Goal: Transaction & Acquisition: Purchase product/service

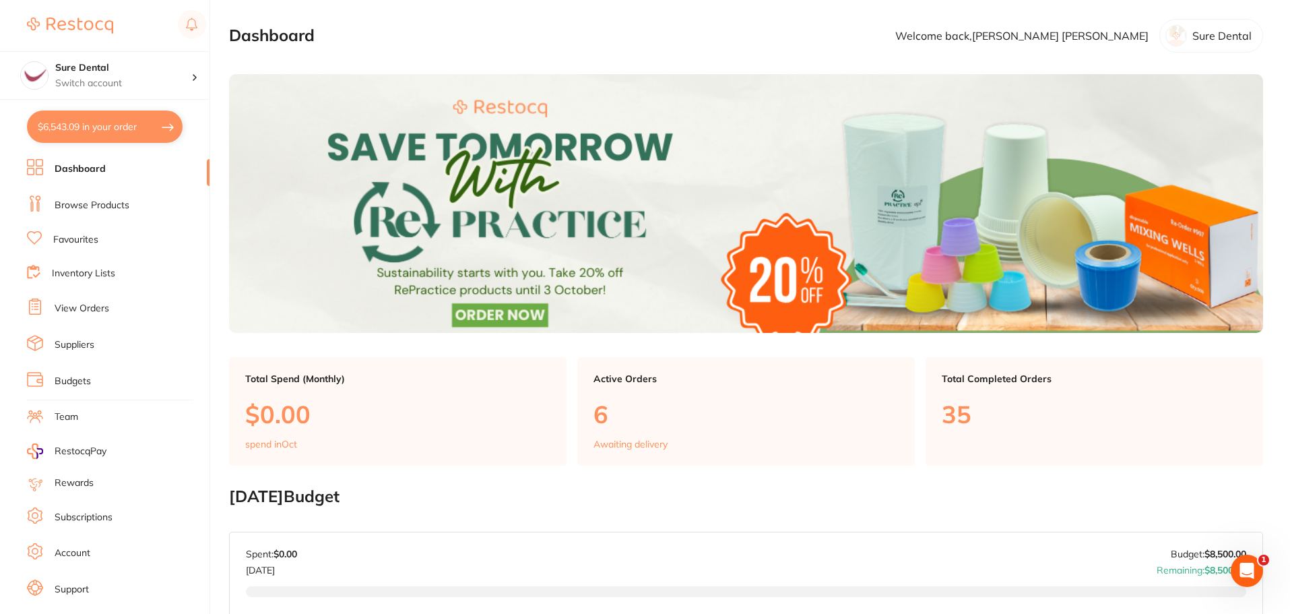
click at [109, 134] on button "$6,543.09 in your order" at bounding box center [105, 126] width 156 height 32
checkbox input "true"
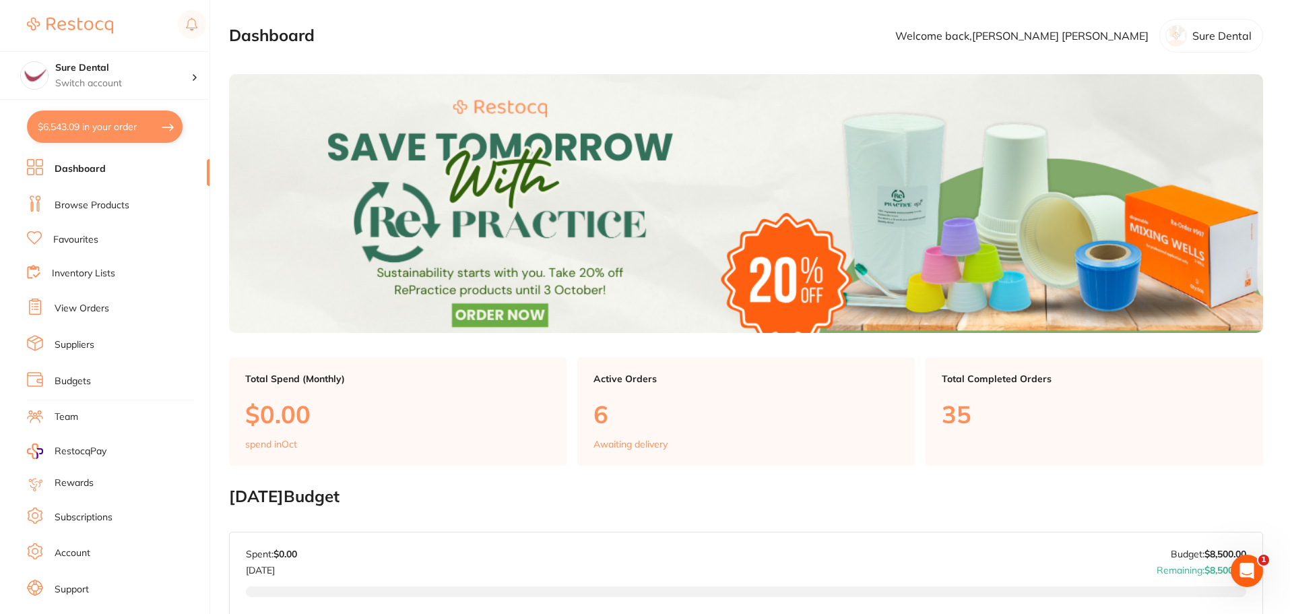
checkbox input "true"
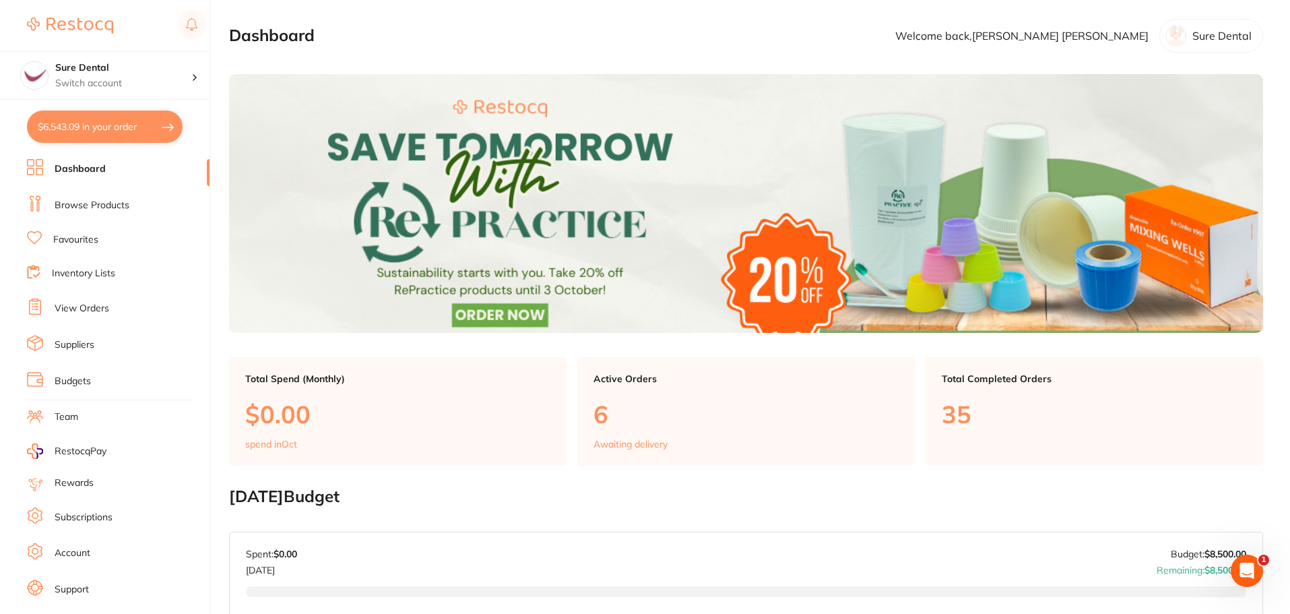
checkbox input "true"
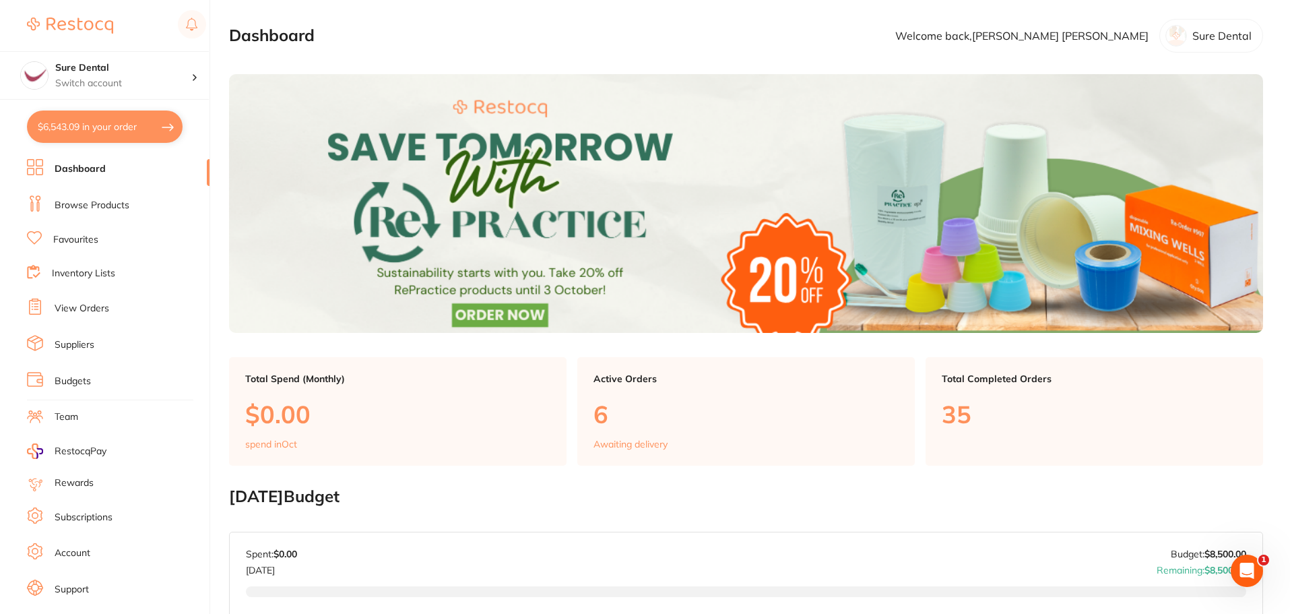
checkbox input "true"
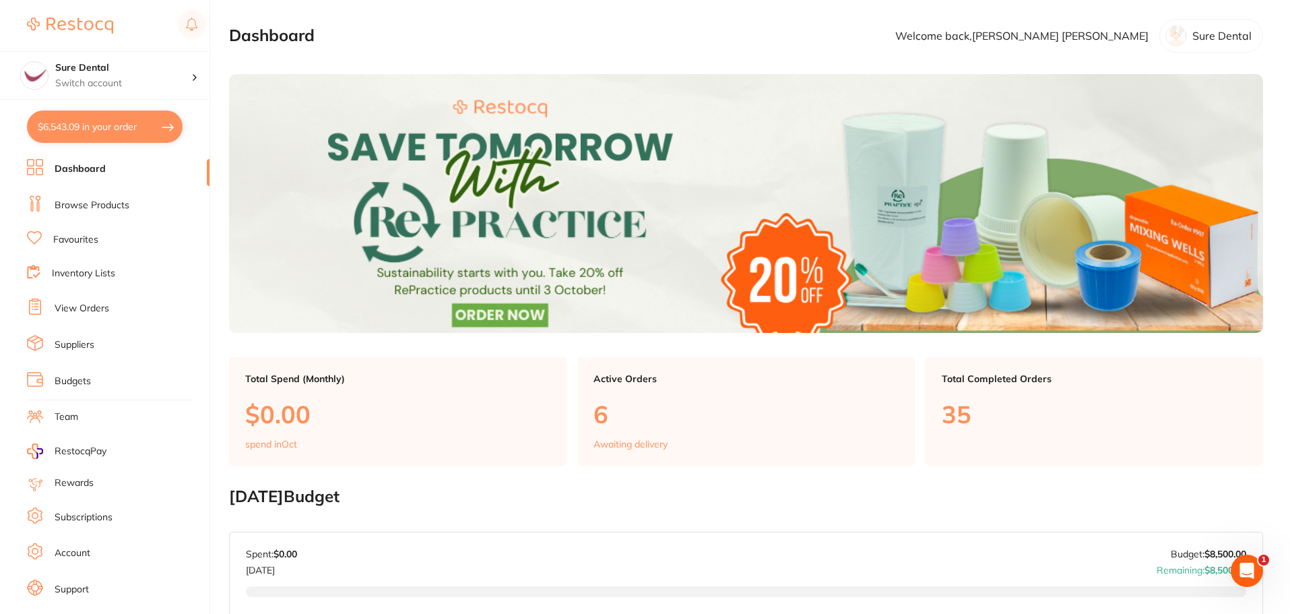
checkbox input "true"
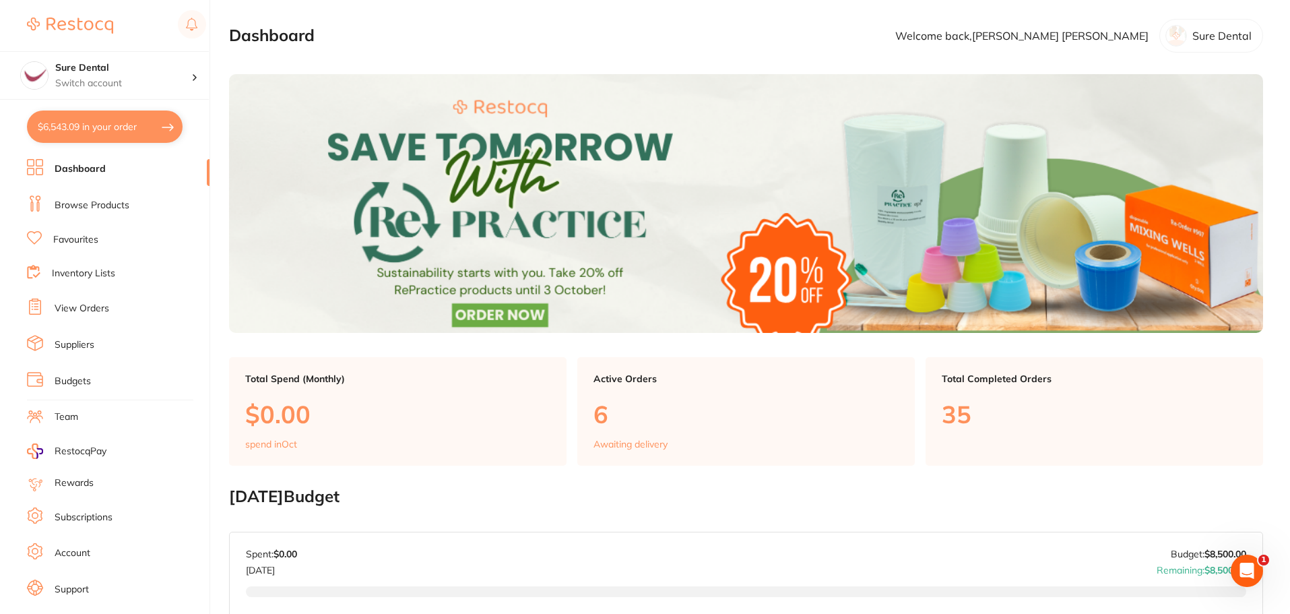
checkbox input "true"
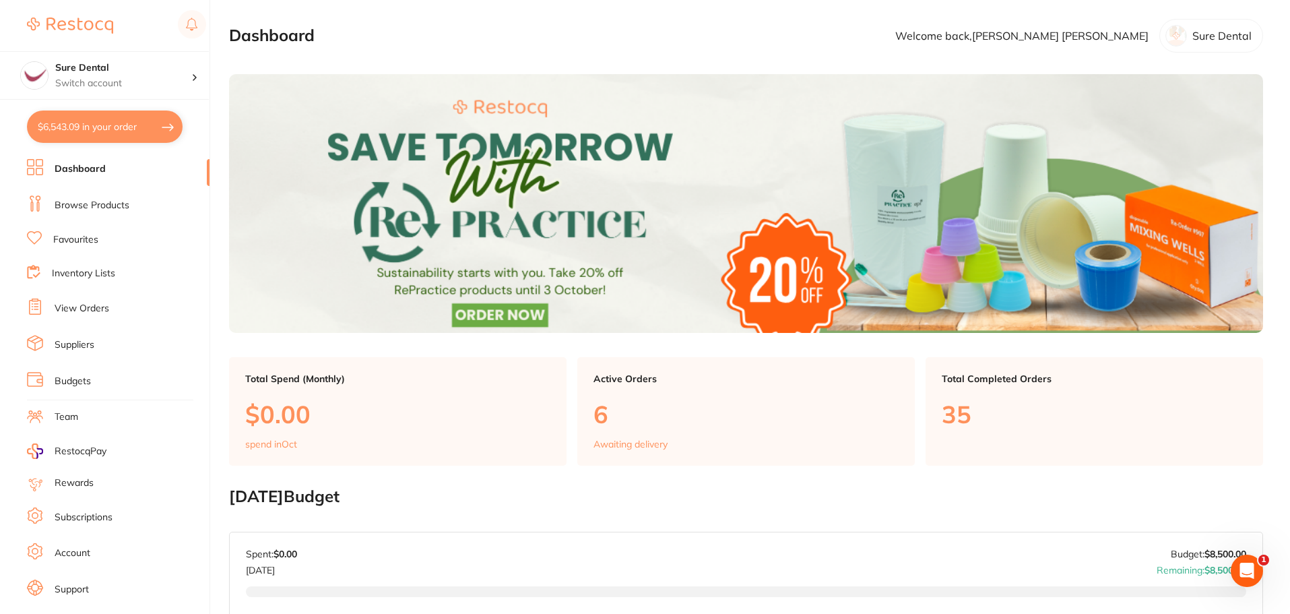
checkbox input "true"
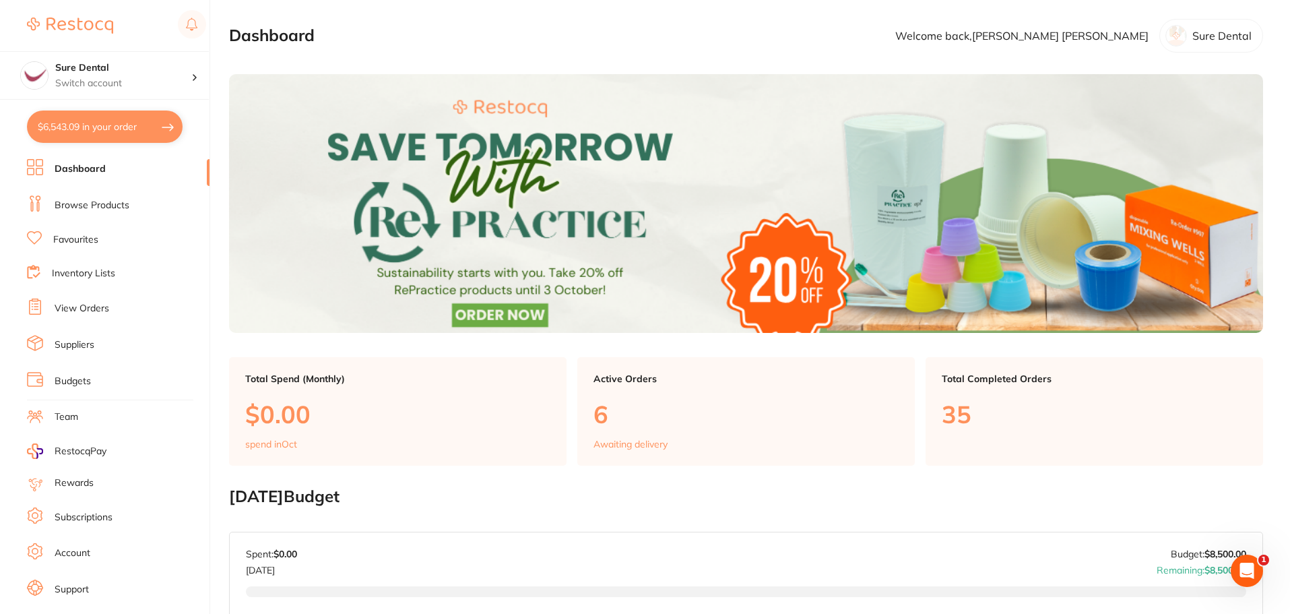
checkbox input "true"
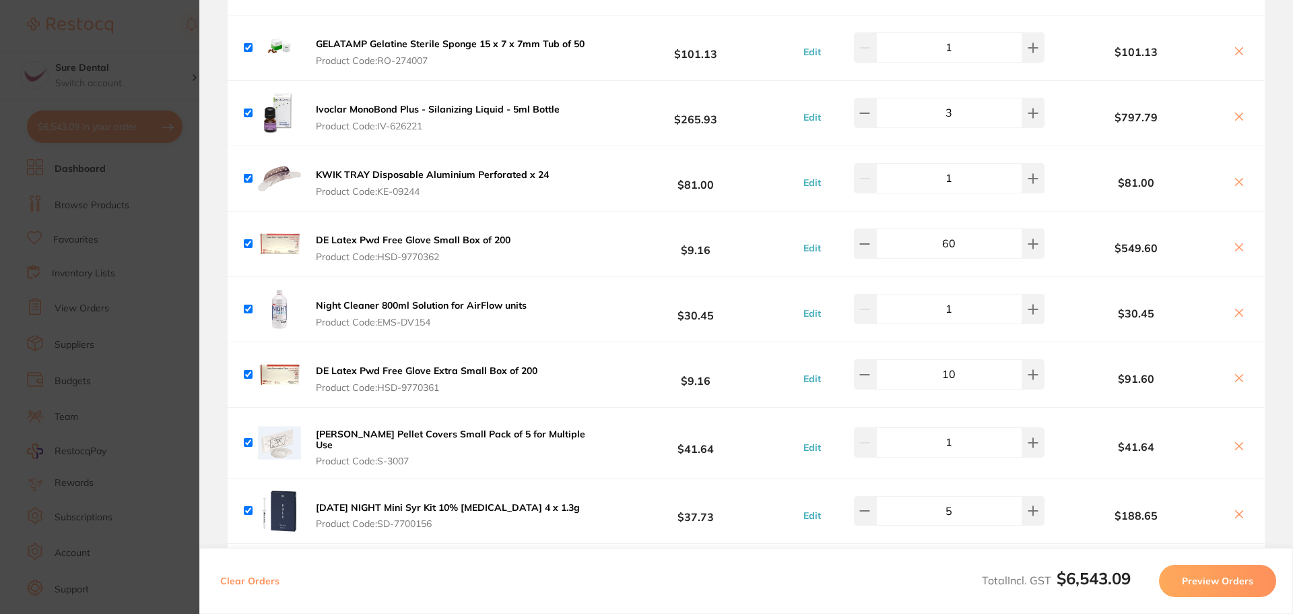
scroll to position [1078, 0]
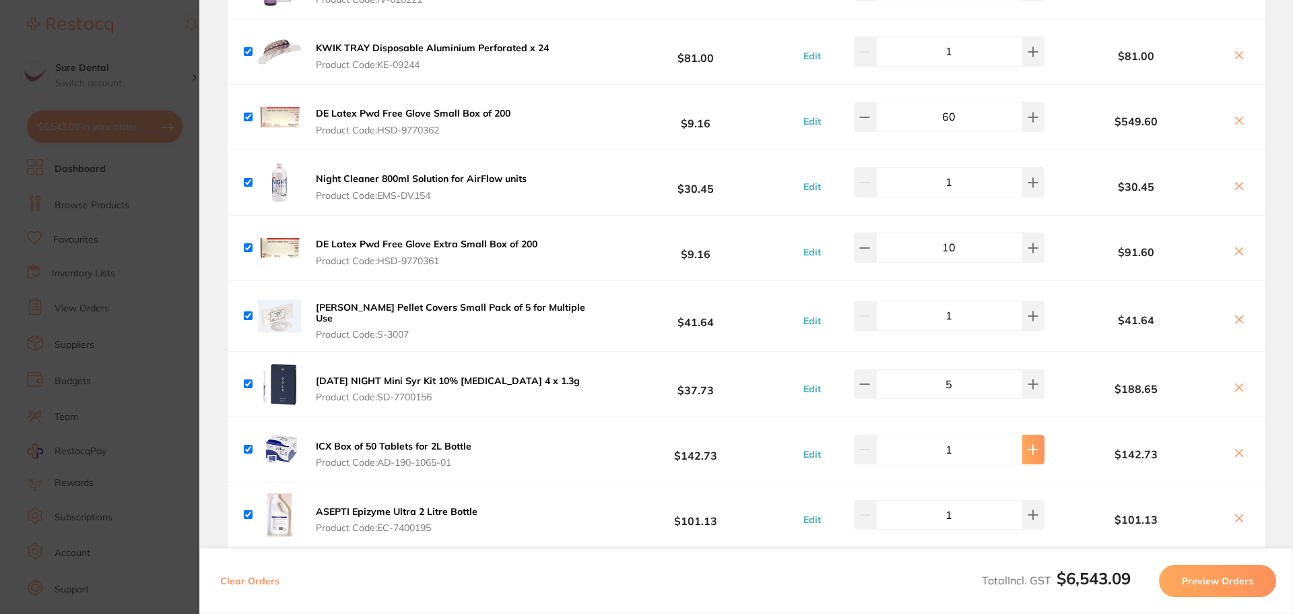
click at [1028, 444] on icon at bounding box center [1033, 449] width 11 height 11
type input "2"
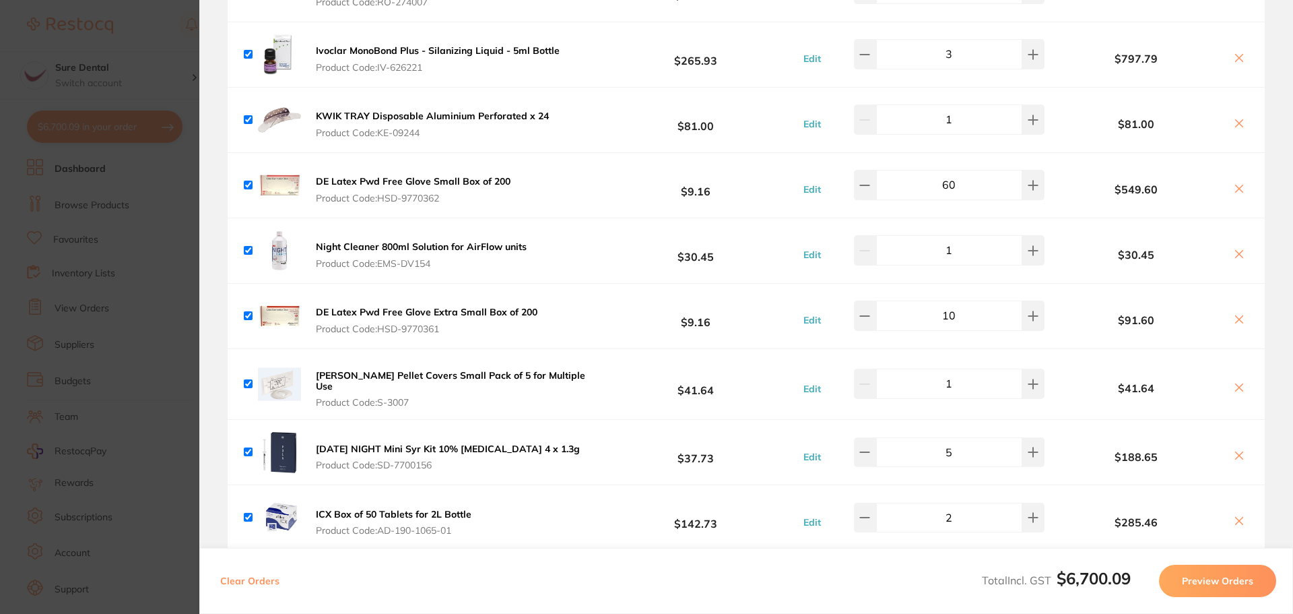
scroll to position [1212, 0]
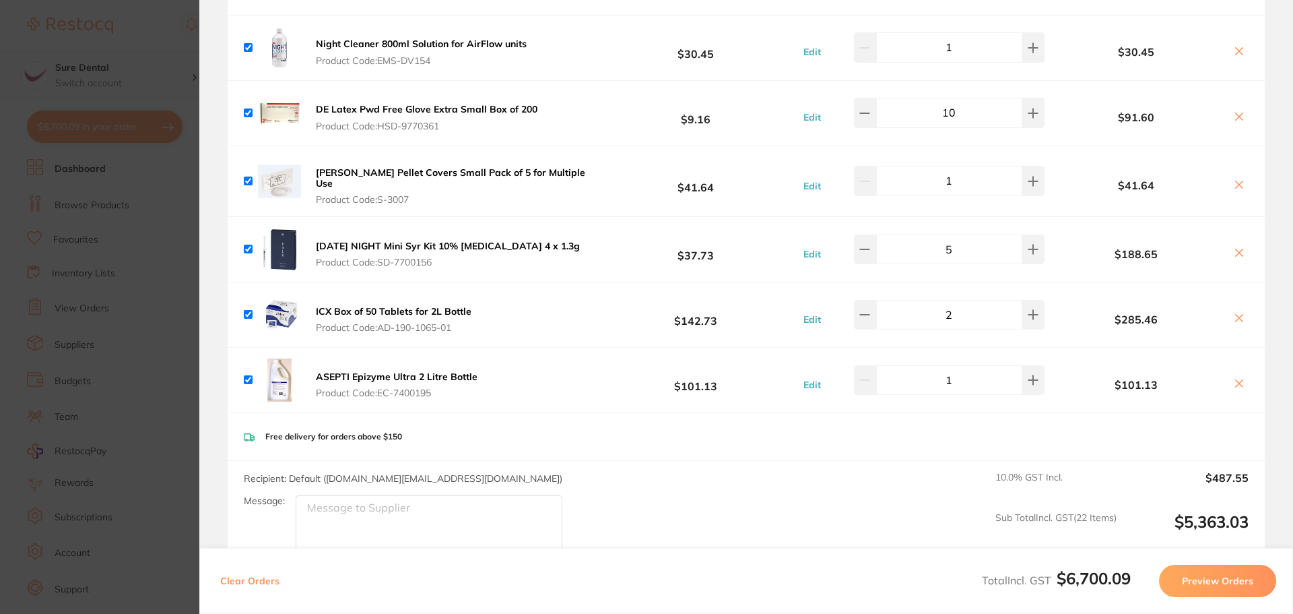
click at [129, 69] on section "Update RRP Set your pre negotiated price for this item. Item Agreed RRP (excl. …" at bounding box center [646, 307] width 1293 height 614
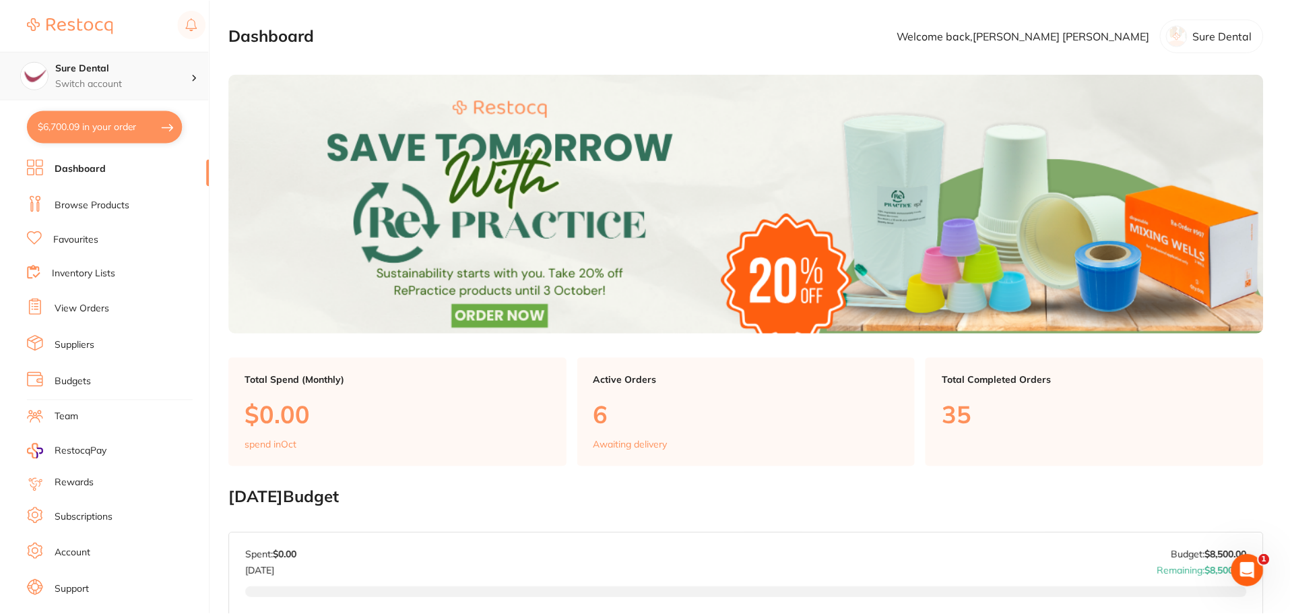
scroll to position [645, 0]
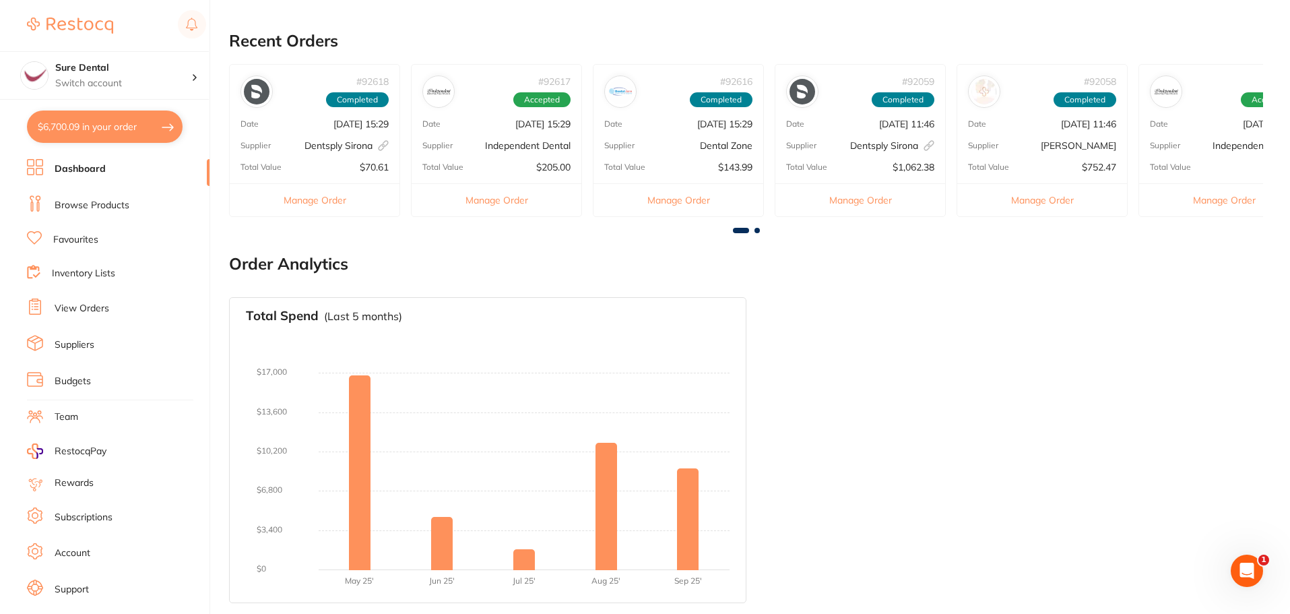
click at [96, 241] on link "Favourites" at bounding box center [75, 239] width 45 height 13
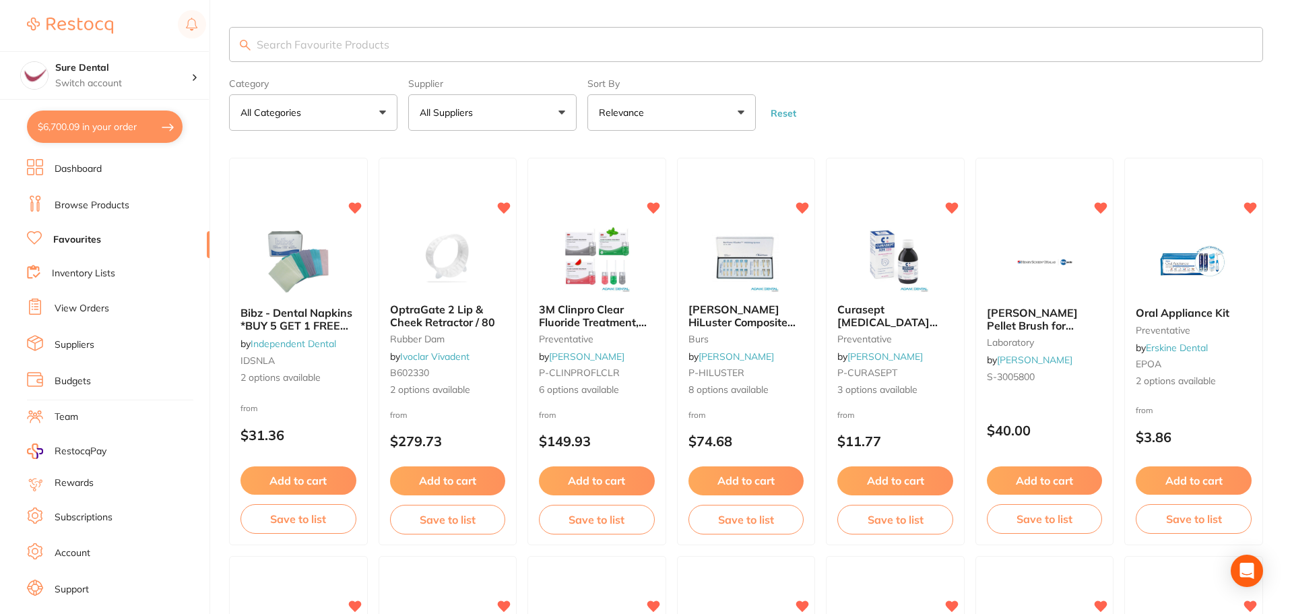
click at [335, 46] on input "search" at bounding box center [746, 44] width 1034 height 35
type input "lab putty activator"
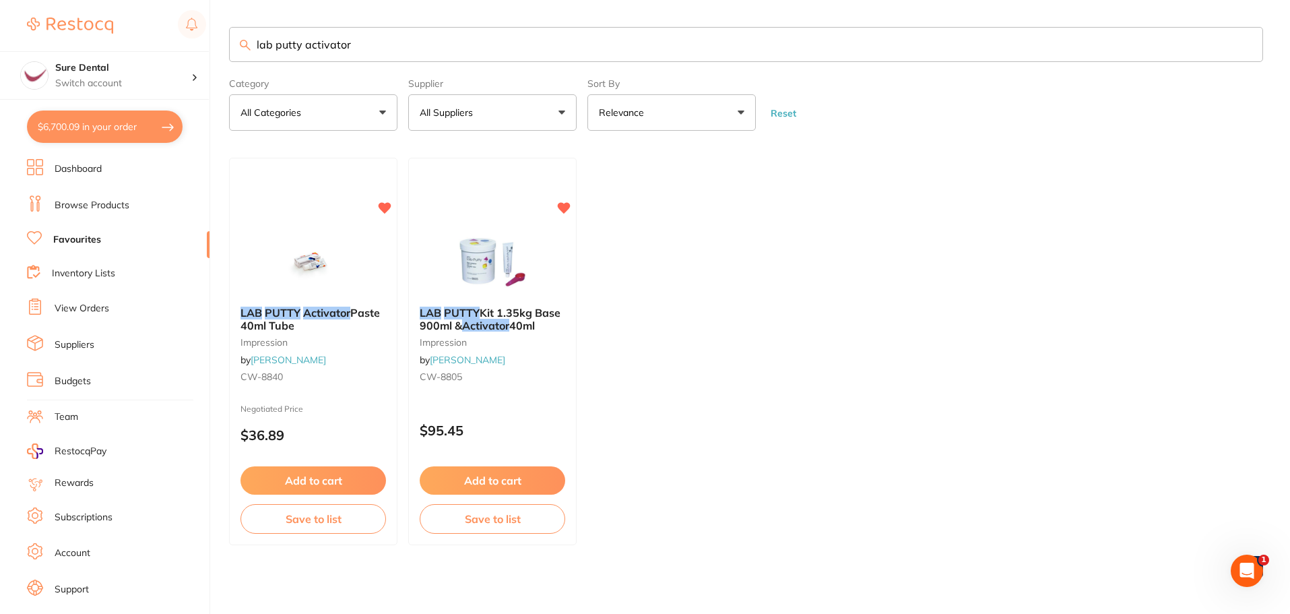
click at [358, 482] on button "Add to cart" at bounding box center [312, 480] width 145 height 28
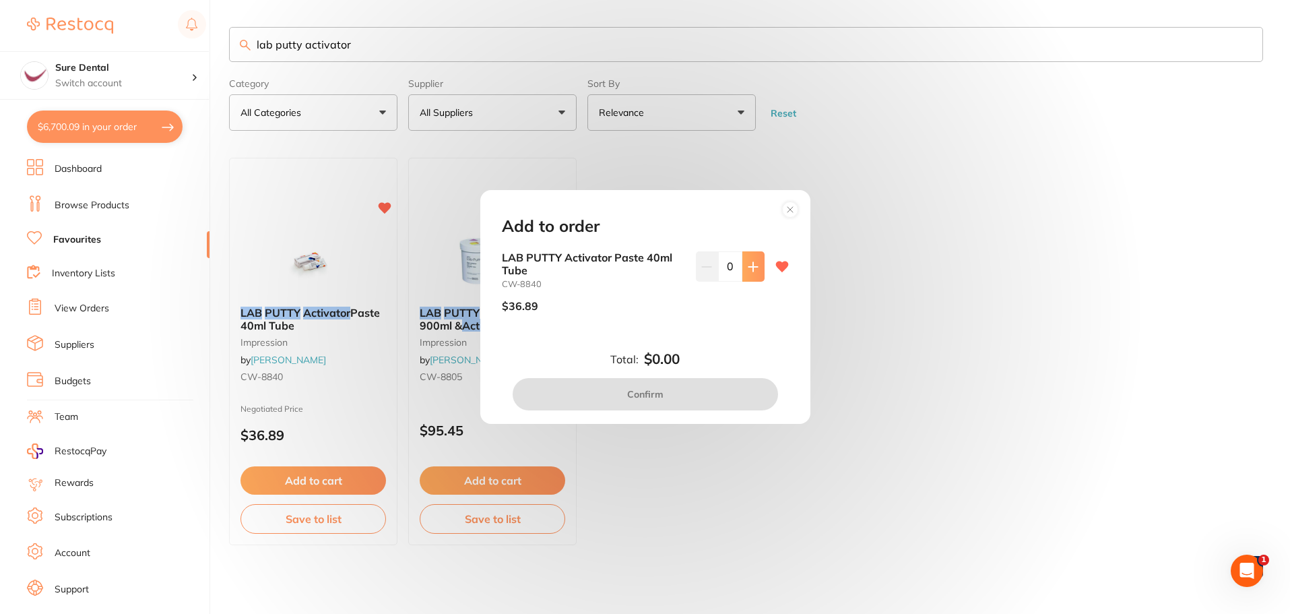
click at [747, 259] on button at bounding box center [753, 266] width 22 height 30
click at [748, 259] on button at bounding box center [753, 266] width 22 height 30
click at [755, 271] on button at bounding box center [753, 266] width 22 height 30
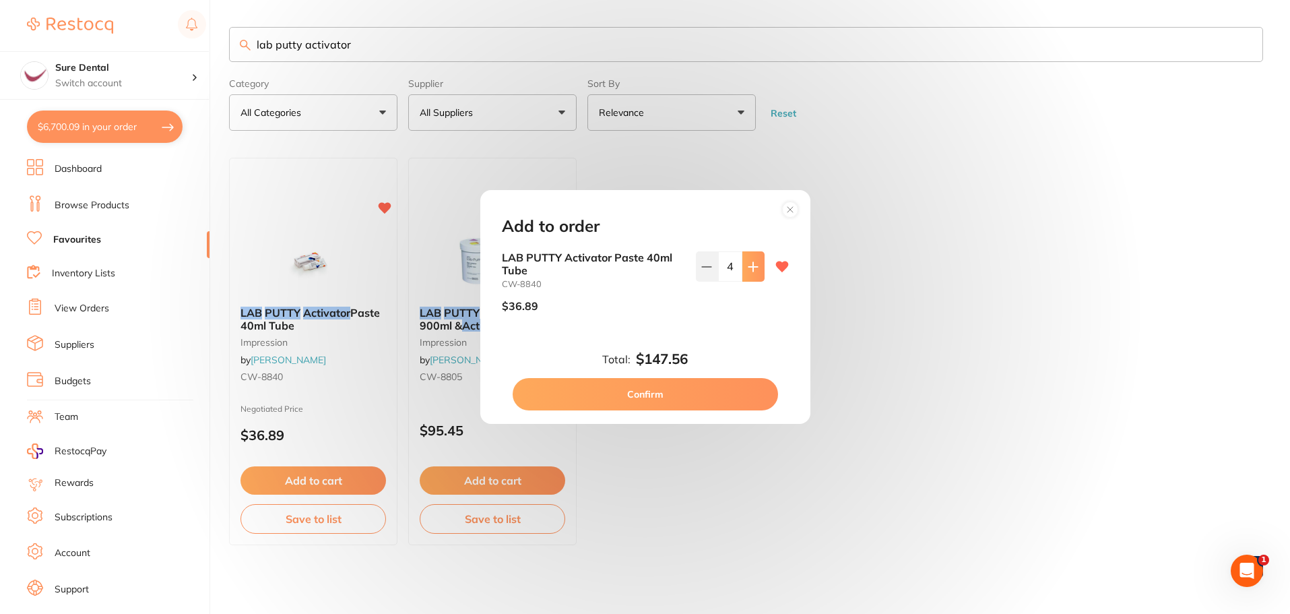
click at [756, 269] on button at bounding box center [753, 266] width 22 height 30
type input "5"
click at [704, 389] on button "Confirm" at bounding box center [645, 394] width 265 height 32
checkbox input "false"
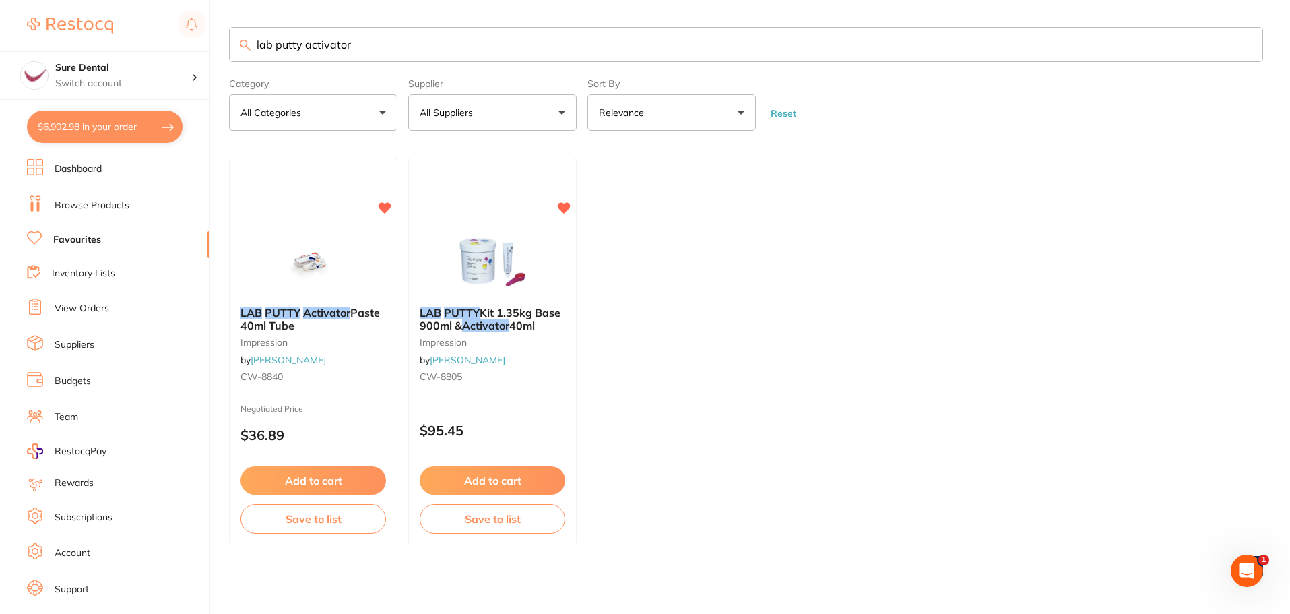
click at [73, 126] on button "$6,902.98 in your order" at bounding box center [105, 126] width 156 height 32
checkbox input "true"
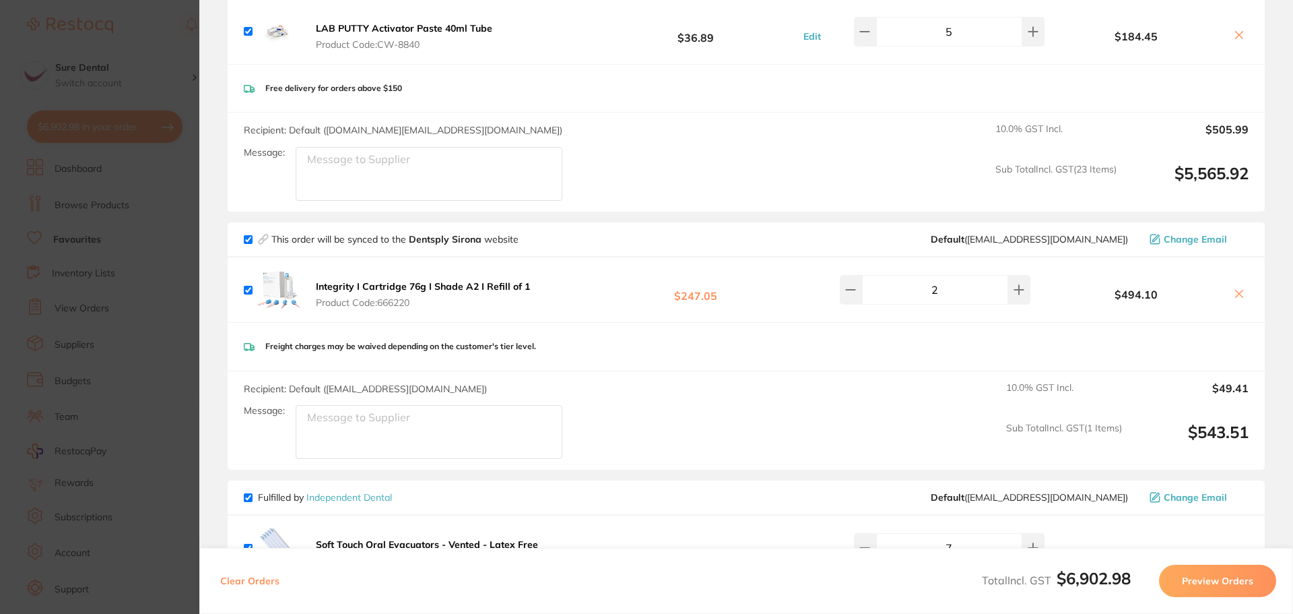
scroll to position [1482, 0]
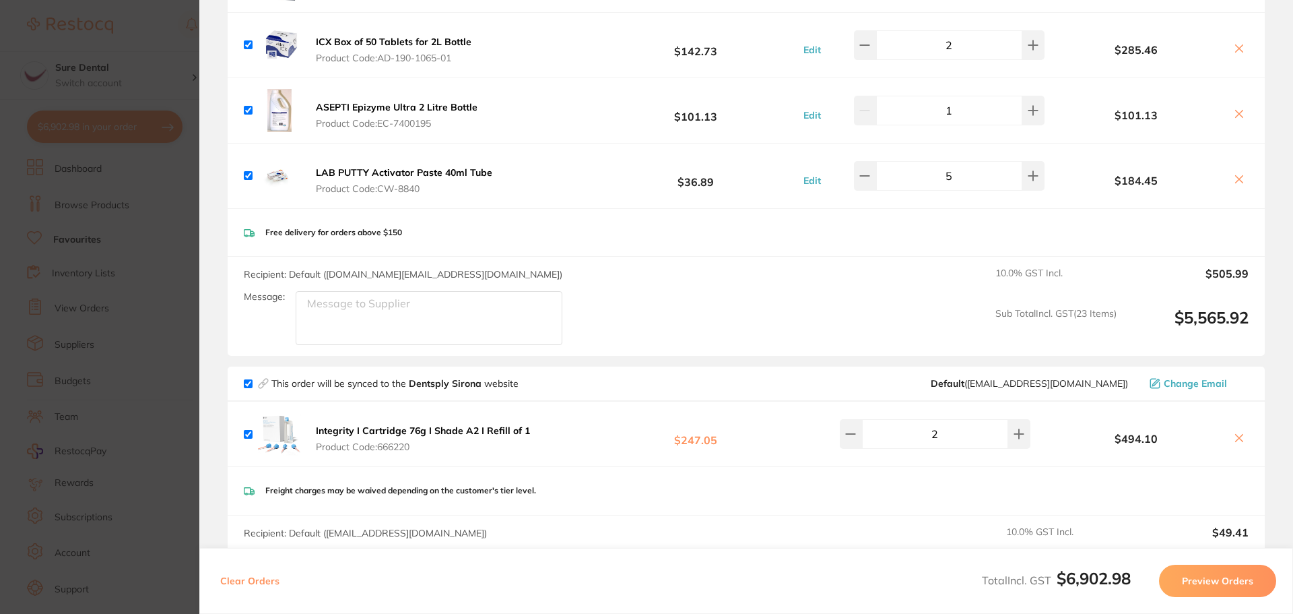
click at [156, 78] on section "Update RRP Set your pre negotiated price for this item. Item Agreed RRP (excl. …" at bounding box center [646, 307] width 1293 height 614
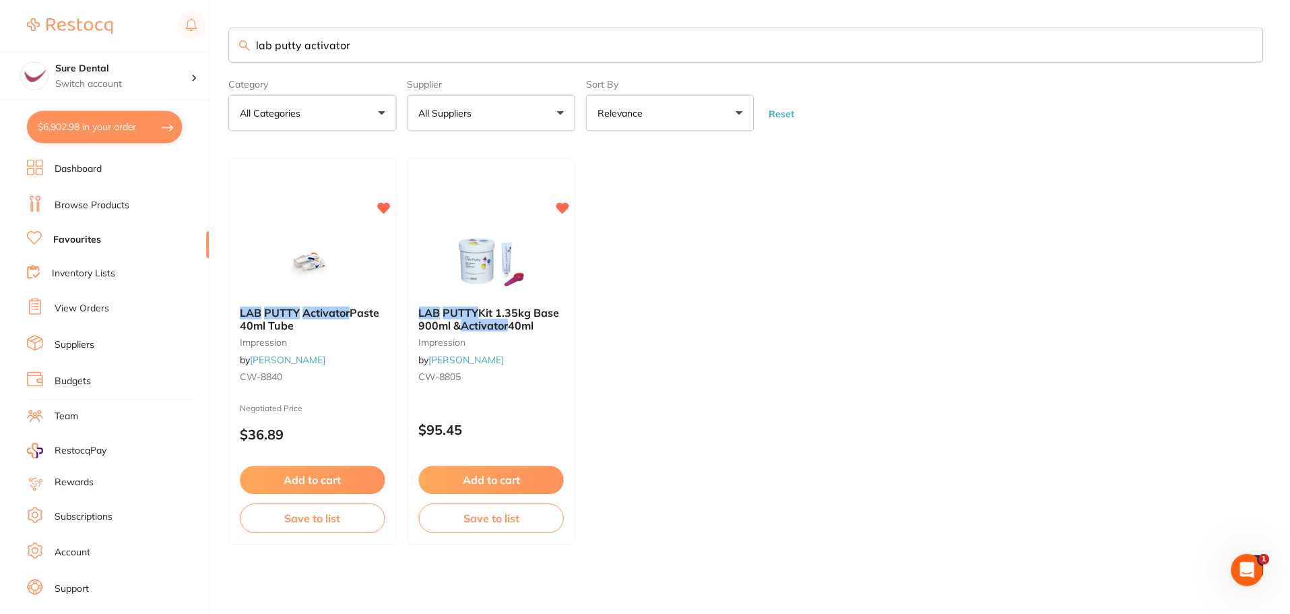
scroll to position [1, 0]
drag, startPoint x: 371, startPoint y: 41, endPoint x: 12, endPoint y: 46, distance: 359.1
click at [35, 46] on div "$6,902.98 Sure Dental Switch account Sure Dental $6,902.98 in your order Dashbo…" at bounding box center [645, 306] width 1290 height 614
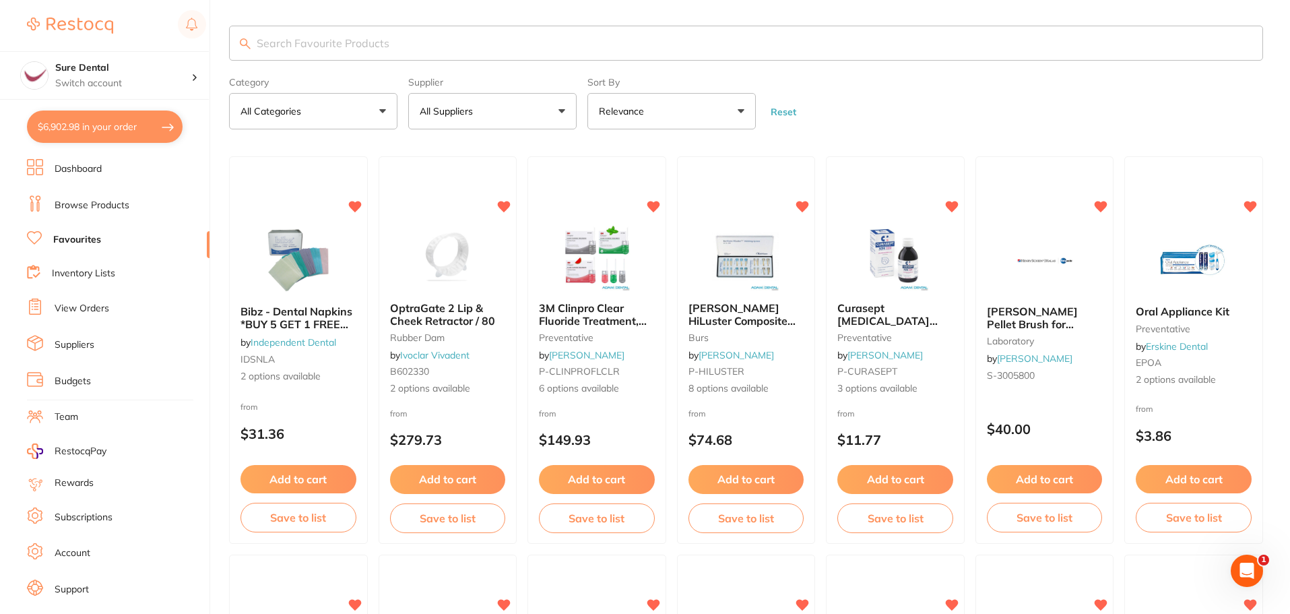
scroll to position [0, 0]
type input "s"
type input "soflex disc"
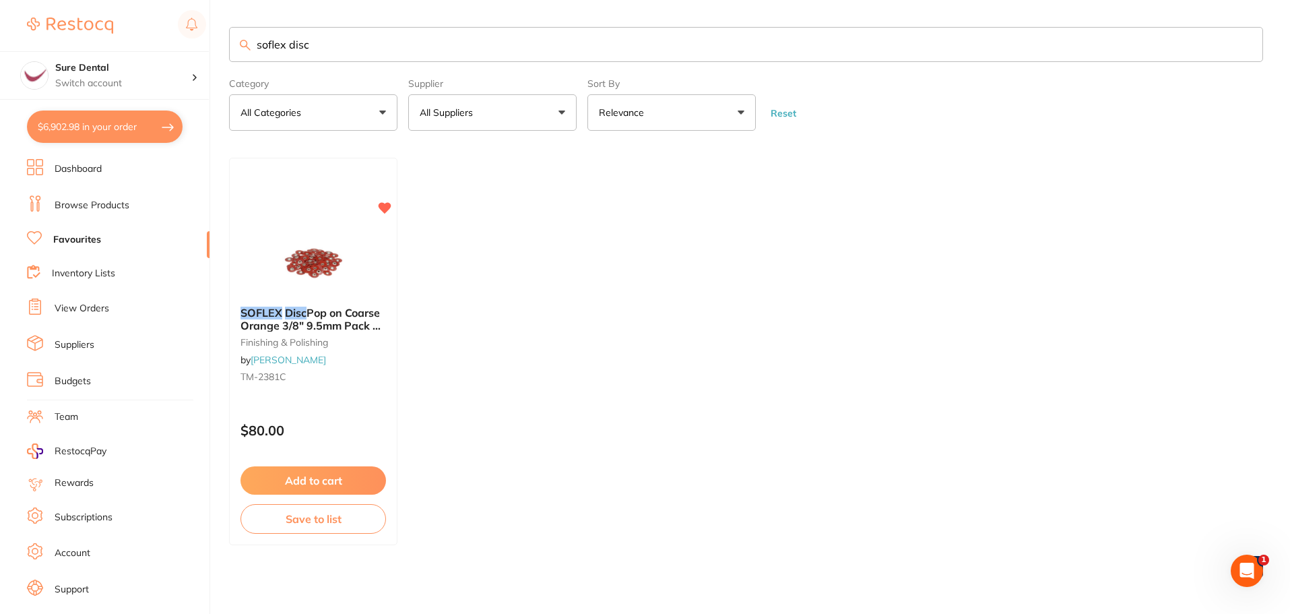
click at [84, 201] on link "Browse Products" at bounding box center [92, 205] width 75 height 13
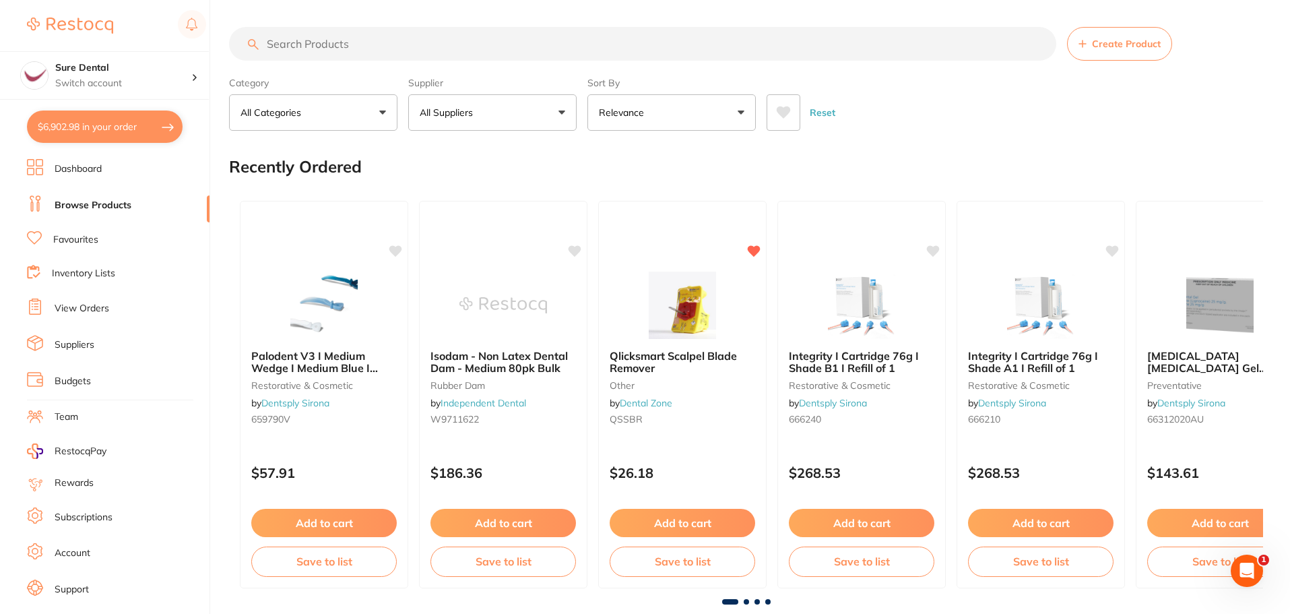
click at [327, 46] on input "search" at bounding box center [642, 44] width 827 height 34
type input "soflex"
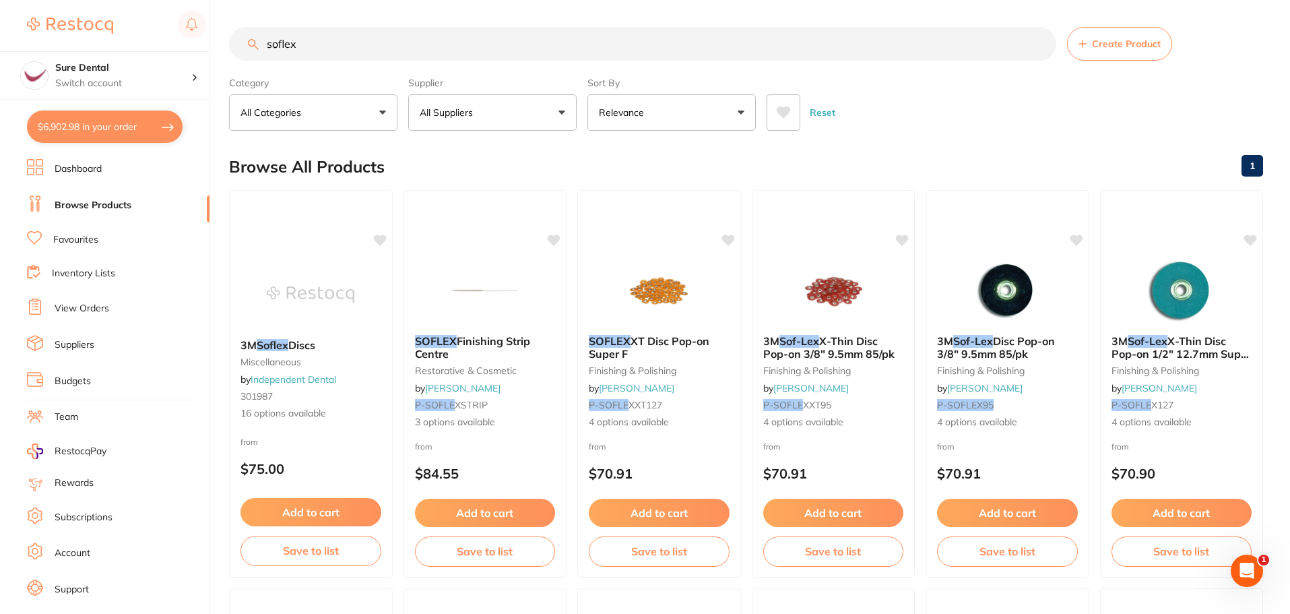
drag, startPoint x: 212, startPoint y: 53, endPoint x: 167, endPoint y: 53, distance: 44.5
click at [185, 53] on div "$6,902.98 Sure Dental Switch account Sure Dental $6,902.98 in your order Dashbo…" at bounding box center [645, 307] width 1290 height 614
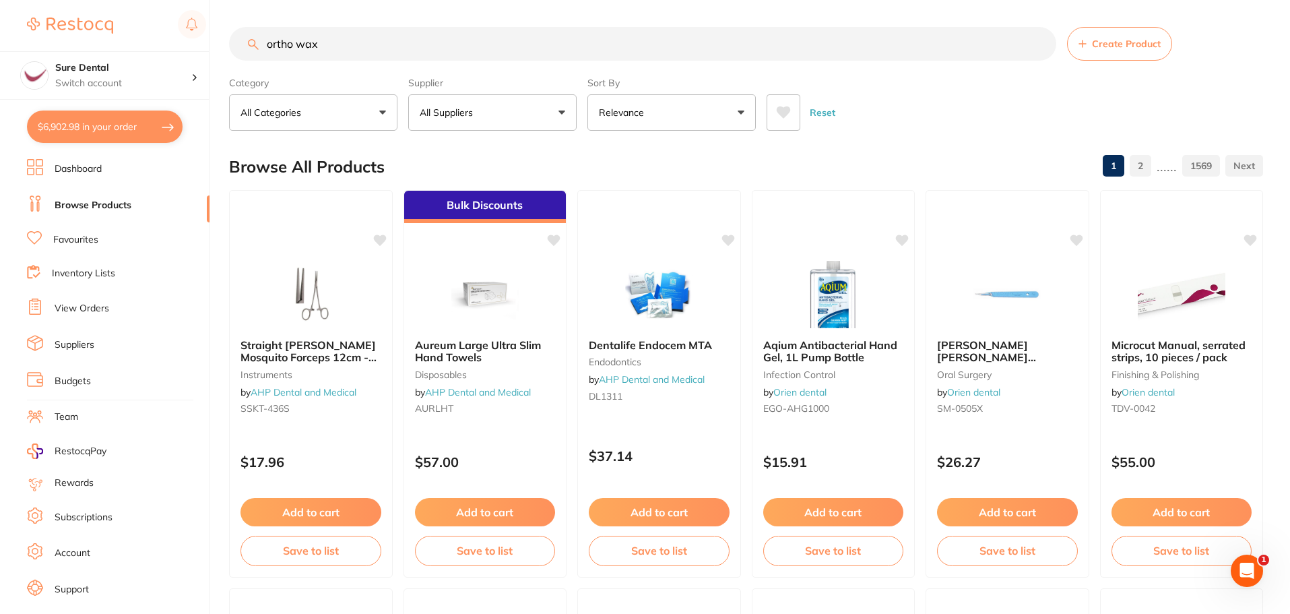
type input "ortho wax"
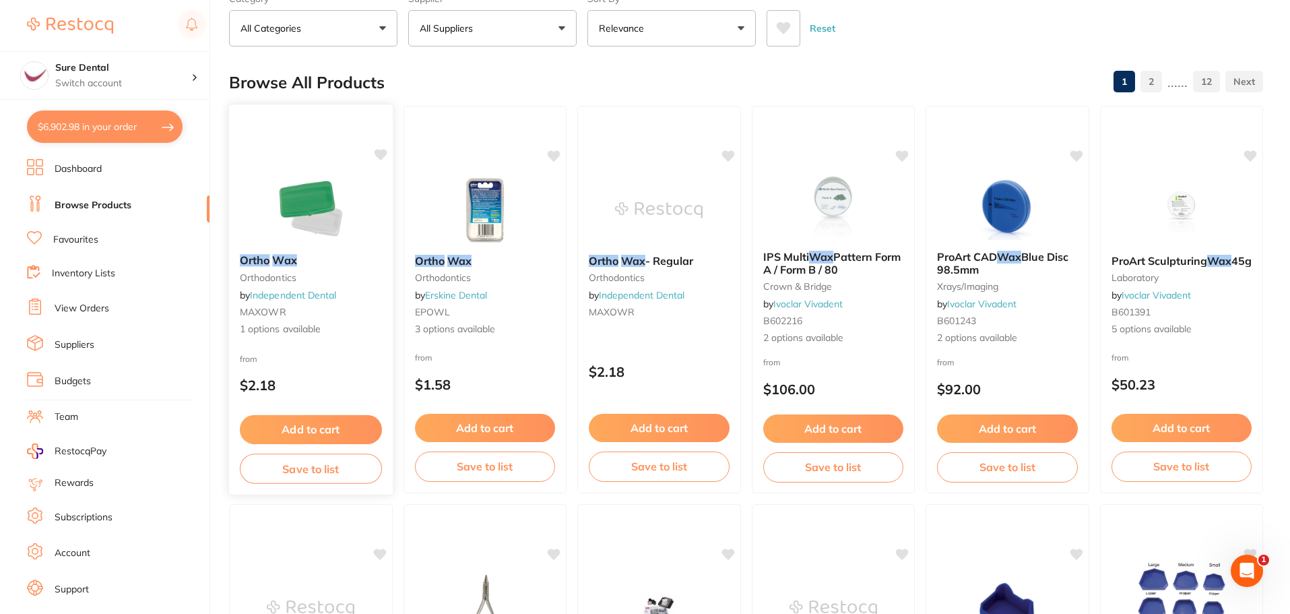
scroll to position [53, 0]
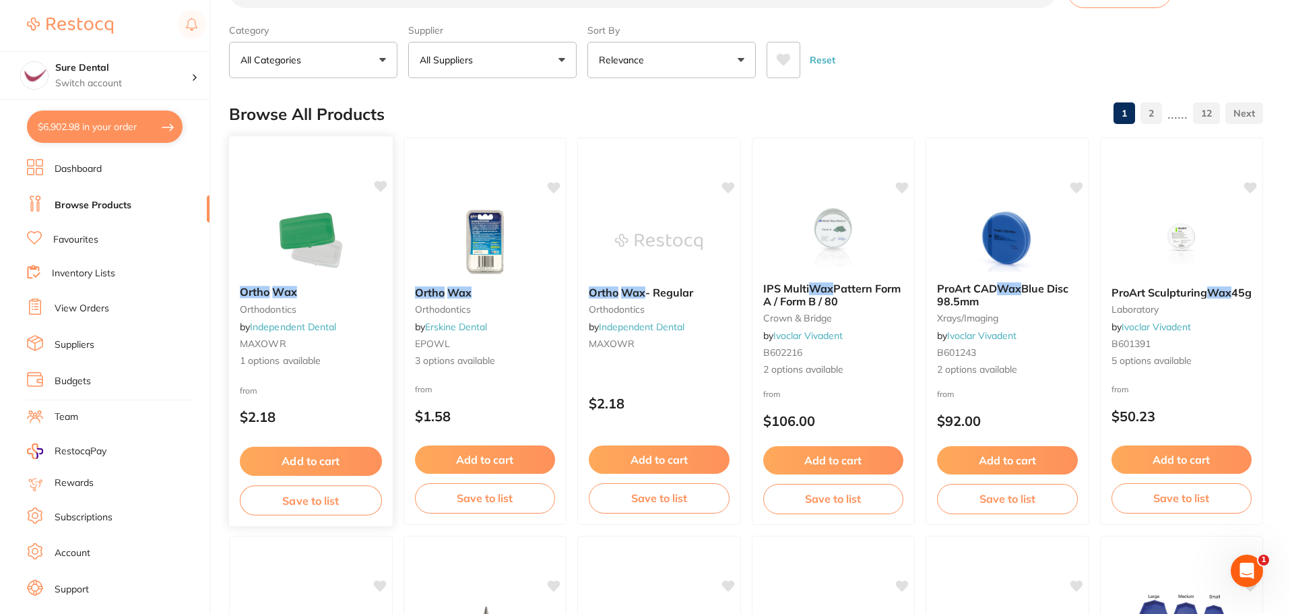
click at [300, 324] on link "Independent Dental" at bounding box center [293, 327] width 86 height 12
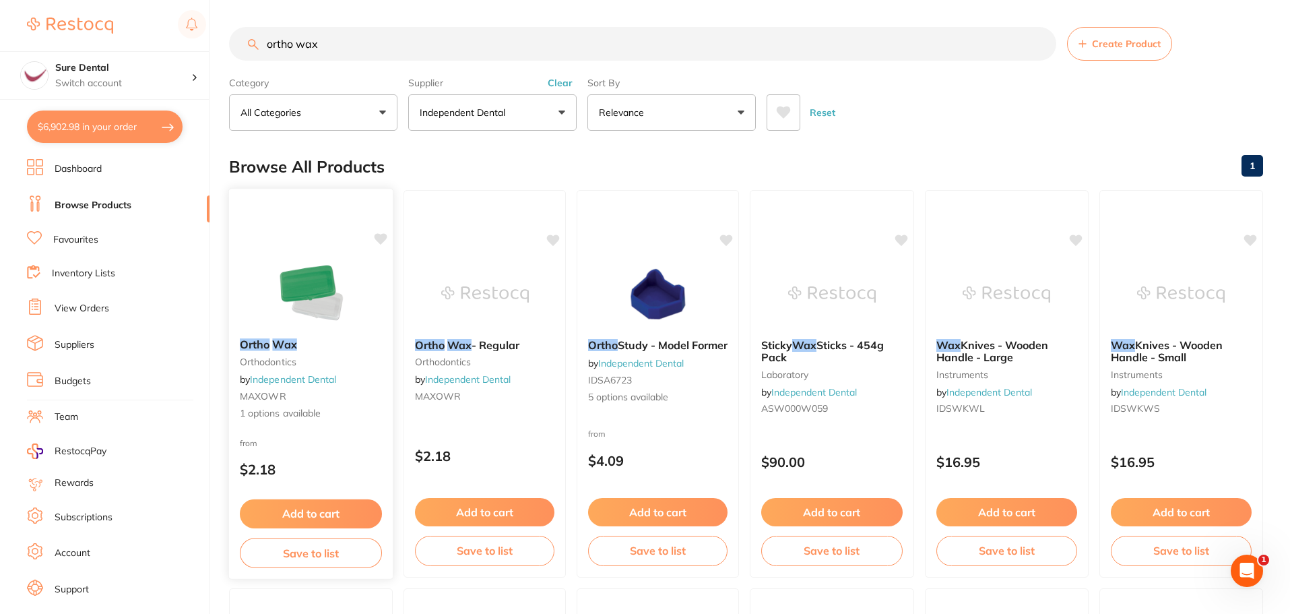
click at [267, 337] on div "Ortho Wax orthodontics by Independent Dental MAXOWR 1 options available" at bounding box center [311, 379] width 164 height 104
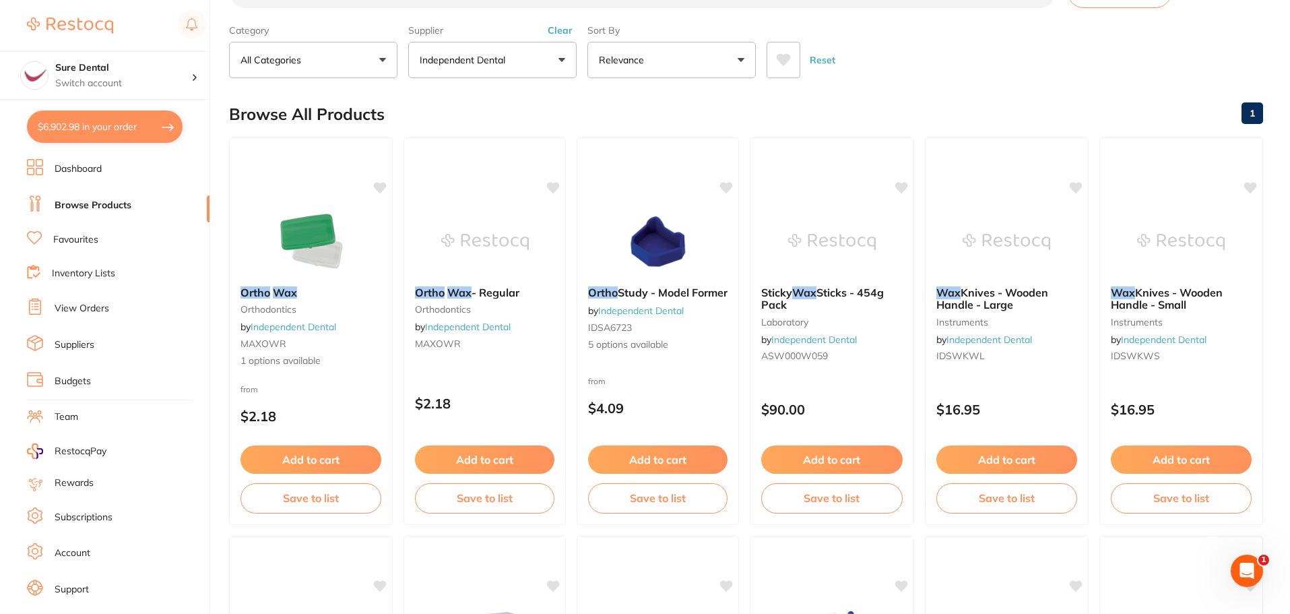
click at [293, 243] on img at bounding box center [311, 241] width 88 height 67
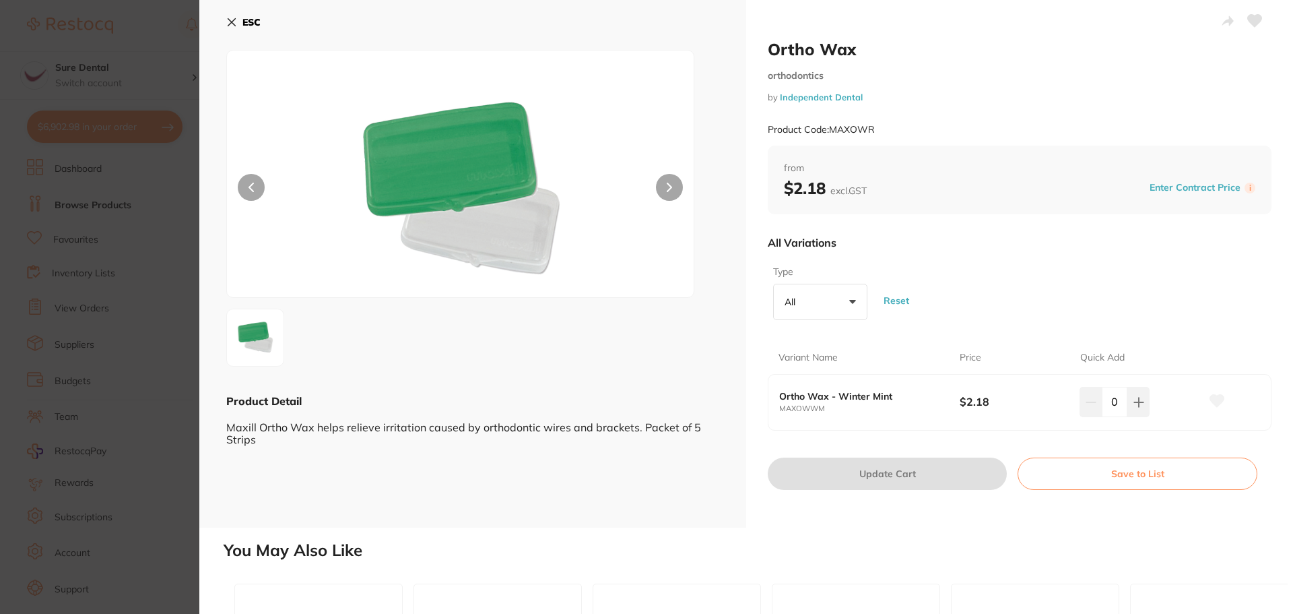
click at [663, 188] on button at bounding box center [669, 187] width 27 height 27
click at [230, 22] on icon at bounding box center [231, 22] width 11 height 11
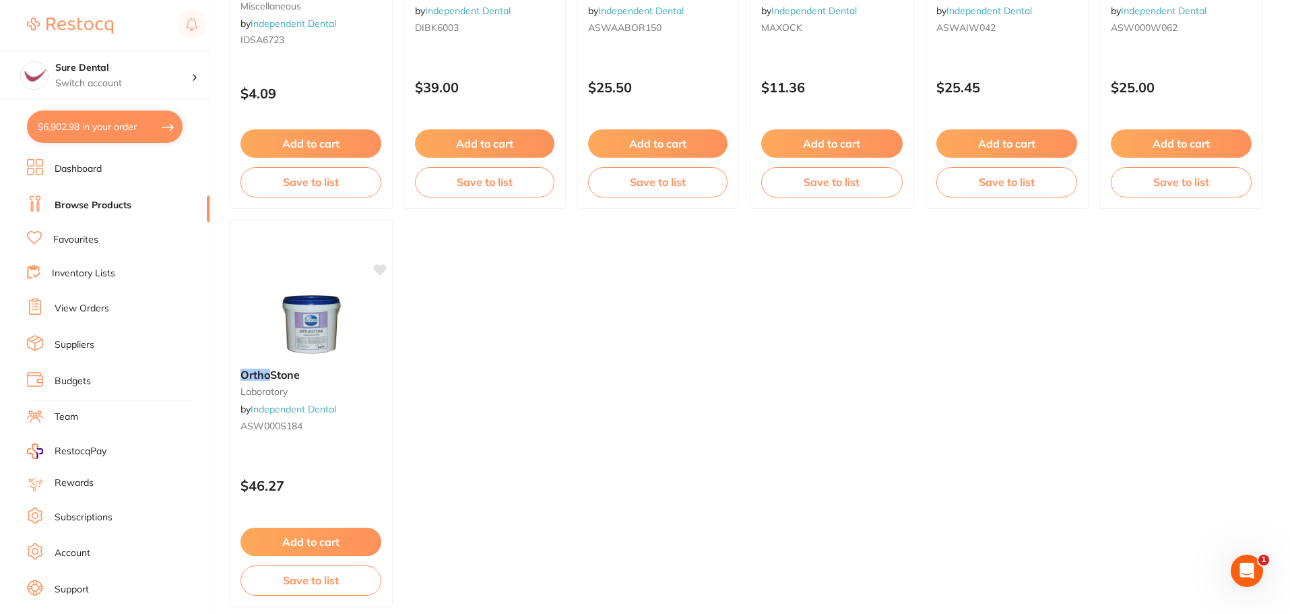
scroll to position [830, 0]
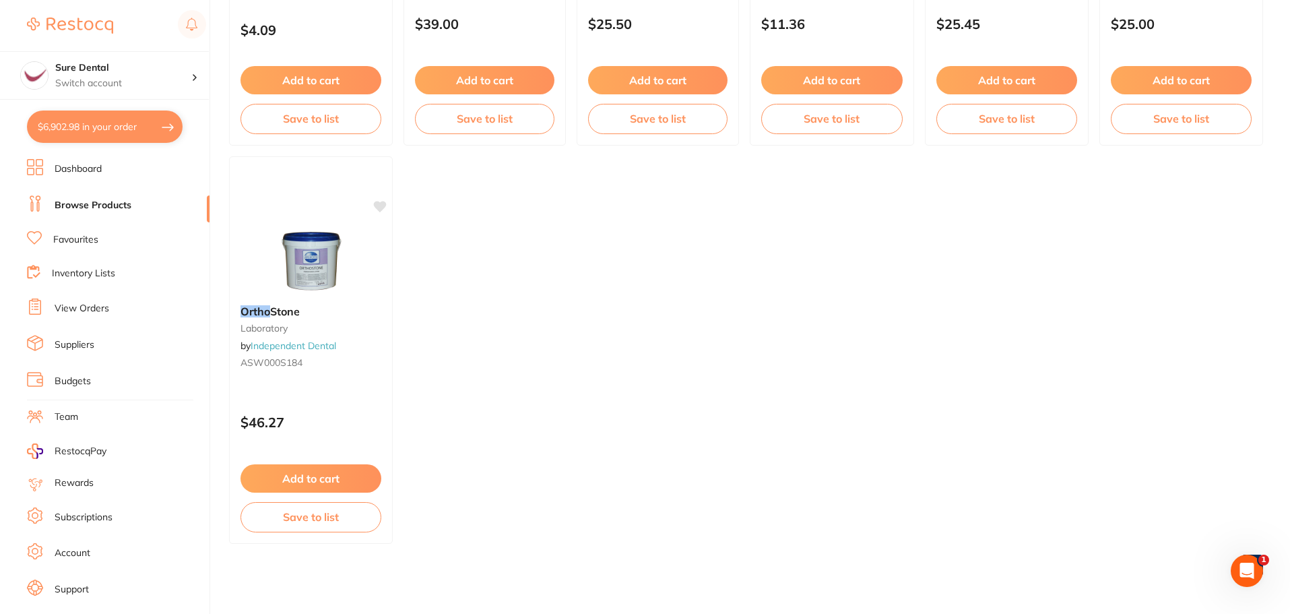
click at [69, 238] on link "Favourites" at bounding box center [75, 239] width 45 height 13
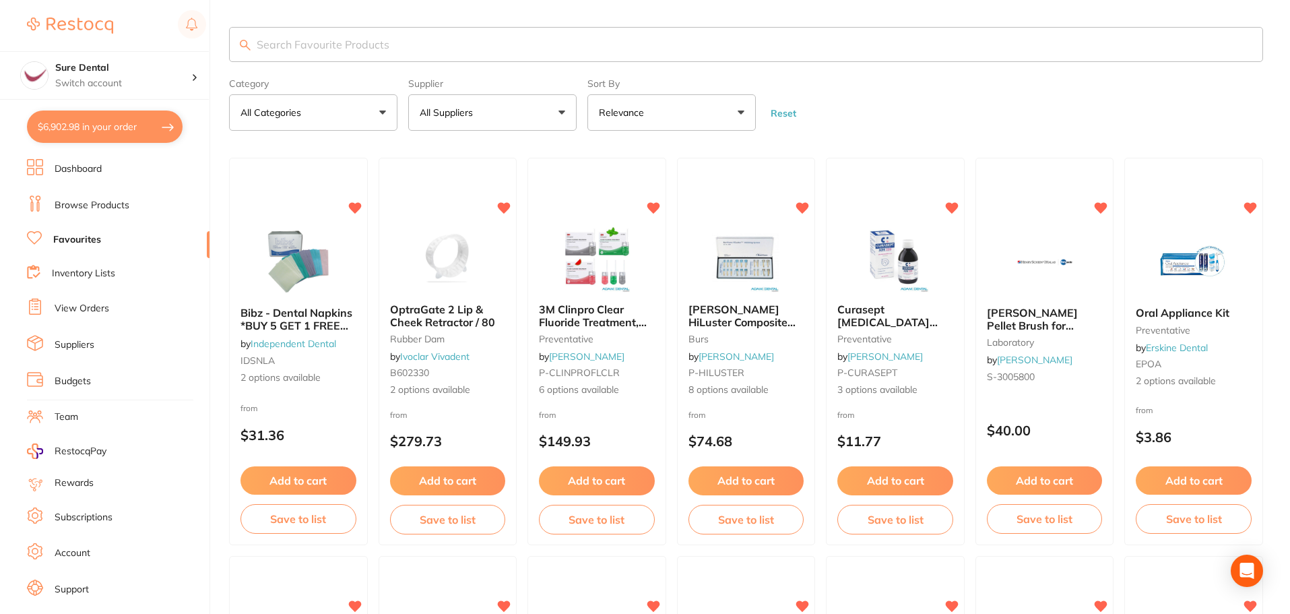
click at [321, 51] on input "search" at bounding box center [746, 44] width 1034 height 35
type input "ortho wax"
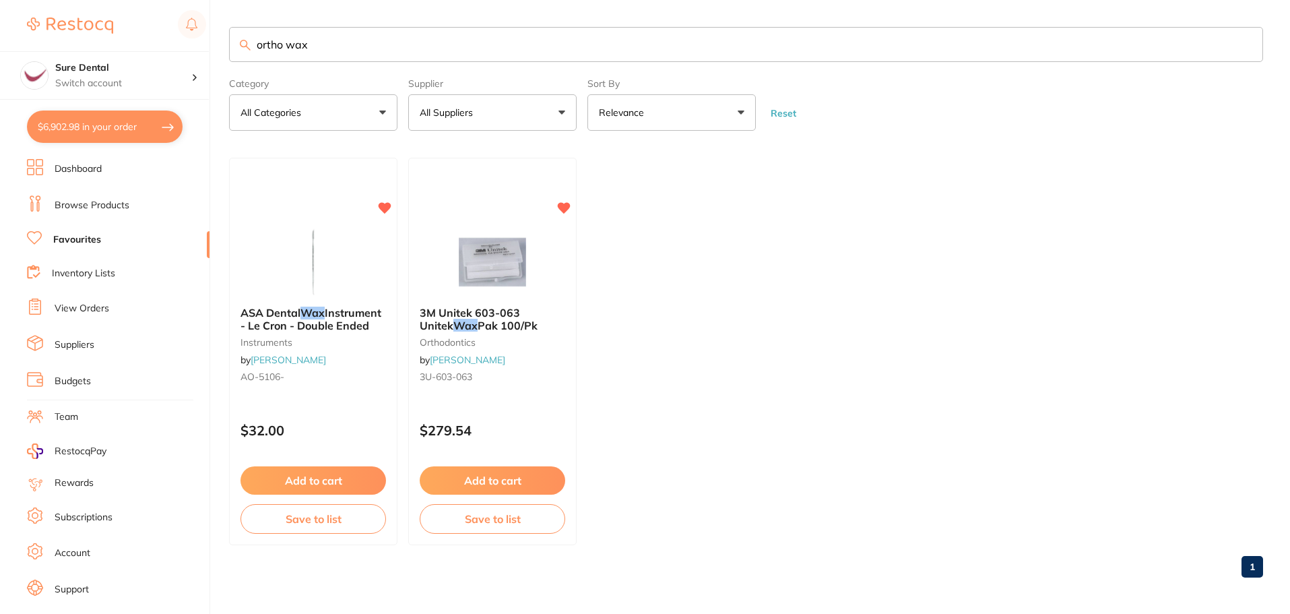
click at [75, 203] on link "Browse Products" at bounding box center [92, 205] width 75 height 13
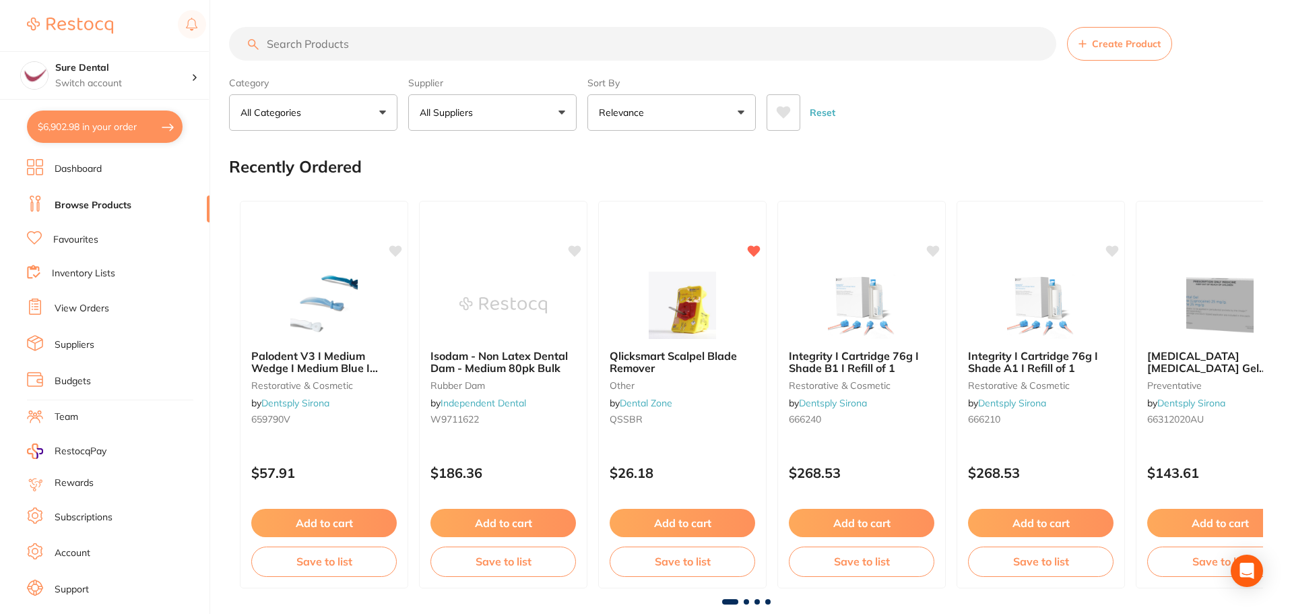
click at [324, 47] on input "search" at bounding box center [642, 44] width 827 height 34
type input "ortho wax"
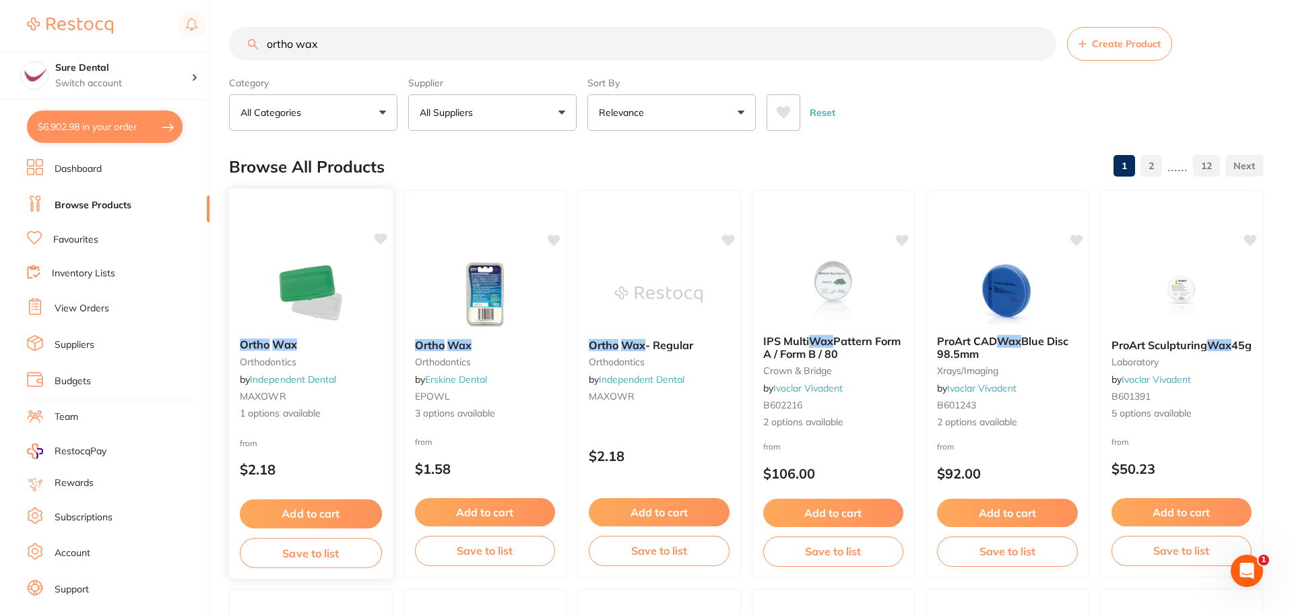
click at [377, 234] on icon at bounding box center [380, 238] width 13 height 11
click at [325, 509] on button "Add to cart" at bounding box center [310, 512] width 141 height 28
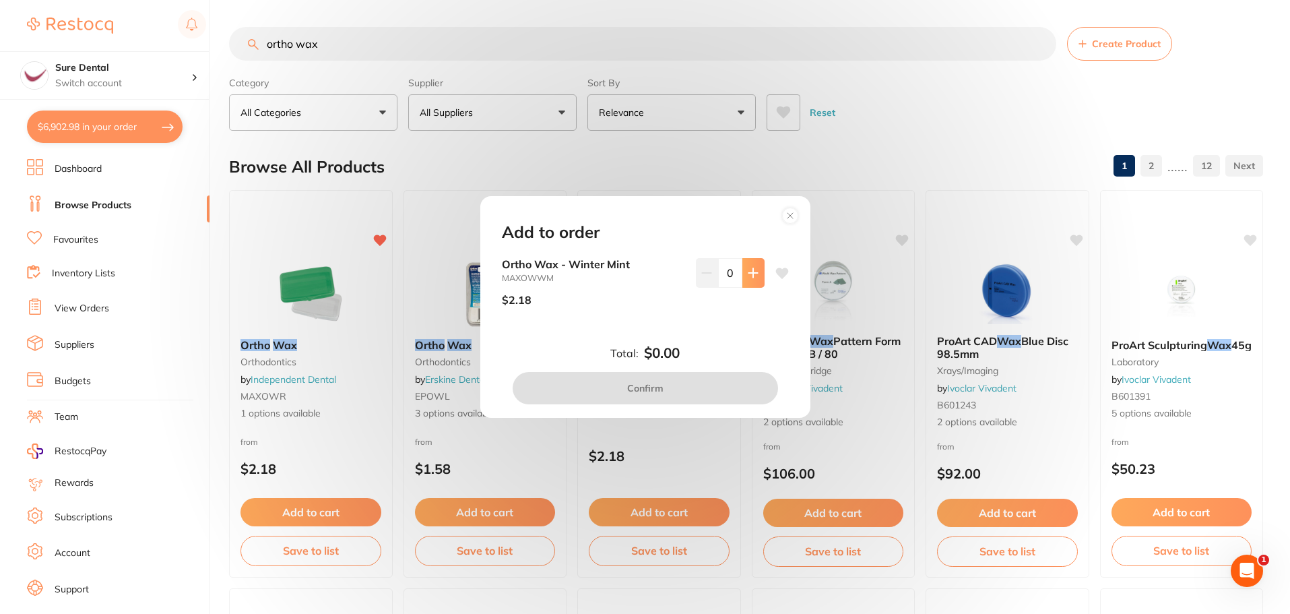
click at [757, 273] on button at bounding box center [753, 273] width 22 height 30
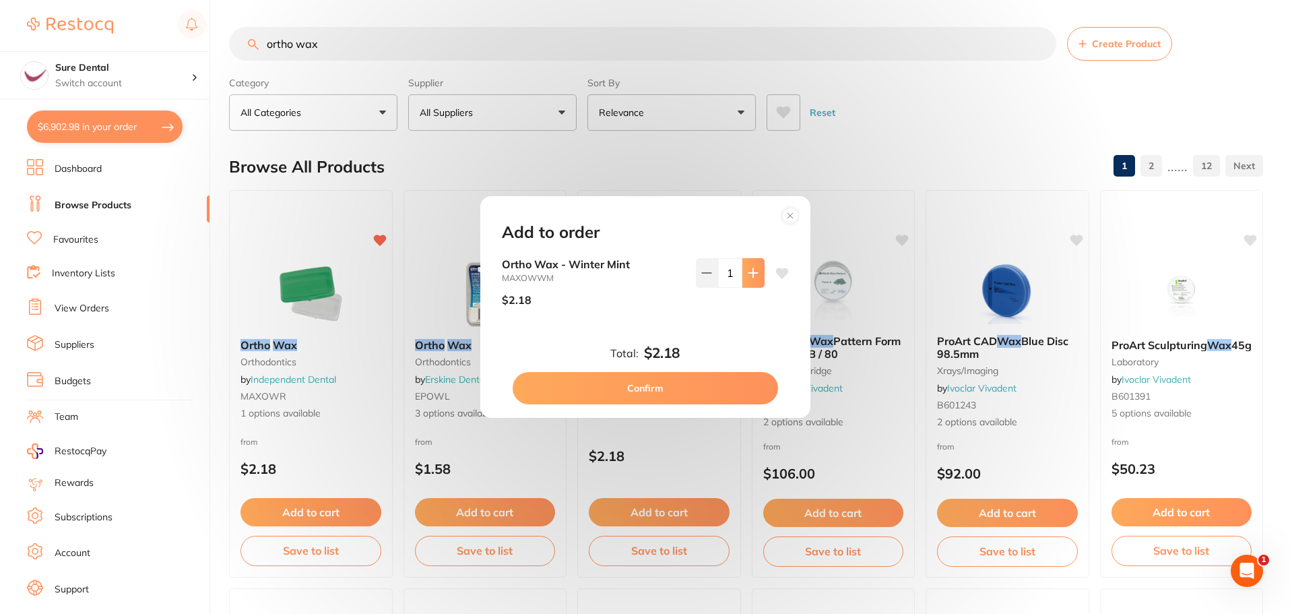
click at [757, 273] on button at bounding box center [753, 273] width 22 height 30
click at [756, 273] on button at bounding box center [753, 273] width 22 height 30
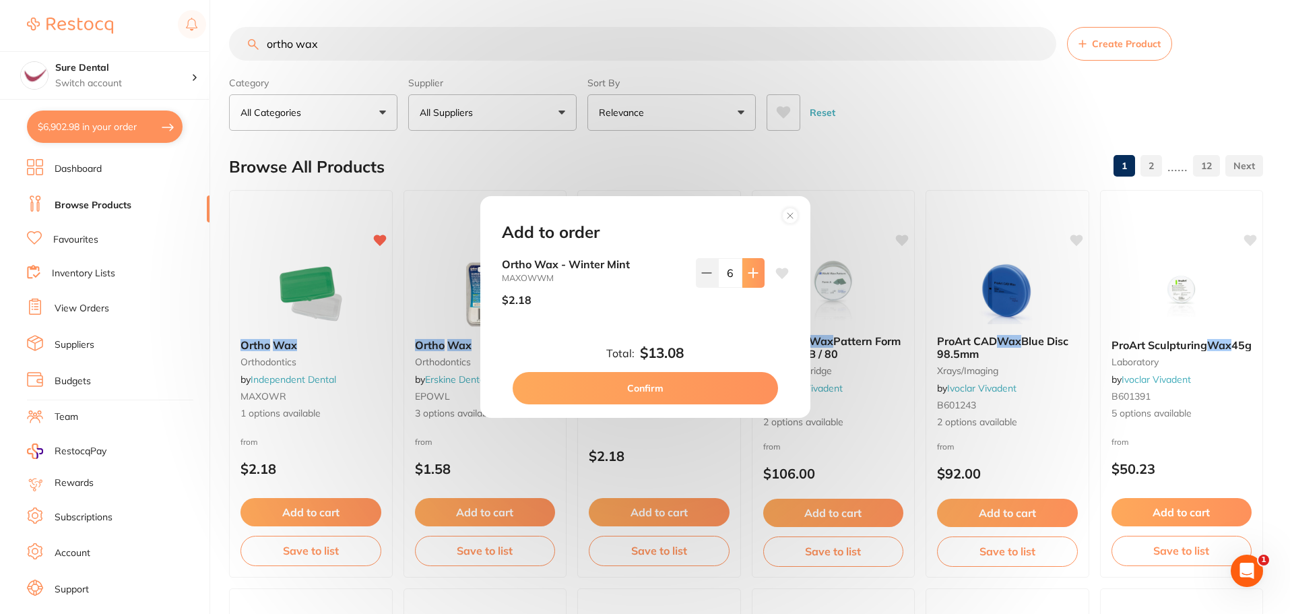
click at [756, 273] on button at bounding box center [753, 273] width 22 height 30
click at [753, 275] on icon at bounding box center [753, 272] width 11 height 11
click at [748, 275] on icon at bounding box center [753, 272] width 11 height 11
click at [751, 273] on icon at bounding box center [752, 272] width 9 height 9
type input "10"
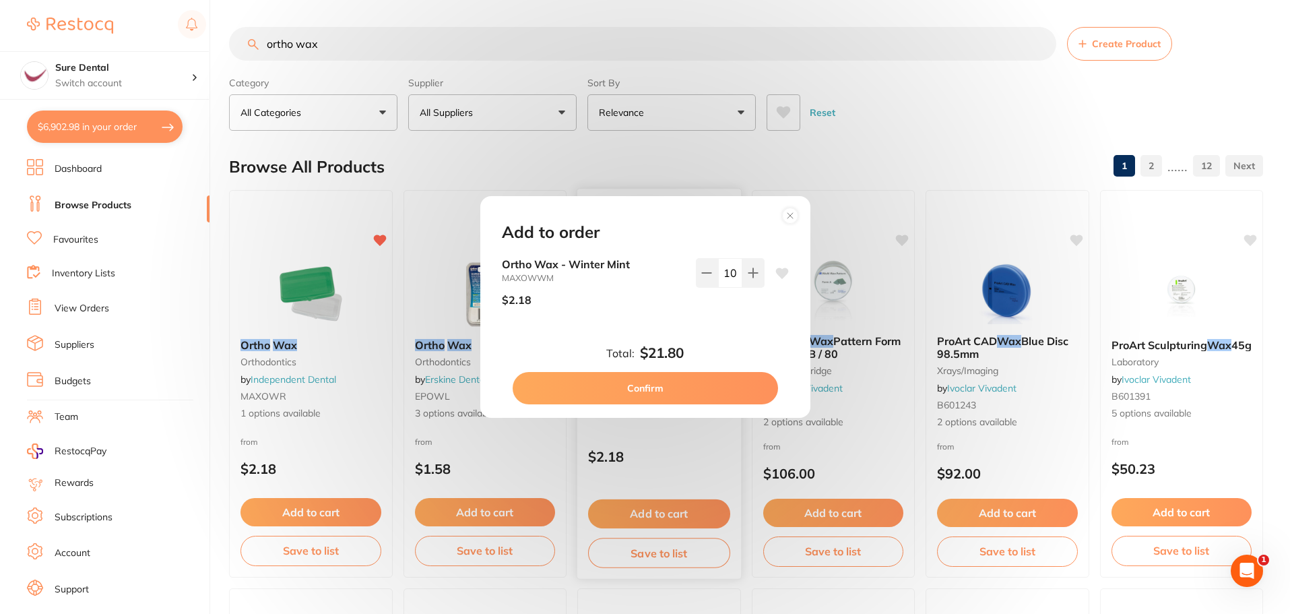
click at [661, 387] on button "Confirm" at bounding box center [645, 388] width 265 height 32
checkbox input "false"
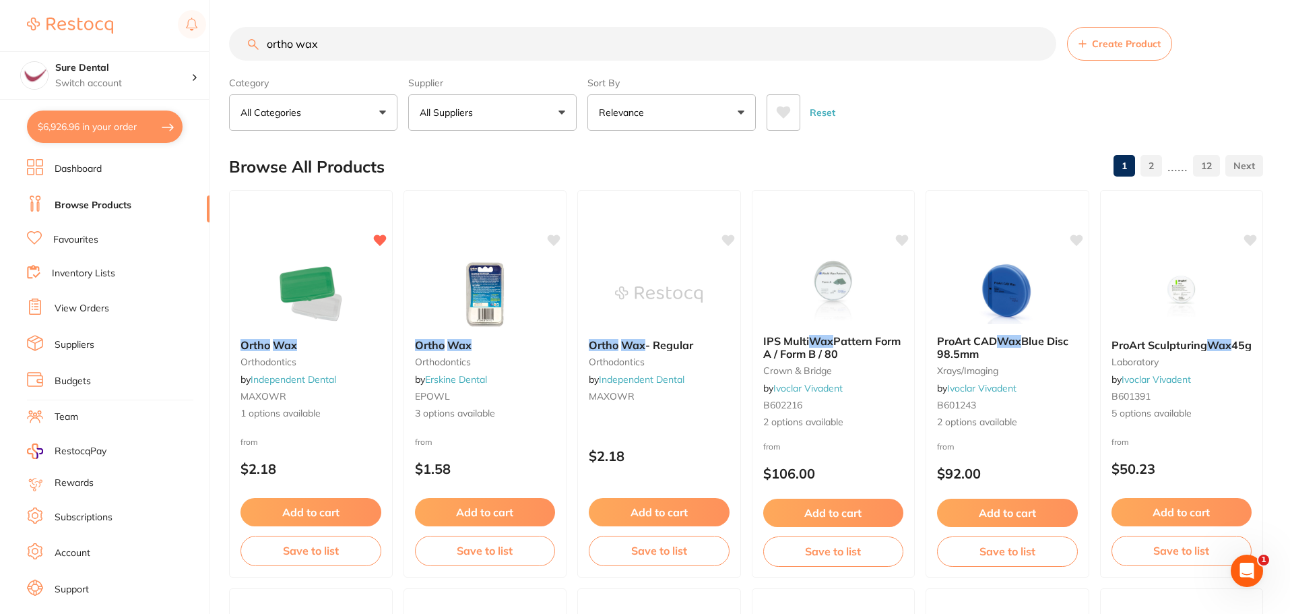
click at [118, 127] on button "$6,926.96 in your order" at bounding box center [105, 126] width 156 height 32
checkbox input "true"
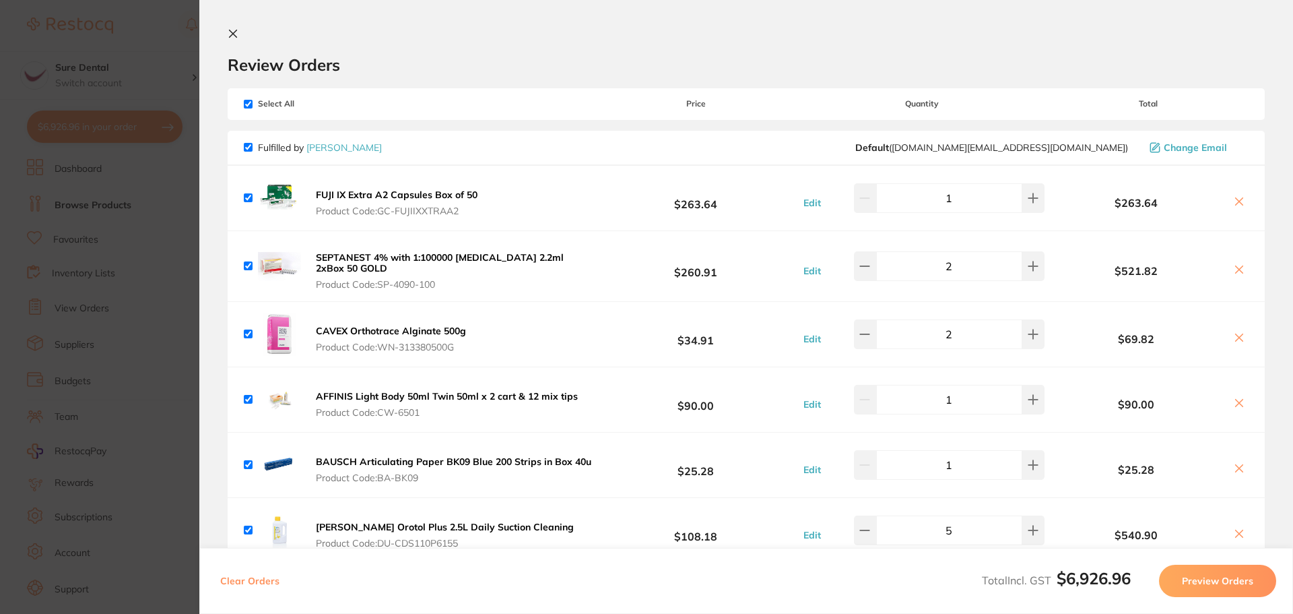
click at [234, 36] on icon at bounding box center [233, 33] width 11 height 11
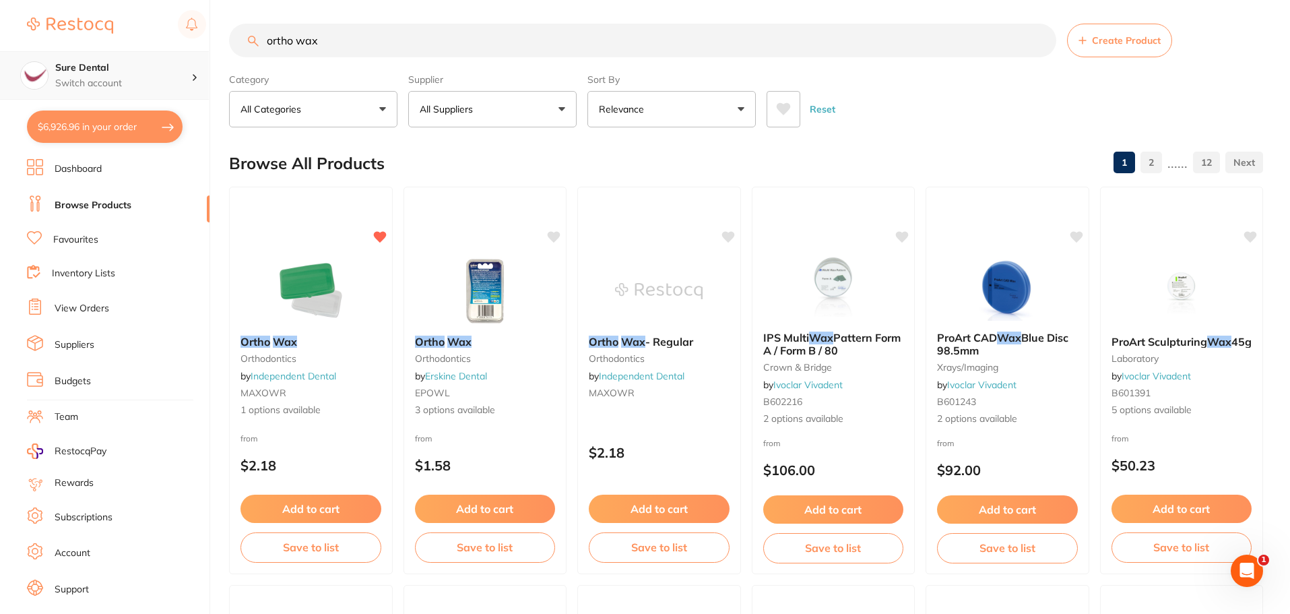
scroll to position [1, 0]
drag, startPoint x: 336, startPoint y: 43, endPoint x: 200, endPoint y: 52, distance: 136.3
click at [200, 52] on div "$6,926.96 Sure Dental Switch account Sure Dental $6,926.96 in your order Dashbo…" at bounding box center [645, 304] width 1290 height 614
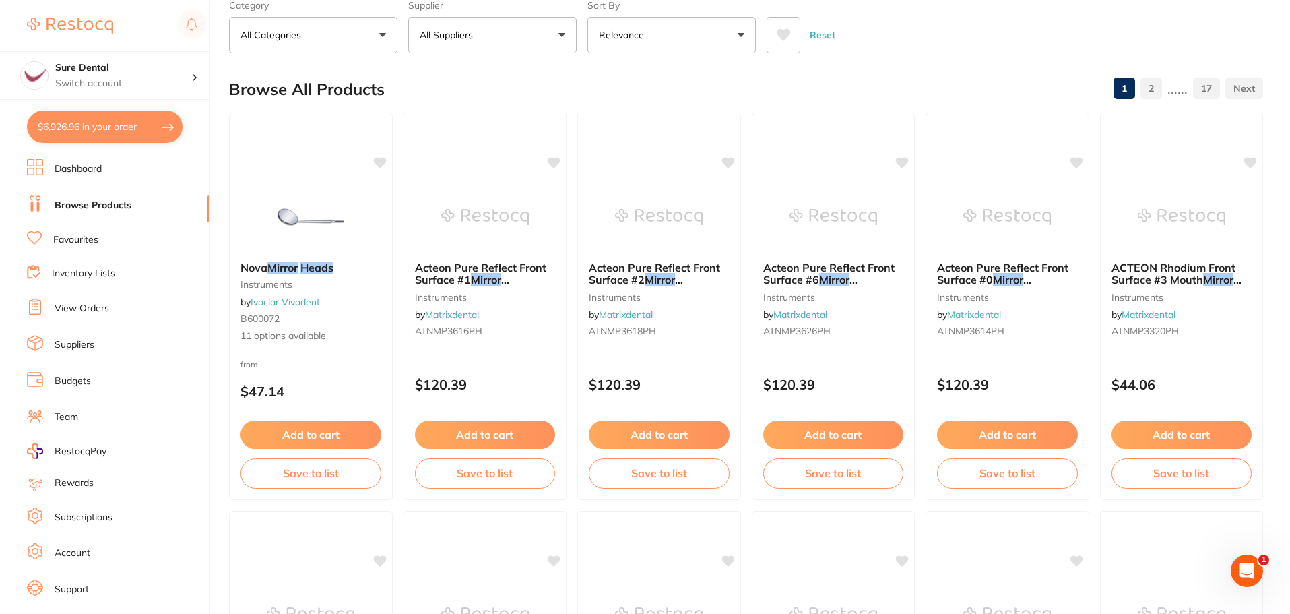
scroll to position [0, 0]
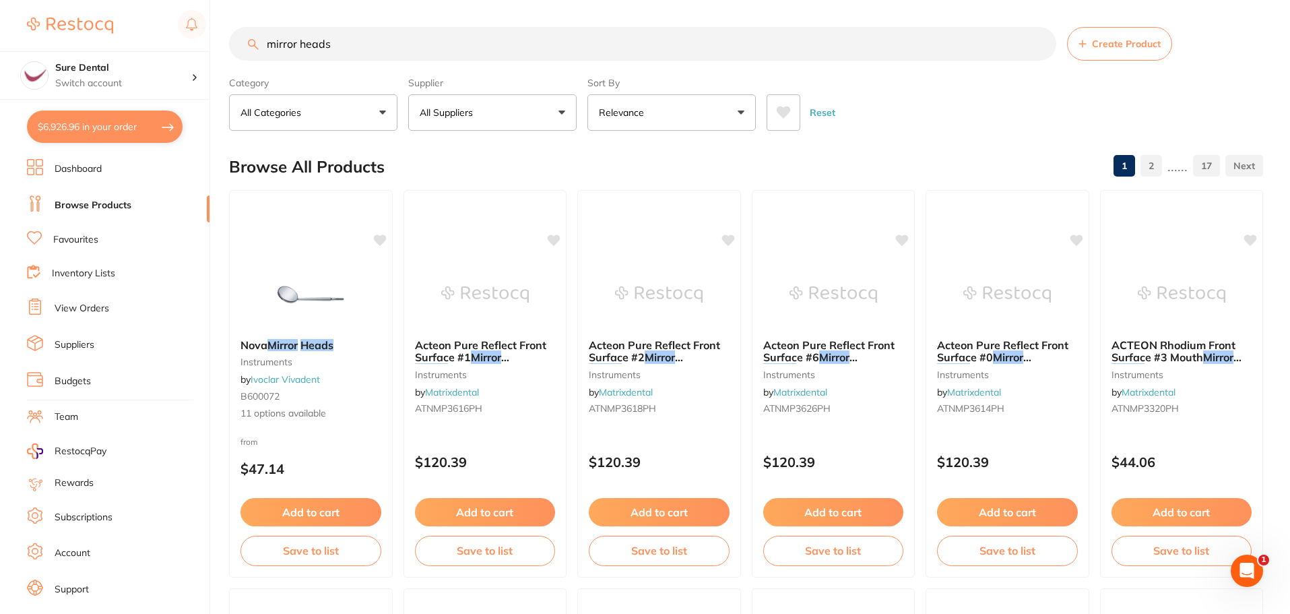
click at [344, 42] on input "mirror heads" at bounding box center [642, 44] width 827 height 34
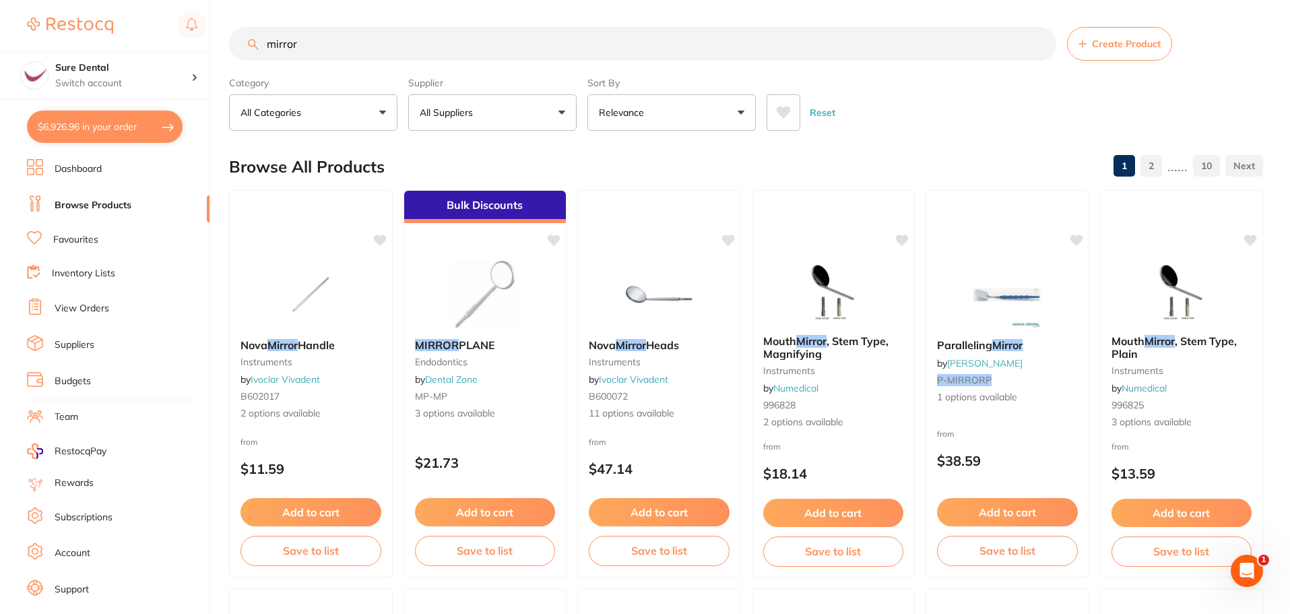
type input "mirror"
click at [463, 346] on span "PLANE" at bounding box center [476, 343] width 37 height 13
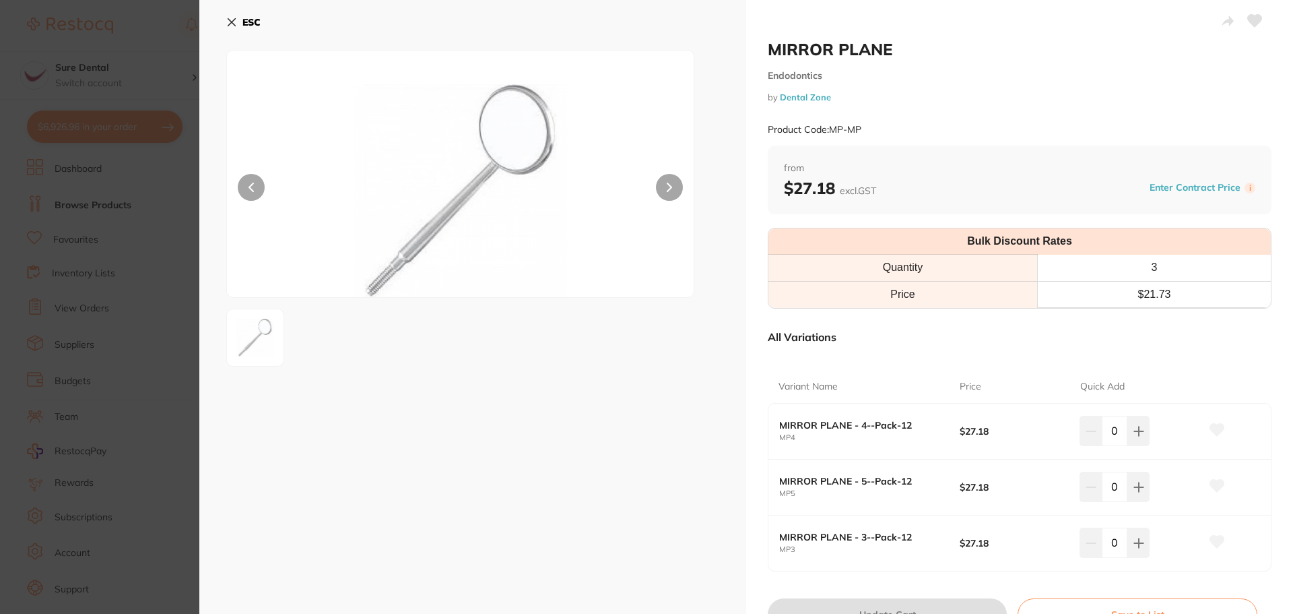
click at [682, 184] on div at bounding box center [460, 174] width 468 height 248
click at [668, 189] on icon at bounding box center [669, 187] width 5 height 9
click at [669, 187] on icon at bounding box center [669, 187] width 5 height 9
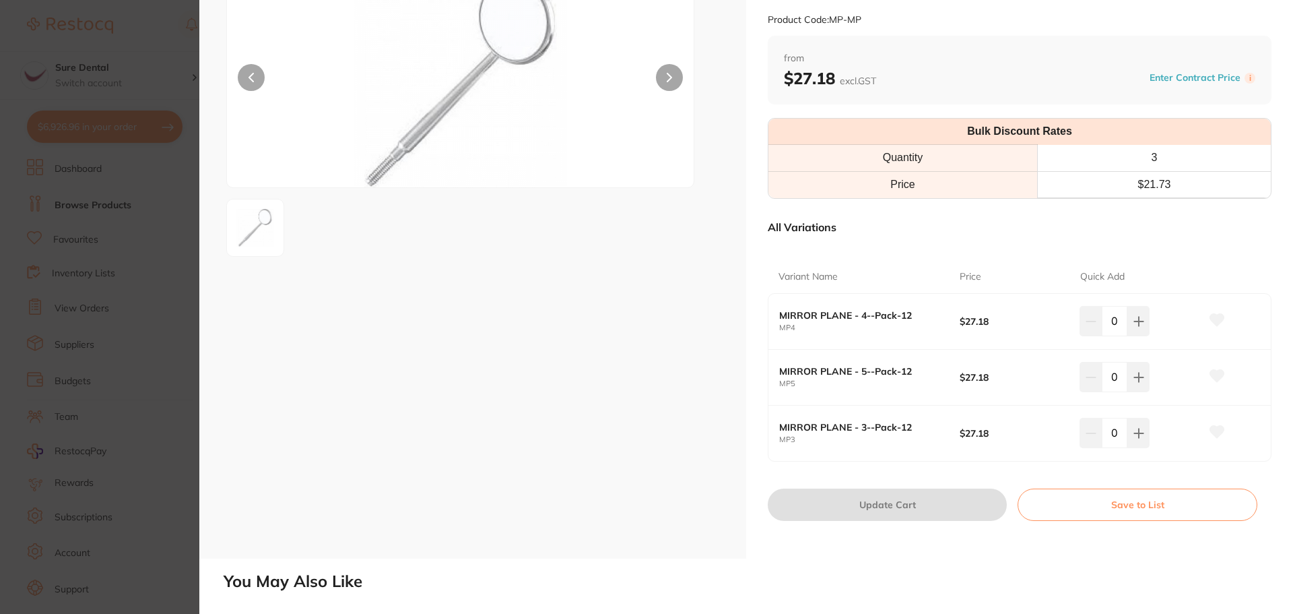
scroll to position [447, 0]
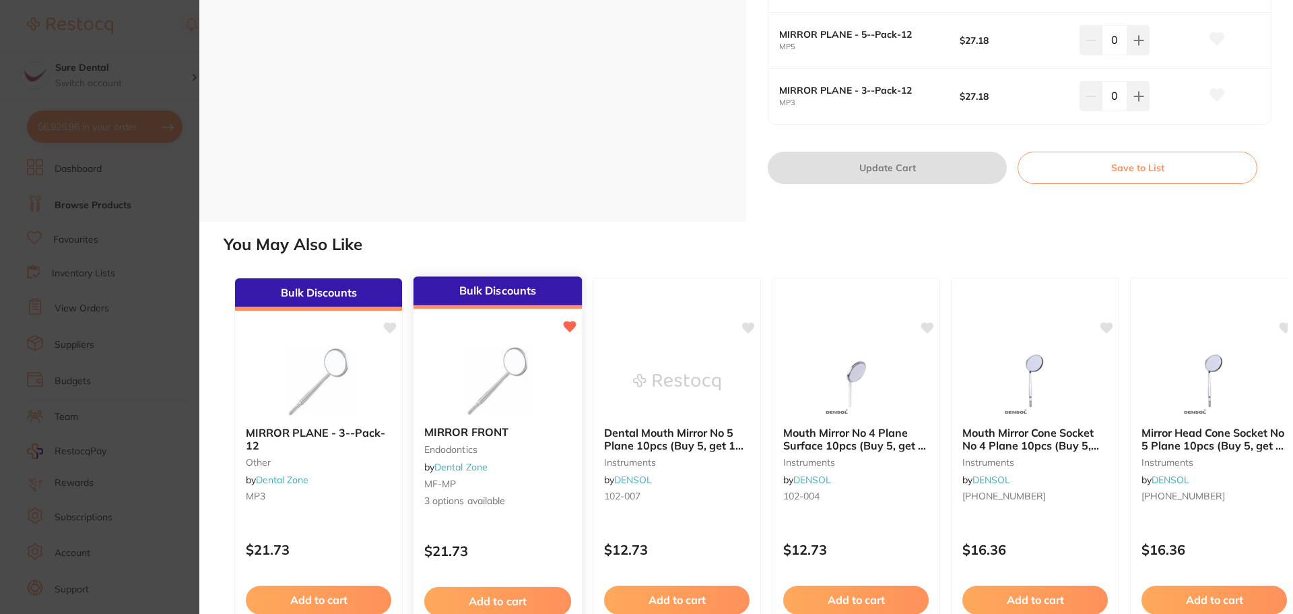
click at [475, 430] on b "MIRROR FRONT" at bounding box center [497, 432] width 147 height 13
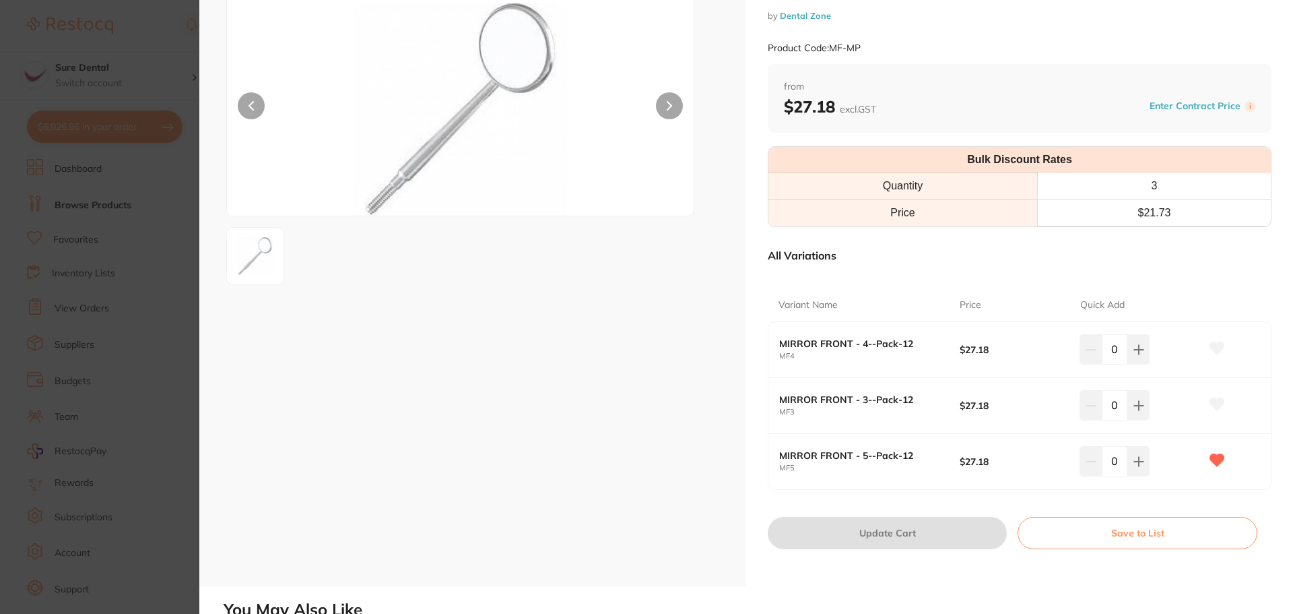
scroll to position [269, 0]
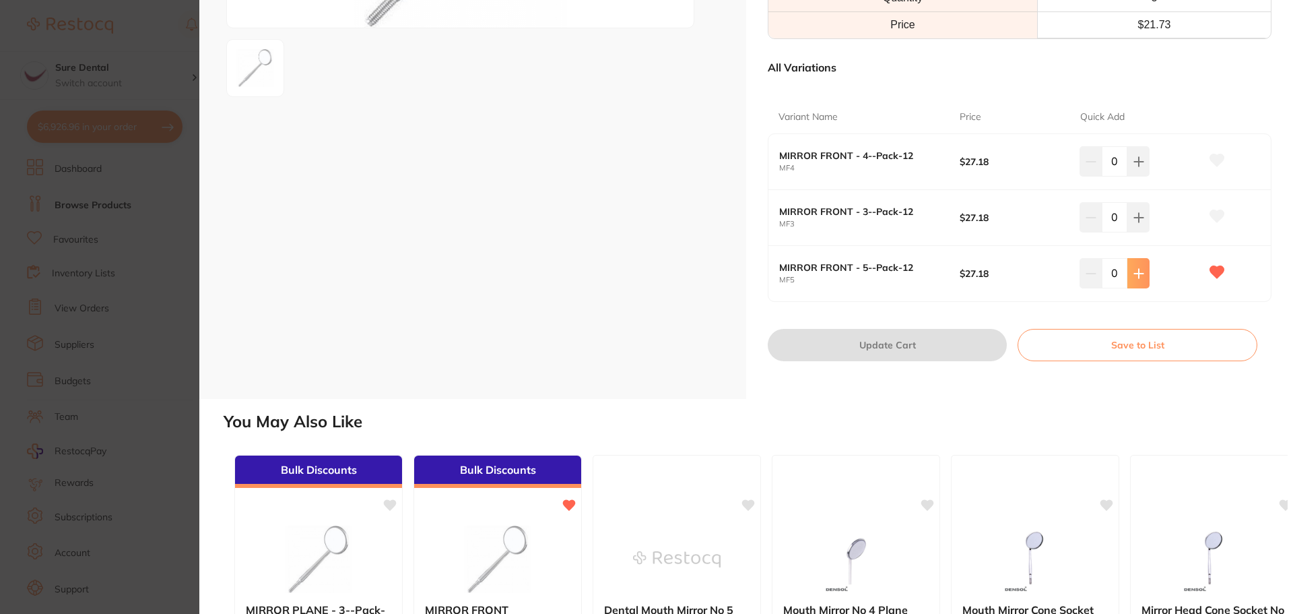
click at [1144, 278] on button at bounding box center [1139, 273] width 22 height 30
type input "1"
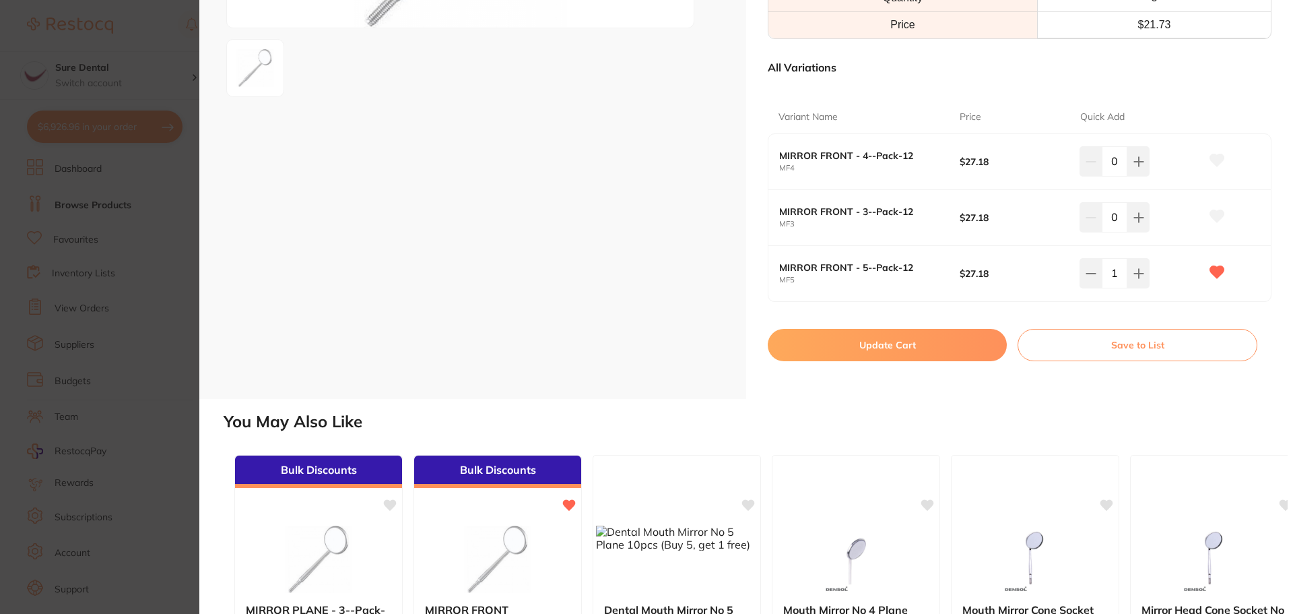
click at [914, 342] on button "Update Cart" at bounding box center [887, 345] width 239 height 32
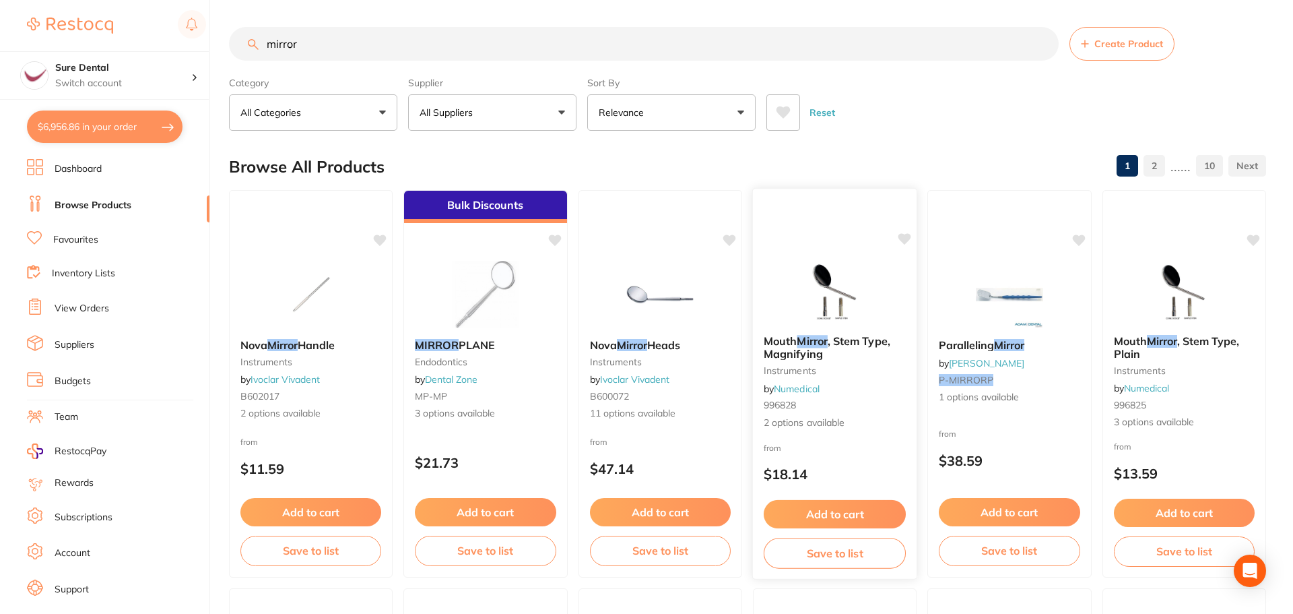
checkbox input "false"
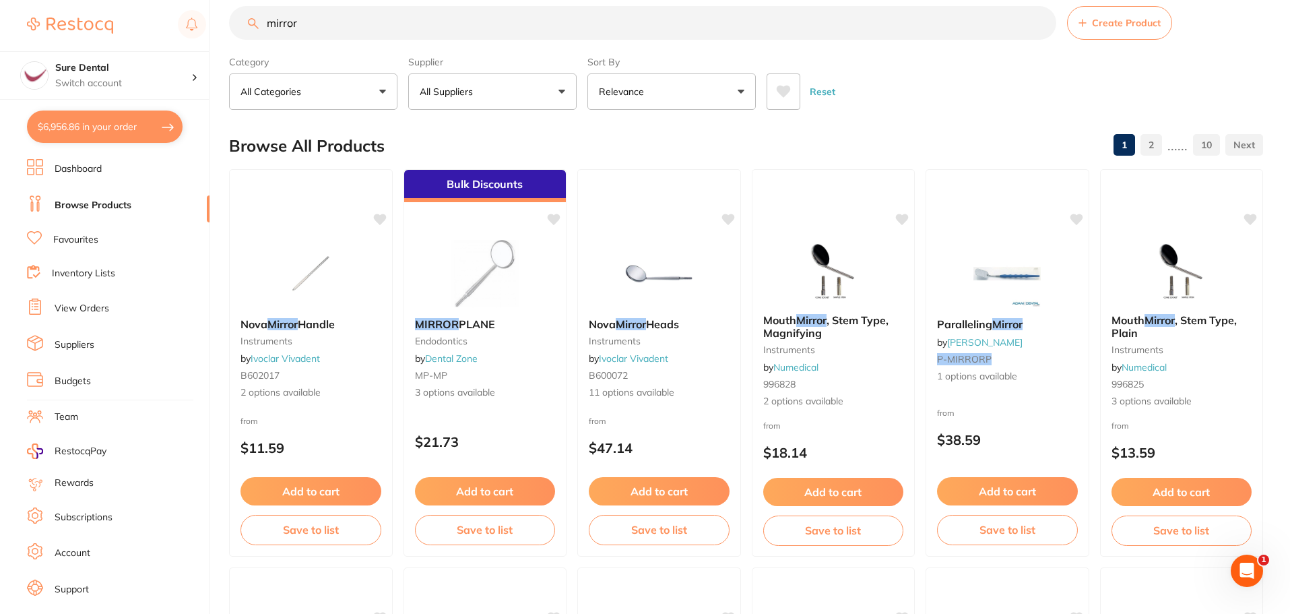
click at [98, 238] on link "Favourites" at bounding box center [75, 239] width 45 height 13
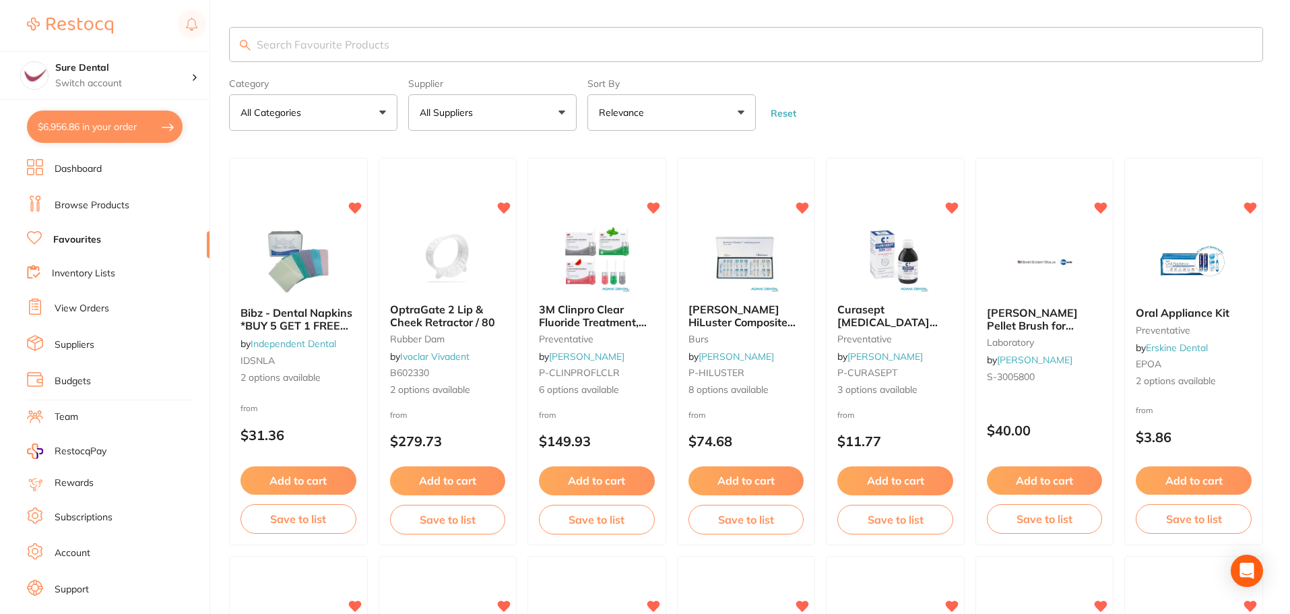
click at [298, 48] on input "search" at bounding box center [746, 44] width 1034 height 35
type input "mirror"
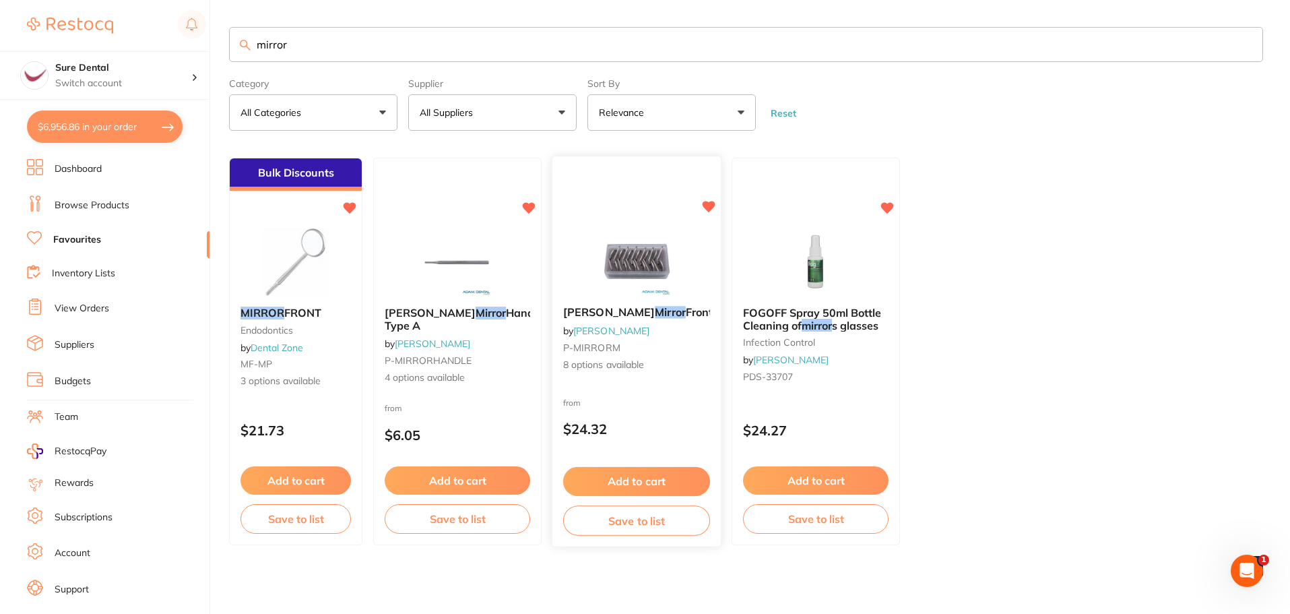
click at [613, 313] on span "Adam Mouth" at bounding box center [609, 312] width 92 height 13
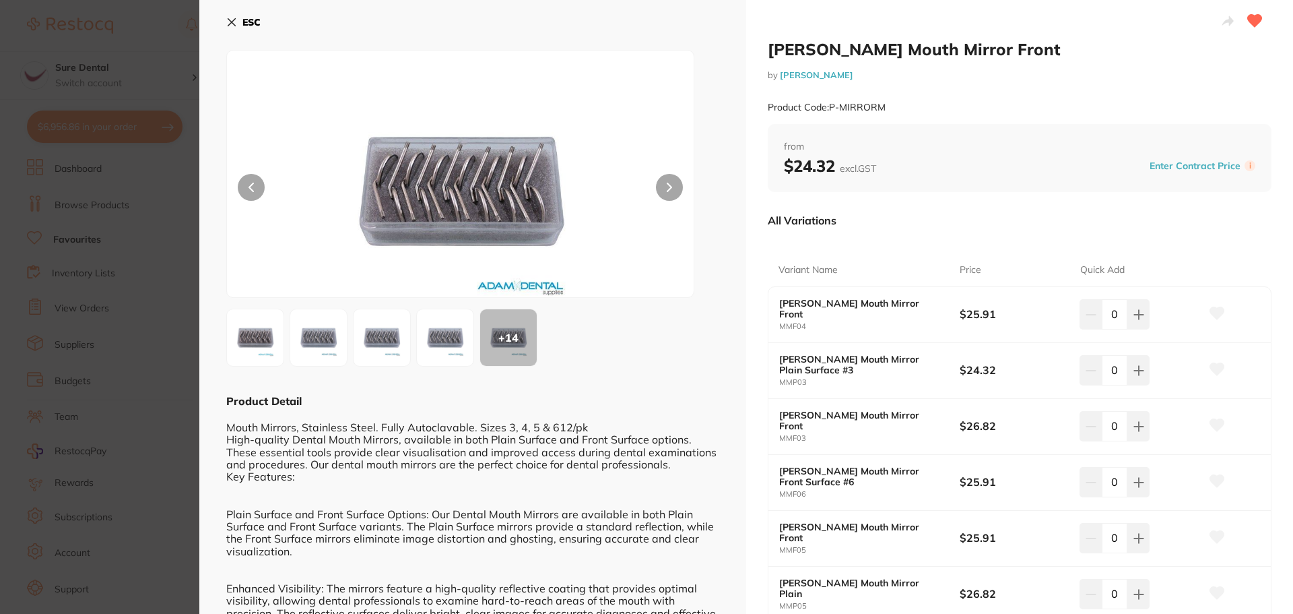
click at [234, 19] on icon at bounding box center [231, 22] width 11 height 11
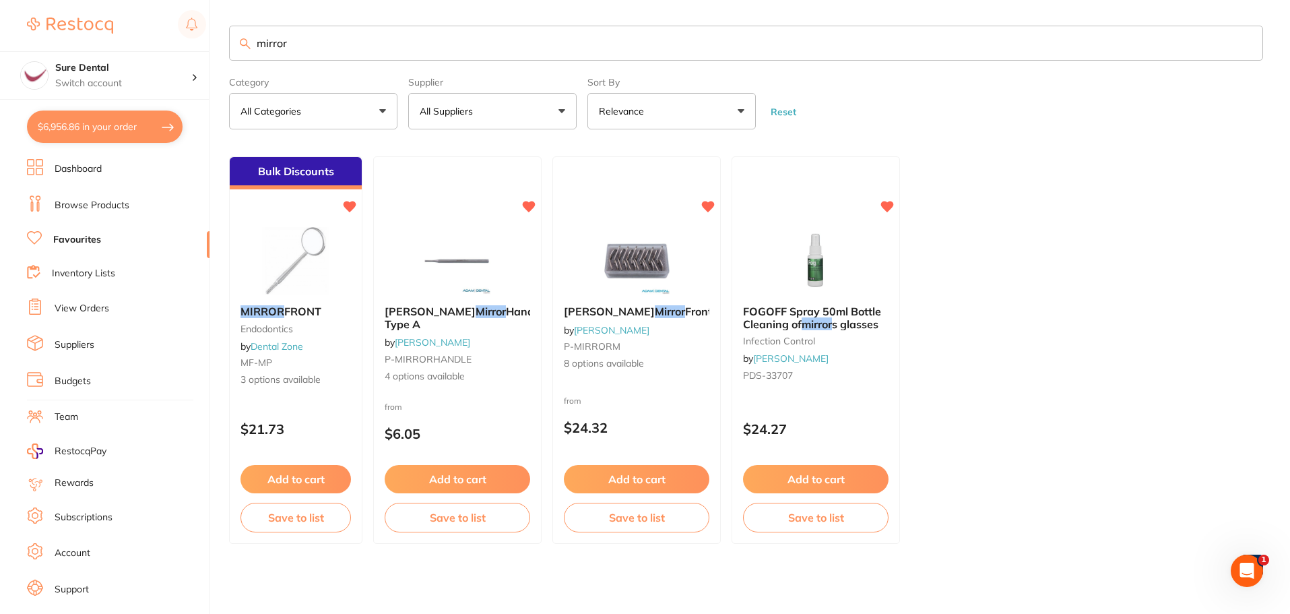
drag, startPoint x: 332, startPoint y: 50, endPoint x: 123, endPoint y: 34, distance: 209.4
click at [131, 41] on div "$6,956.86 Sure Dental Switch account Sure Dental $6,956.86 in your order Dashbo…" at bounding box center [645, 306] width 1290 height 614
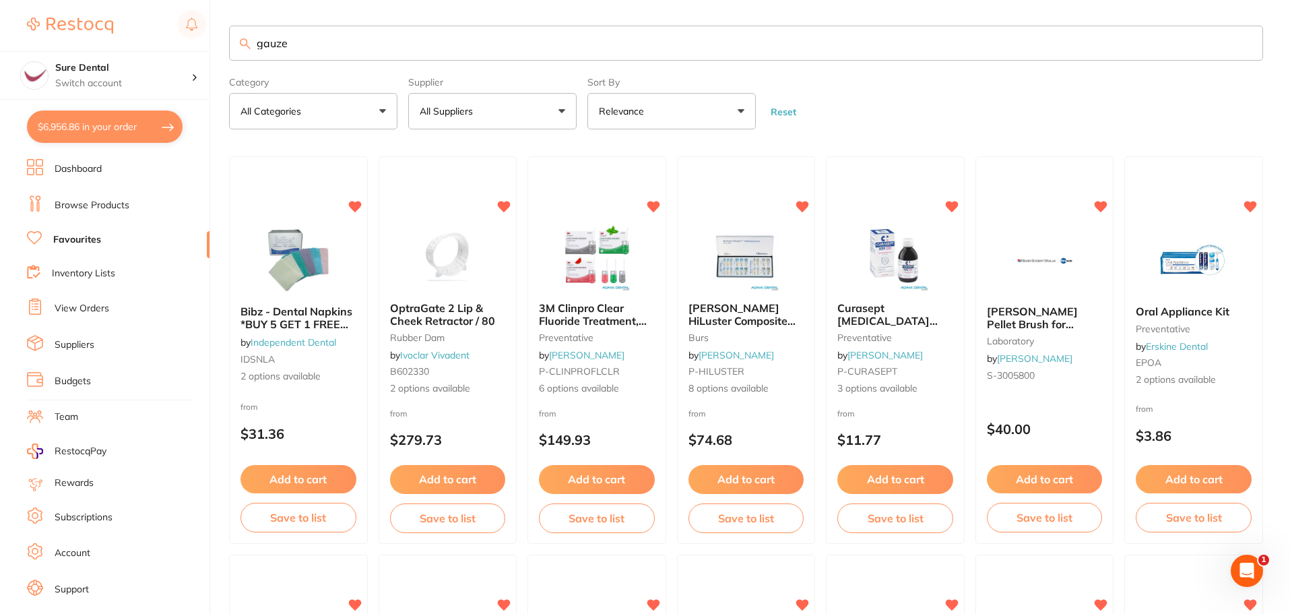
type input "gauze"
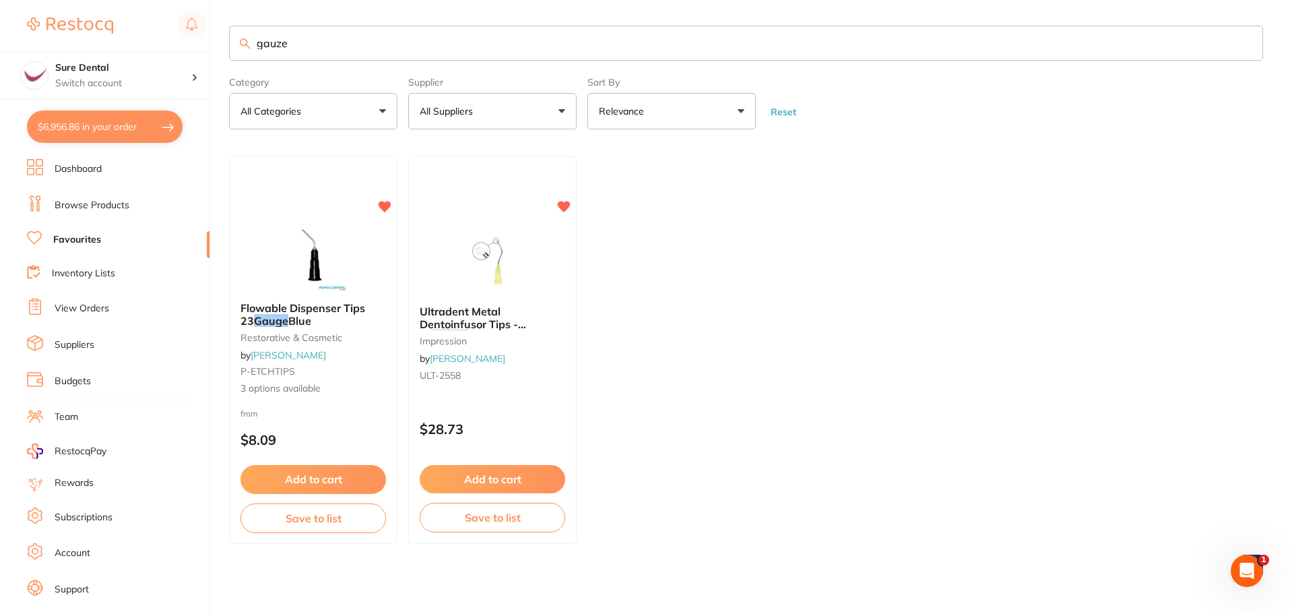
click at [79, 240] on link "Favourites" at bounding box center [77, 239] width 48 height 13
click at [317, 47] on input "gauze" at bounding box center [746, 44] width 1034 height 35
drag, startPoint x: 317, startPoint y: 47, endPoint x: 188, endPoint y: 48, distance: 129.3
click at [188, 48] on div "$6,956.86 Sure Dental Switch account Sure Dental $6,956.86 in your order Dashbo…" at bounding box center [645, 307] width 1290 height 614
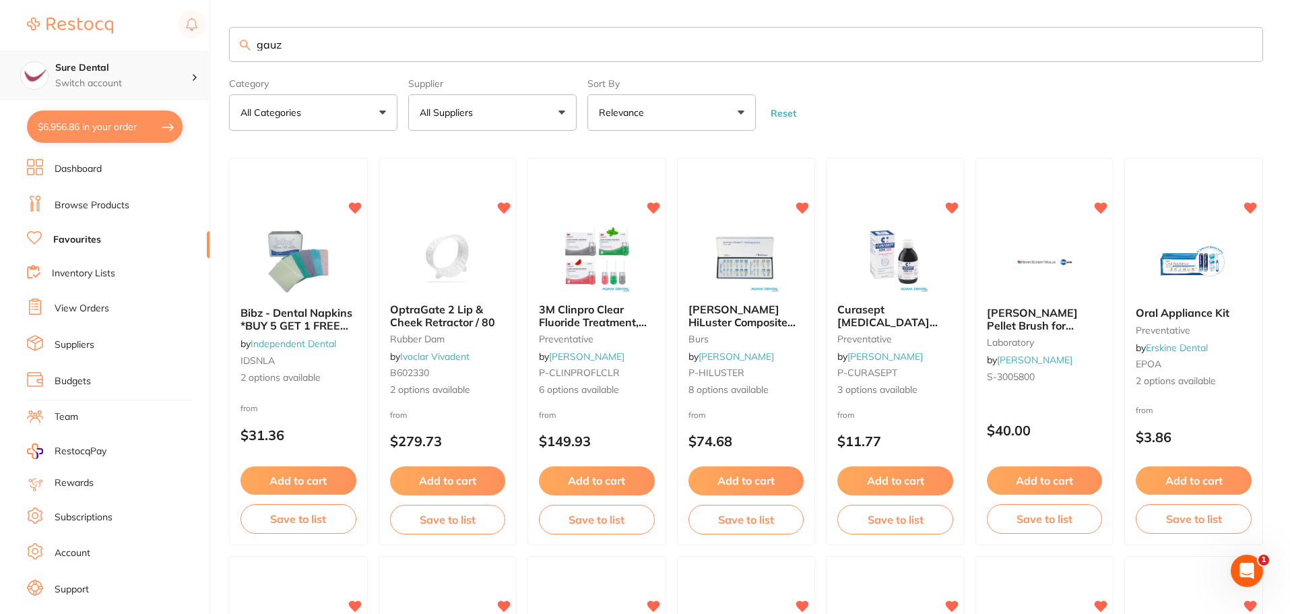
type input "gauze"
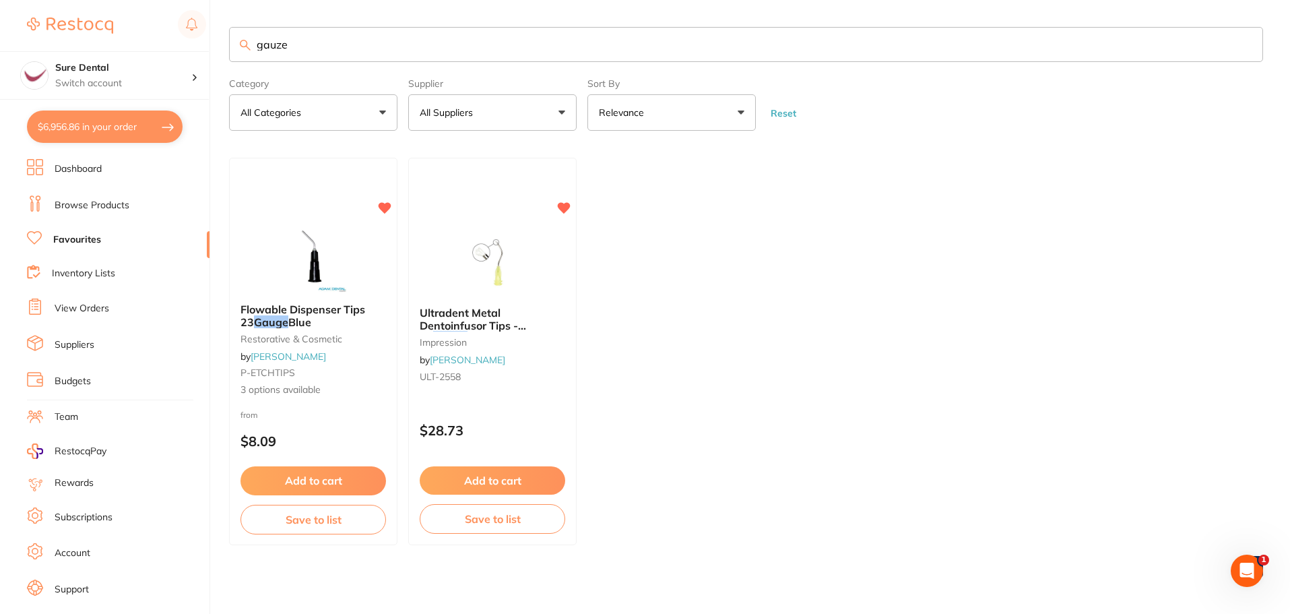
click at [552, 112] on button "All Suppliers" at bounding box center [492, 112] width 168 height 36
drag, startPoint x: 721, startPoint y: 247, endPoint x: 713, endPoint y: 235, distance: 15.0
click at [721, 246] on ul "Flowable Dispenser Tips 23 Gauge Blue restorative & cosmetic by Adam Dental P-E…" at bounding box center [746, 351] width 1034 height 387
click at [75, 238] on link "Favourites" at bounding box center [77, 239] width 48 height 13
drag, startPoint x: 62, startPoint y: 199, endPoint x: 135, endPoint y: 182, distance: 74.7
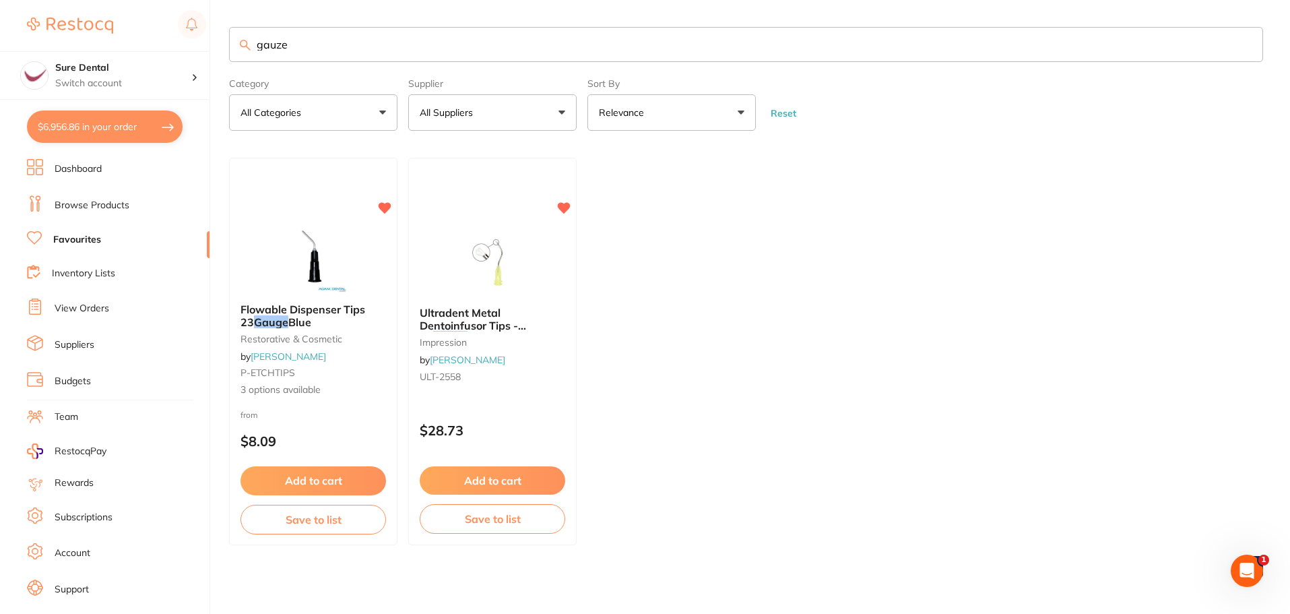
click at [62, 199] on link "Browse Products" at bounding box center [92, 205] width 75 height 13
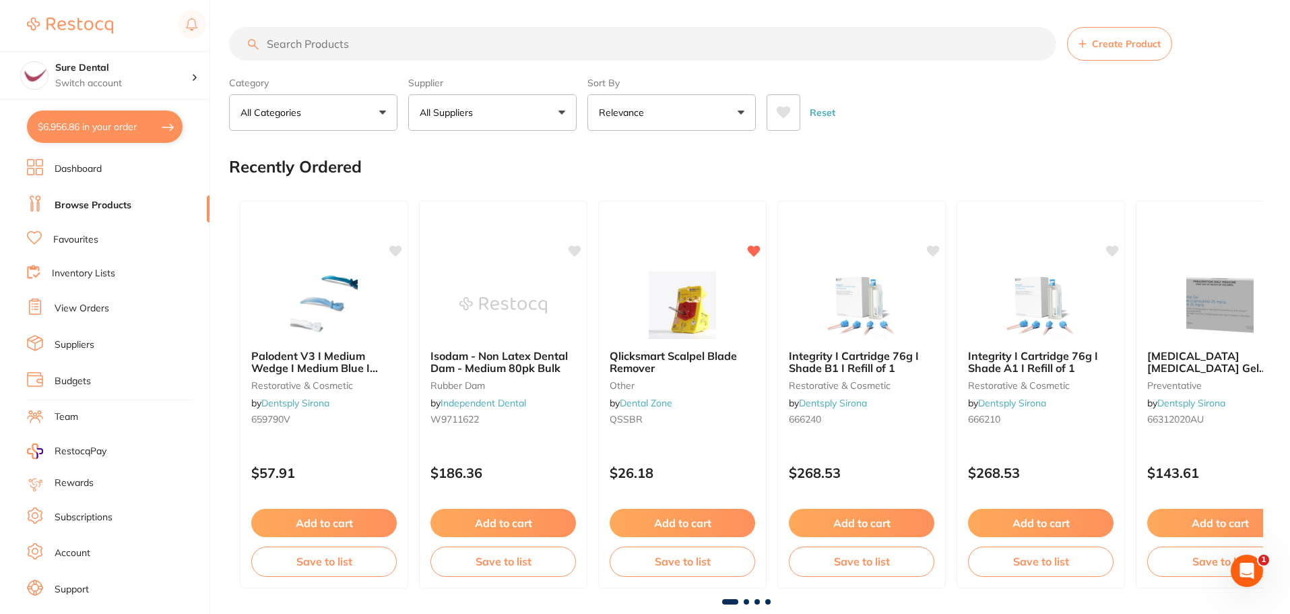
click at [358, 47] on input "search" at bounding box center [642, 44] width 827 height 34
type input "gauze"
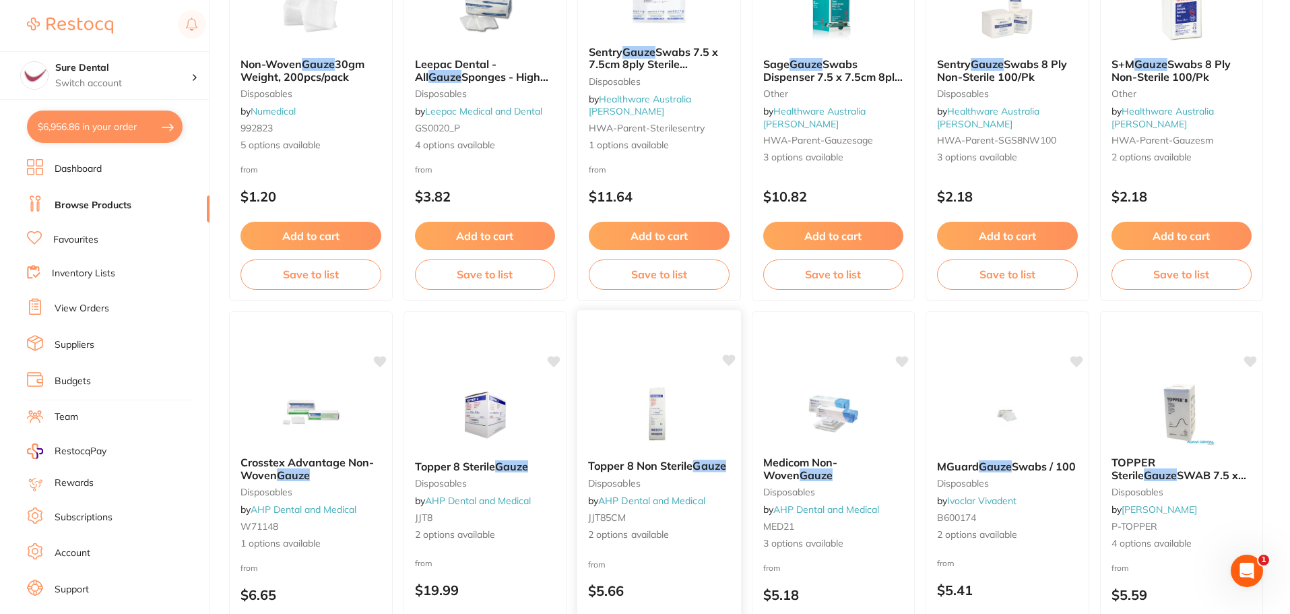
scroll to position [539, 0]
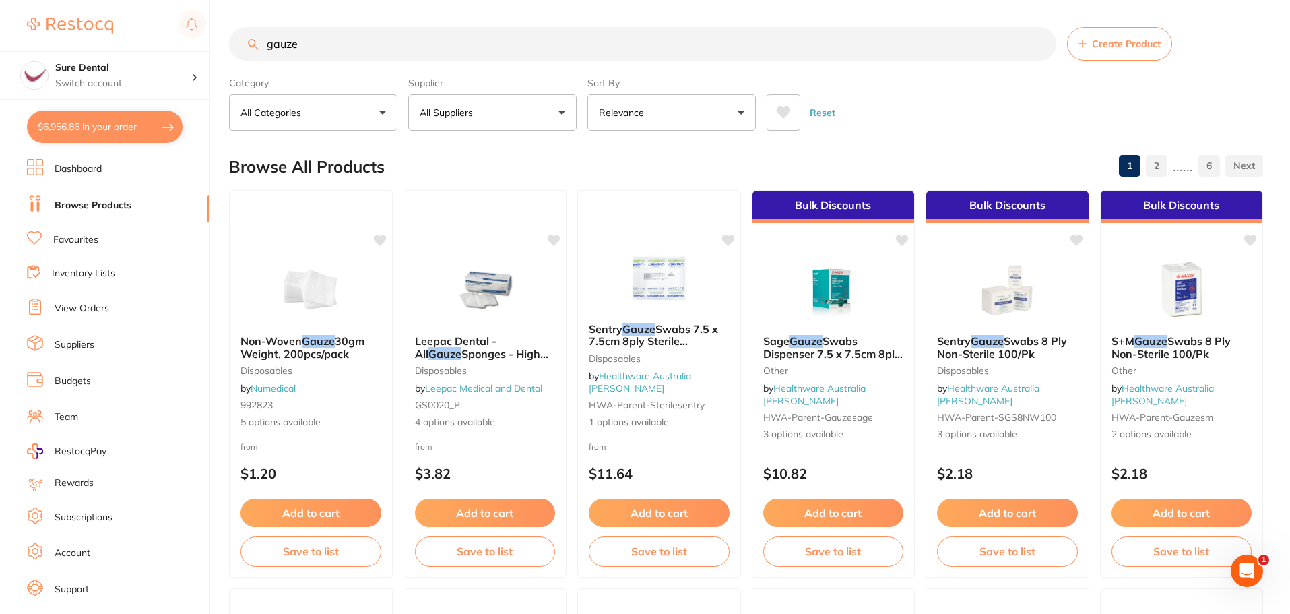
type input "gauze"
click at [556, 113] on button "All Suppliers" at bounding box center [492, 112] width 168 height 36
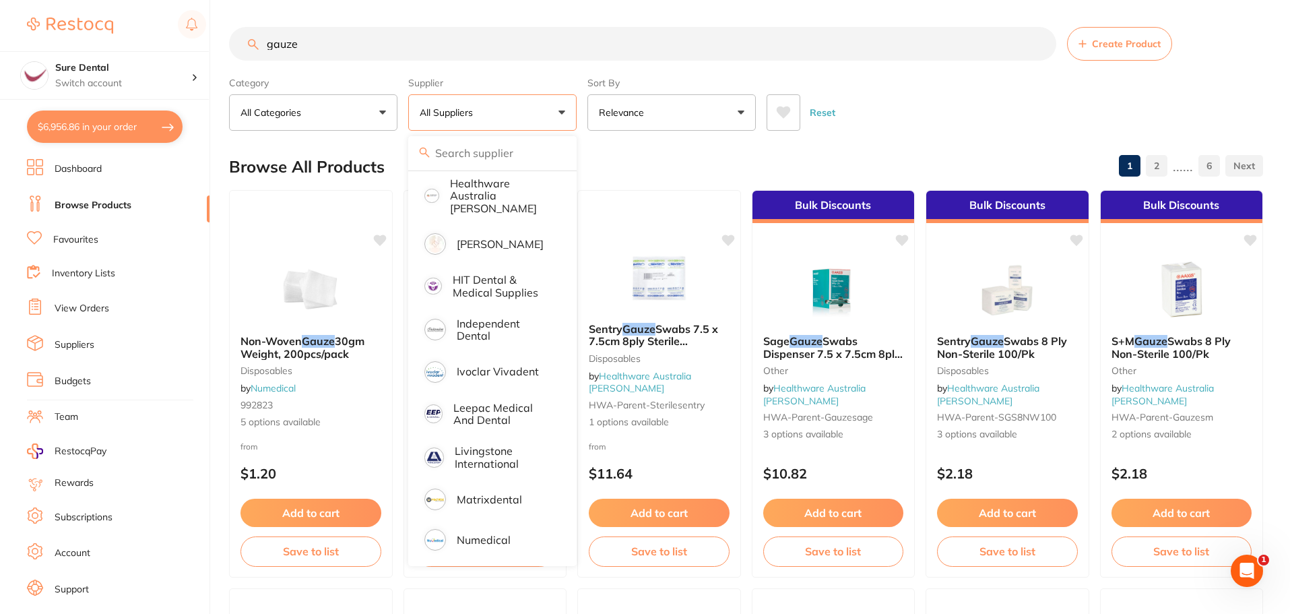
scroll to position [420, 0]
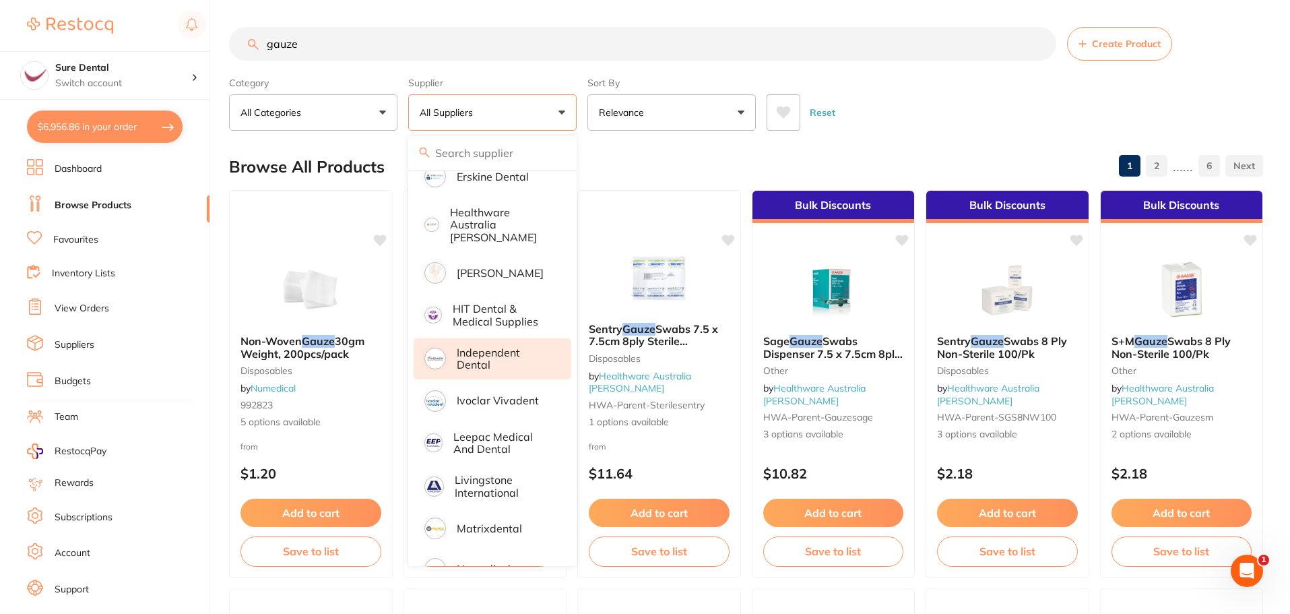
click at [497, 352] on p "Independent Dental" at bounding box center [505, 358] width 96 height 25
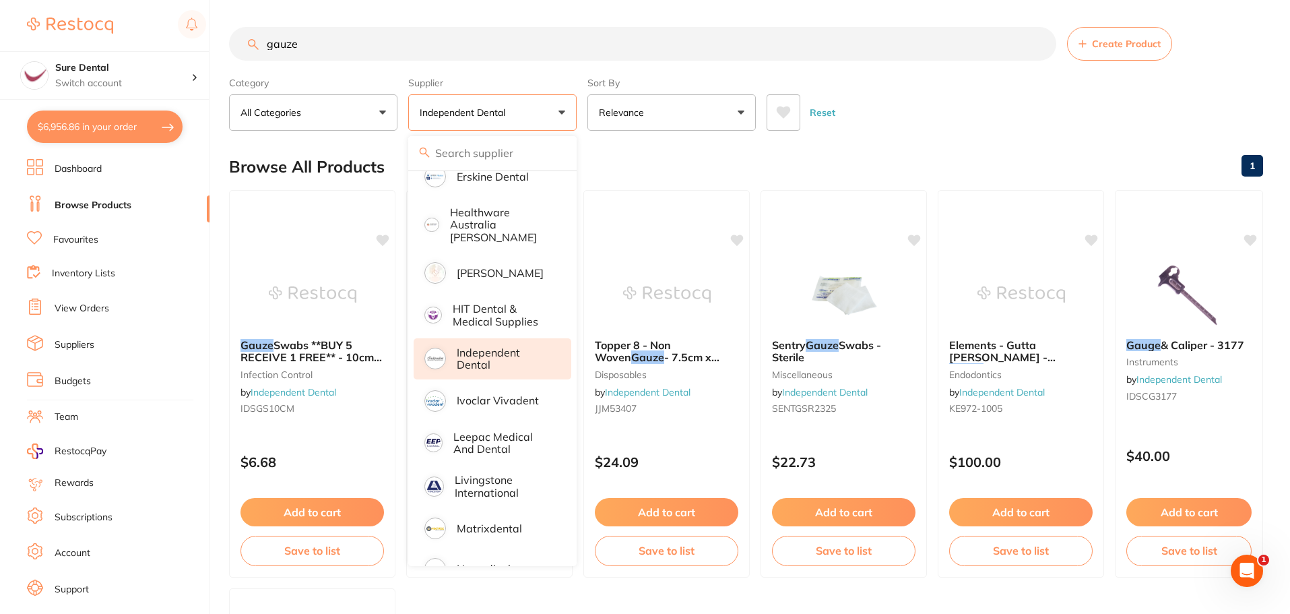
scroll to position [0, 0]
click at [991, 113] on div "Reset" at bounding box center [1010, 107] width 486 height 47
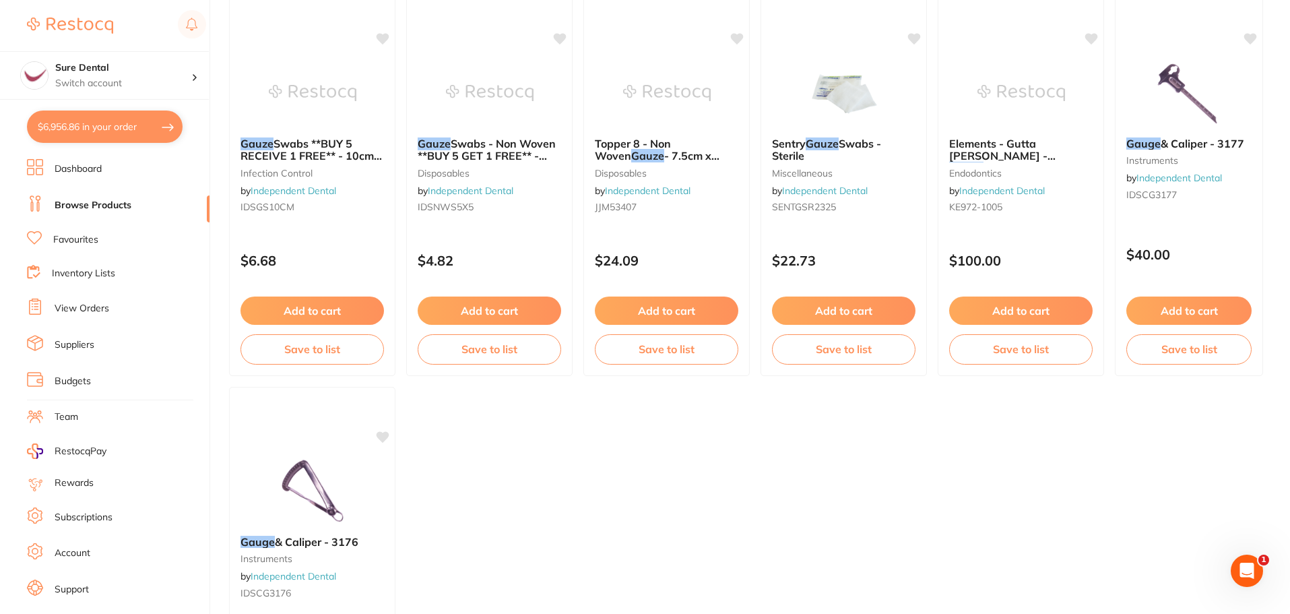
scroll to position [67, 0]
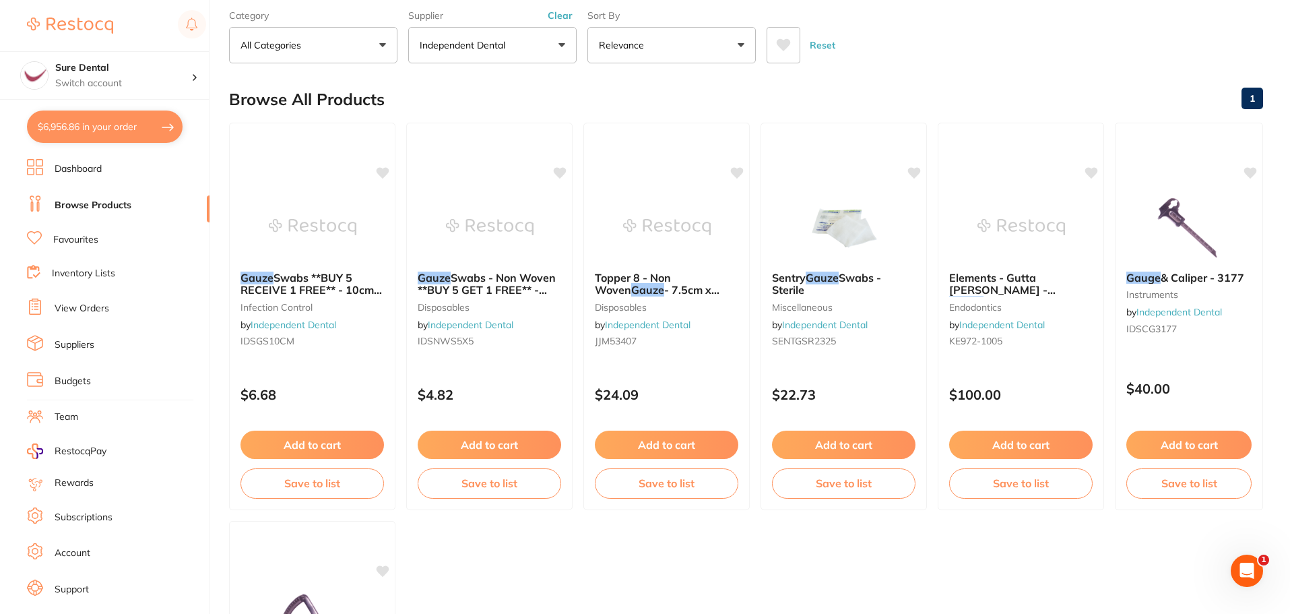
click at [294, 285] on span "Swabs **BUY 5 RECEIVE 1 FREE** - 10cm x 10cm (4” x 4”)" at bounding box center [311, 290] width 142 height 38
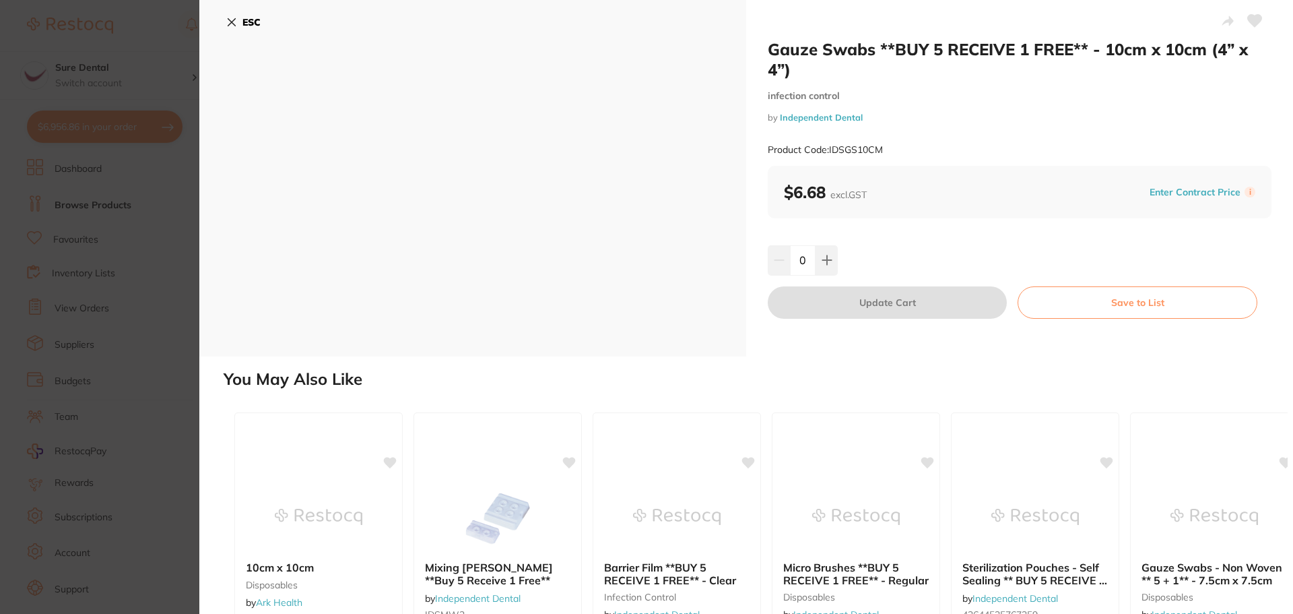
click at [236, 24] on icon at bounding box center [231, 22] width 11 height 11
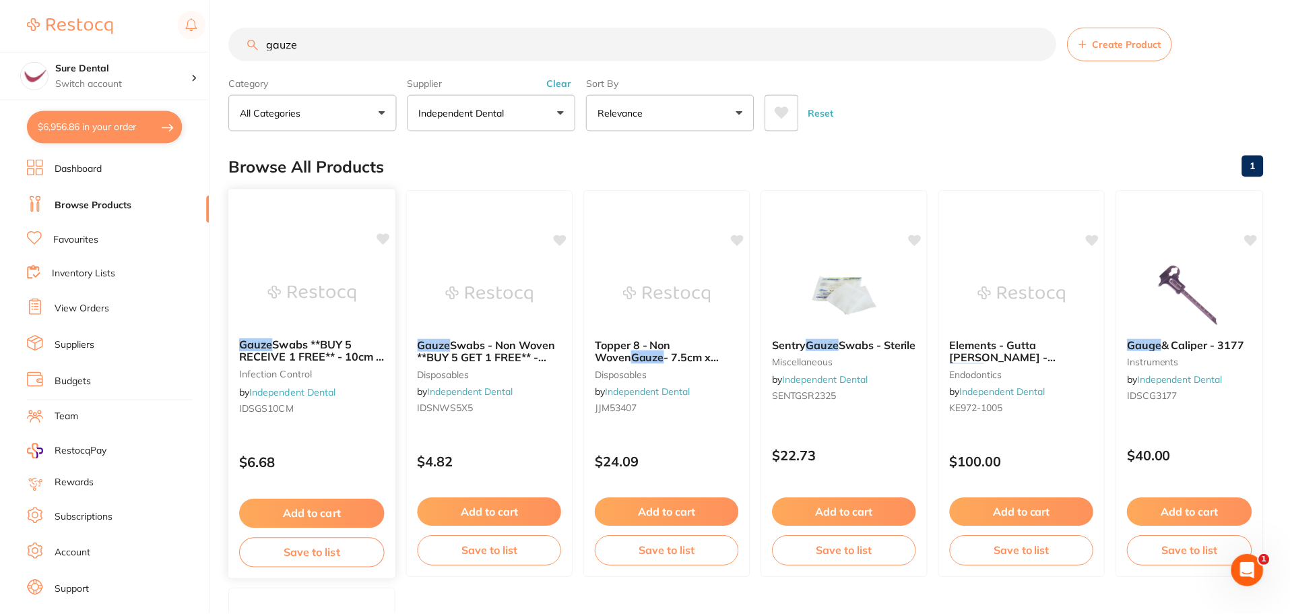
scroll to position [67, 0]
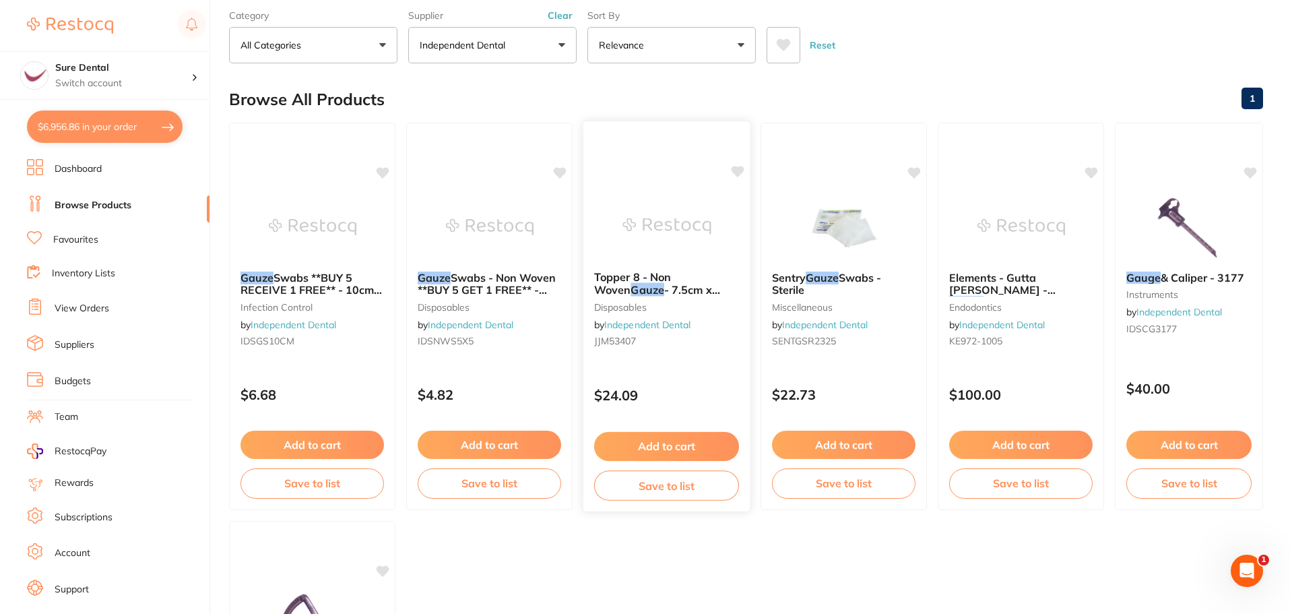
click at [653, 294] on span "- 7.5cm x 7.5cm (200 Pack)" at bounding box center [657, 296] width 126 height 26
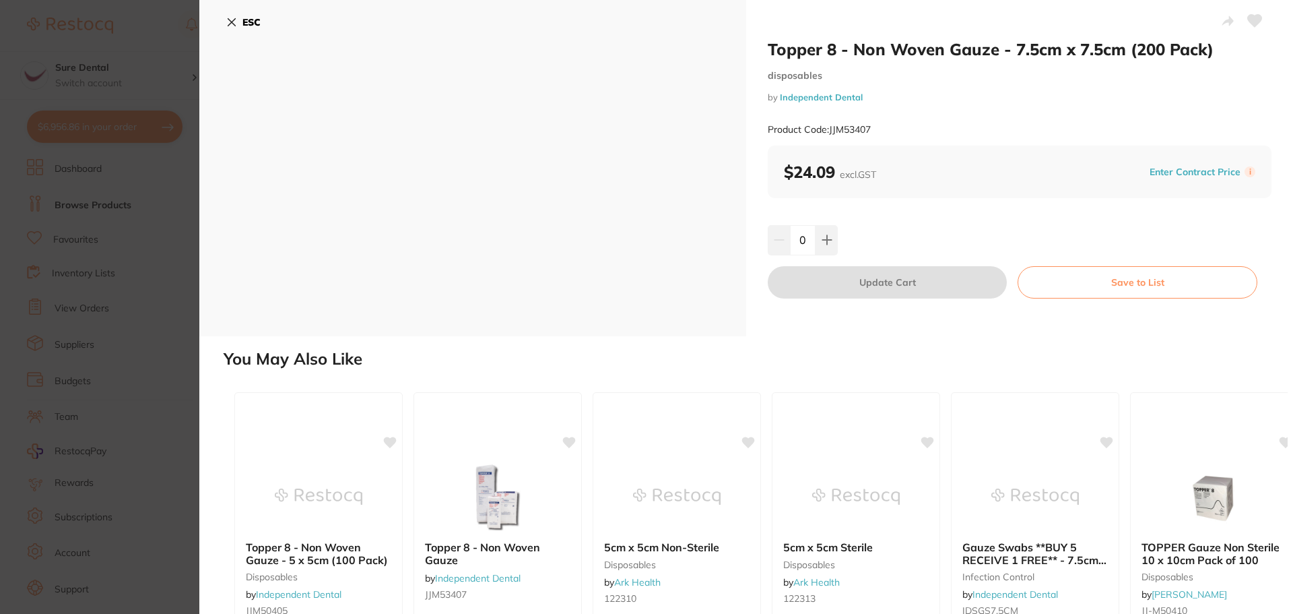
click at [1248, 18] on icon at bounding box center [1255, 21] width 14 height 12
click at [822, 243] on icon at bounding box center [827, 239] width 11 height 11
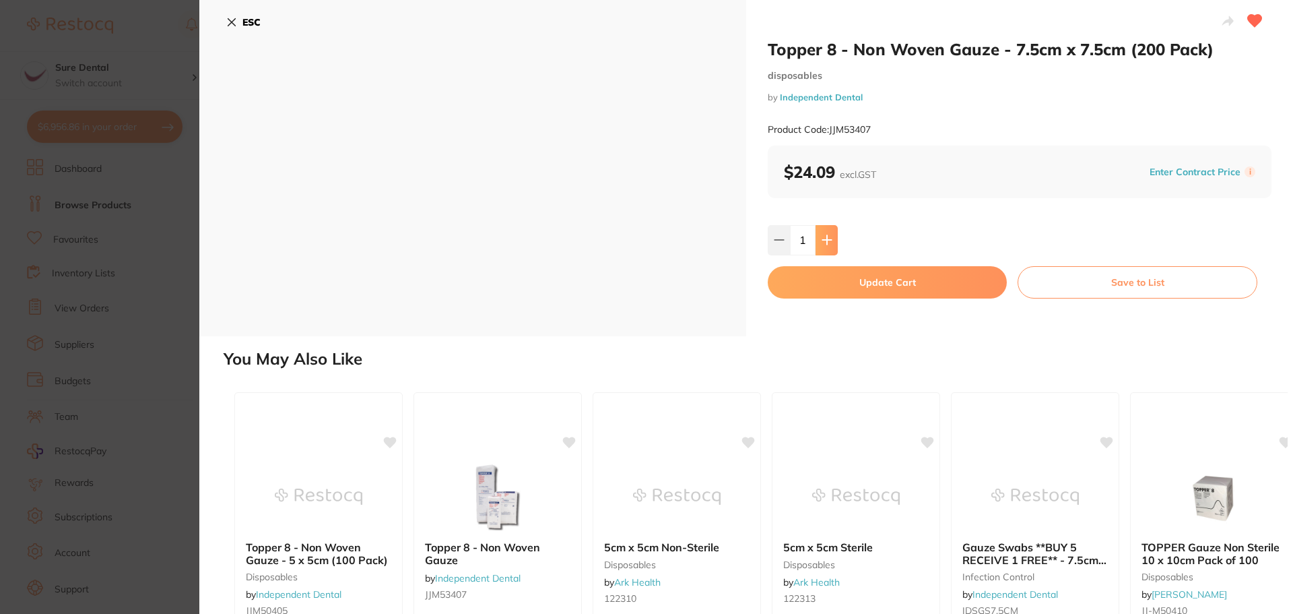
click at [825, 238] on icon at bounding box center [826, 240] width 9 height 9
click at [826, 238] on icon at bounding box center [826, 240] width 9 height 9
click at [826, 240] on icon at bounding box center [826, 240] width 9 height 9
type input "4"
click at [901, 285] on button "Update Cart" at bounding box center [887, 282] width 239 height 32
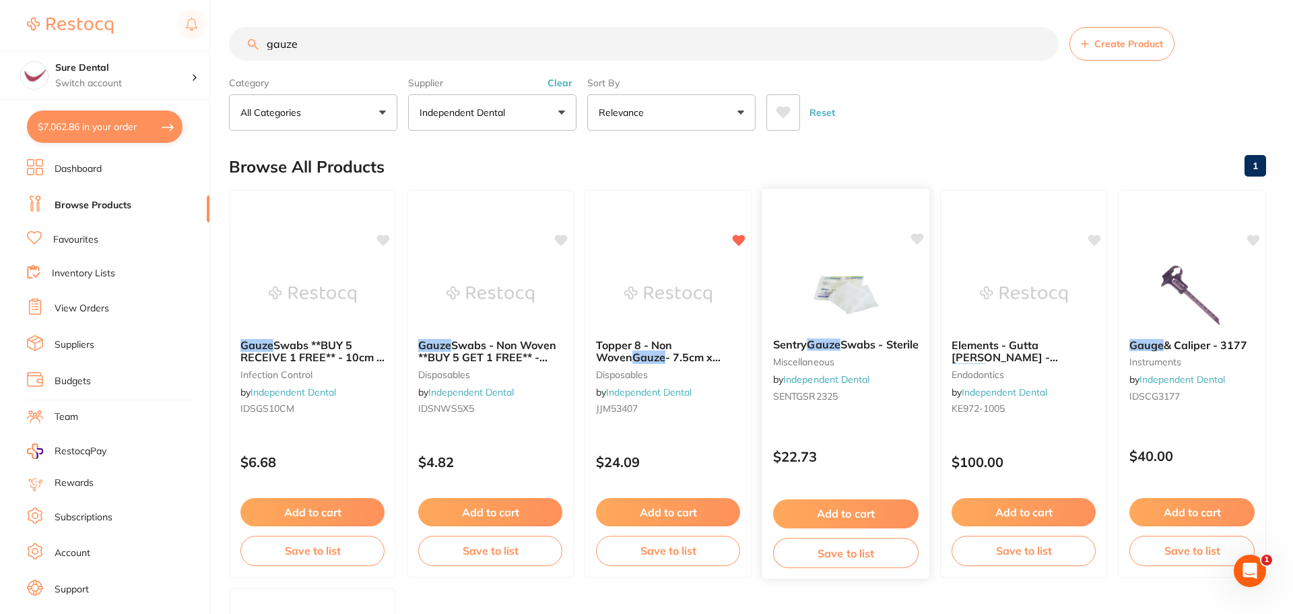
checkbox input "false"
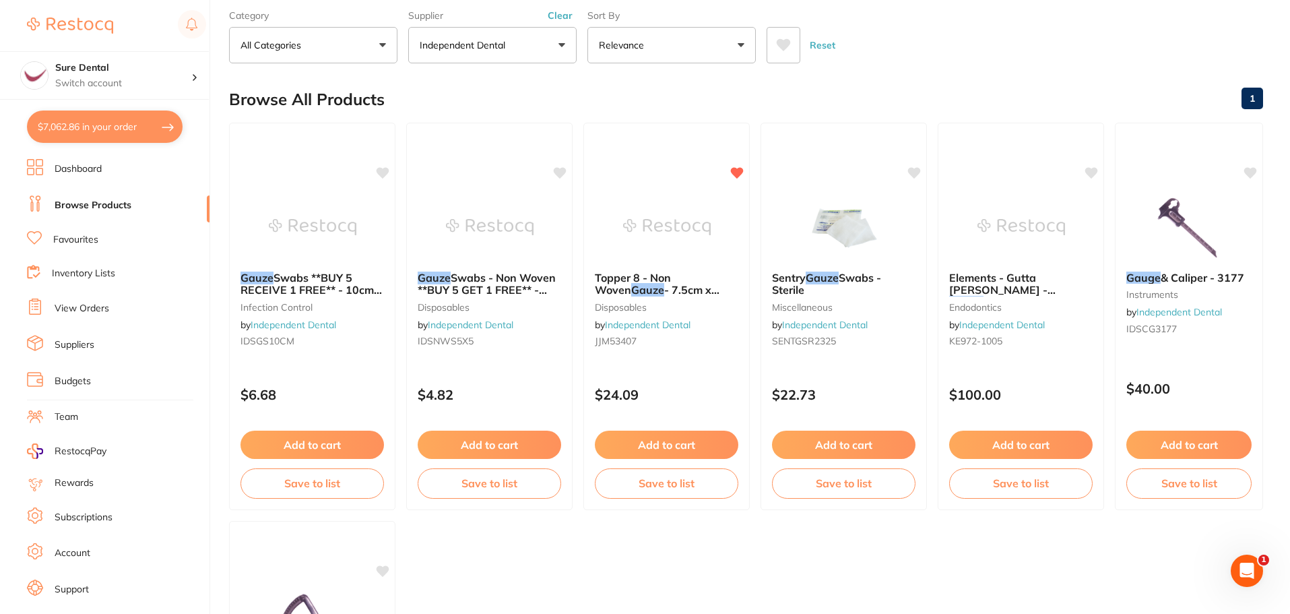
click at [82, 236] on link "Favourites" at bounding box center [75, 239] width 45 height 13
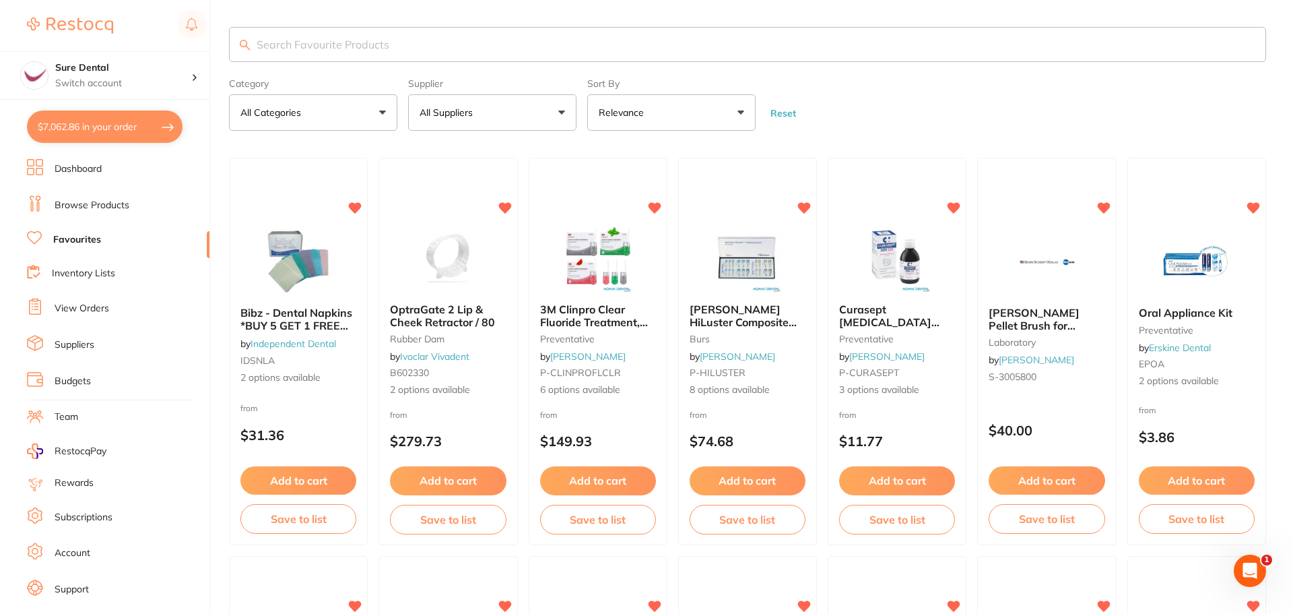
click at [357, 34] on input "search" at bounding box center [747, 44] width 1037 height 35
type input "prophy"
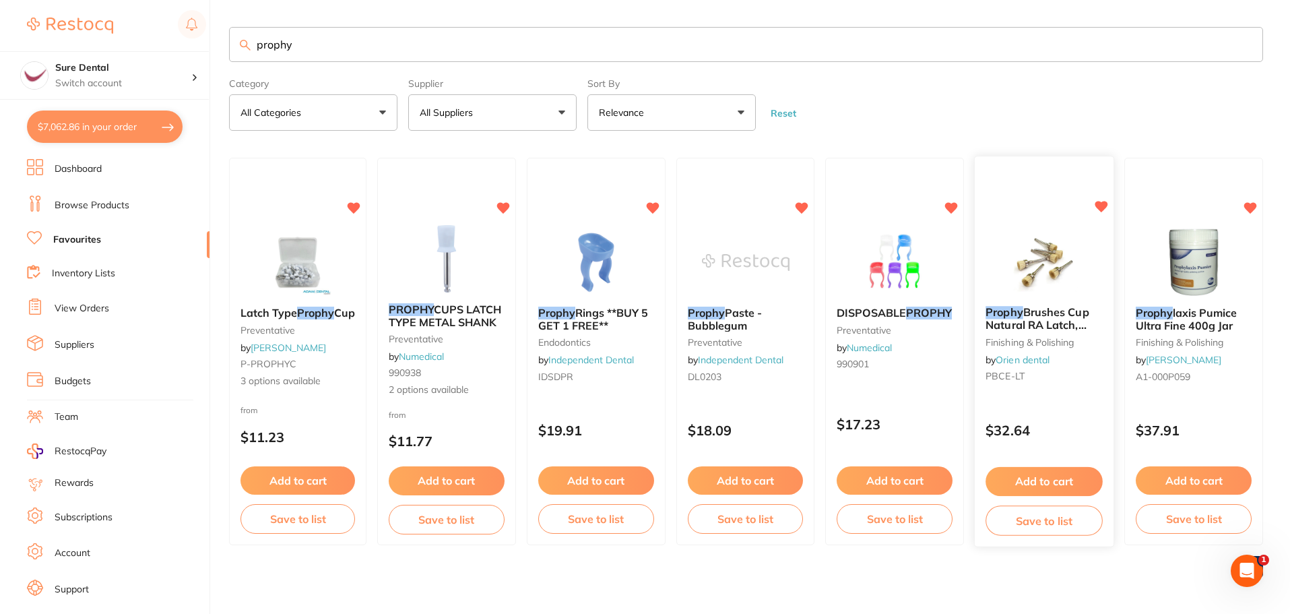
scroll to position [1, 0]
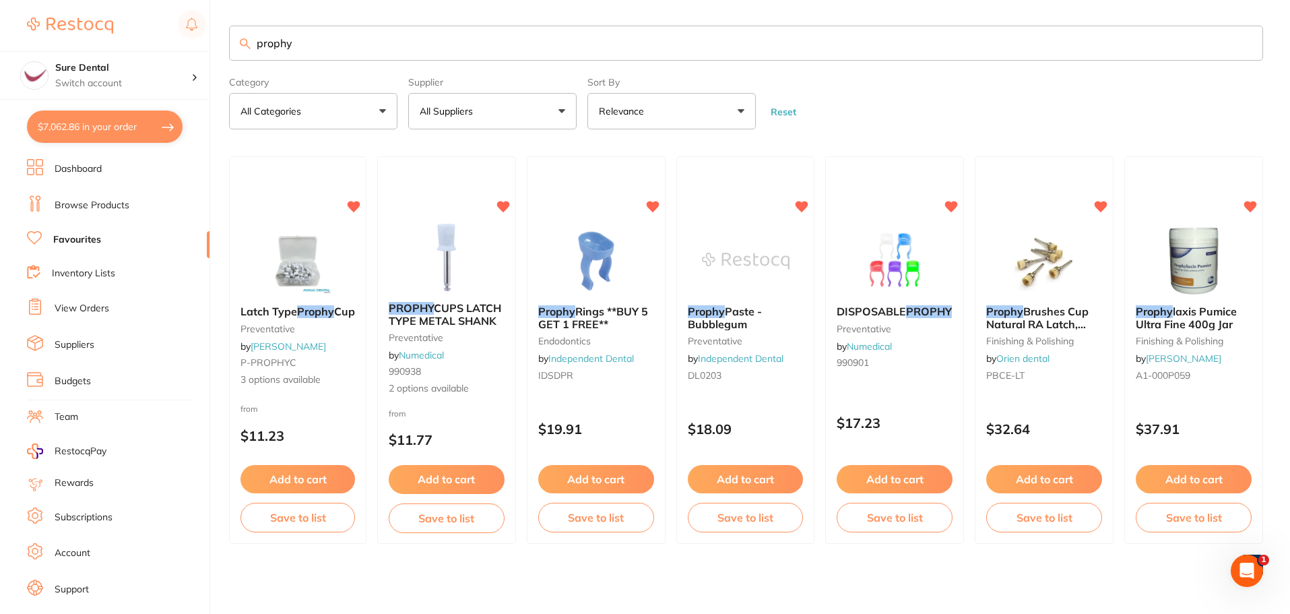
click at [281, 306] on span "Latch Type" at bounding box center [268, 310] width 57 height 13
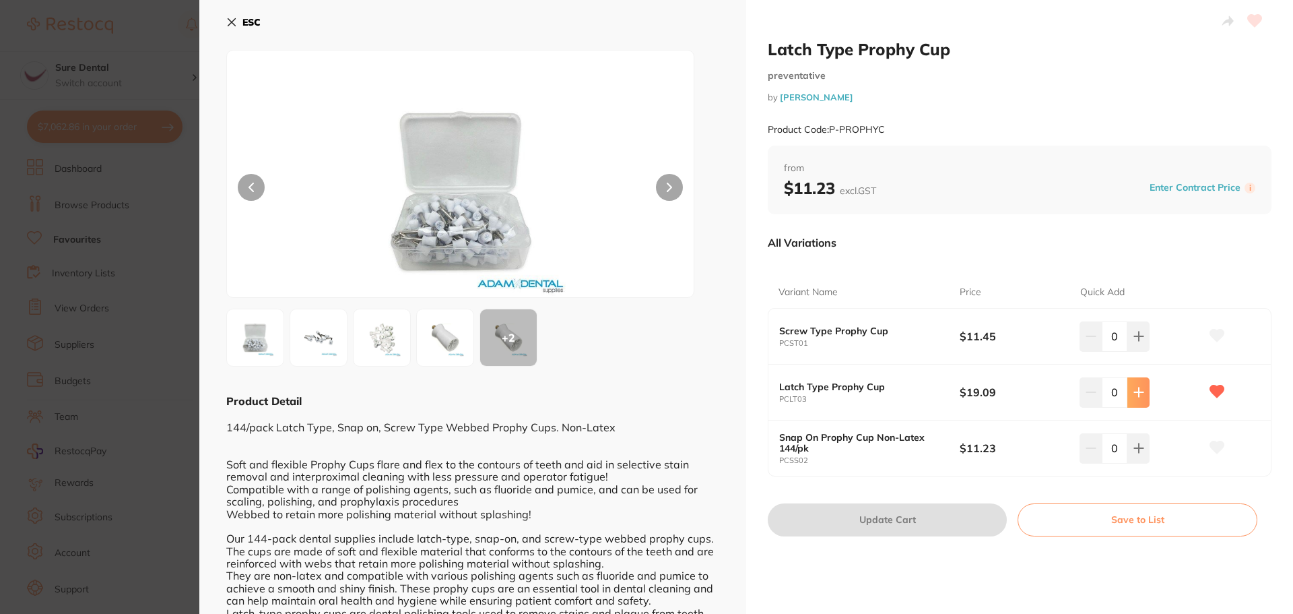
click at [1134, 392] on icon at bounding box center [1138, 392] width 9 height 9
type input "1"
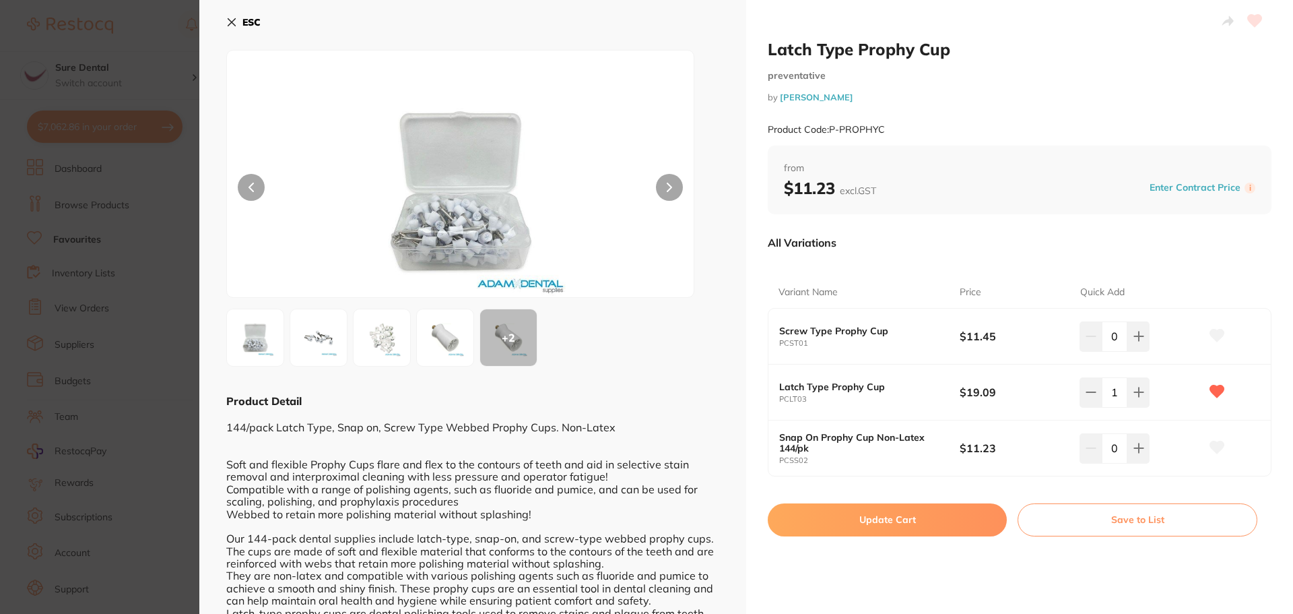
click at [890, 517] on button "Update Cart" at bounding box center [887, 519] width 239 height 32
checkbox input "false"
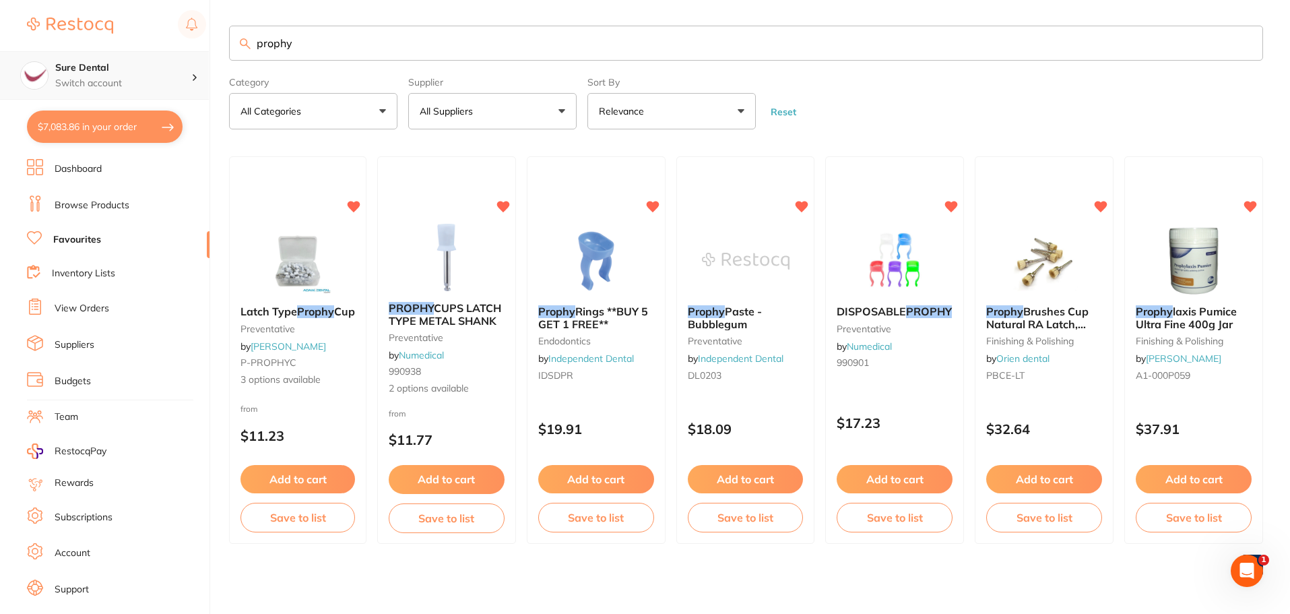
drag, startPoint x: 319, startPoint y: 44, endPoint x: 38, endPoint y: 59, distance: 281.2
click at [55, 60] on div "$7,083.86 Sure Dental Switch account Sure Dental $7,083.86 in your order Dashbo…" at bounding box center [645, 306] width 1290 height 614
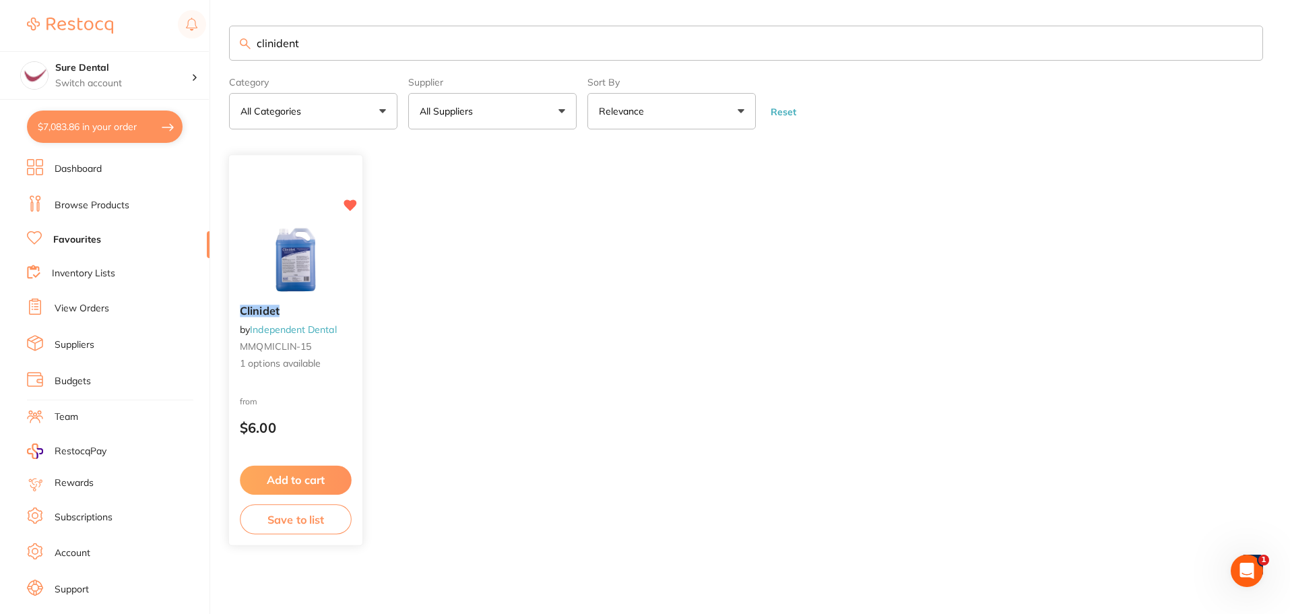
type input "clinident"
click at [332, 324] on link "Independent Dental" at bounding box center [293, 329] width 86 height 12
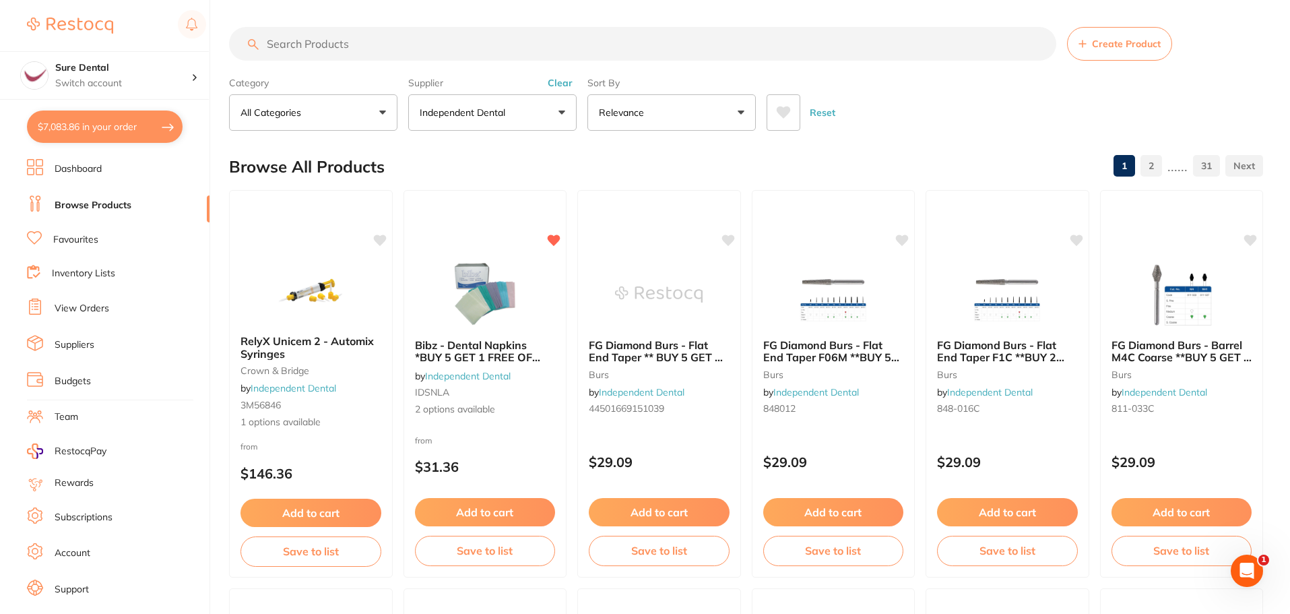
click at [91, 237] on link "Favourites" at bounding box center [75, 239] width 45 height 13
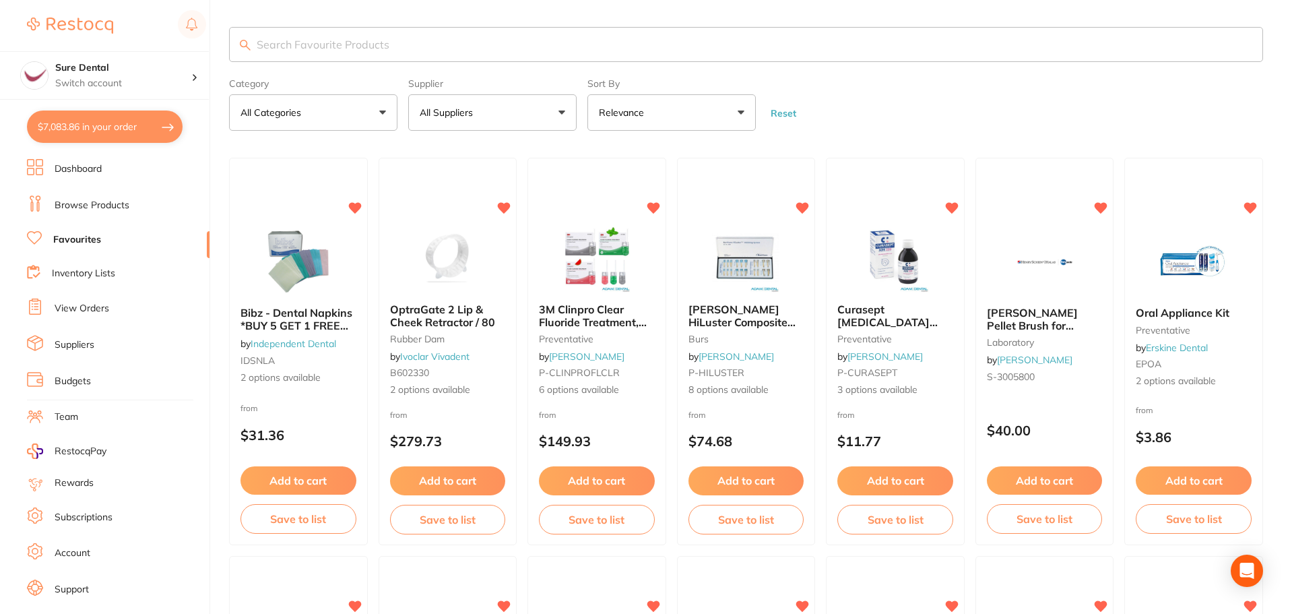
click at [325, 40] on input "search" at bounding box center [746, 44] width 1034 height 35
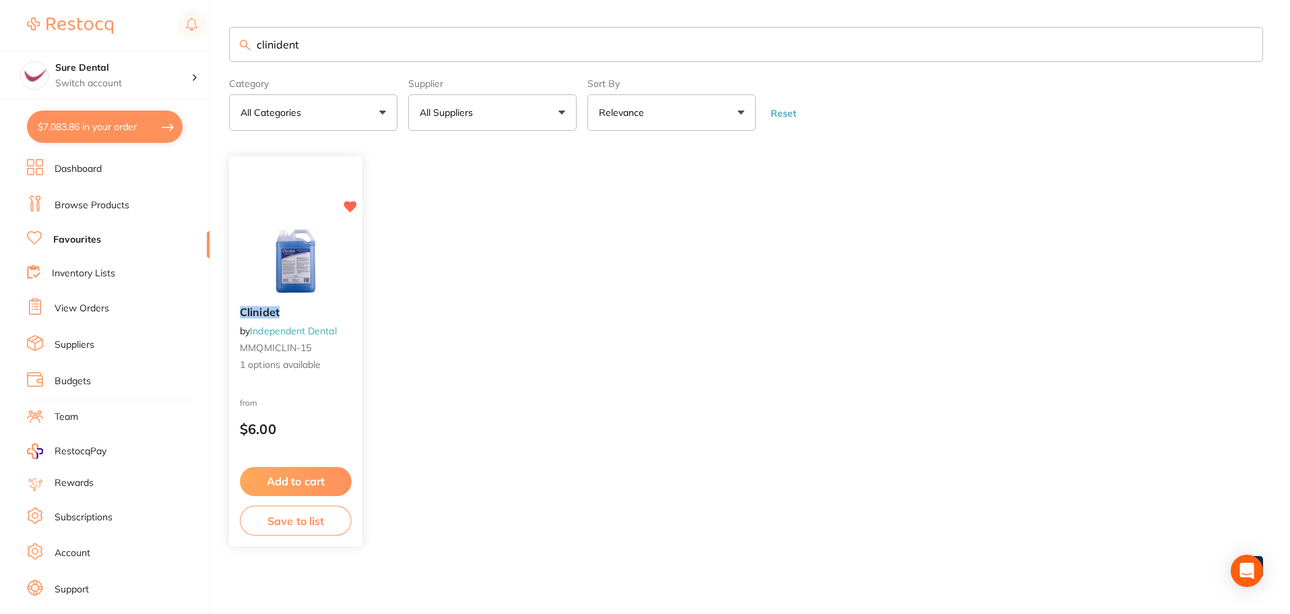
type input "clinident"
click at [297, 327] on link "Independent Dental" at bounding box center [293, 331] width 86 height 12
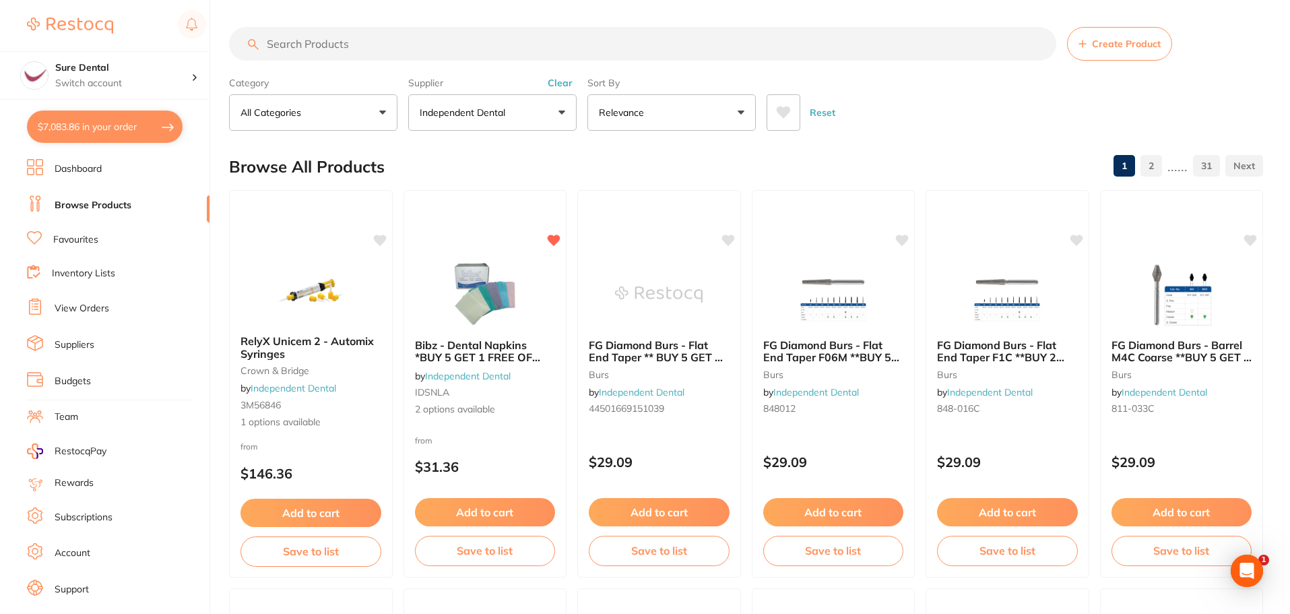
click at [291, 42] on input "search" at bounding box center [642, 44] width 827 height 34
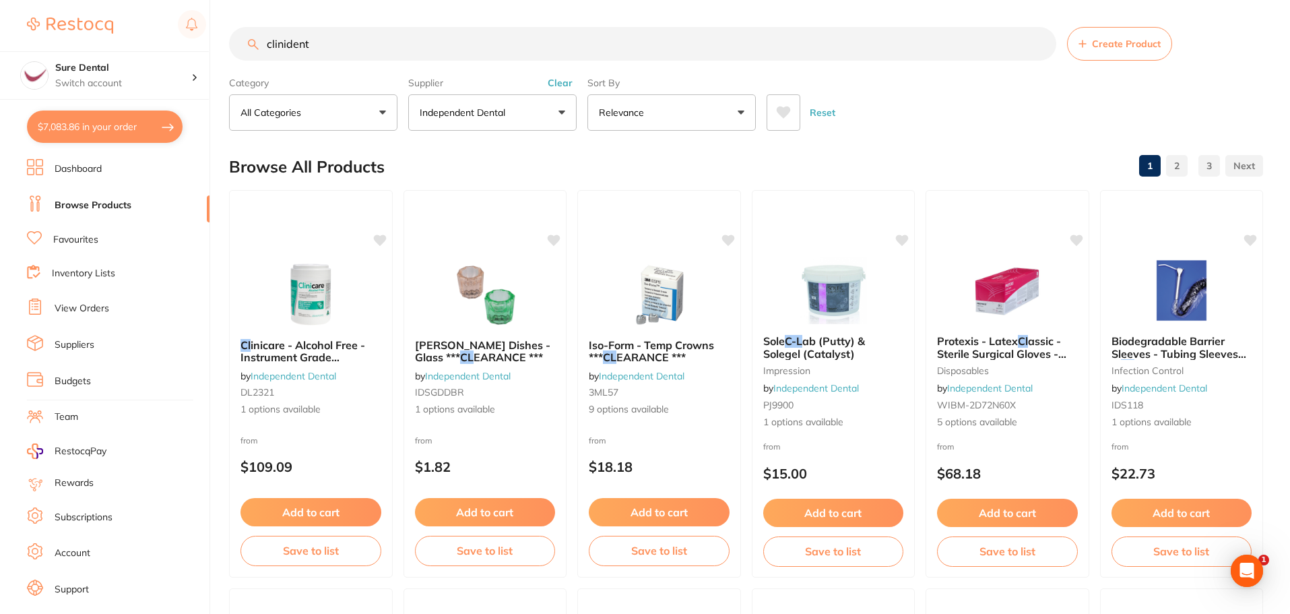
type input "clinident"
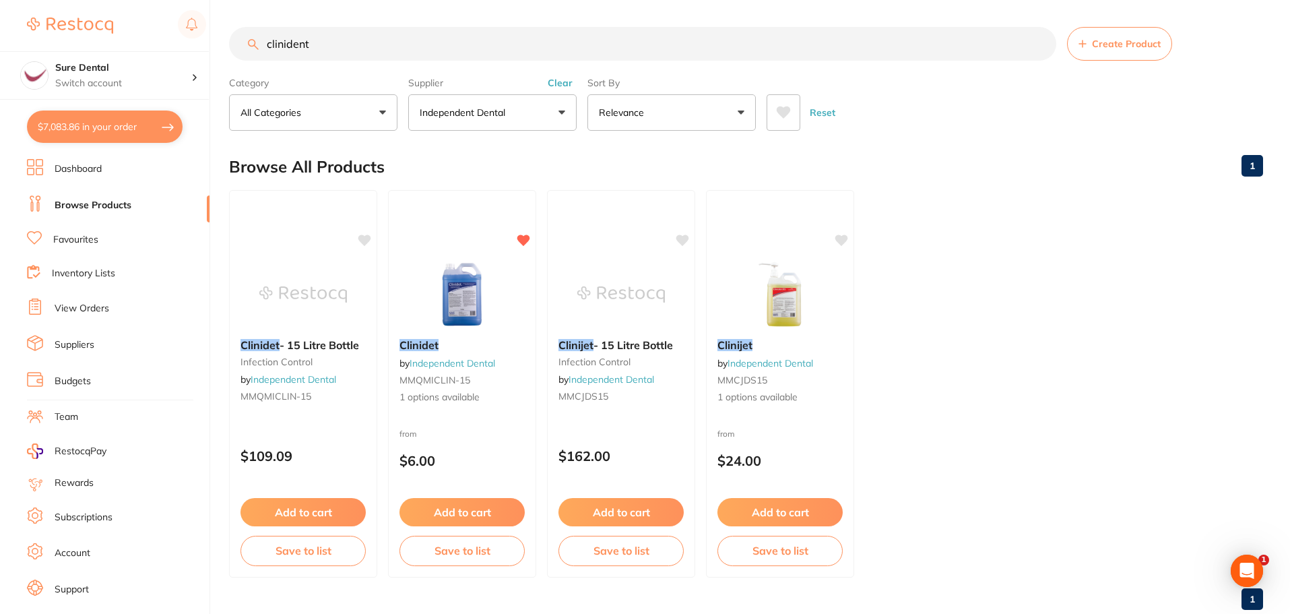
drag, startPoint x: 482, startPoint y: 292, endPoint x: 473, endPoint y: 294, distance: 9.0
click at [482, 292] on img at bounding box center [462, 294] width 88 height 67
click at [453, 372] on div "Clinidet by Independent Dental MMQMICLIN-15 1 options available" at bounding box center [462, 371] width 148 height 88
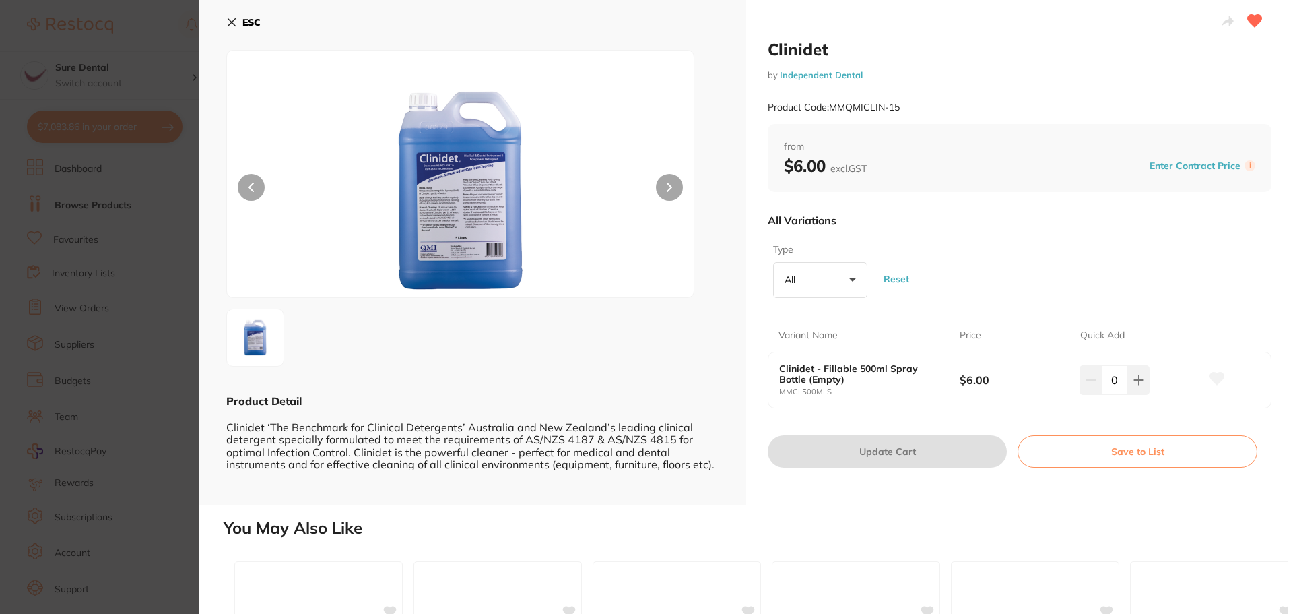
click at [232, 24] on icon at bounding box center [231, 22] width 11 height 11
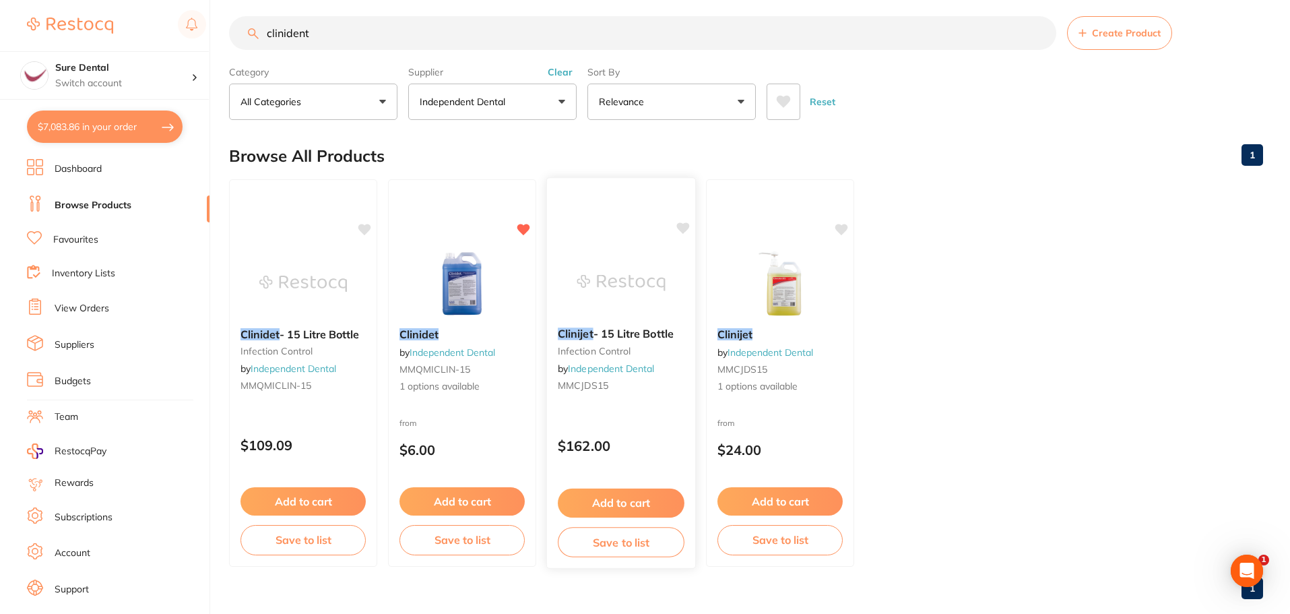
click at [614, 336] on span "- 15 Litre Bottle" at bounding box center [633, 333] width 80 height 13
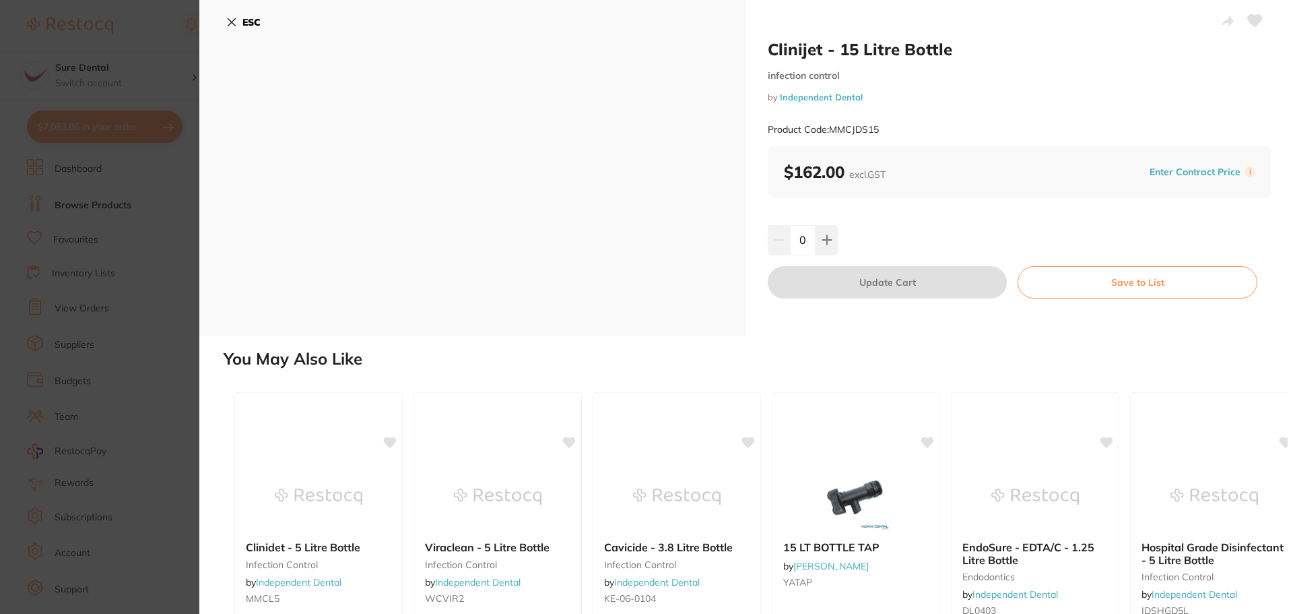
click at [234, 18] on icon at bounding box center [231, 22] width 11 height 11
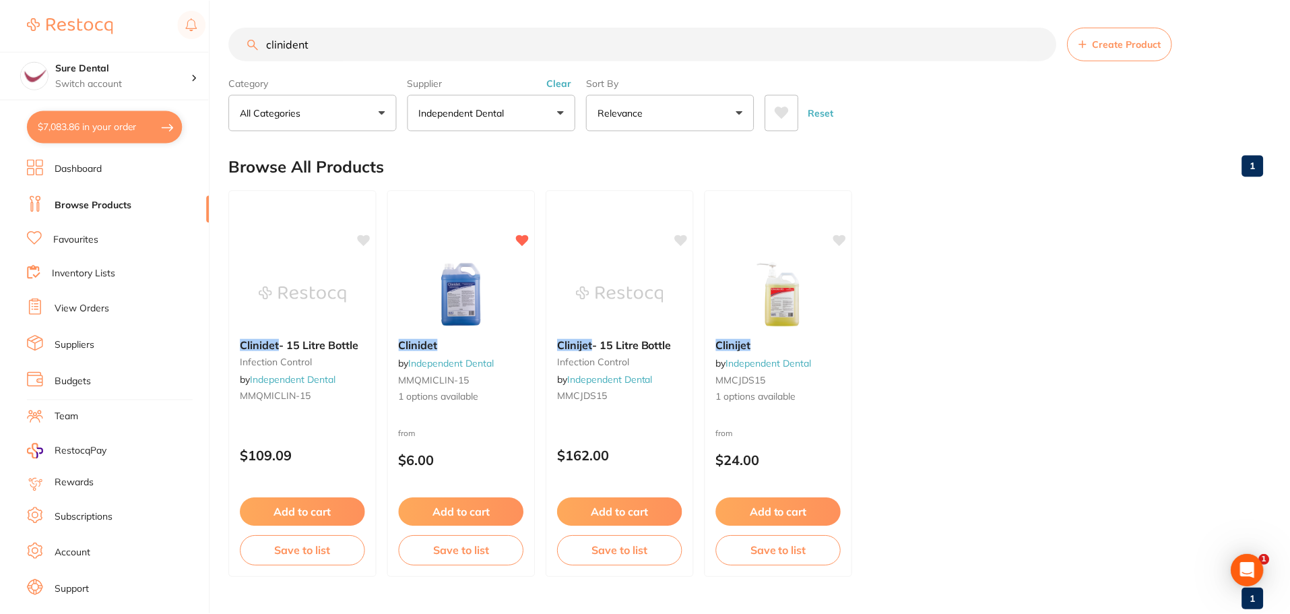
scroll to position [11, 0]
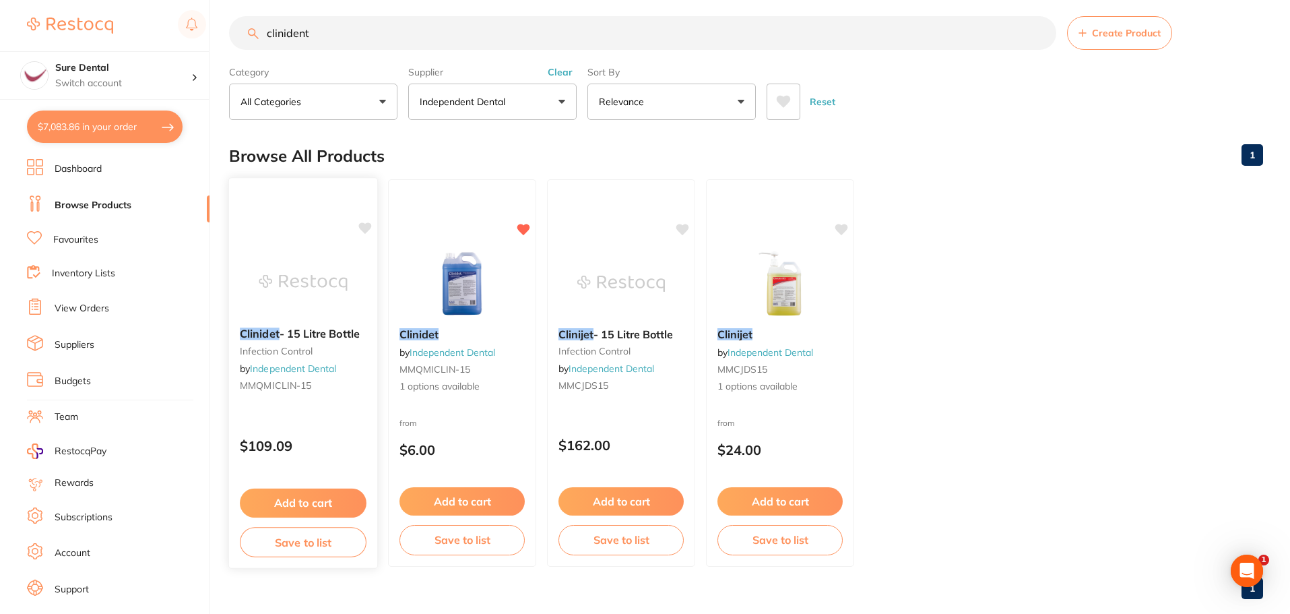
click at [306, 331] on span "- 15 Litre Bottle" at bounding box center [320, 333] width 80 height 13
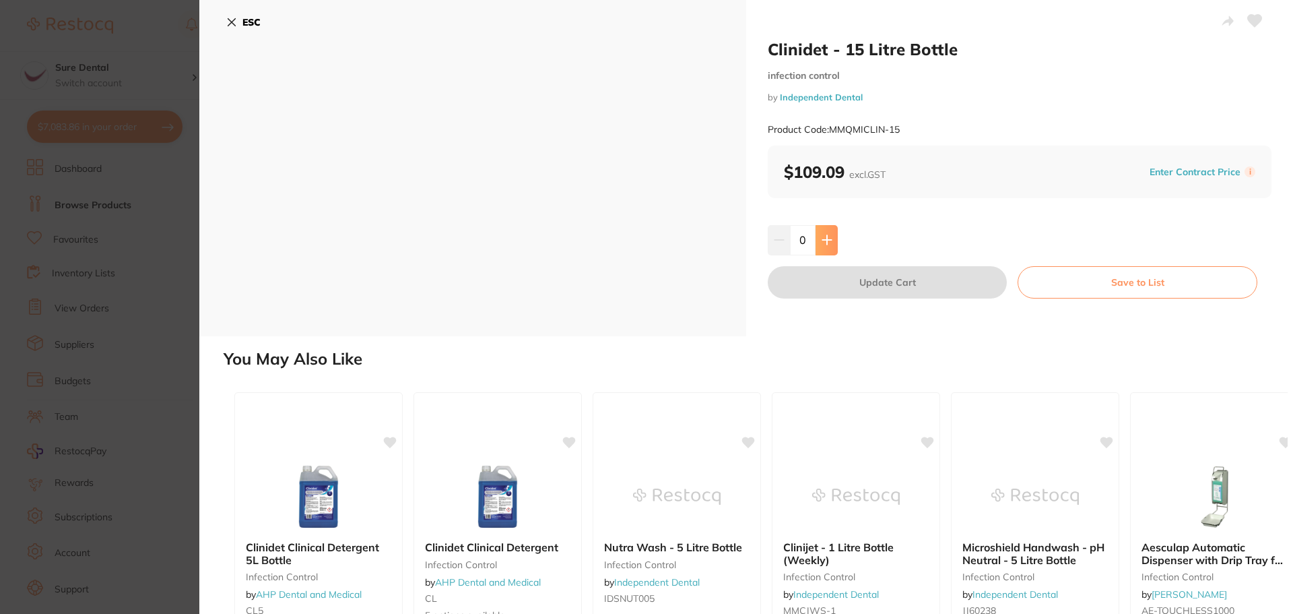
click at [824, 235] on icon at bounding box center [827, 239] width 11 height 11
type input "1"
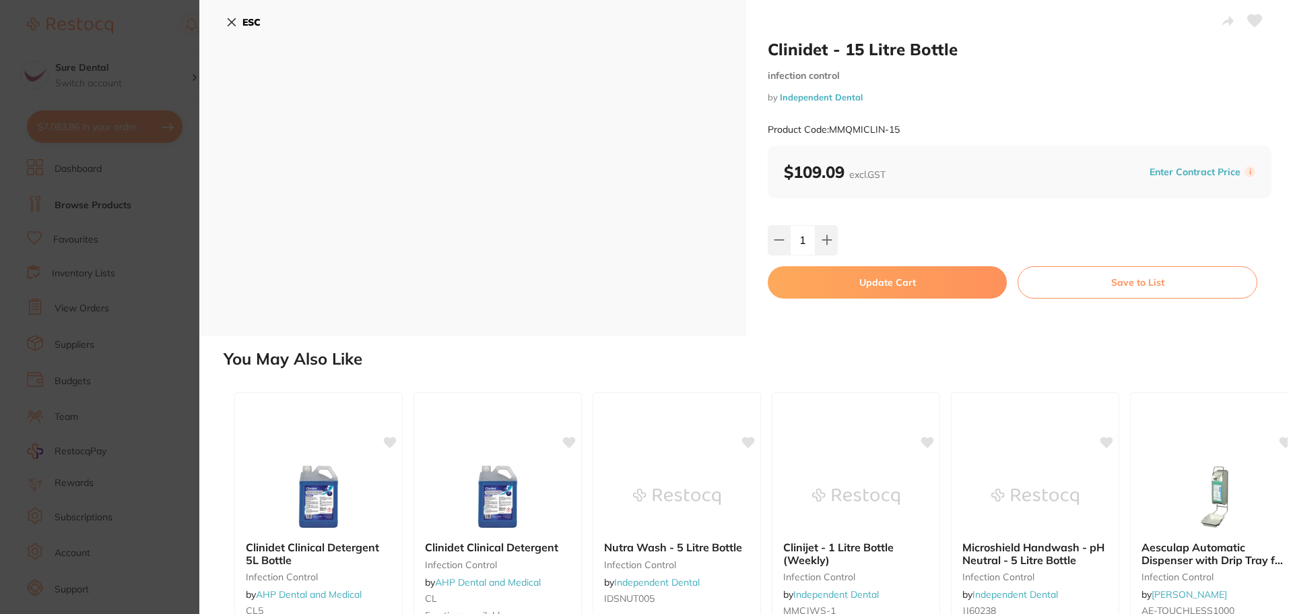
drag, startPoint x: 874, startPoint y: 280, endPoint x: 841, endPoint y: 302, distance: 40.0
click at [877, 280] on button "Update Cart" at bounding box center [887, 282] width 239 height 32
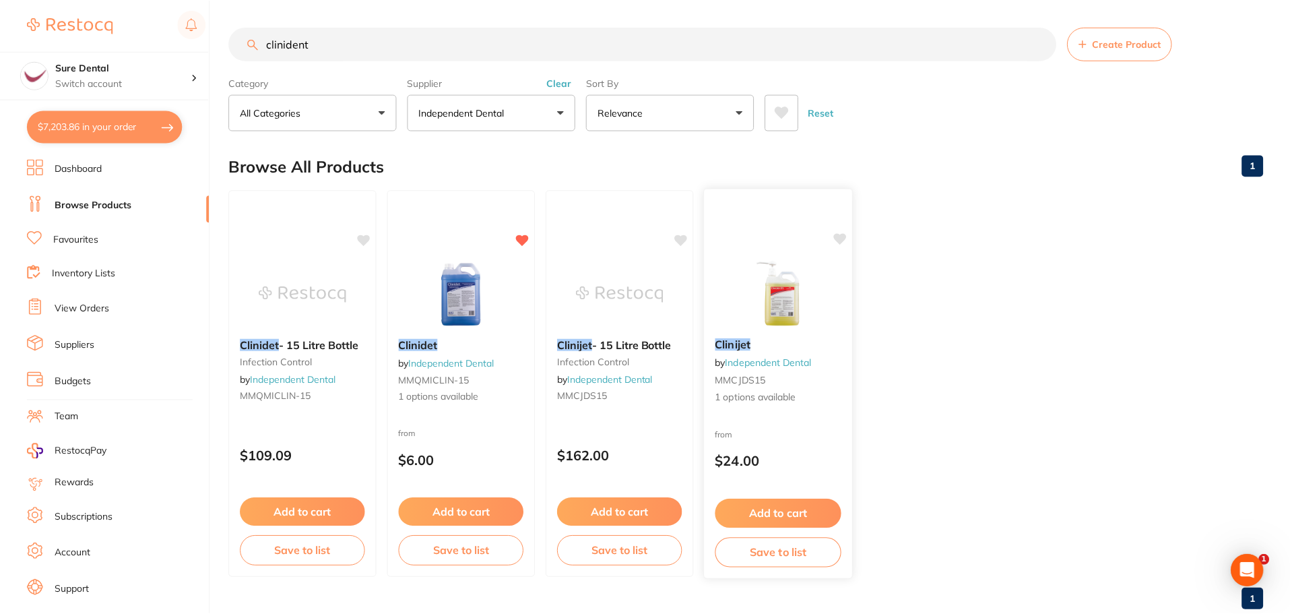
scroll to position [11, 0]
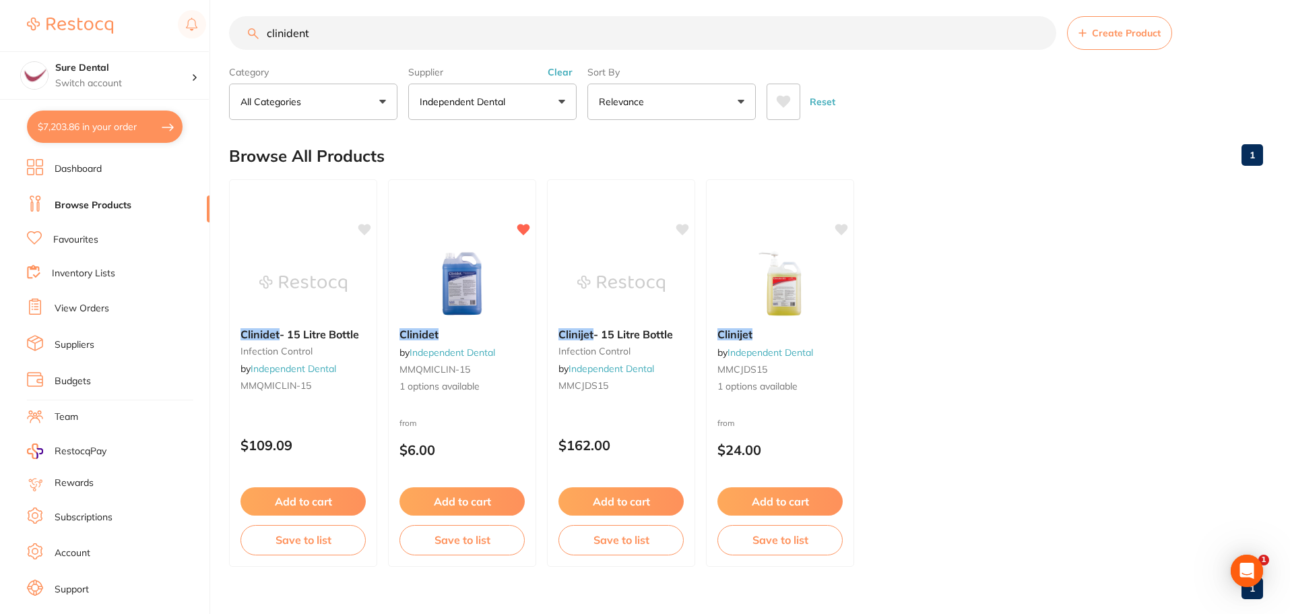
click at [52, 240] on li "Favourites" at bounding box center [118, 240] width 183 height 18
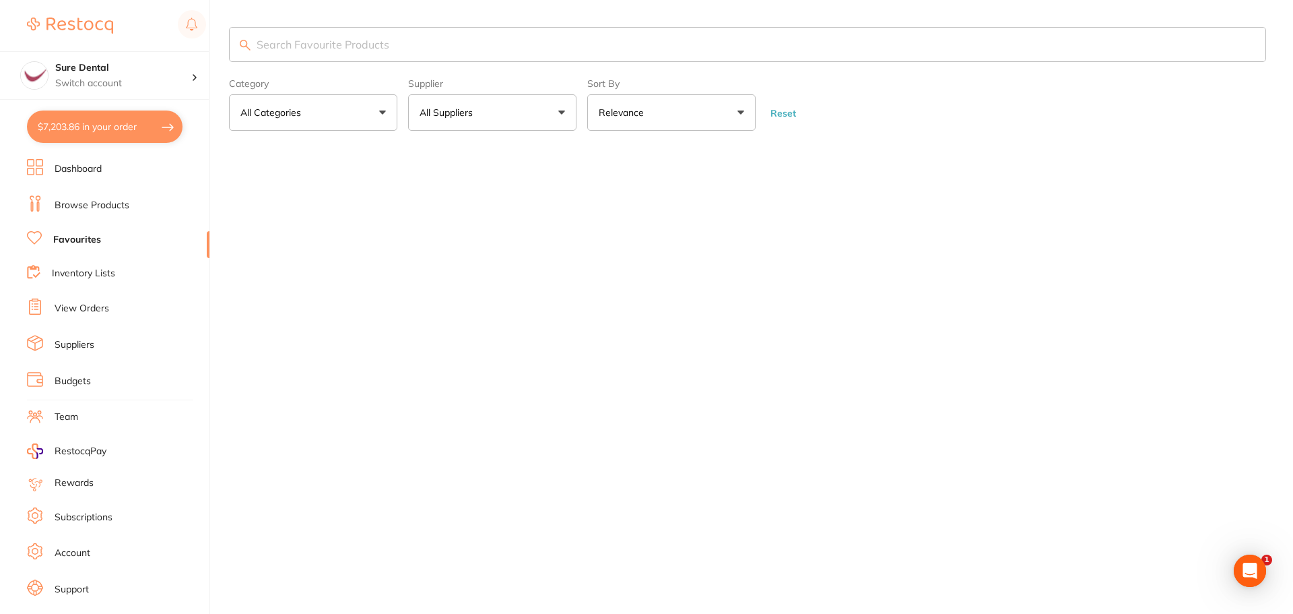
click at [302, 35] on input "search" at bounding box center [747, 44] width 1037 height 35
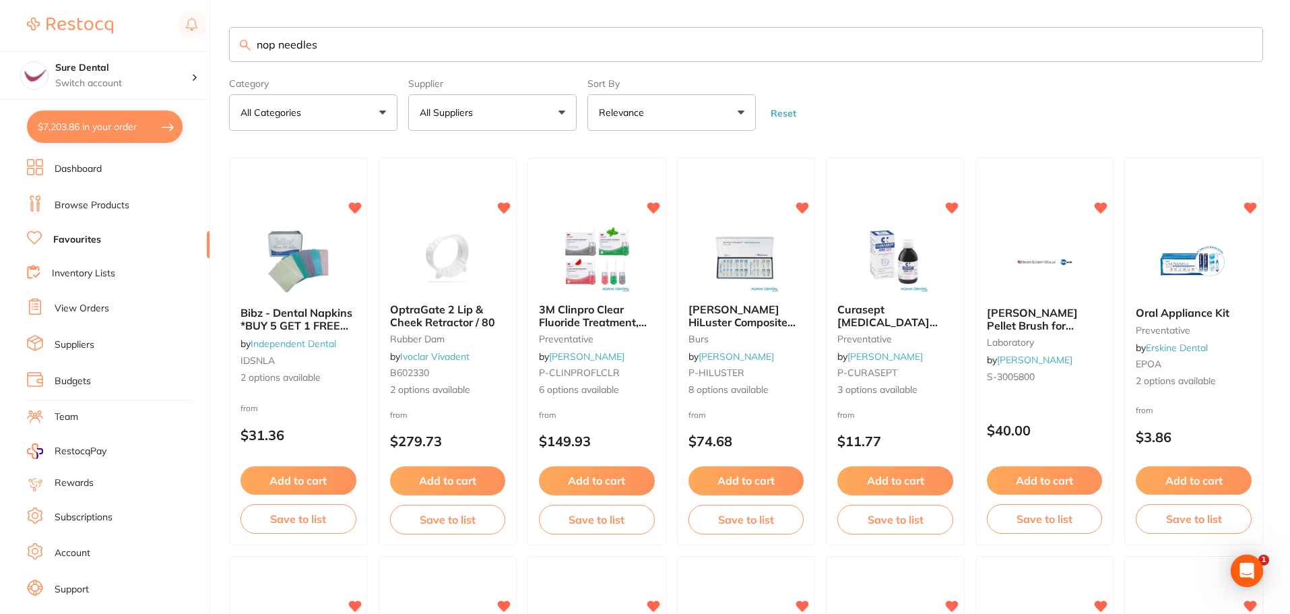
type input "nop needles"
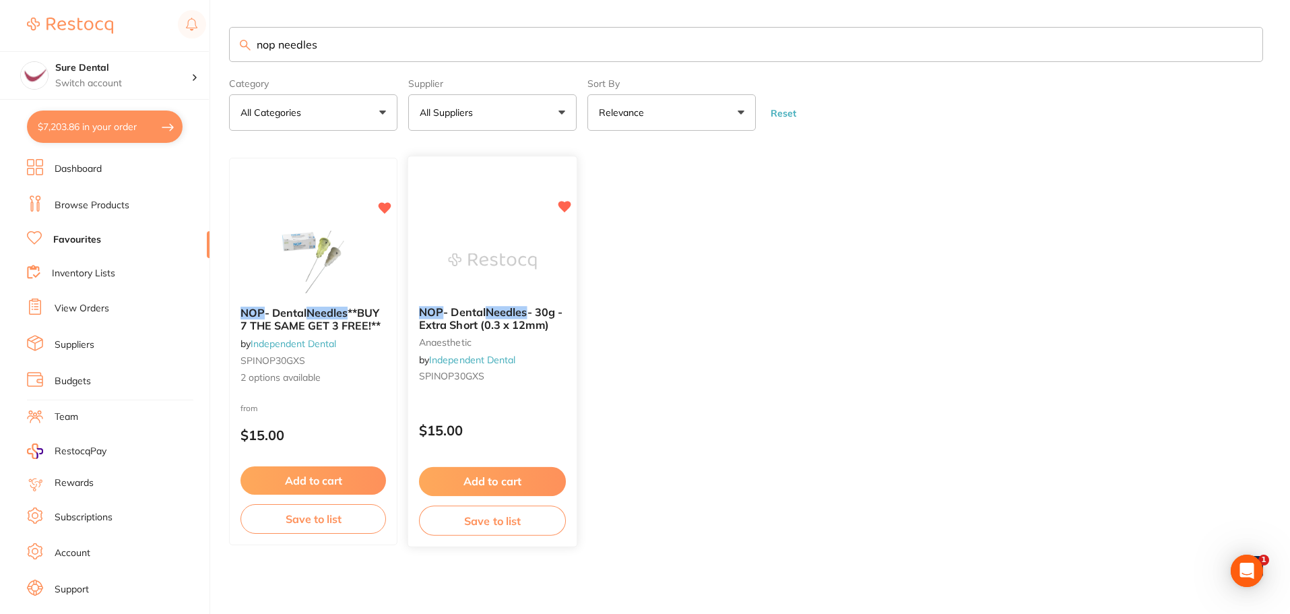
click at [473, 314] on span "- Dental" at bounding box center [464, 312] width 42 height 13
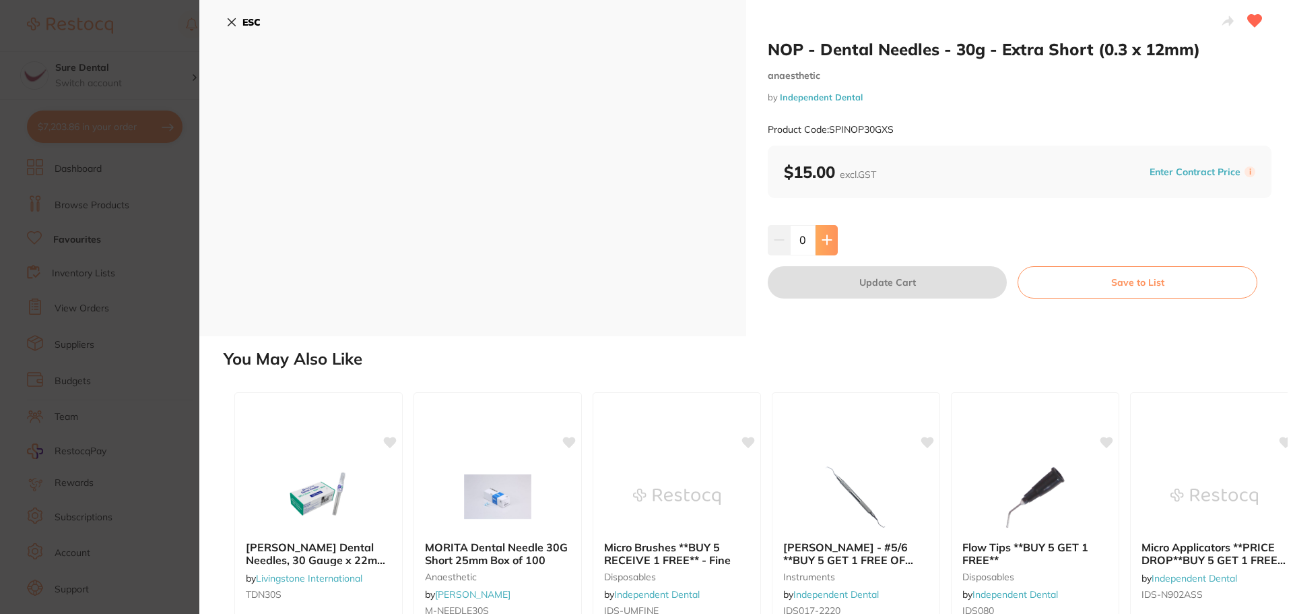
click at [829, 238] on icon at bounding box center [827, 239] width 11 height 11
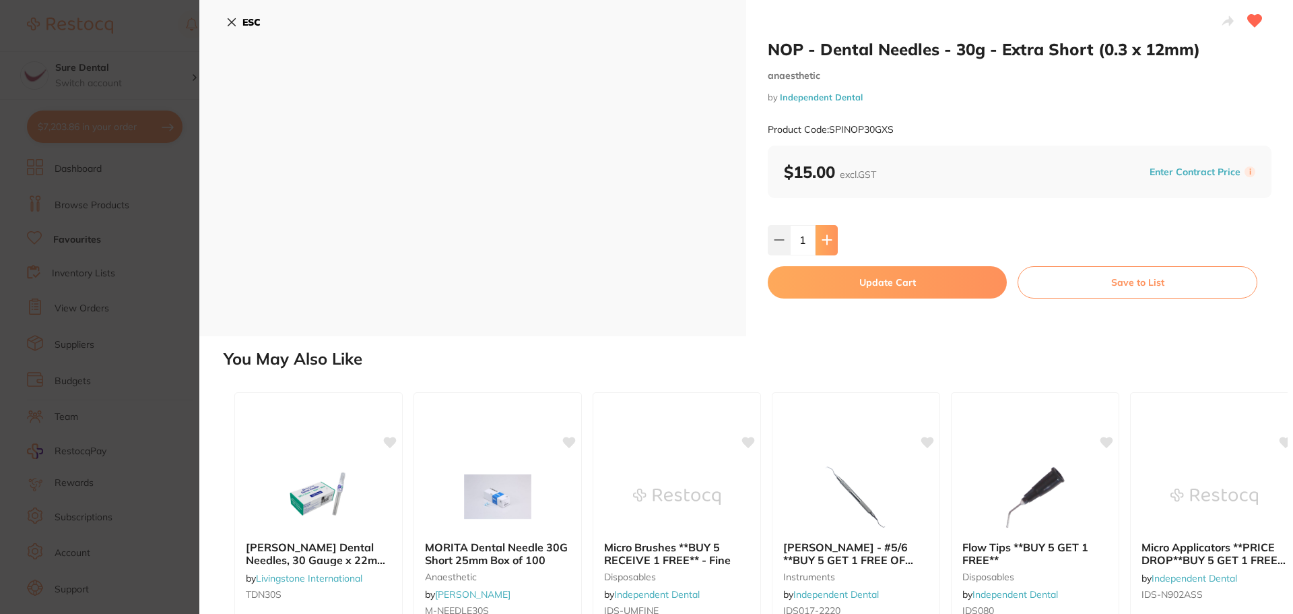
click at [824, 241] on icon at bounding box center [826, 240] width 9 height 9
type input "2"
click at [851, 289] on button "Update Cart" at bounding box center [887, 282] width 239 height 32
click at [872, 279] on ul "NOP - Dental Needles **BUY 7 THE SAME GET 3 FREE!** by Independent Dental SPINO…" at bounding box center [747, 351] width 1037 height 387
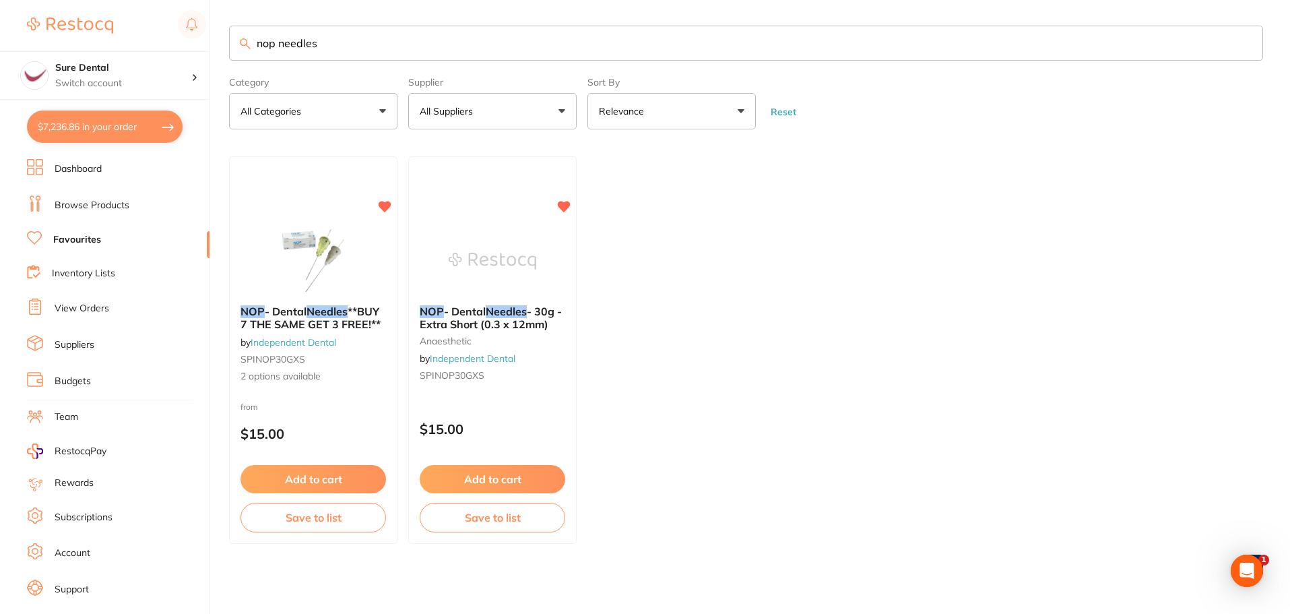
click at [290, 308] on span "- Dental" at bounding box center [286, 310] width 42 height 13
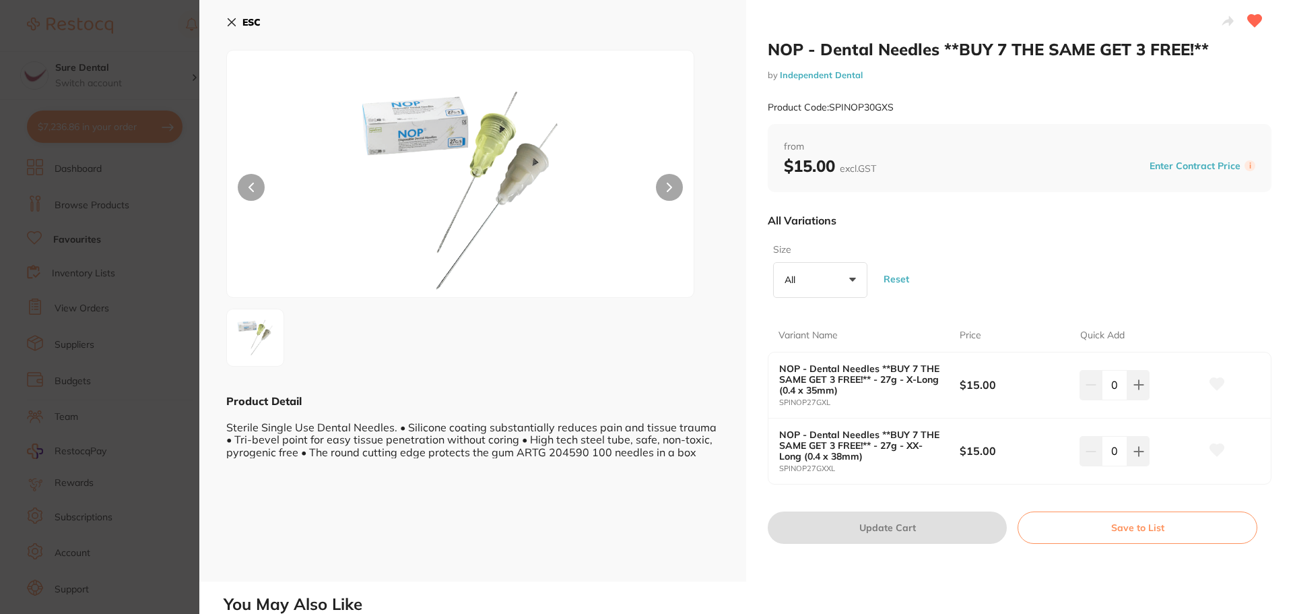
click at [232, 21] on icon at bounding box center [231, 22] width 7 height 7
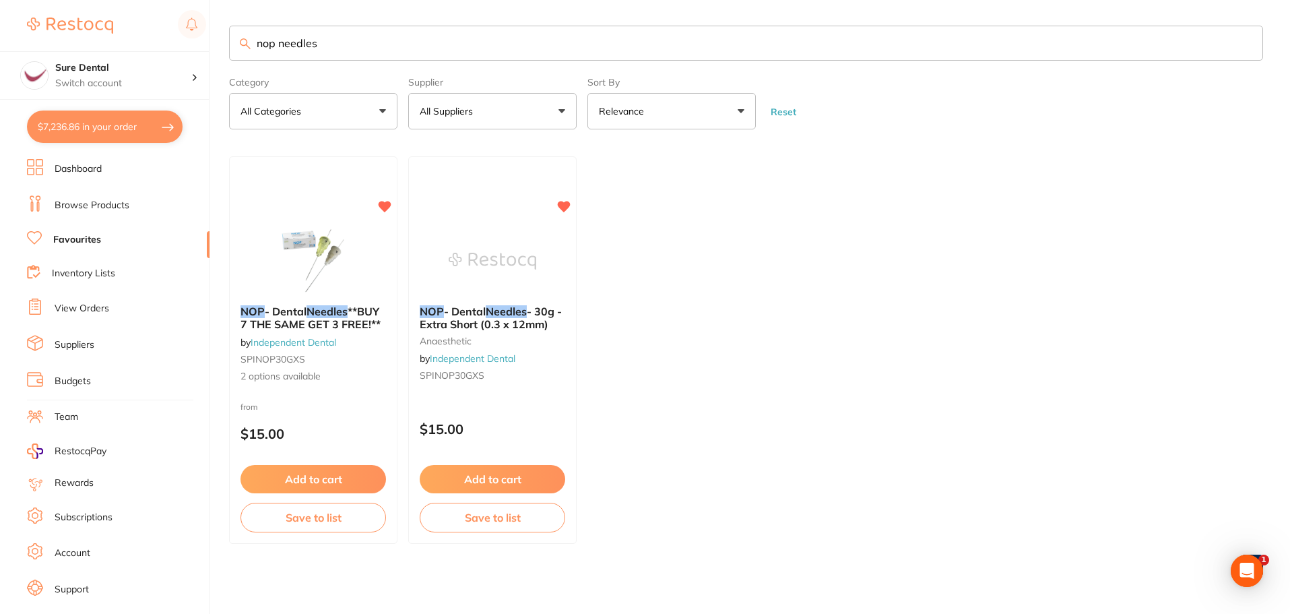
drag, startPoint x: 77, startPoint y: 127, endPoint x: 403, endPoint y: 251, distance: 349.6
click at [77, 127] on button "$7,236.86 in your order" at bounding box center [105, 126] width 156 height 32
checkbox input "true"
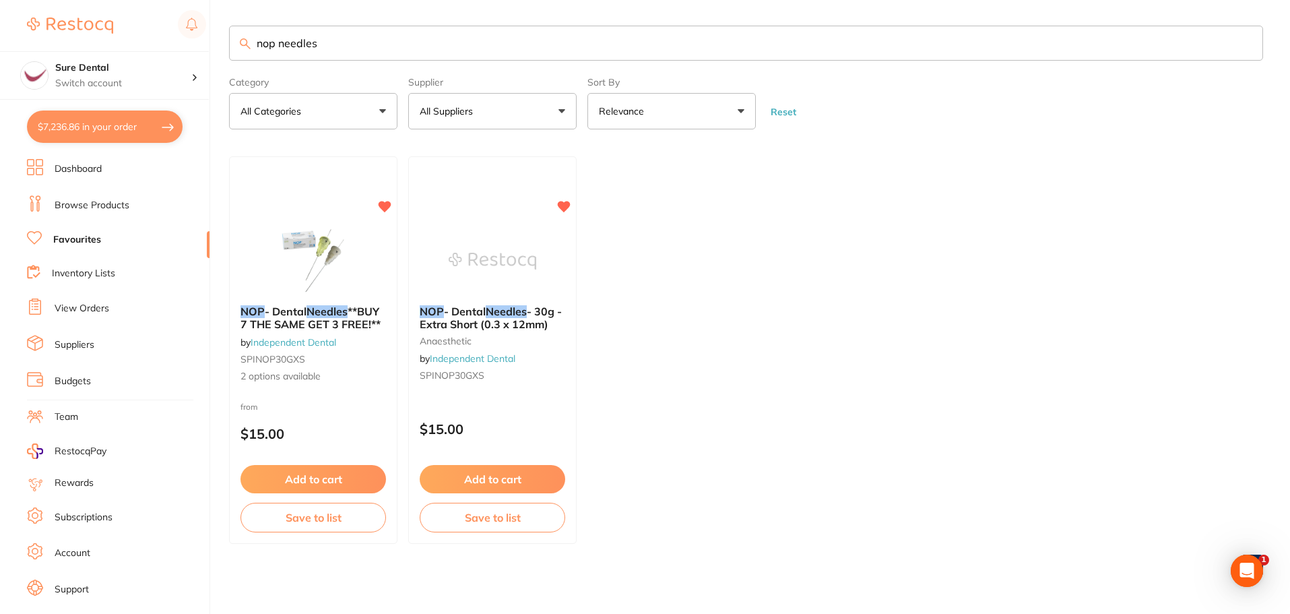
checkbox input "true"
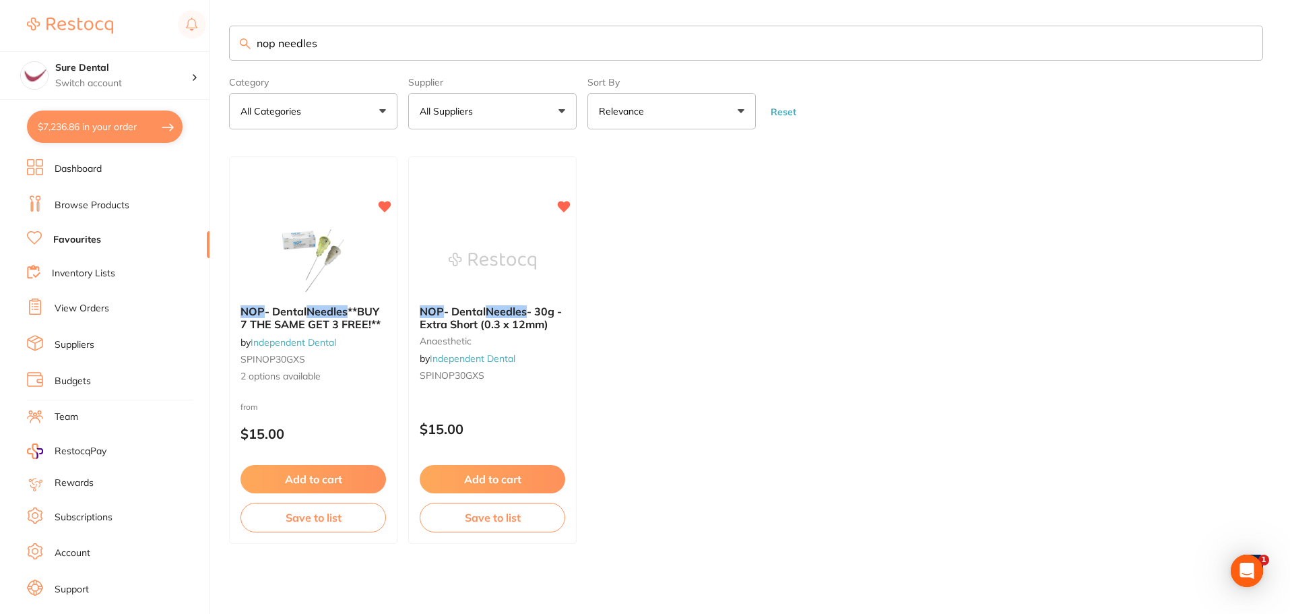
checkbox input "true"
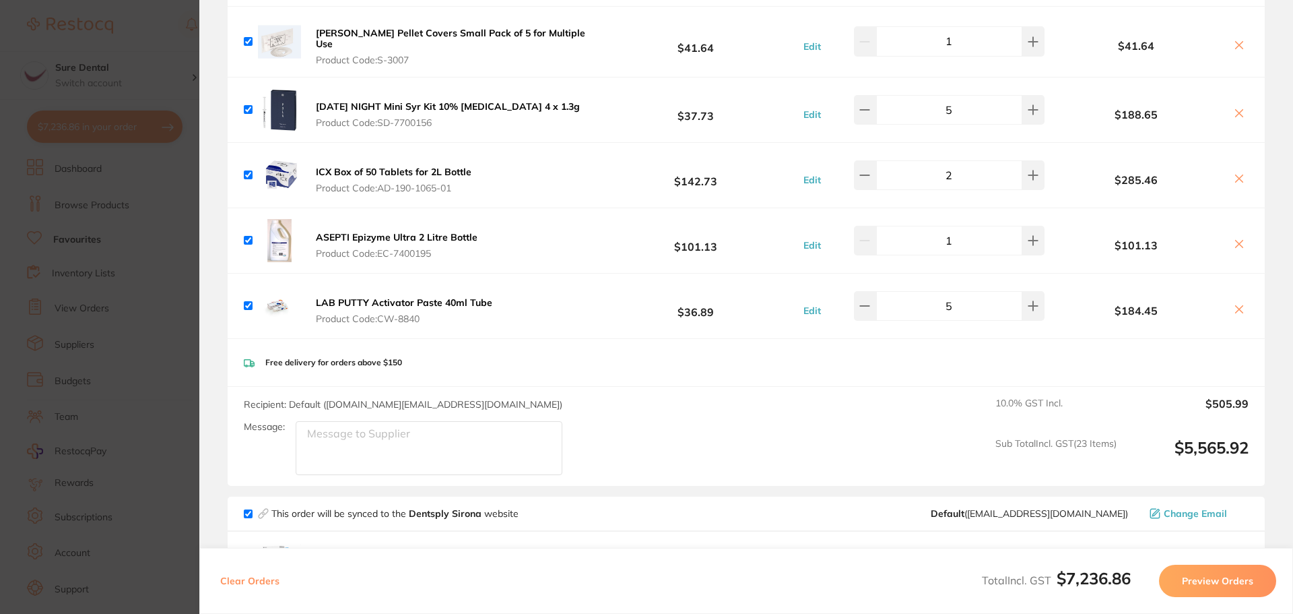
scroll to position [1212, 0]
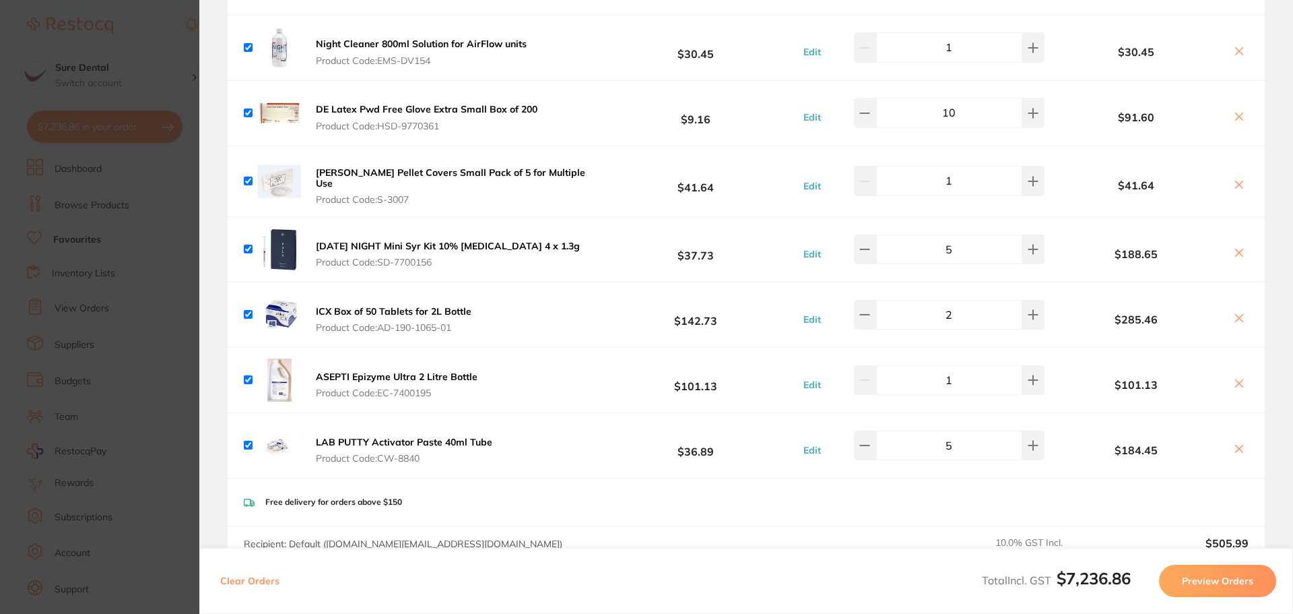
click at [163, 174] on section "Update RRP Set your pre negotiated price for this item. Item Agreed RRP (excl. …" at bounding box center [646, 307] width 1293 height 614
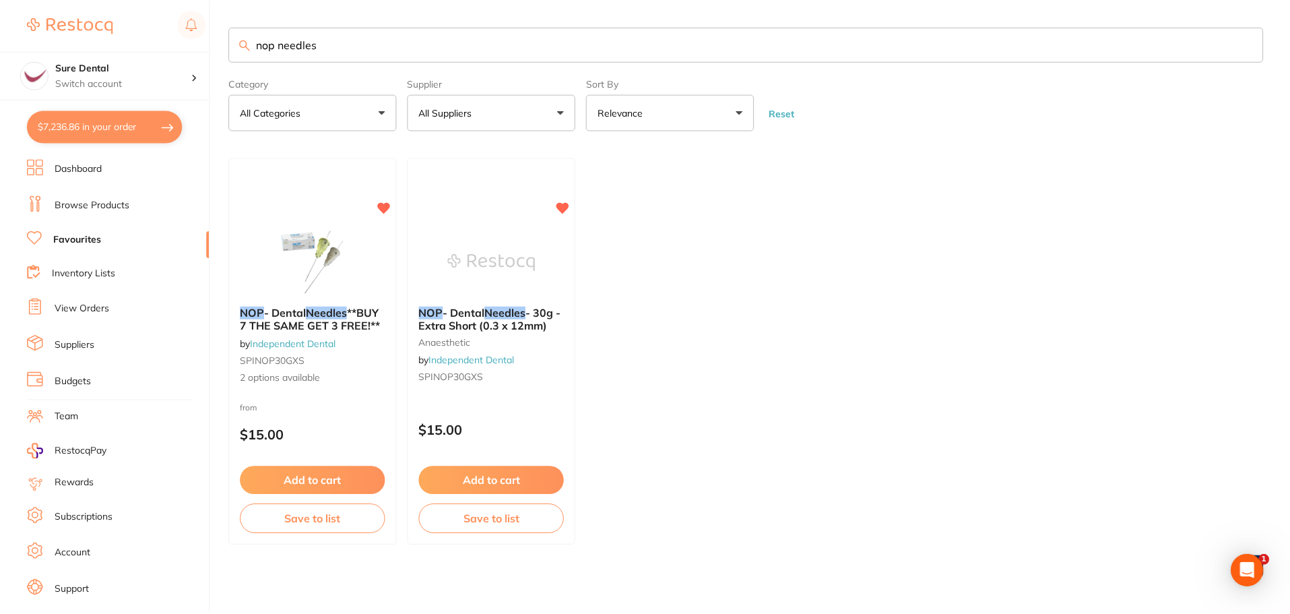
scroll to position [1, 0]
click at [81, 238] on link "Favourites" at bounding box center [77, 239] width 48 height 13
click at [49, 236] on li "Favourites" at bounding box center [118, 240] width 183 height 18
click at [83, 240] on link "Favourites" at bounding box center [77, 239] width 48 height 13
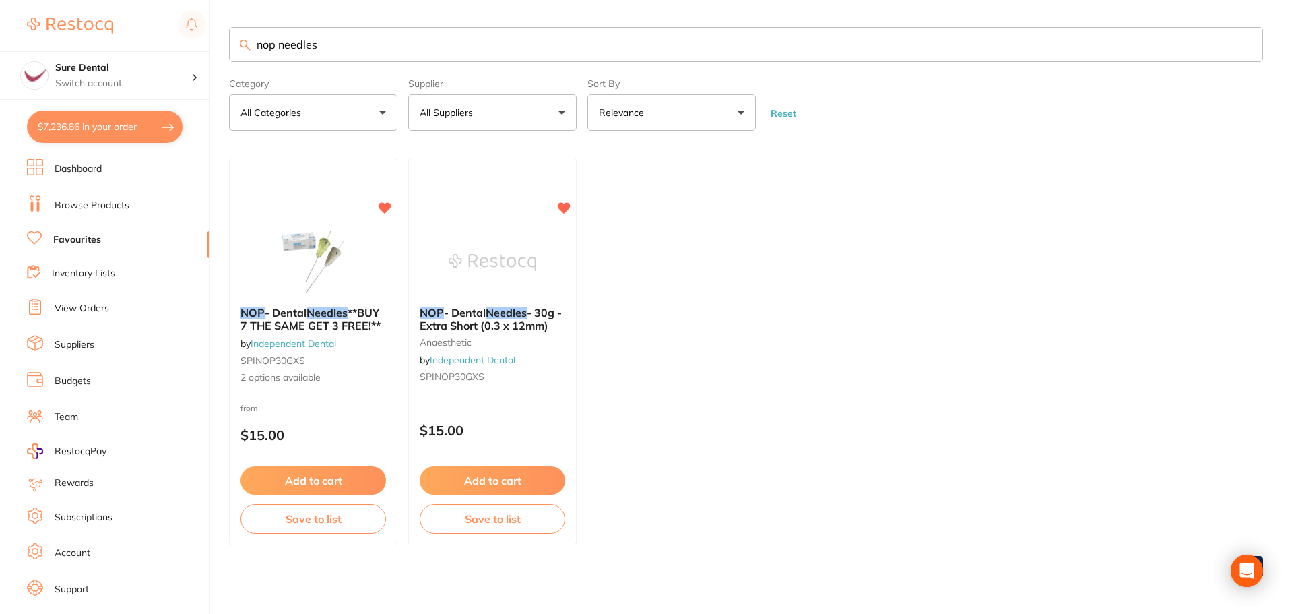
click at [35, 232] on icon at bounding box center [34, 237] width 15 height 13
click at [35, 234] on icon at bounding box center [34, 237] width 15 height 13
drag, startPoint x: 164, startPoint y: 53, endPoint x: 63, endPoint y: 53, distance: 101.0
click at [63, 53] on div "$7,236.86 Sure Dental Switch account Sure Dental $7,236.86 in your order Dashbo…" at bounding box center [645, 307] width 1290 height 614
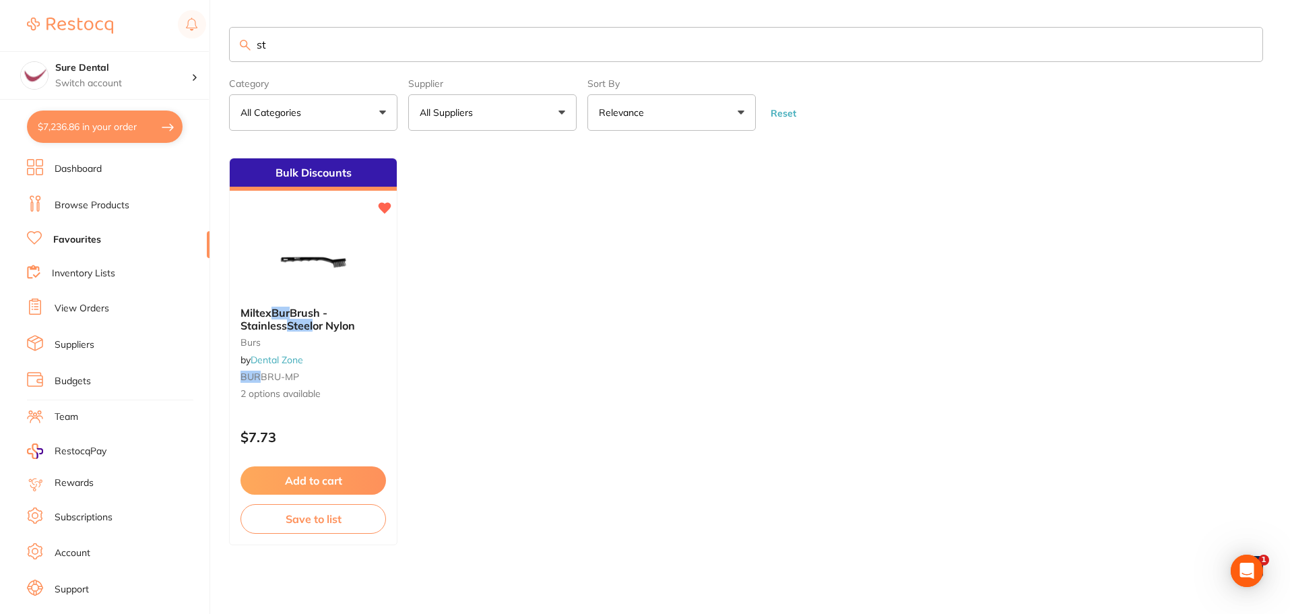
type input "s"
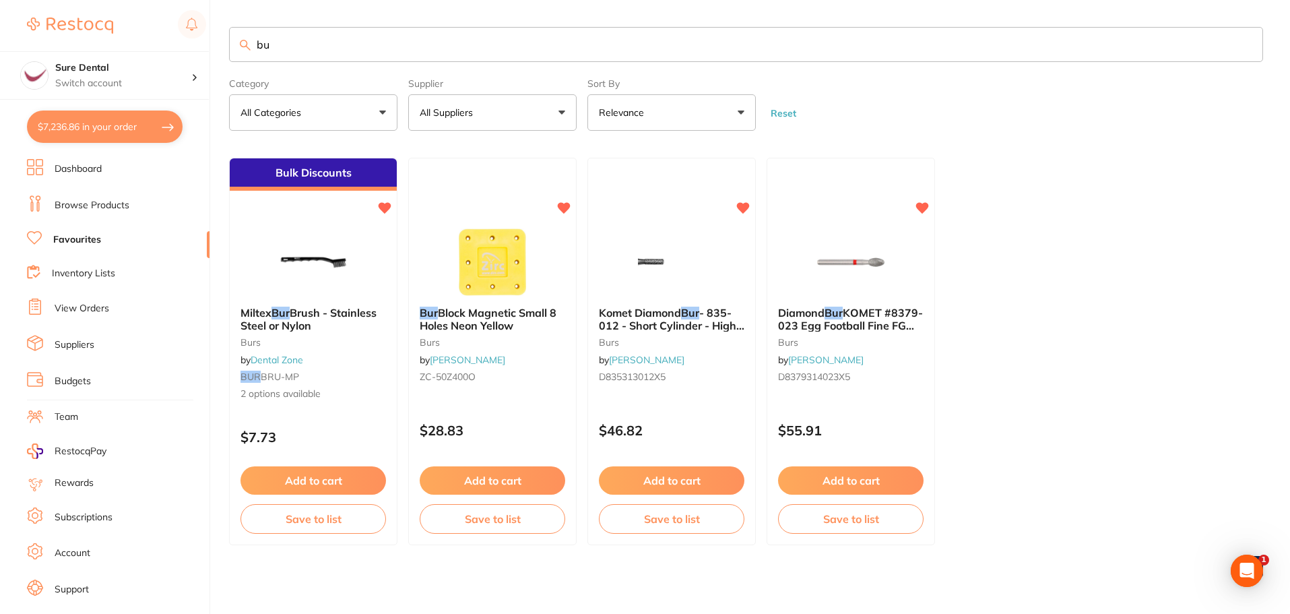
type input "b"
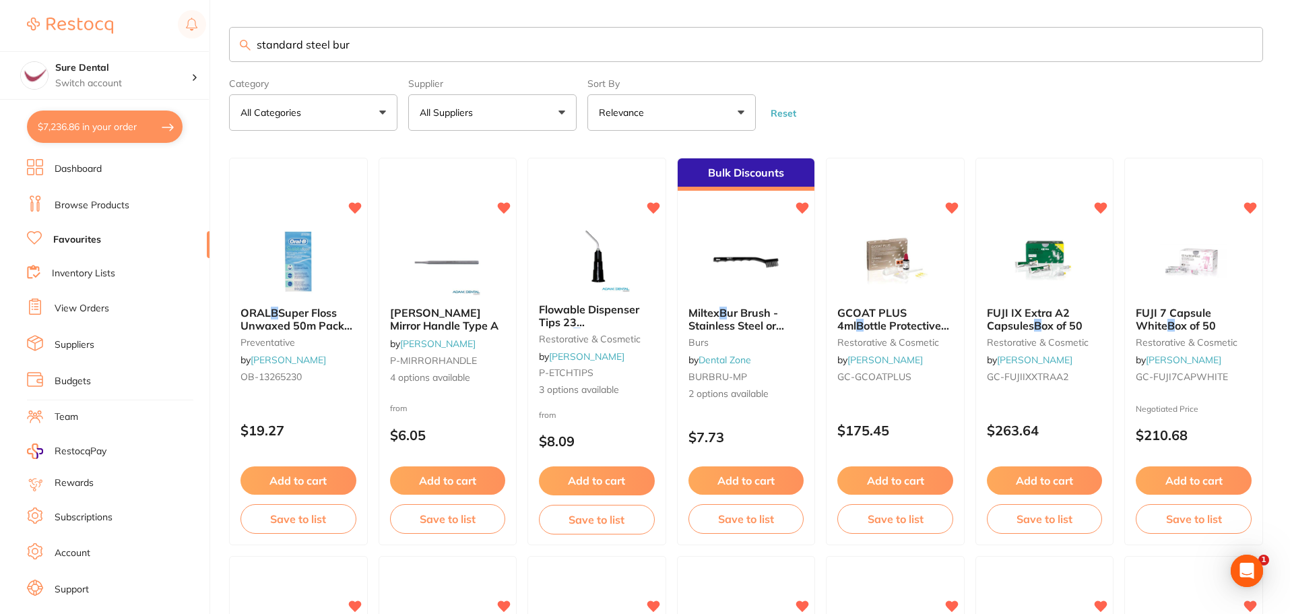
type input "standard steel bur"
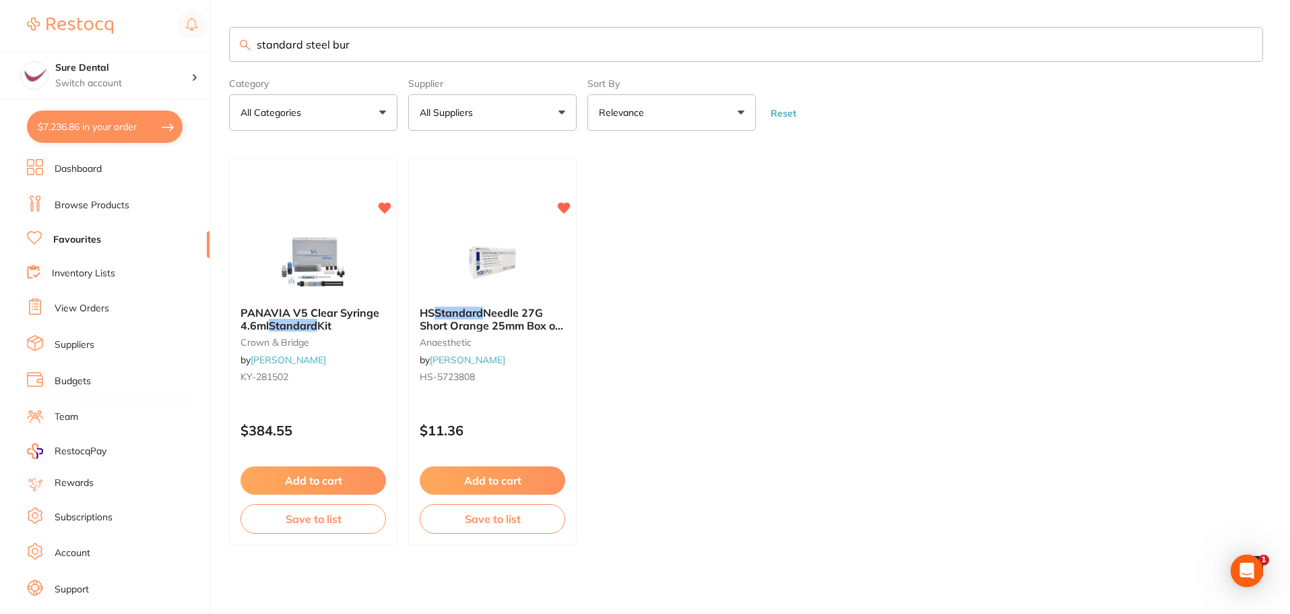
drag, startPoint x: 109, startPoint y: 207, endPoint x: 0, endPoint y: 178, distance: 112.7
click at [110, 207] on link "Browse Products" at bounding box center [92, 205] width 75 height 13
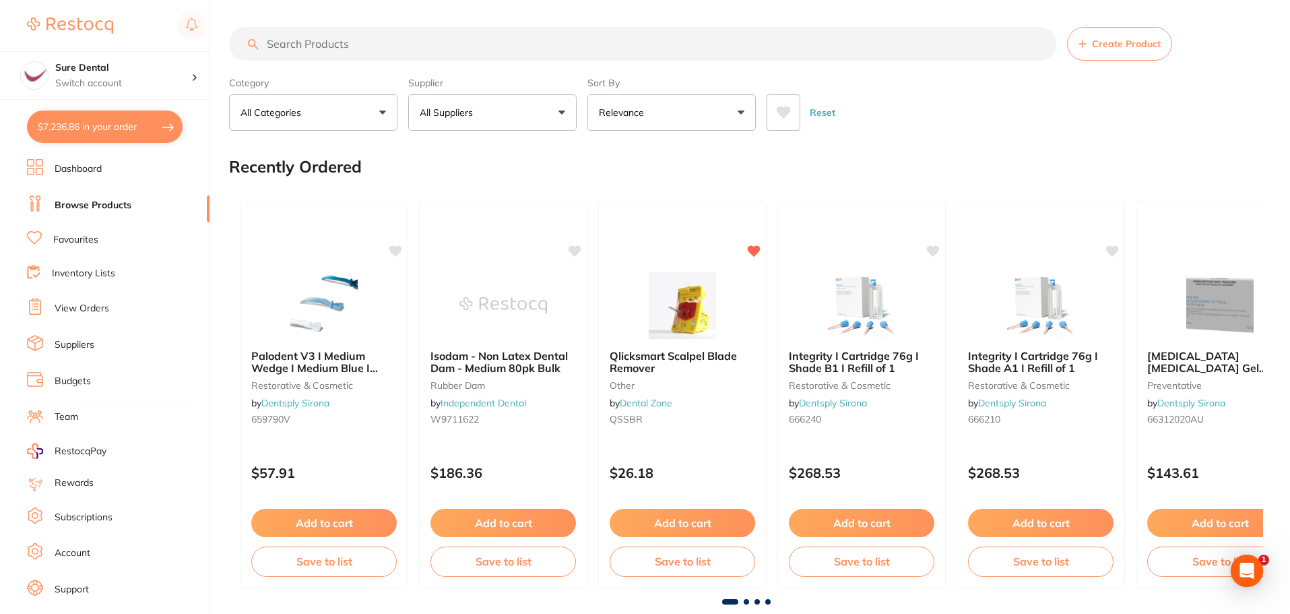
click at [560, 112] on button "All Suppliers" at bounding box center [492, 112] width 168 height 36
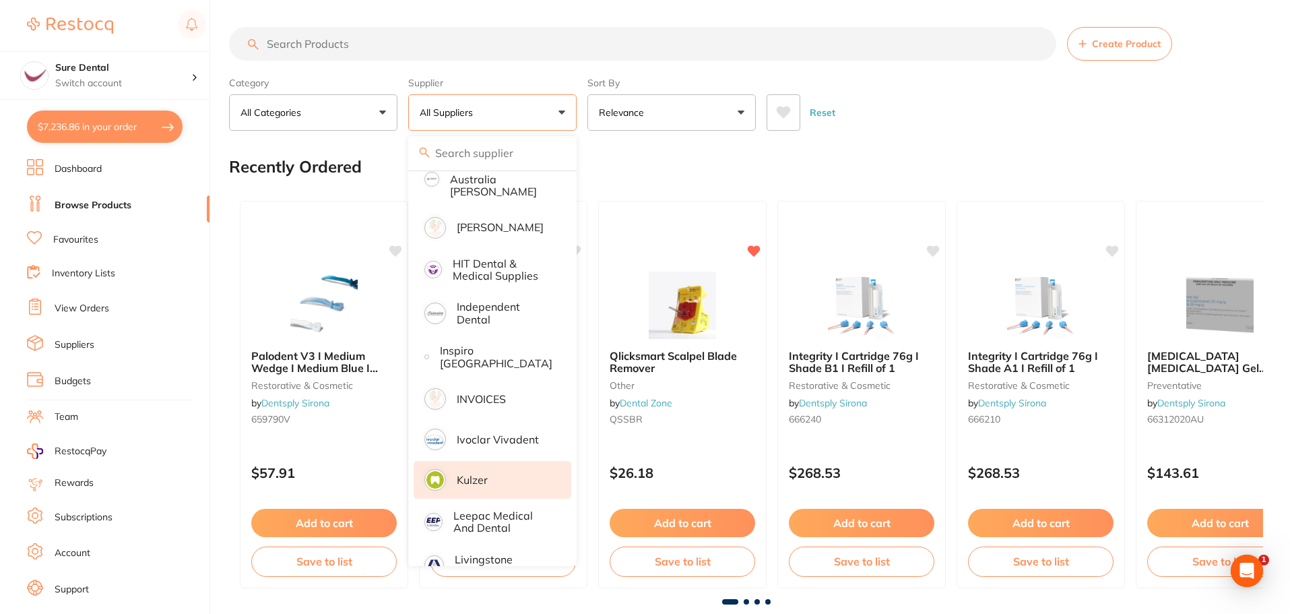
scroll to position [808, 0]
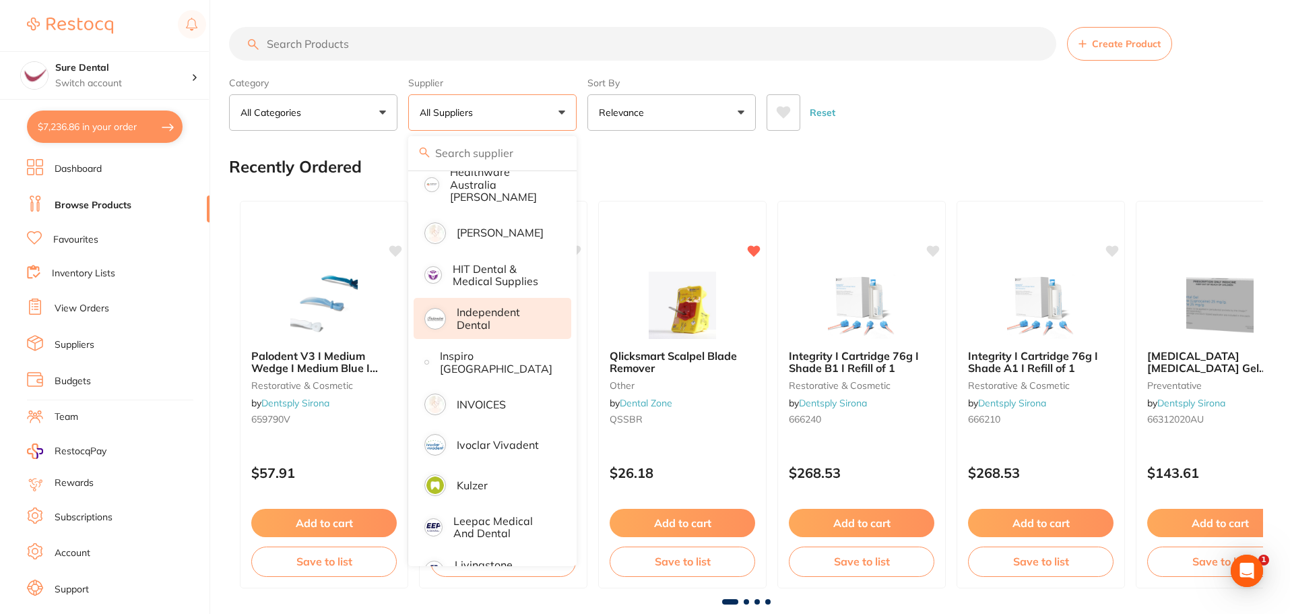
click at [469, 311] on p "Independent Dental" at bounding box center [505, 318] width 96 height 25
click at [446, 307] on li "Independent Dental" at bounding box center [493, 318] width 158 height 41
click at [434, 310] on img at bounding box center [435, 319] width 18 height 18
click at [477, 311] on p "Independent Dental" at bounding box center [505, 318] width 96 height 25
drag, startPoint x: 447, startPoint y: 307, endPoint x: 511, endPoint y: 423, distance: 132.4
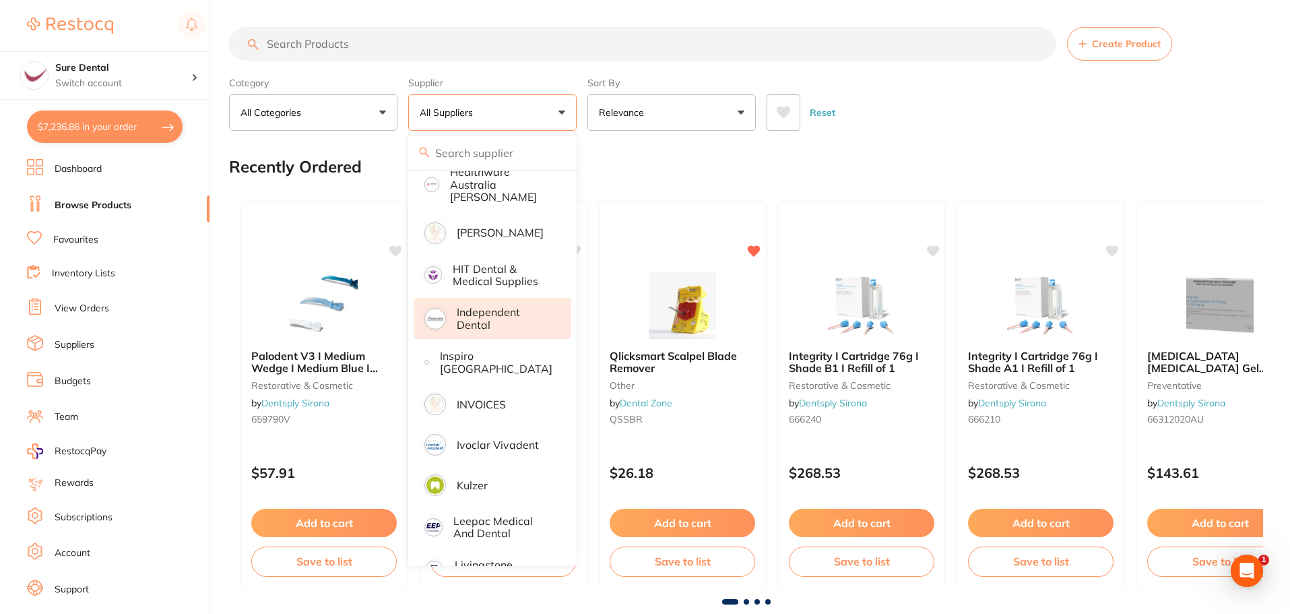
click at [447, 308] on li "Independent Dental" at bounding box center [493, 318] width 158 height 41
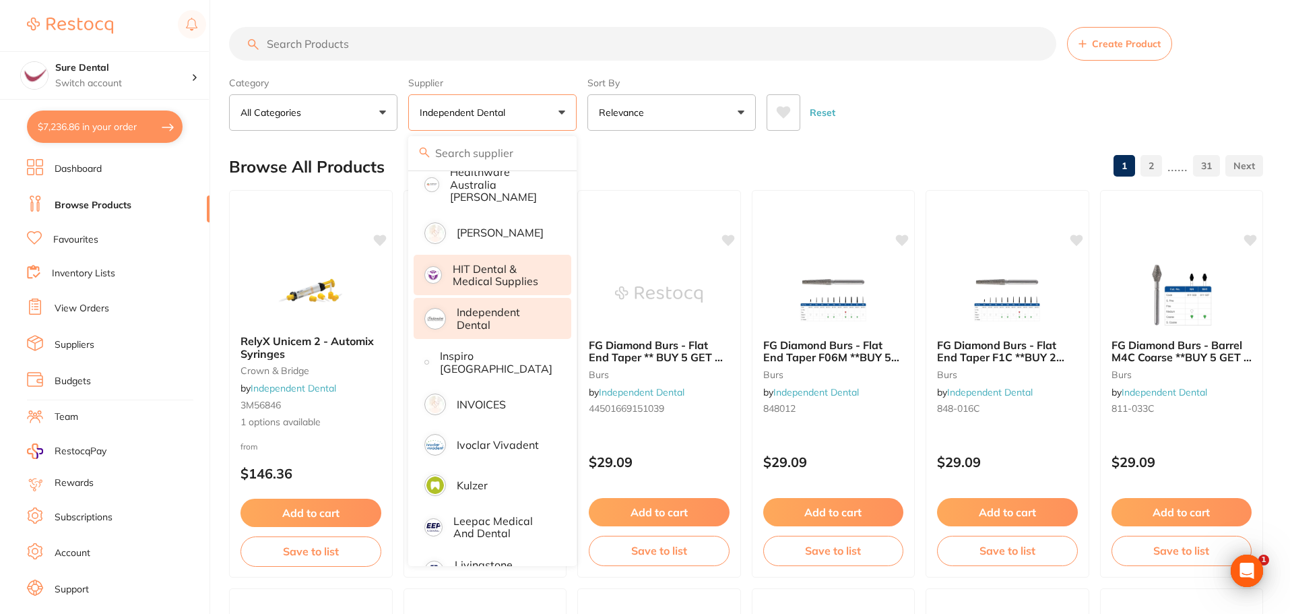
scroll to position [0, 0]
click at [904, 116] on div "Reset" at bounding box center [1010, 107] width 486 height 47
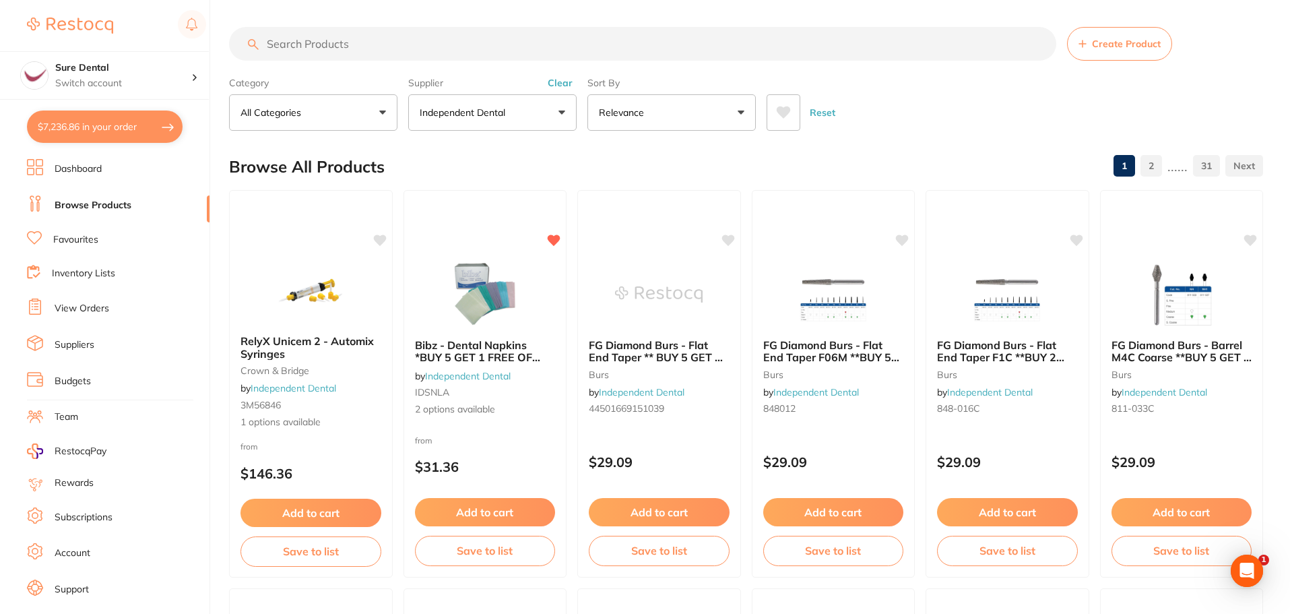
click at [333, 48] on input "search" at bounding box center [642, 44] width 827 height 34
type input "bur"
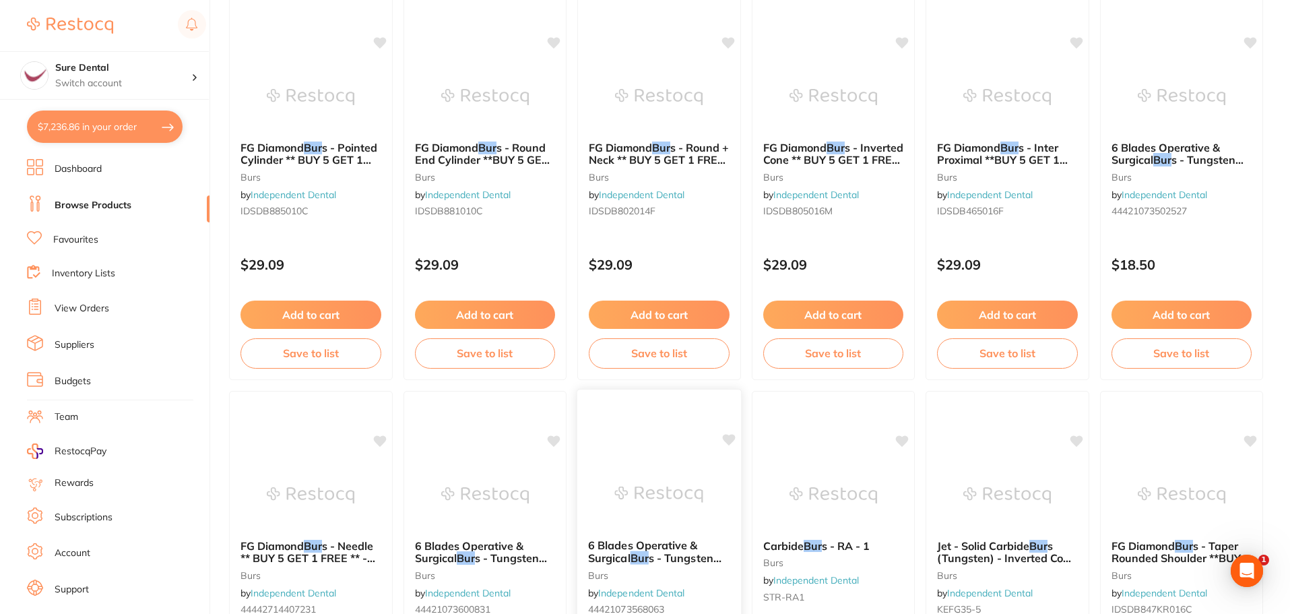
scroll to position [3218, 0]
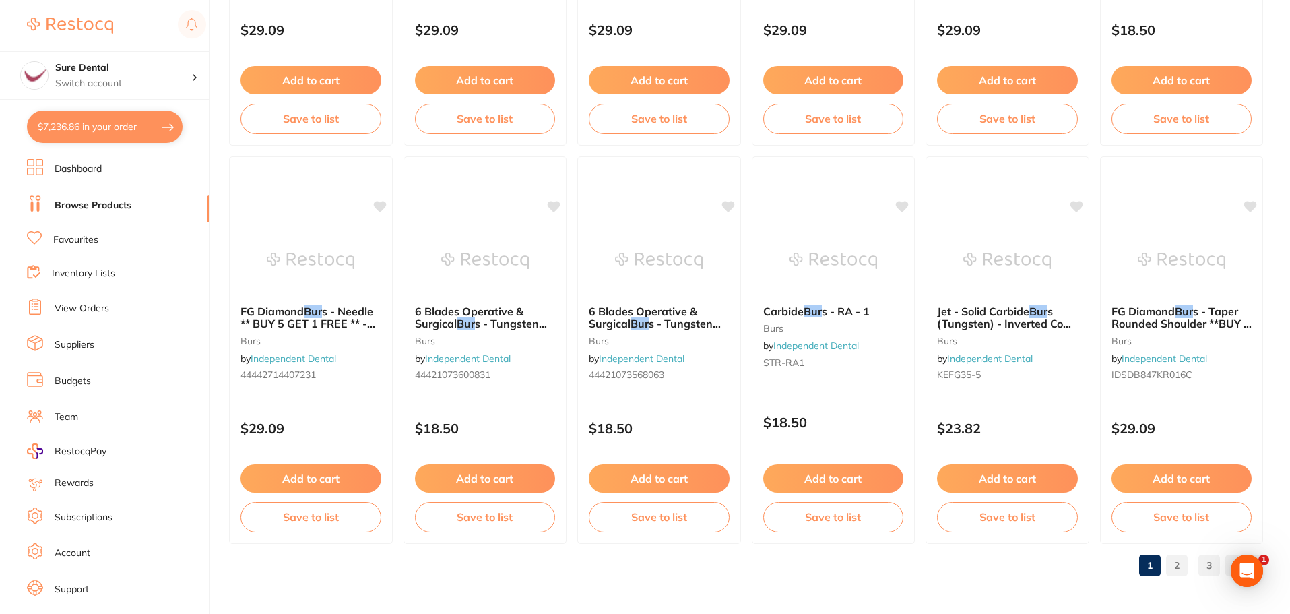
click at [1177, 566] on link "2" at bounding box center [1177, 565] width 22 height 27
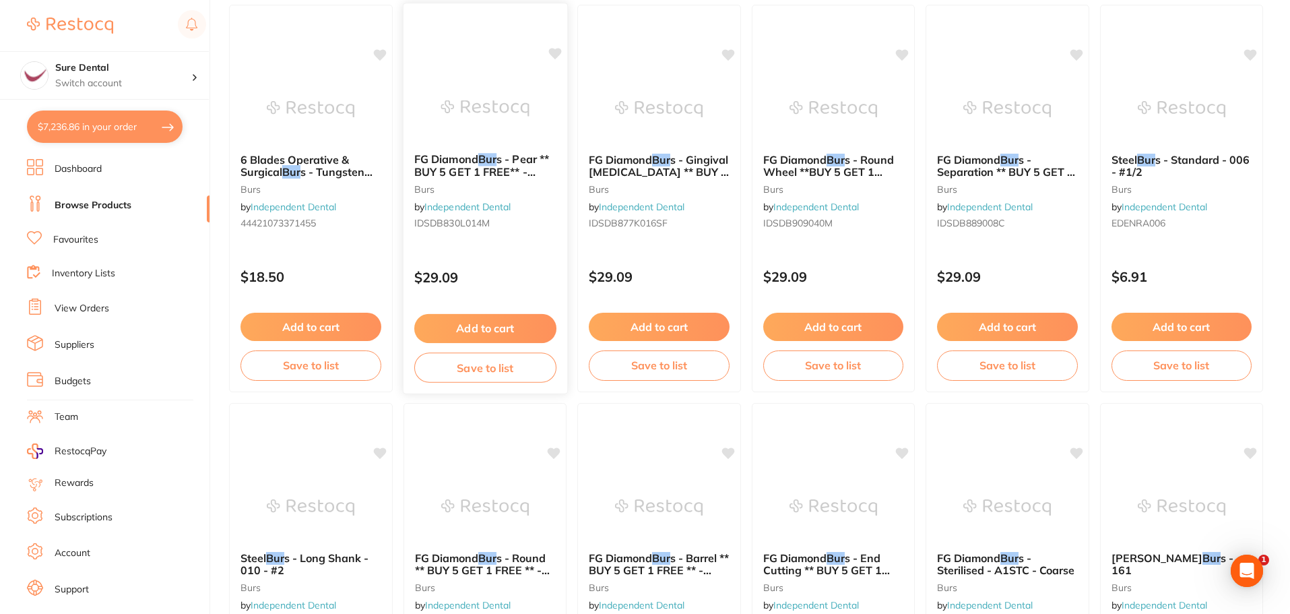
scroll to position [0, 0]
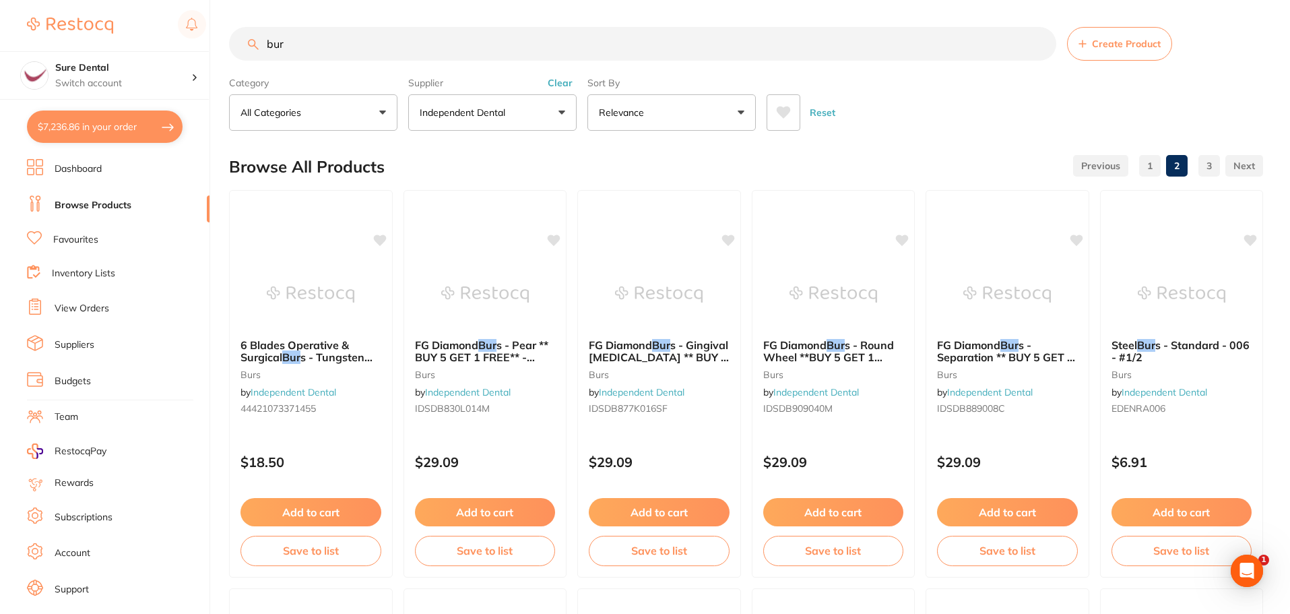
drag, startPoint x: 321, startPoint y: 40, endPoint x: 160, endPoint y: 34, distance: 161.1
click at [162, 42] on div "$7,236.86 Sure Dental Switch account Sure Dental $7,236.86 in your order Dashbo…" at bounding box center [645, 307] width 1290 height 614
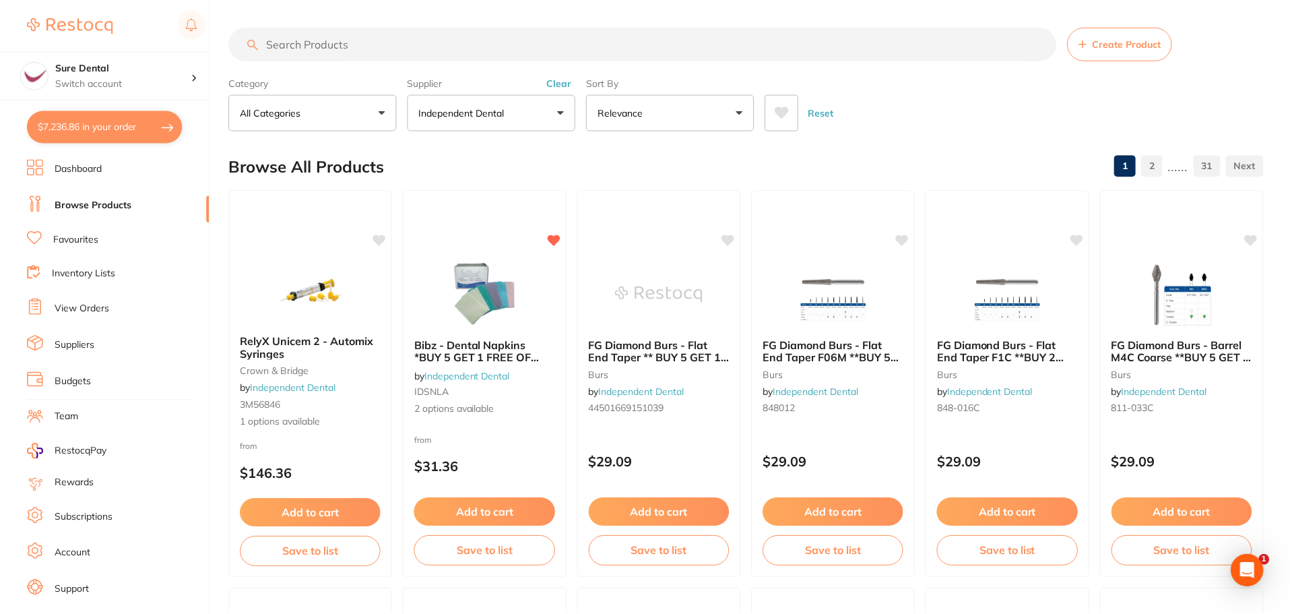
scroll to position [724, 0]
paste input "EDENRA006"
type input "EDENRA006"
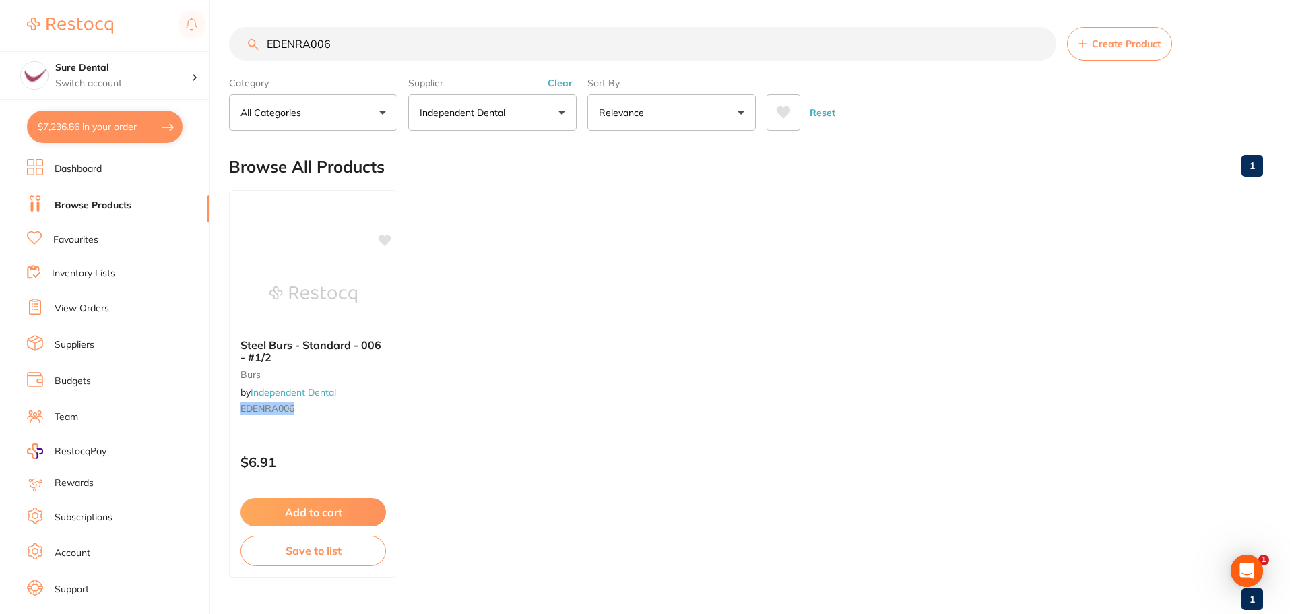
click at [329, 347] on span "Steel Burs - Standard - 006 - #1/2" at bounding box center [310, 351] width 141 height 26
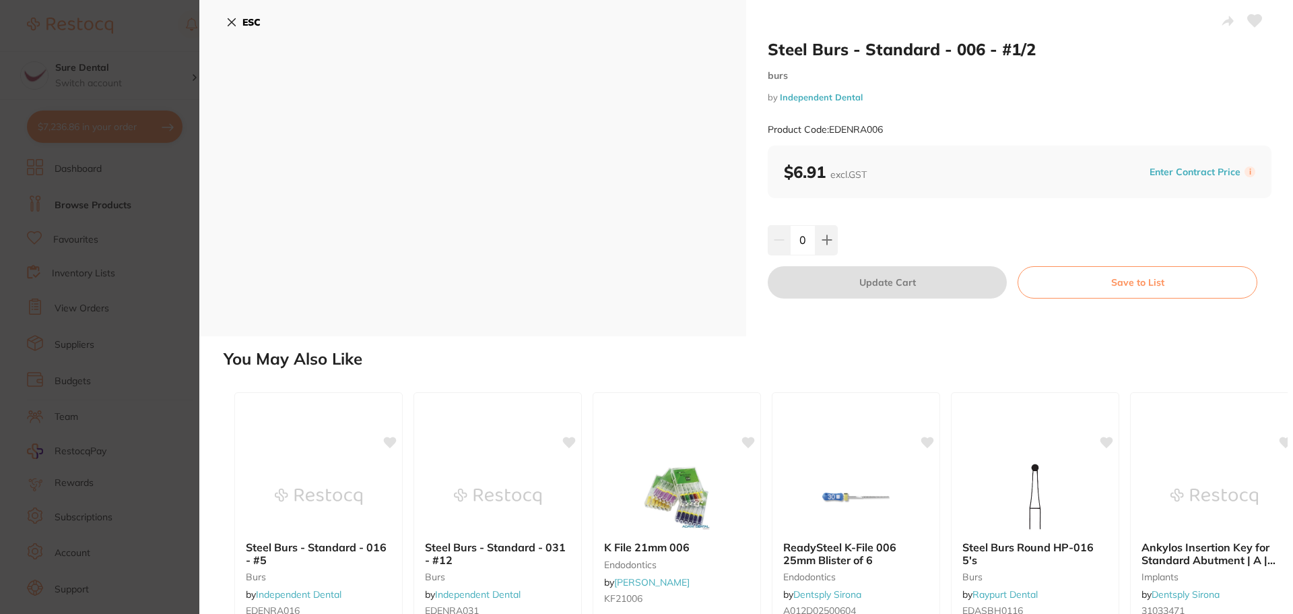
click at [236, 26] on icon at bounding box center [231, 22] width 7 height 7
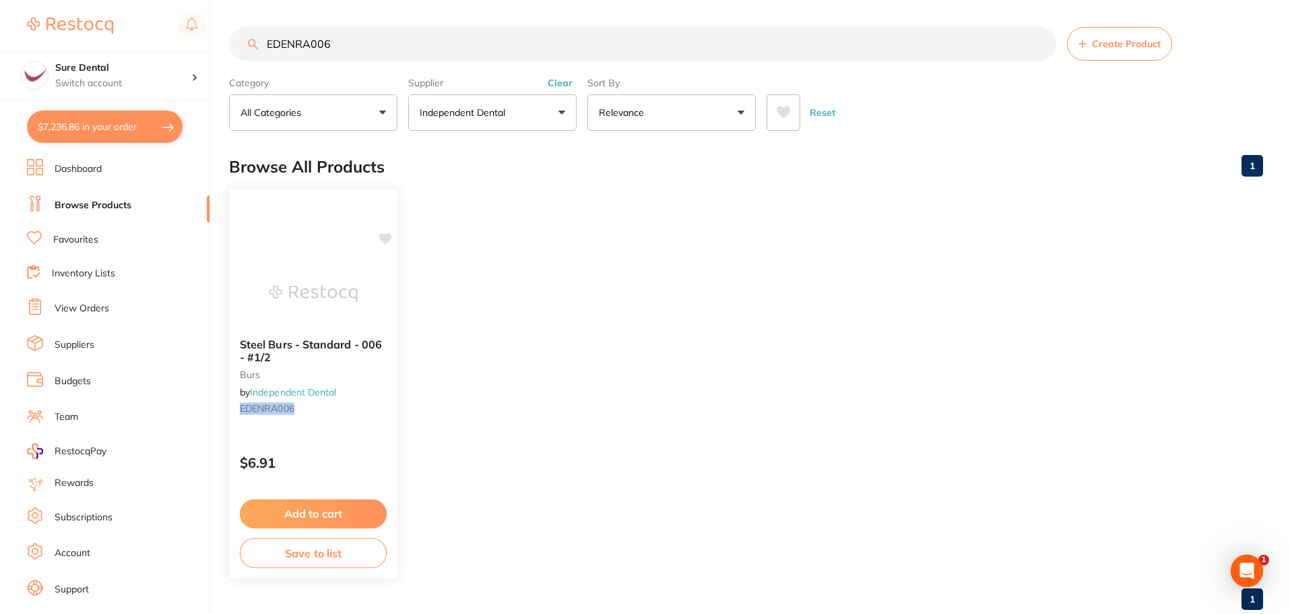
drag, startPoint x: 381, startPoint y: 238, endPoint x: 385, endPoint y: 253, distance: 15.6
click at [381, 238] on icon at bounding box center [385, 238] width 13 height 11
click at [386, 238] on icon at bounding box center [385, 238] width 13 height 11
drag, startPoint x: 336, startPoint y: 40, endPoint x: 86, endPoint y: 53, distance: 250.9
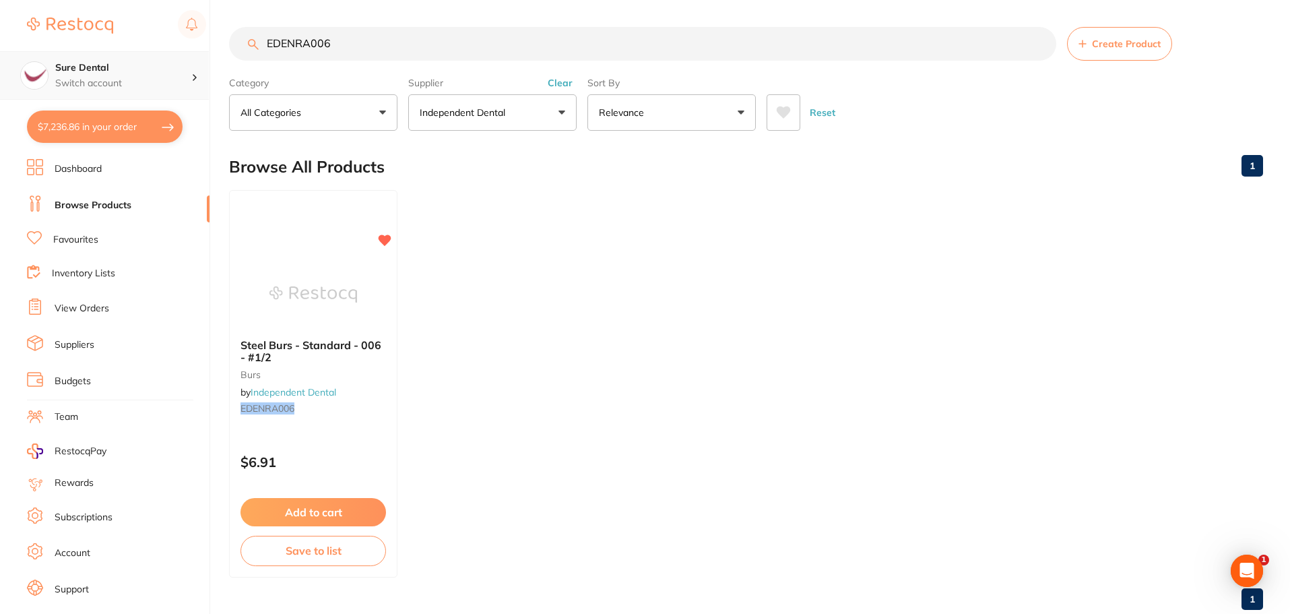
click at [86, 53] on div "$7,236.86 Sure Dental Switch account Sure Dental $7,236.86 in your order Dashbo…" at bounding box center [645, 307] width 1290 height 614
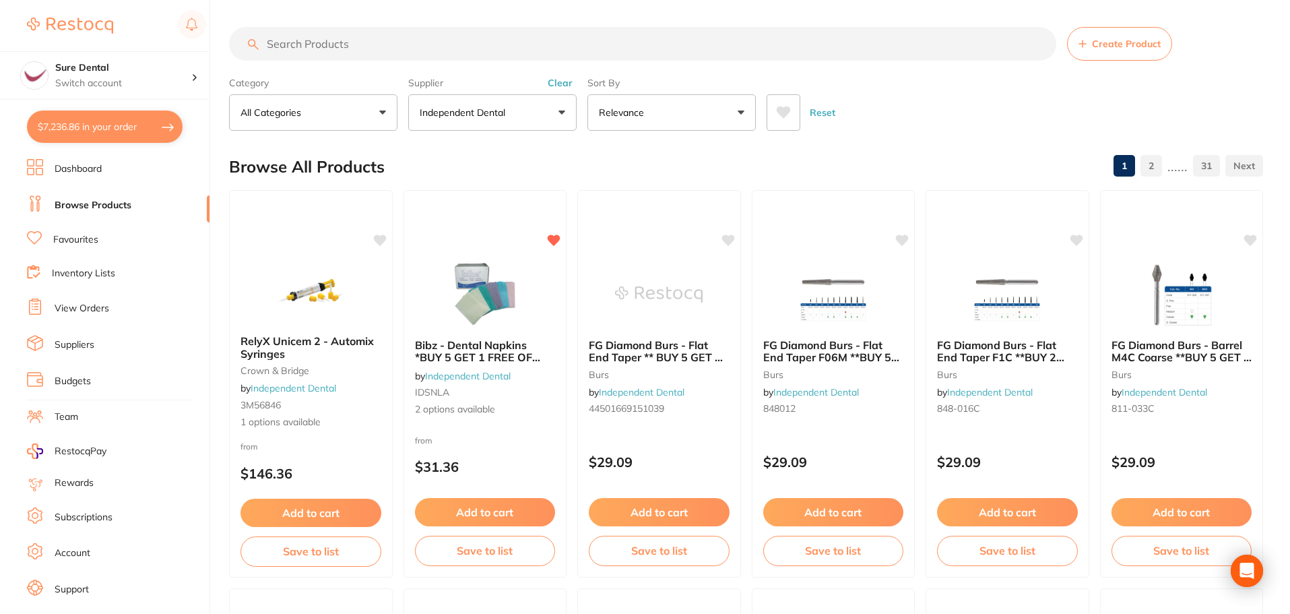
paste input "EDENRA010"
type input "EDENRA010"
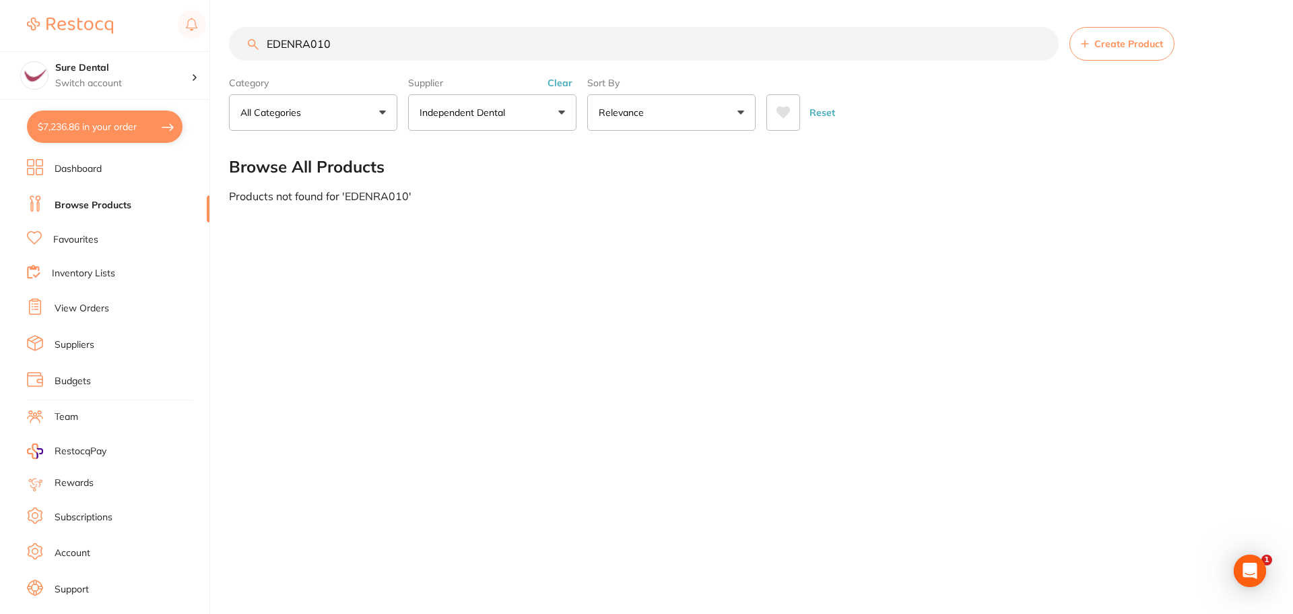
click at [358, 50] on input "EDENRA010" at bounding box center [644, 44] width 830 height 34
click at [90, 243] on link "Favourites" at bounding box center [75, 239] width 45 height 13
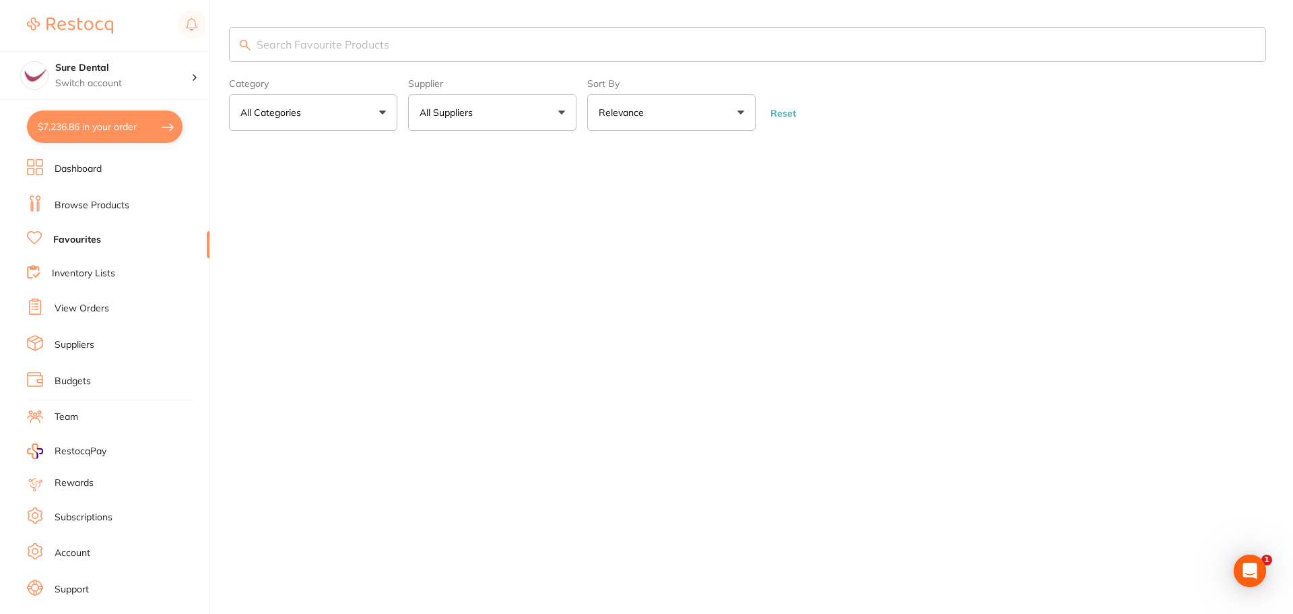
click at [340, 43] on input "search" at bounding box center [747, 44] width 1037 height 35
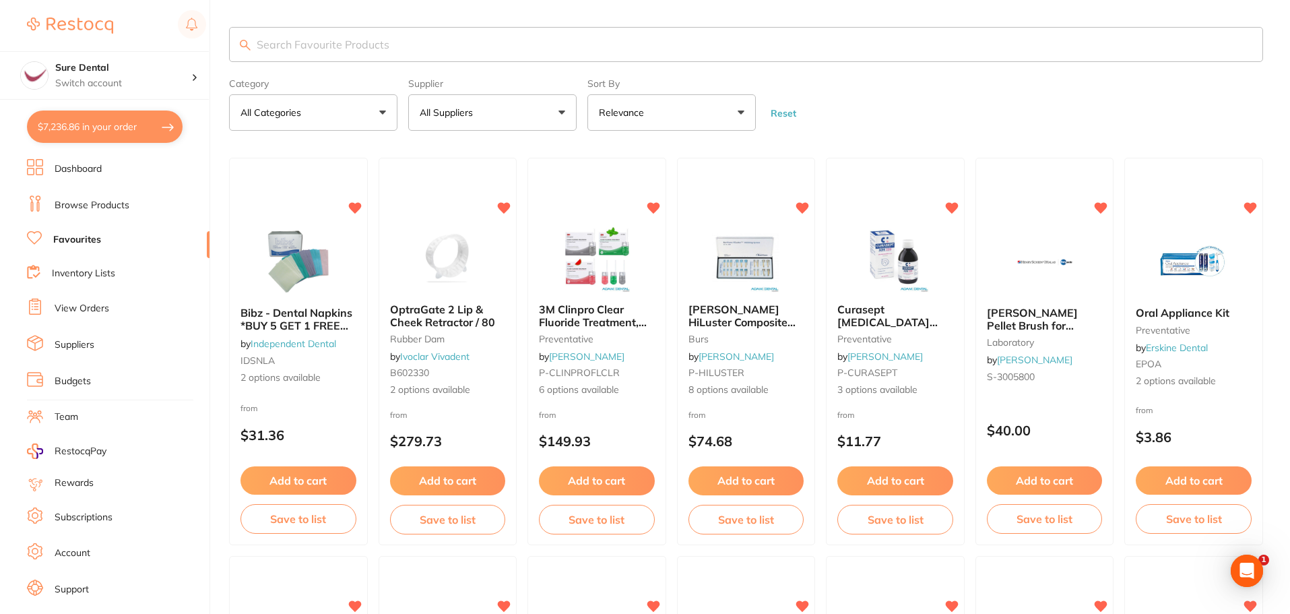
paste input "EDENRA010"
type input "EDENRA010"
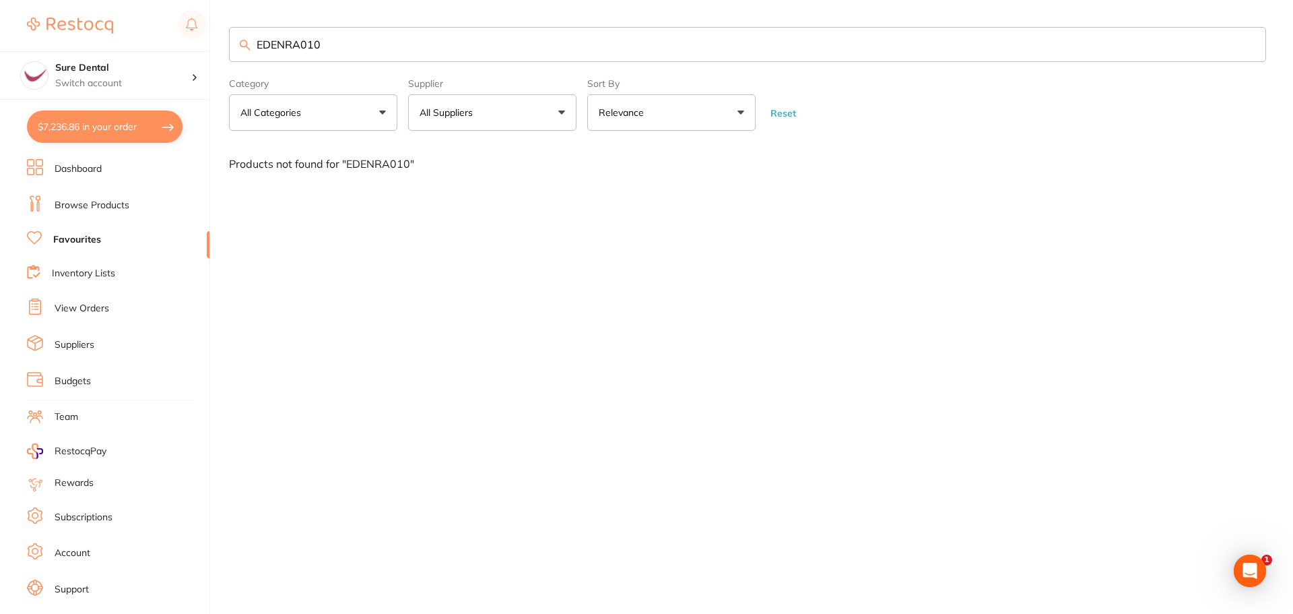
click at [70, 240] on link "Favourites" at bounding box center [77, 239] width 48 height 13
click at [79, 236] on link "Favourites" at bounding box center [77, 239] width 48 height 13
drag, startPoint x: 342, startPoint y: 45, endPoint x: 194, endPoint y: 35, distance: 147.9
click at [194, 35] on div "$7,236.86 Sure Dental Switch account Sure Dental $7,236.86 in your order Dashbo…" at bounding box center [646, 307] width 1293 height 614
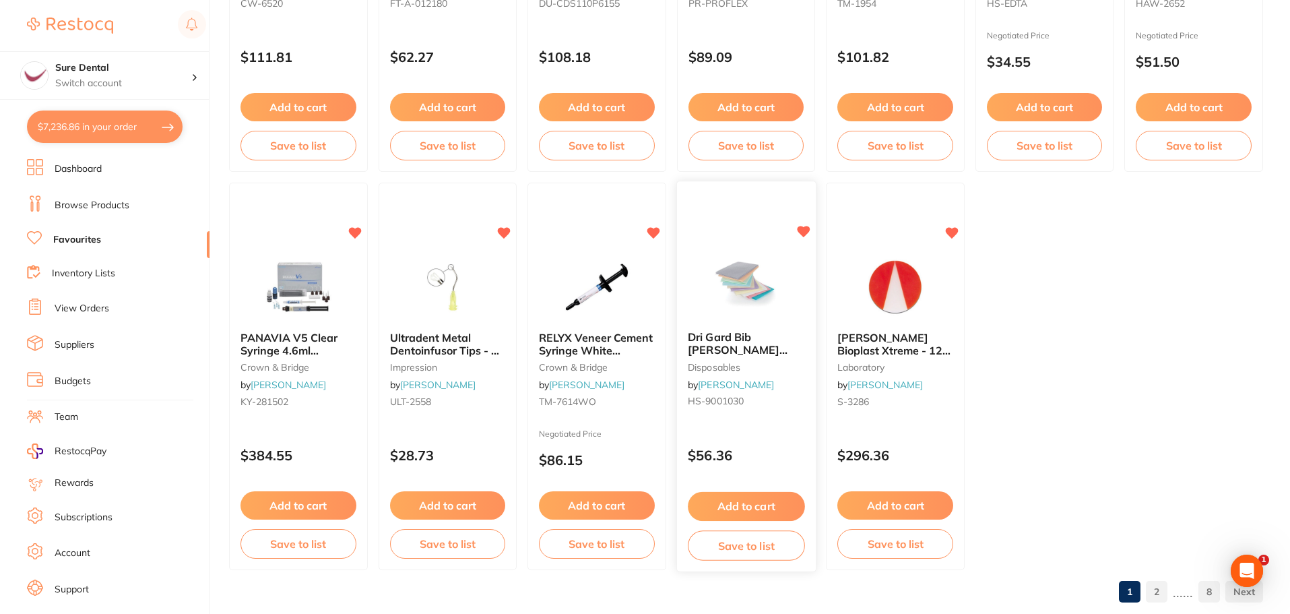
scroll to position [2788, 0]
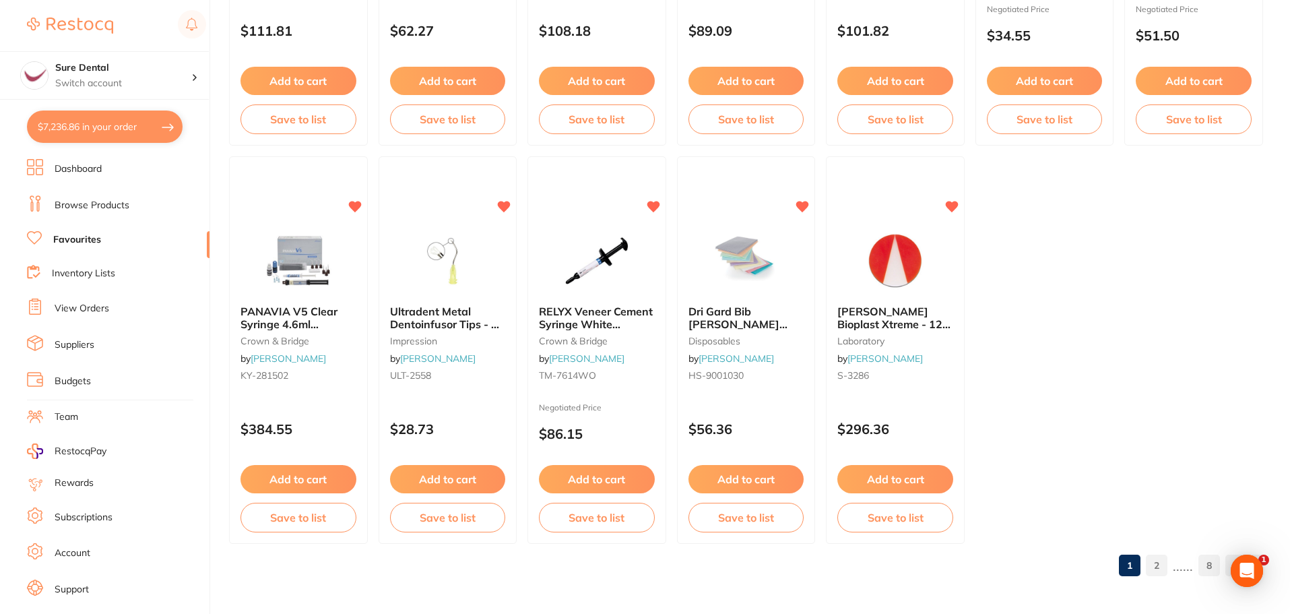
click at [1158, 563] on link "2" at bounding box center [1157, 565] width 22 height 27
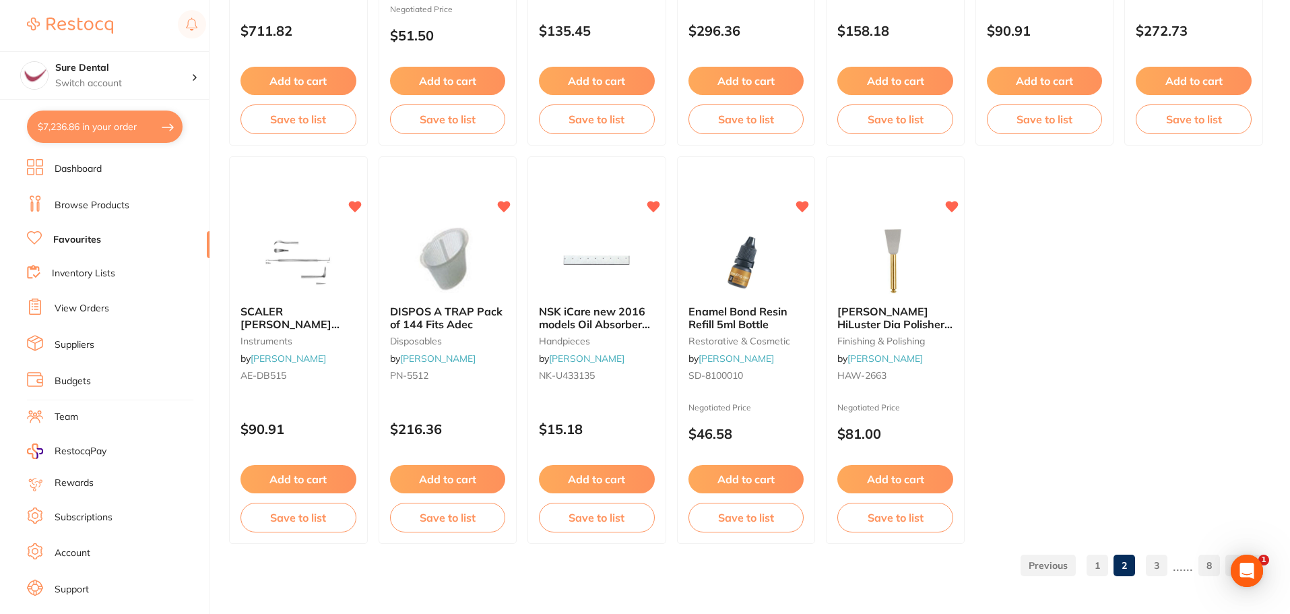
click at [1157, 571] on link "3" at bounding box center [1157, 565] width 22 height 27
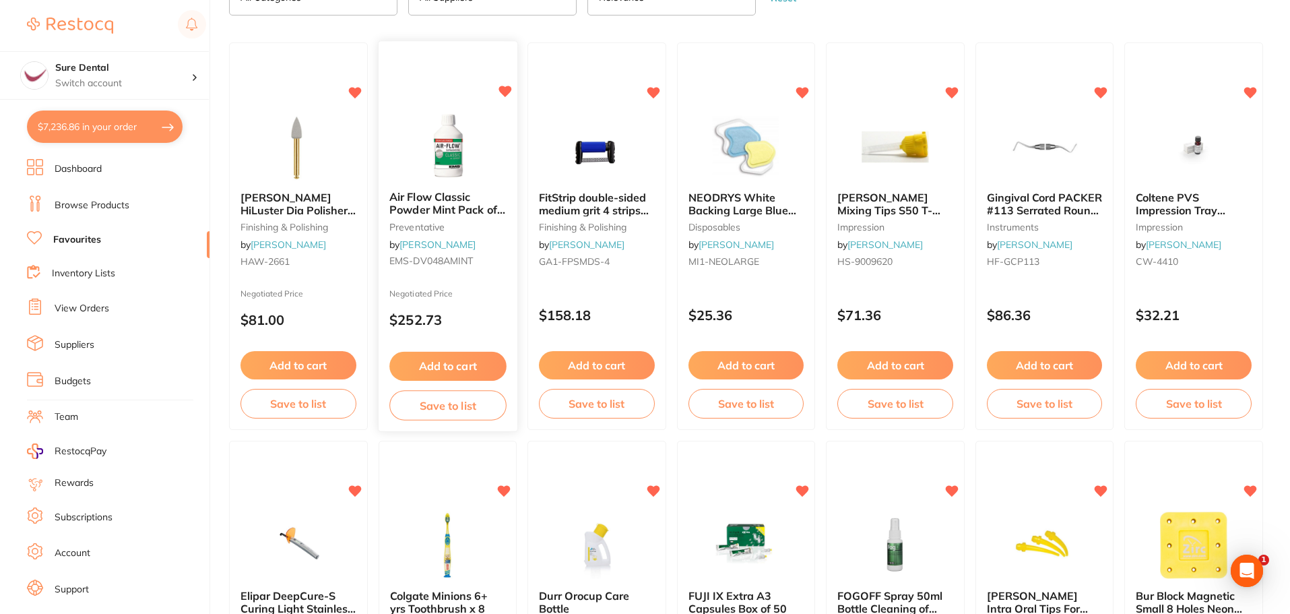
scroll to position [0, 0]
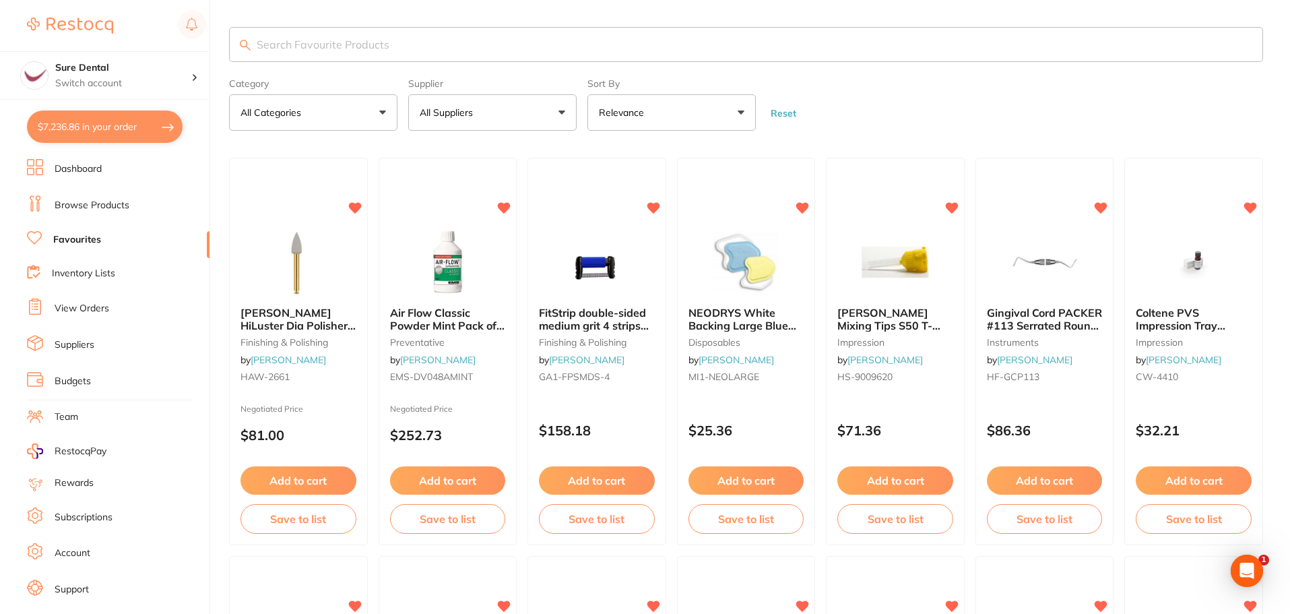
click at [561, 108] on button "All Suppliers" at bounding box center [492, 112] width 168 height 36
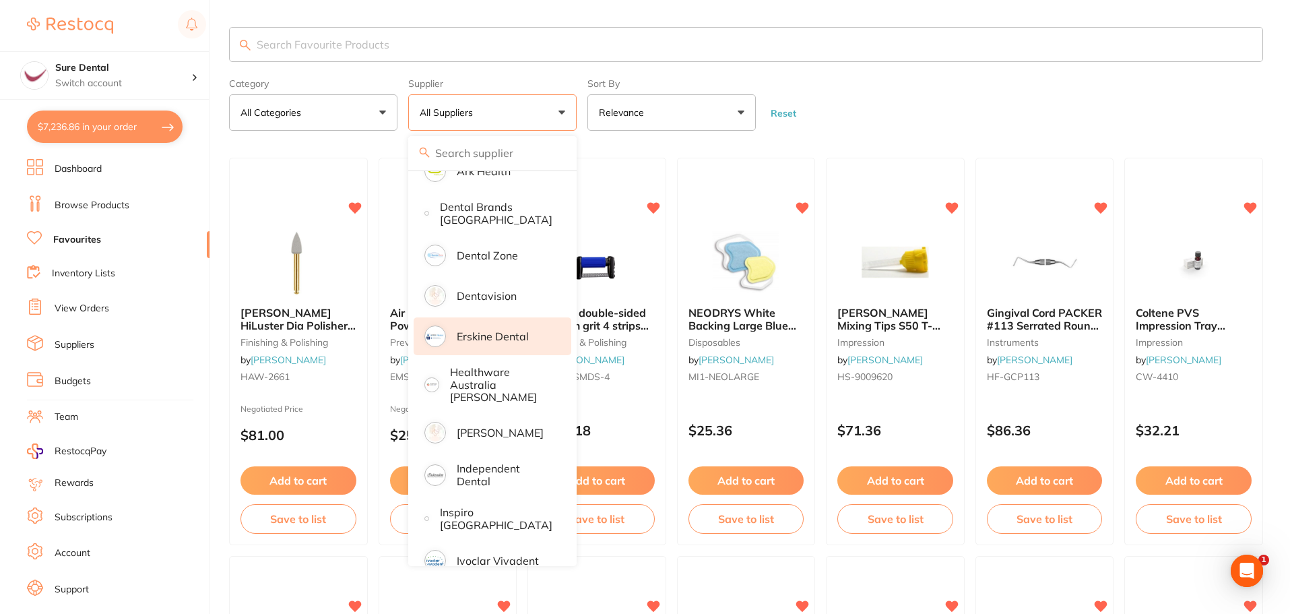
scroll to position [202, 0]
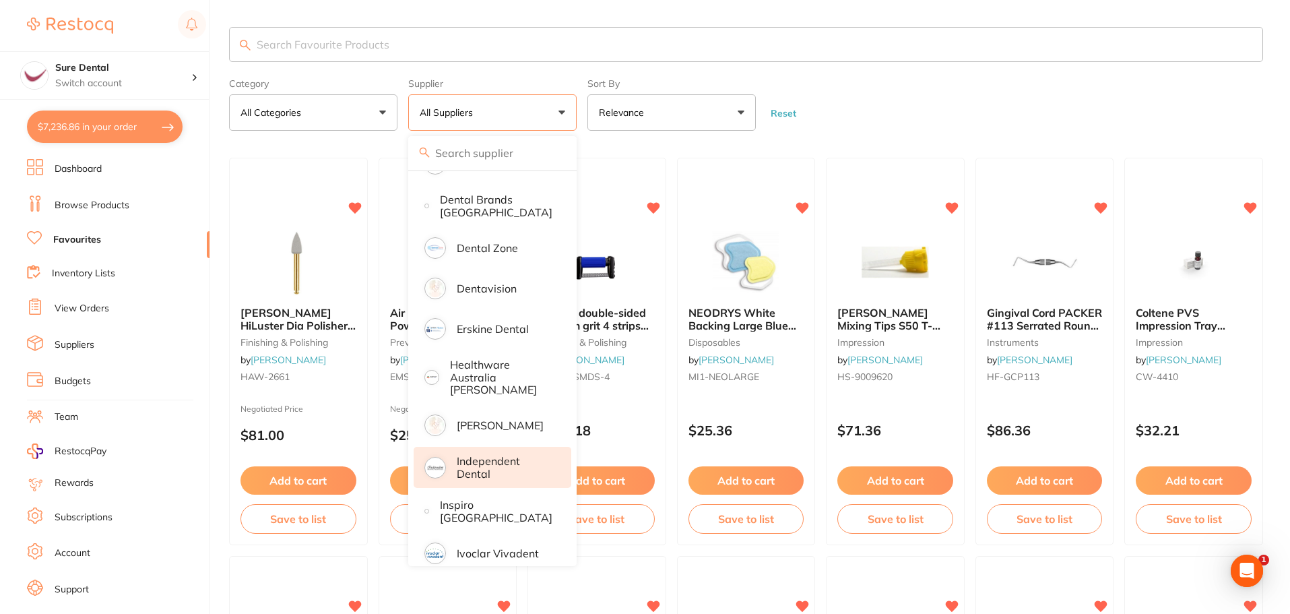
click at [478, 455] on p "Independent Dental" at bounding box center [505, 467] width 96 height 25
click at [471, 463] on p "Independent Dental" at bounding box center [505, 467] width 96 height 25
click at [436, 459] on img at bounding box center [435, 468] width 18 height 18
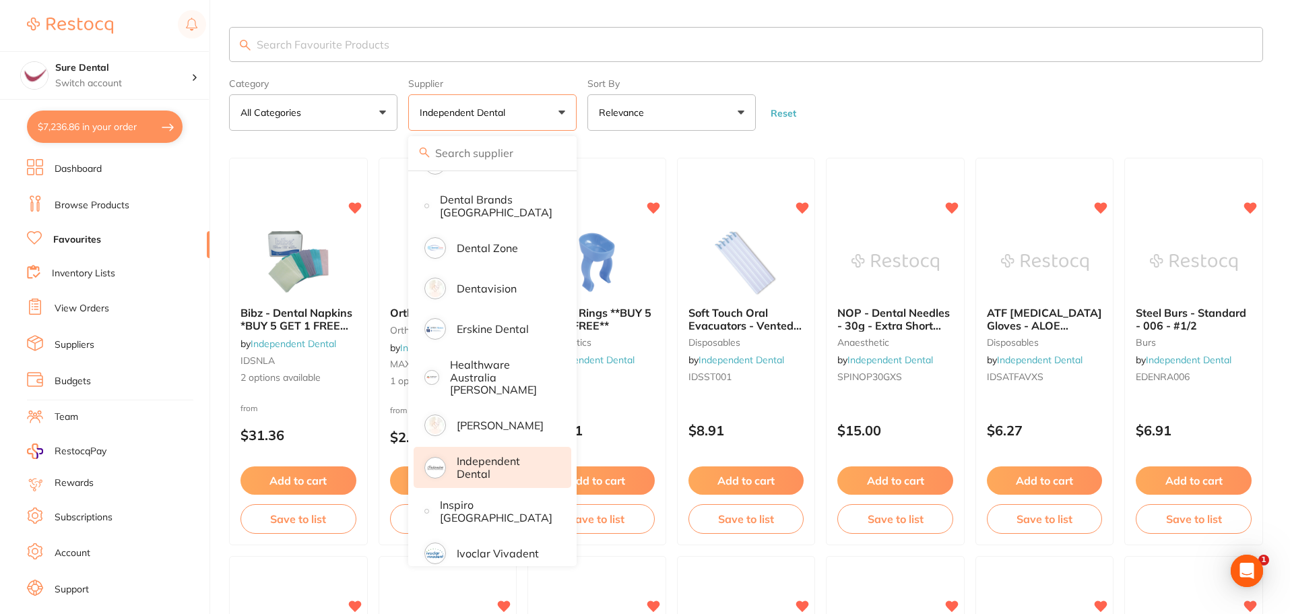
click at [480, 463] on p "Independent Dental" at bounding box center [505, 467] width 96 height 25
click at [1046, 37] on input "search" at bounding box center [746, 44] width 1034 height 35
click at [1041, 79] on form "Category All Categories All Categories anaesthetic burs crown & bridge disposab…" at bounding box center [746, 102] width 1034 height 58
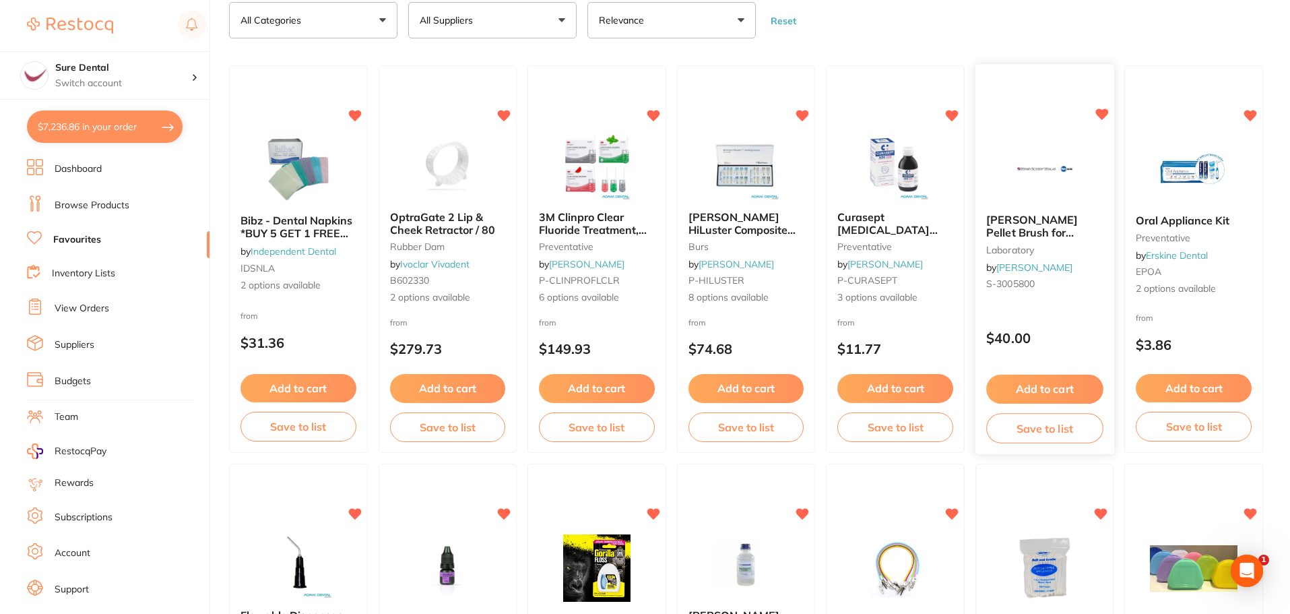
scroll to position [0, 0]
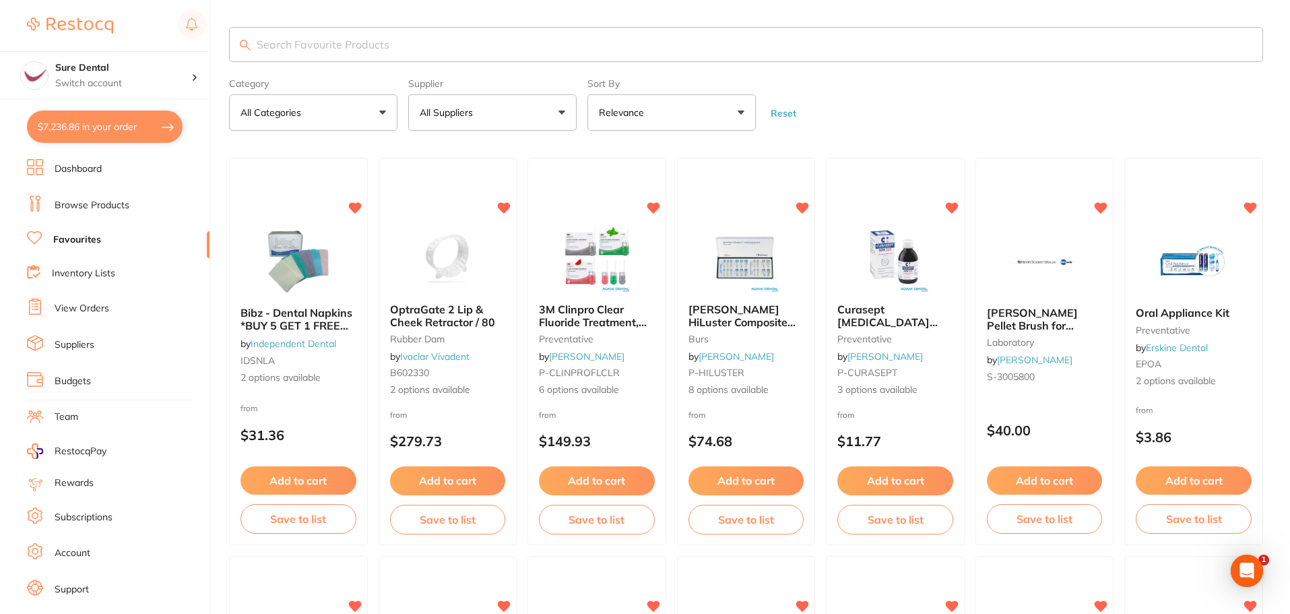
click at [510, 110] on button "All Suppliers" at bounding box center [492, 112] width 168 height 36
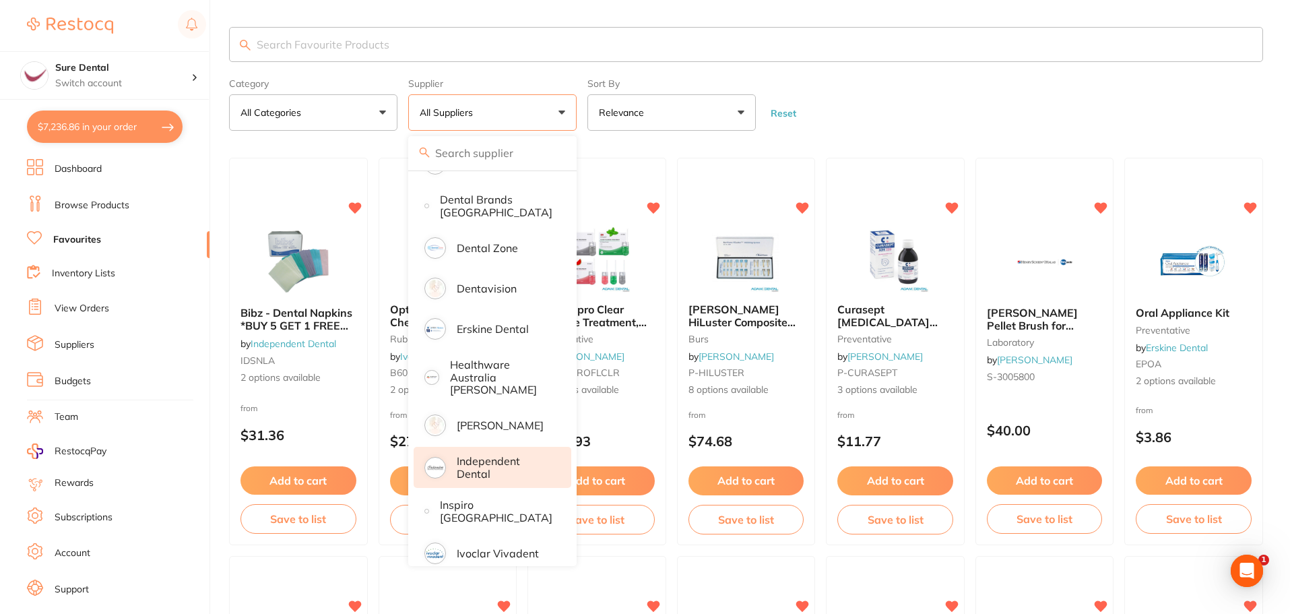
click at [486, 460] on p "Independent Dental" at bounding box center [505, 467] width 96 height 25
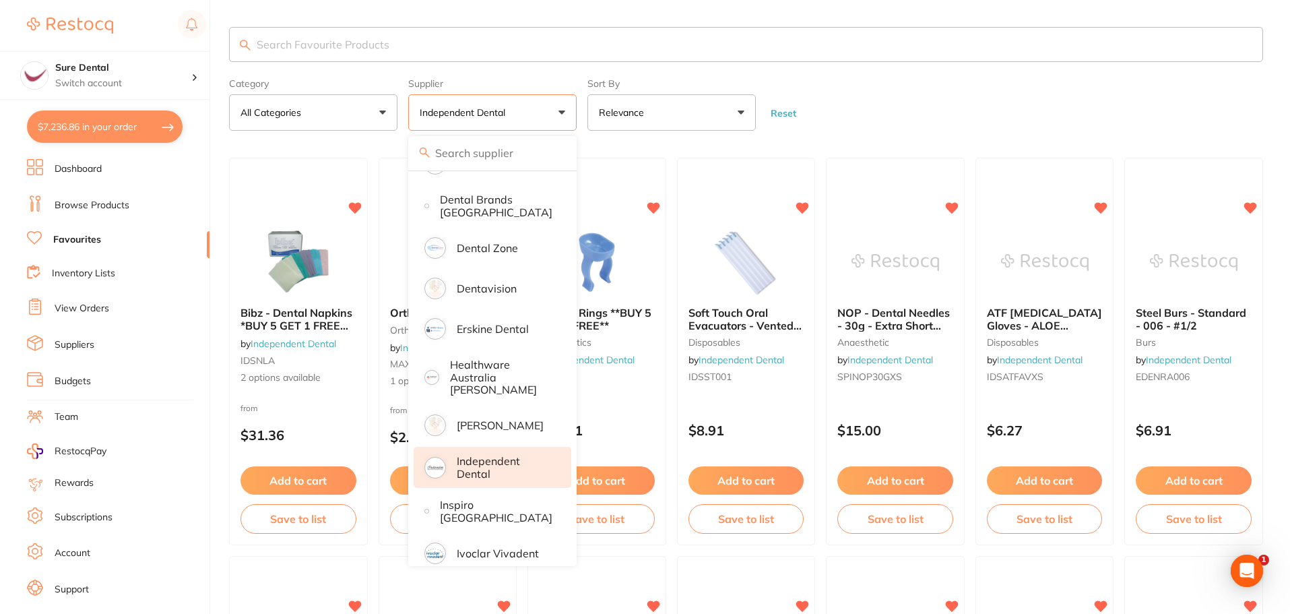
click at [490, 455] on p "Independent Dental" at bounding box center [505, 467] width 96 height 25
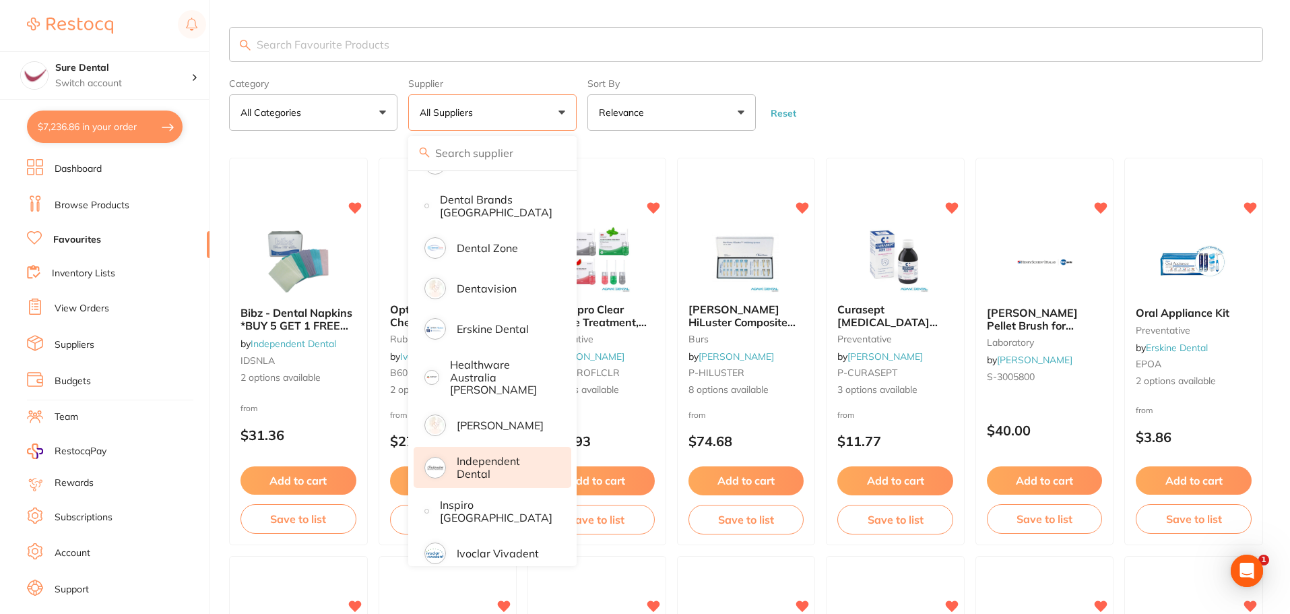
click at [472, 455] on p "Independent Dental" at bounding box center [505, 467] width 96 height 25
click at [438, 459] on img at bounding box center [435, 468] width 18 height 18
click at [467, 459] on p "Independent Dental" at bounding box center [505, 467] width 96 height 25
click at [997, 88] on form "Category All Categories All Categories anaesthetic articulating burs Burs crown…" at bounding box center [746, 102] width 1034 height 58
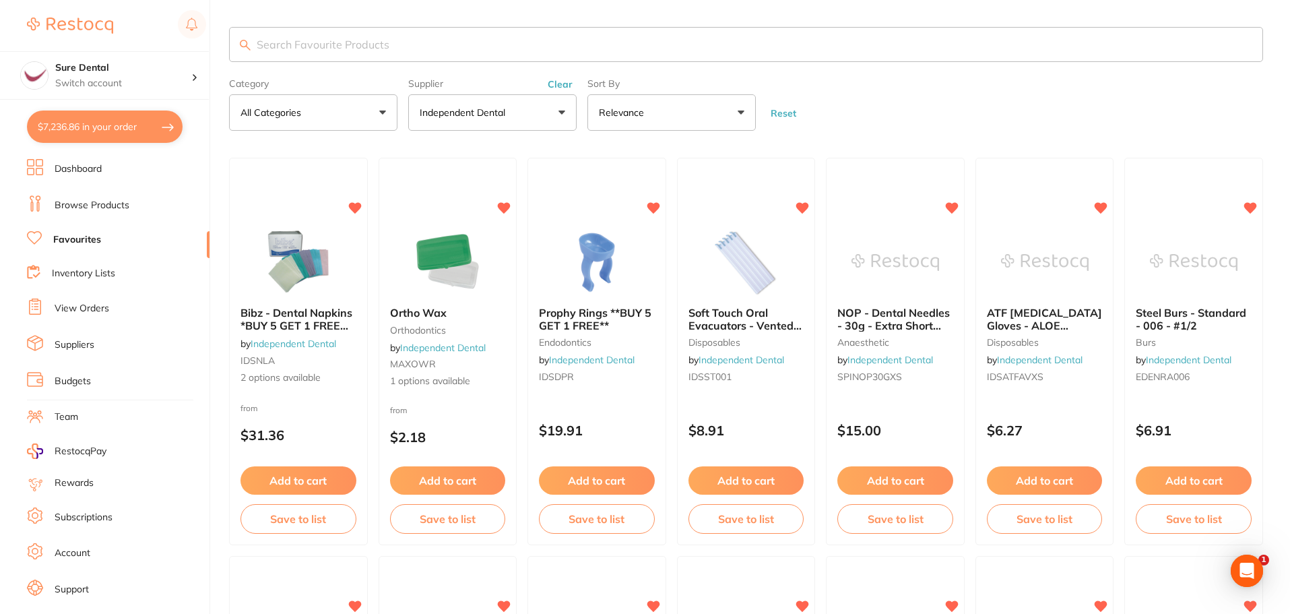
drag, startPoint x: 1171, startPoint y: 315, endPoint x: 1158, endPoint y: 315, distance: 12.8
click at [1171, 314] on span "Steel Burs - Standard - 006 - #1/2" at bounding box center [1191, 319] width 110 height 26
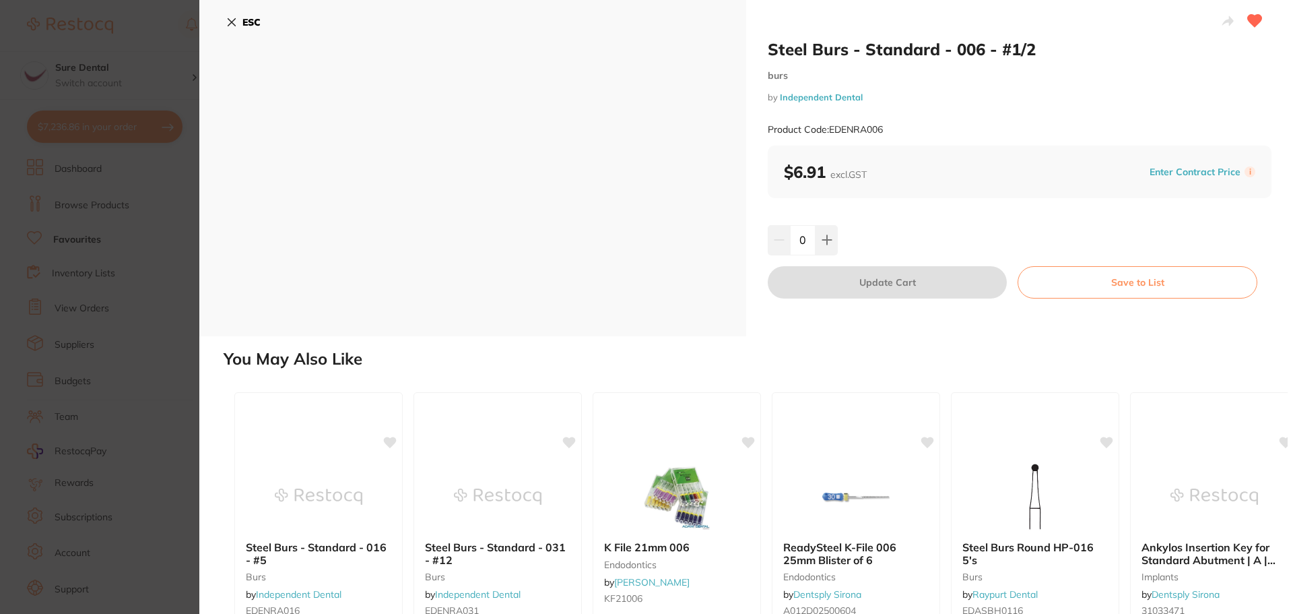
drag, startPoint x: 228, startPoint y: 15, endPoint x: 233, endPoint y: 22, distance: 8.2
click at [229, 15] on button "ESC" at bounding box center [243, 22] width 34 height 23
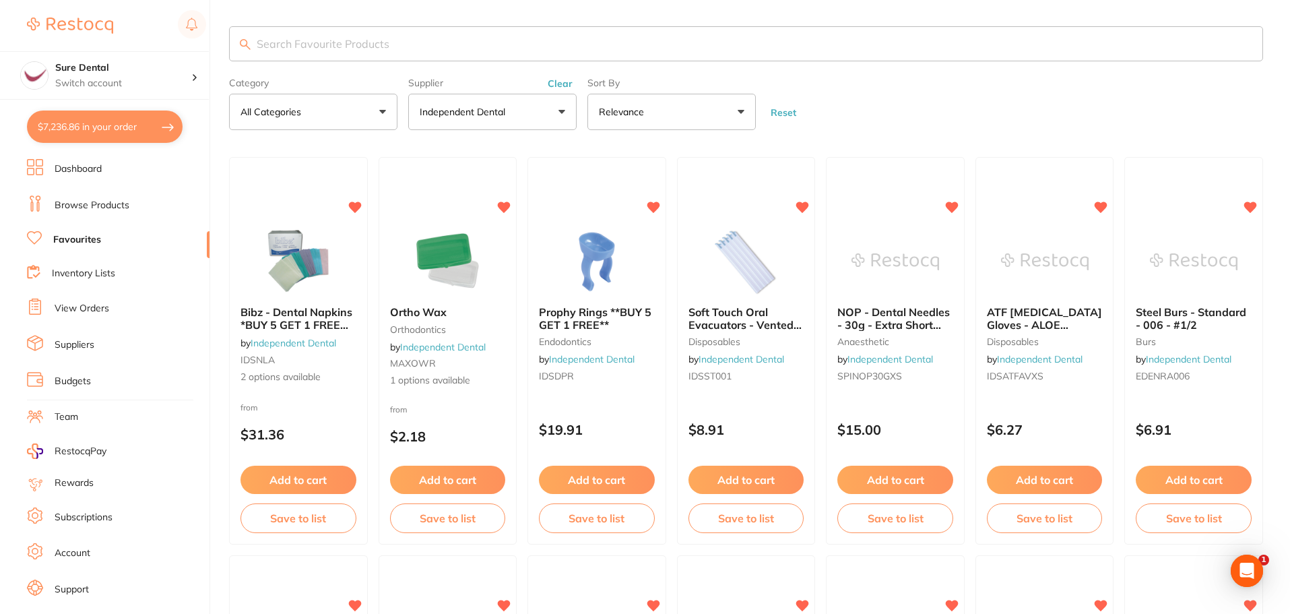
click at [84, 202] on link "Browse Products" at bounding box center [92, 205] width 75 height 13
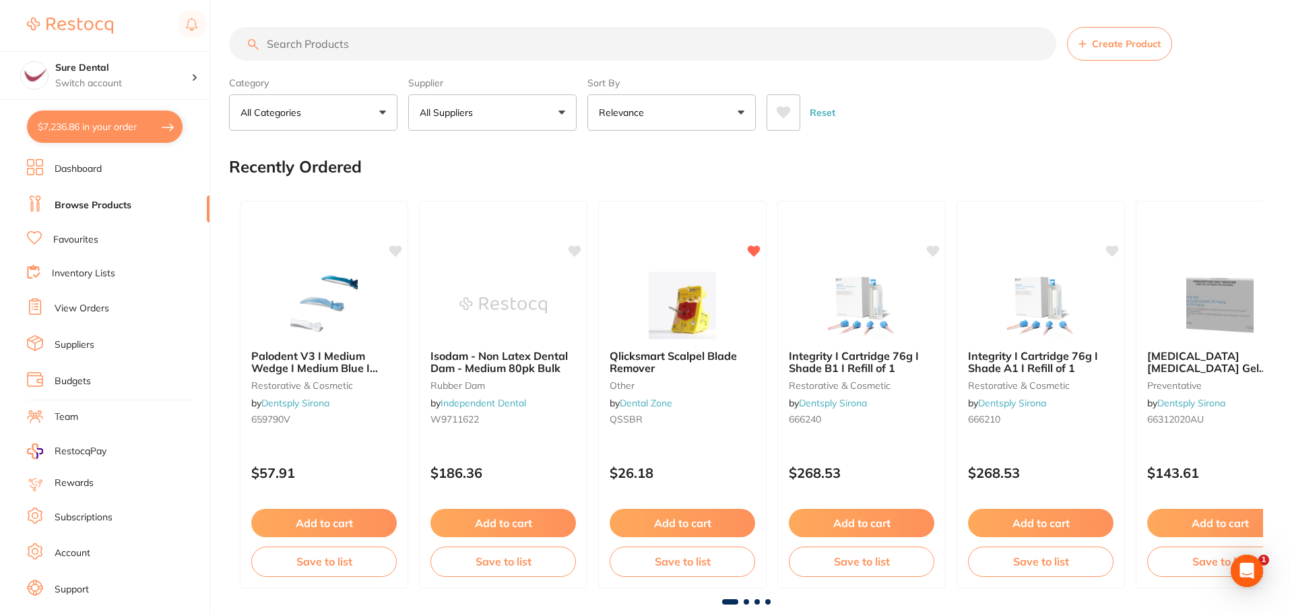
click at [330, 44] on input "search" at bounding box center [642, 44] width 827 height 34
type input "bite wing tabs"
click at [333, 44] on input "bite wing tabs" at bounding box center [642, 44] width 827 height 34
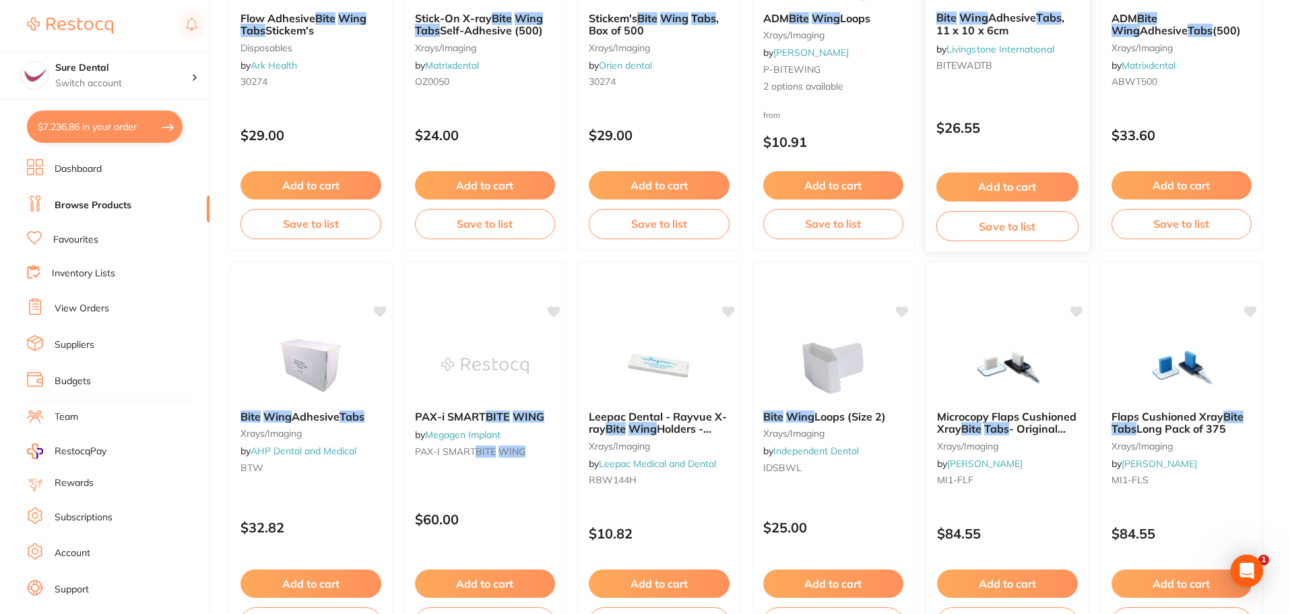
scroll to position [808, 0]
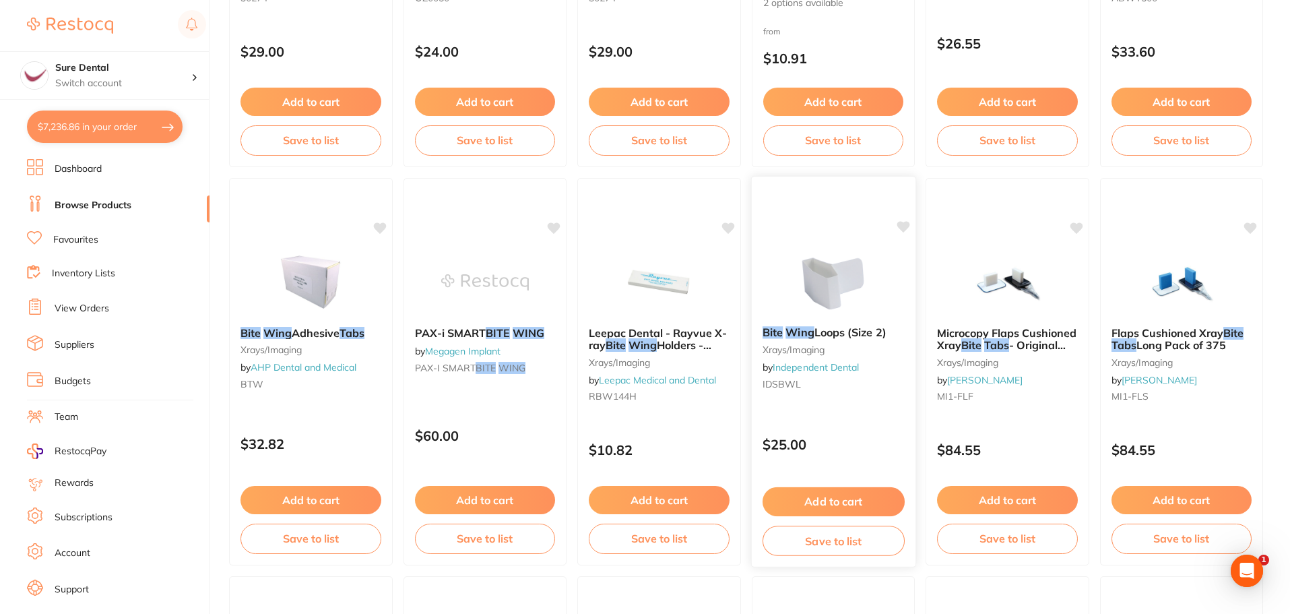
type input "bite wing tabs"
click at [836, 332] on span "Loops (Size 2)" at bounding box center [850, 331] width 72 height 13
click at [828, 335] on section at bounding box center [645, 307] width 1290 height 614
click at [904, 225] on icon at bounding box center [903, 226] width 13 height 11
click at [822, 501] on button "Add to cart" at bounding box center [833, 501] width 142 height 29
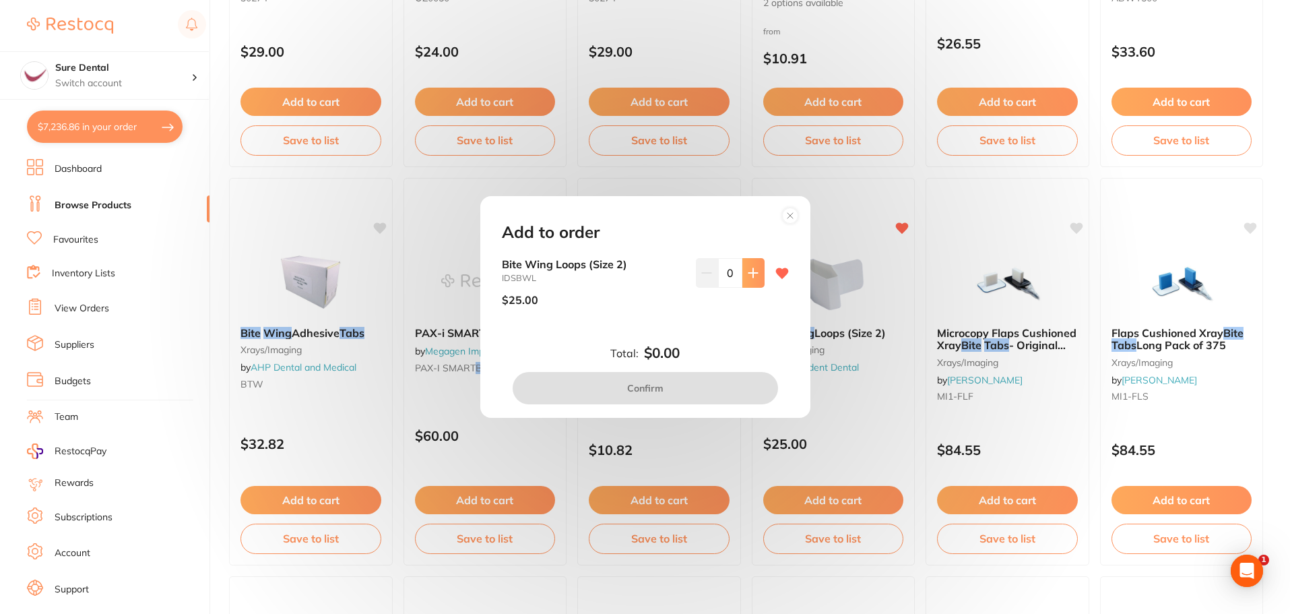
click at [745, 272] on button at bounding box center [753, 273] width 22 height 30
type input "1"
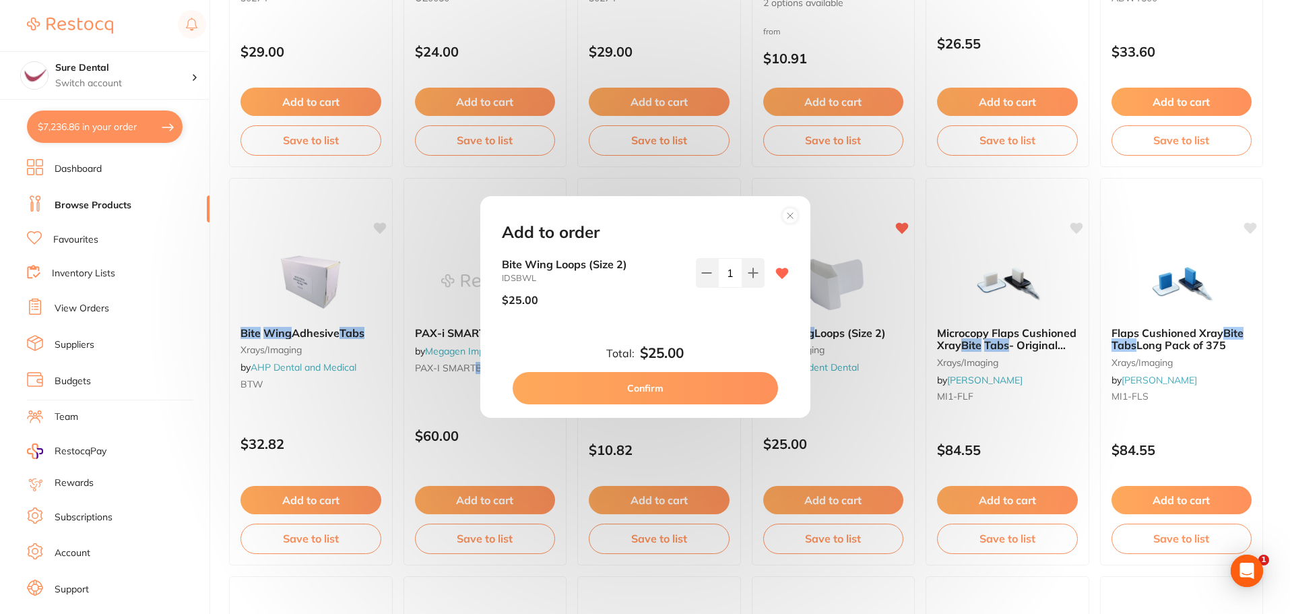
click at [672, 390] on button "Confirm" at bounding box center [645, 388] width 265 height 32
checkbox input "false"
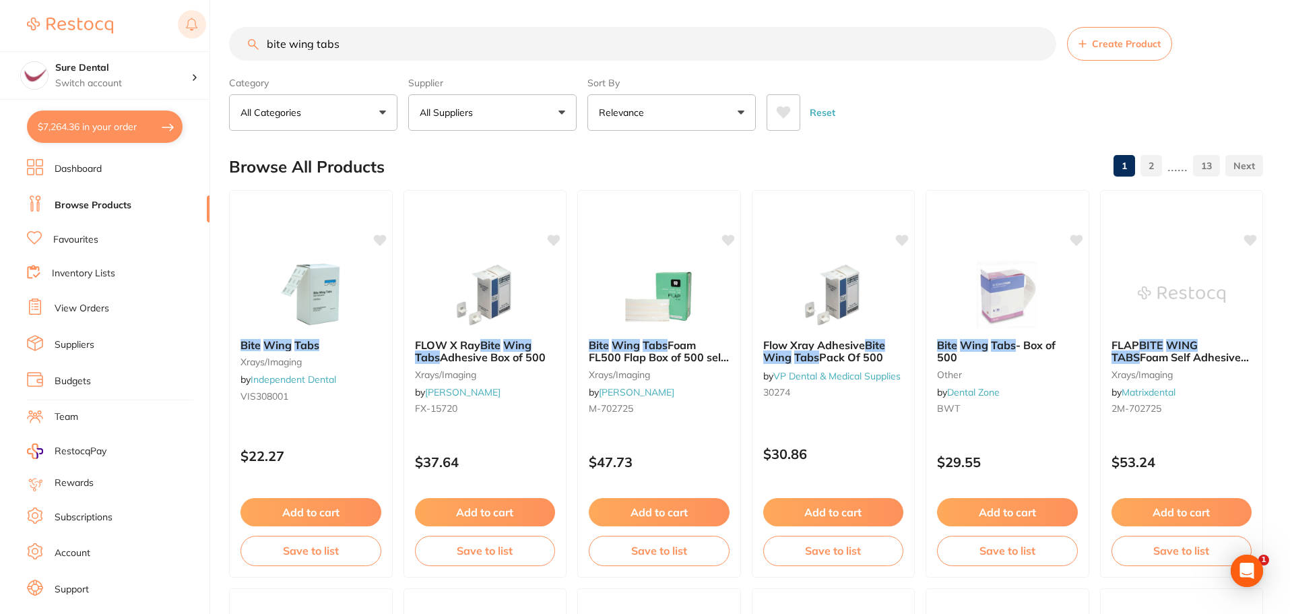
drag, startPoint x: 346, startPoint y: 48, endPoint x: 195, endPoint y: 30, distance: 151.9
click at [195, 30] on div "$7,264.36 Sure Dental Switch account Sure Dental $7,264.36 in your order Dashbo…" at bounding box center [645, 307] width 1290 height 614
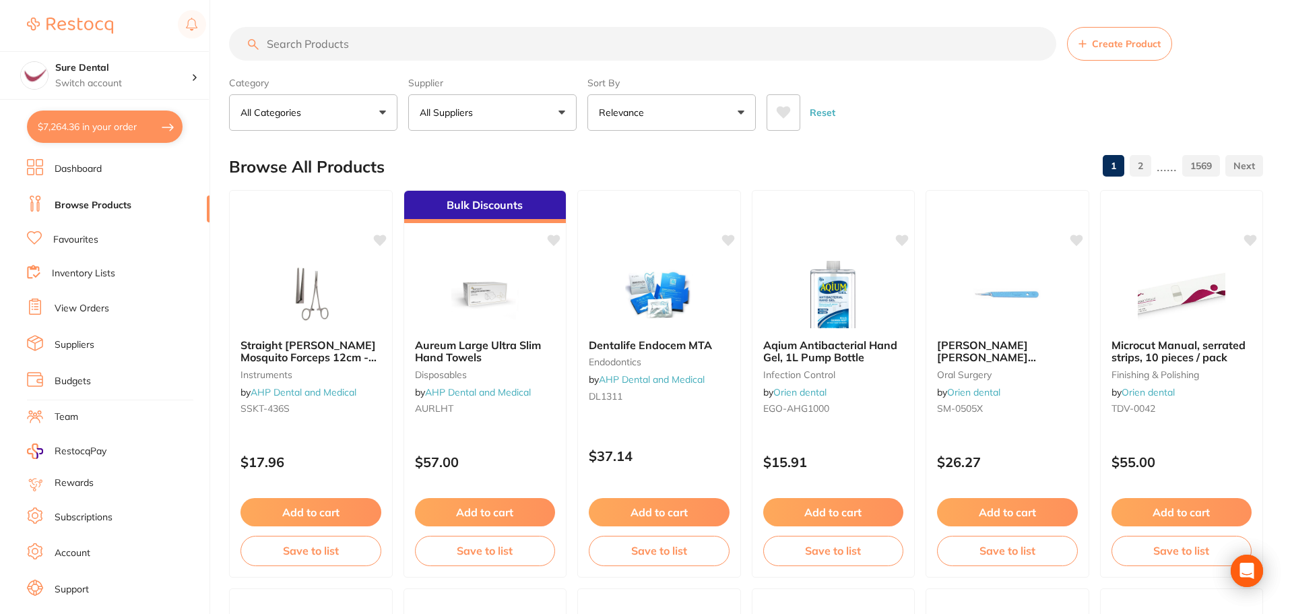
click at [82, 238] on link "Favourites" at bounding box center [75, 239] width 45 height 13
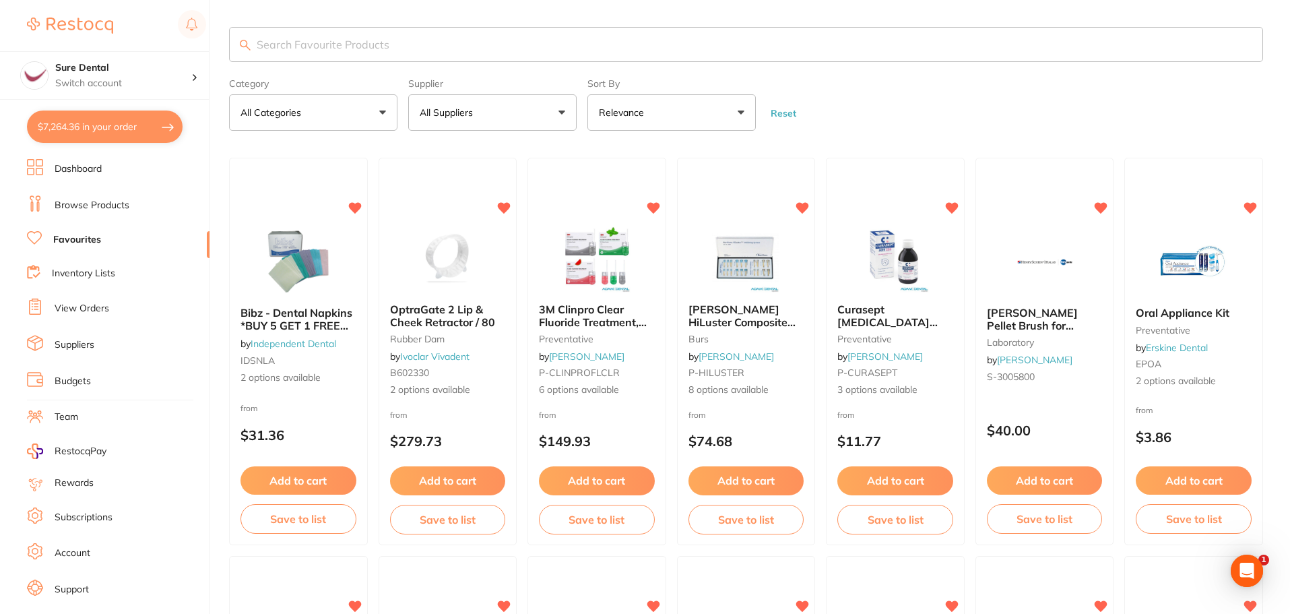
click at [362, 48] on input "search" at bounding box center [746, 44] width 1034 height 35
type input "piksters"
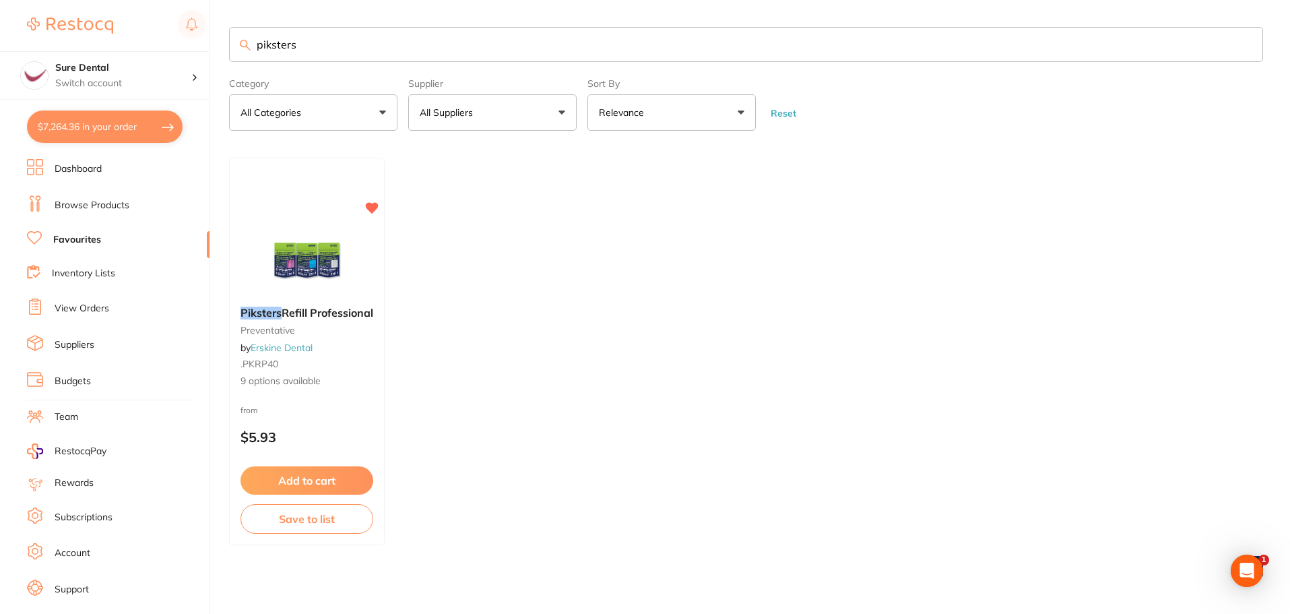
drag, startPoint x: 365, startPoint y: 315, endPoint x: 371, endPoint y: 162, distance: 152.3
click at [364, 315] on span "Refill Professional" at bounding box center [328, 312] width 92 height 13
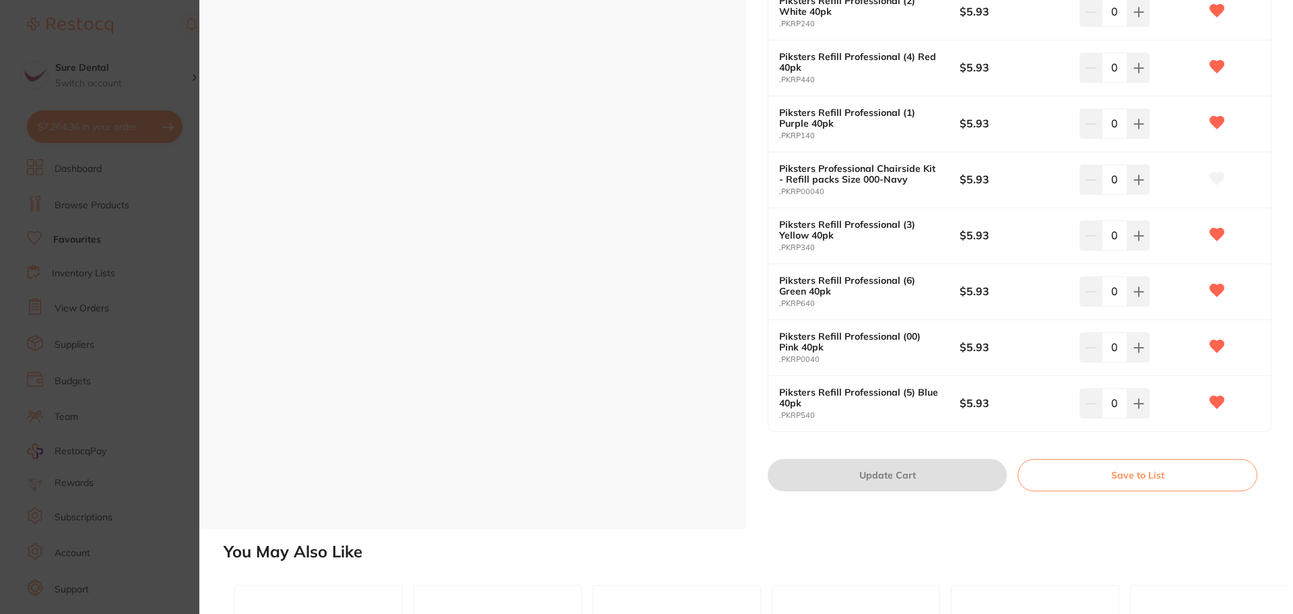
scroll to position [472, 0]
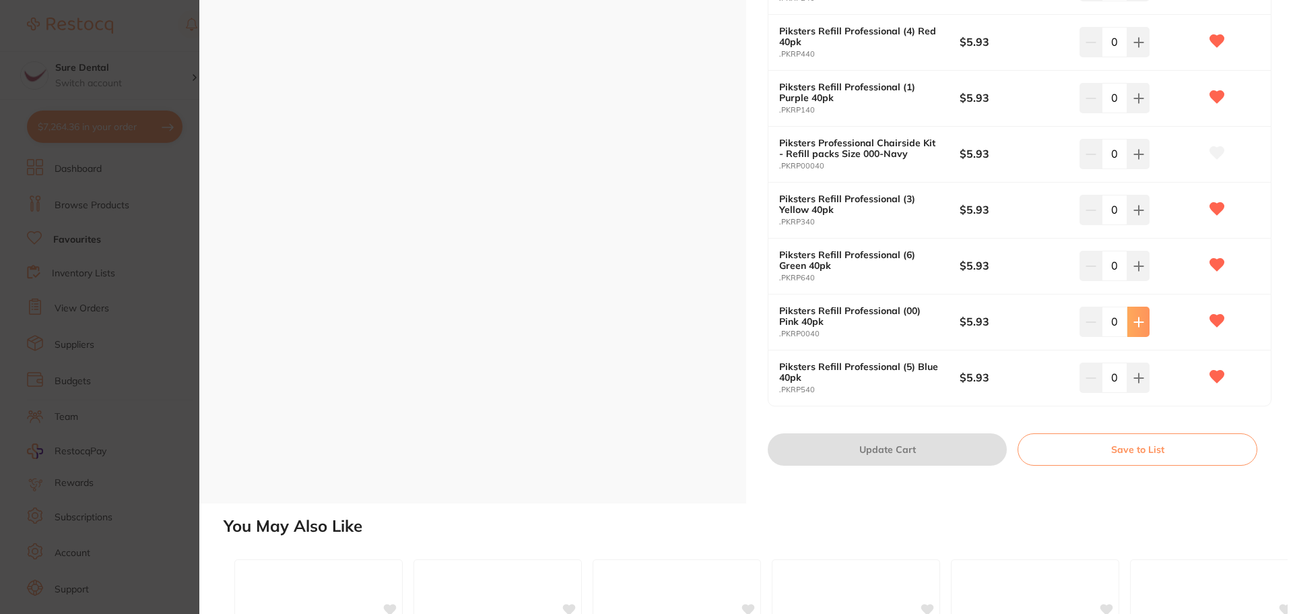
click at [1138, 315] on button at bounding box center [1139, 321] width 22 height 30
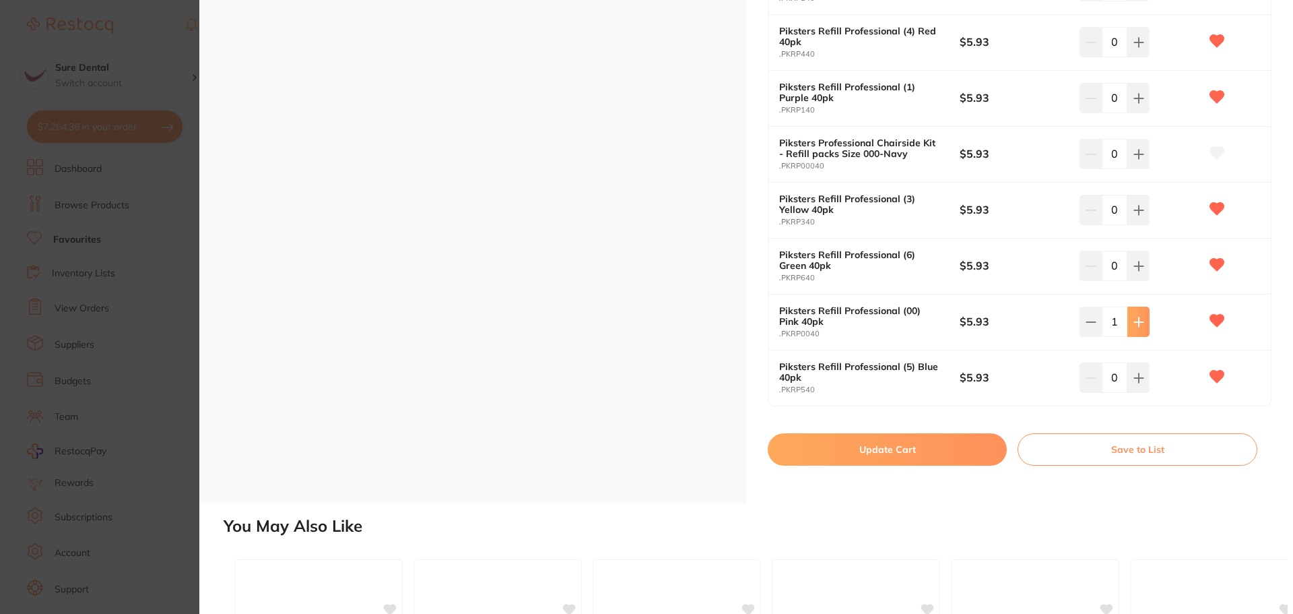
click at [1136, 319] on icon at bounding box center [1138, 321] width 9 height 9
click at [1136, 321] on icon at bounding box center [1138, 321] width 9 height 9
click at [1136, 323] on icon at bounding box center [1138, 321] width 9 height 9
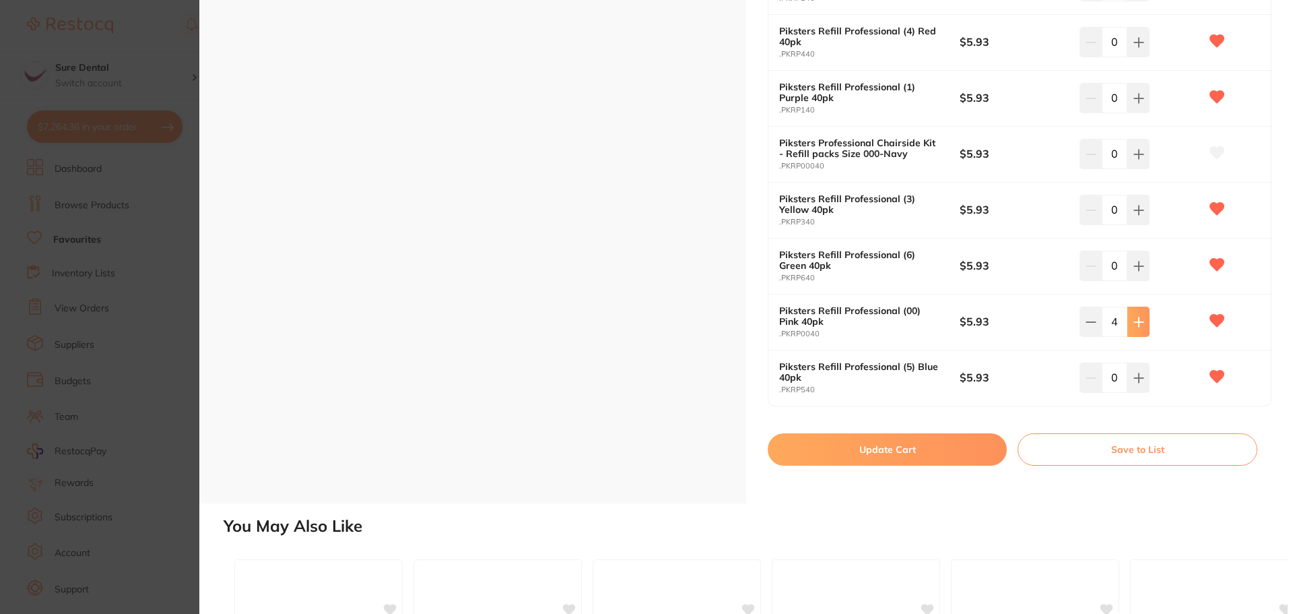
type input "5"
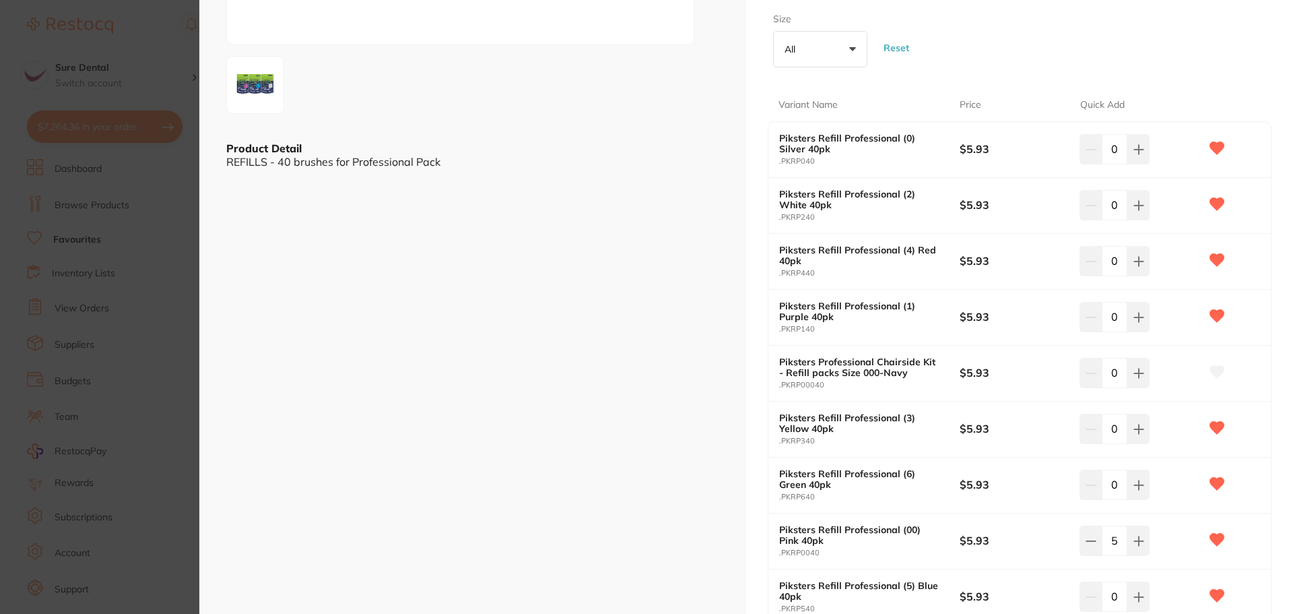
scroll to position [135, 0]
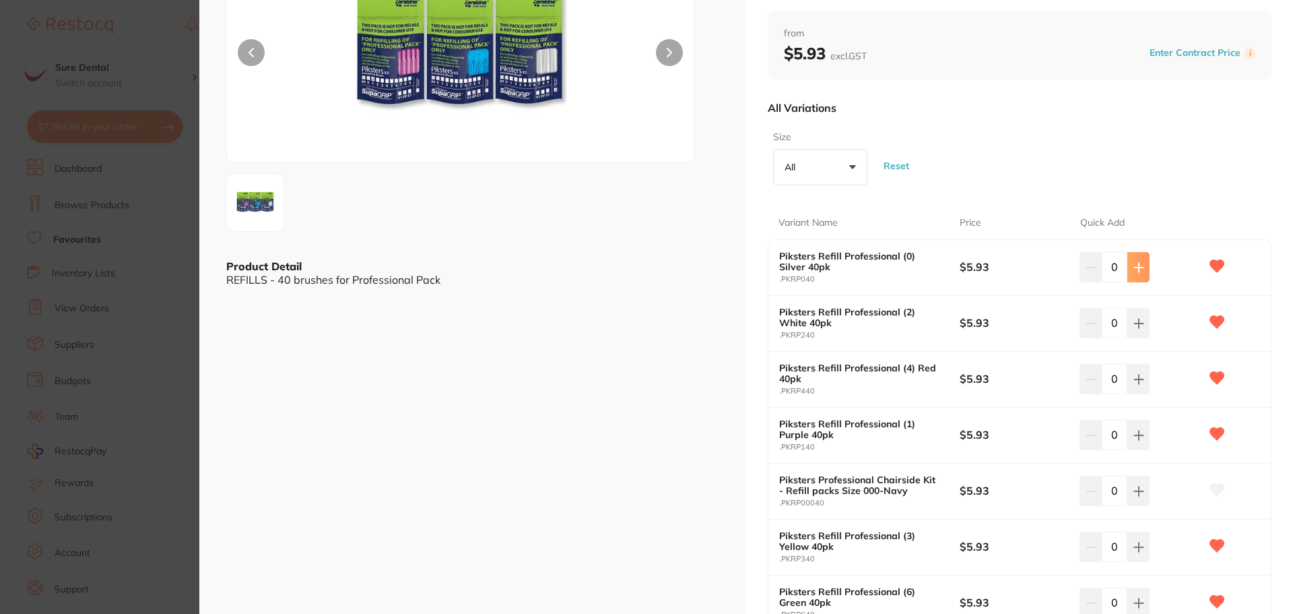
click at [1138, 269] on icon at bounding box center [1139, 267] width 11 height 11
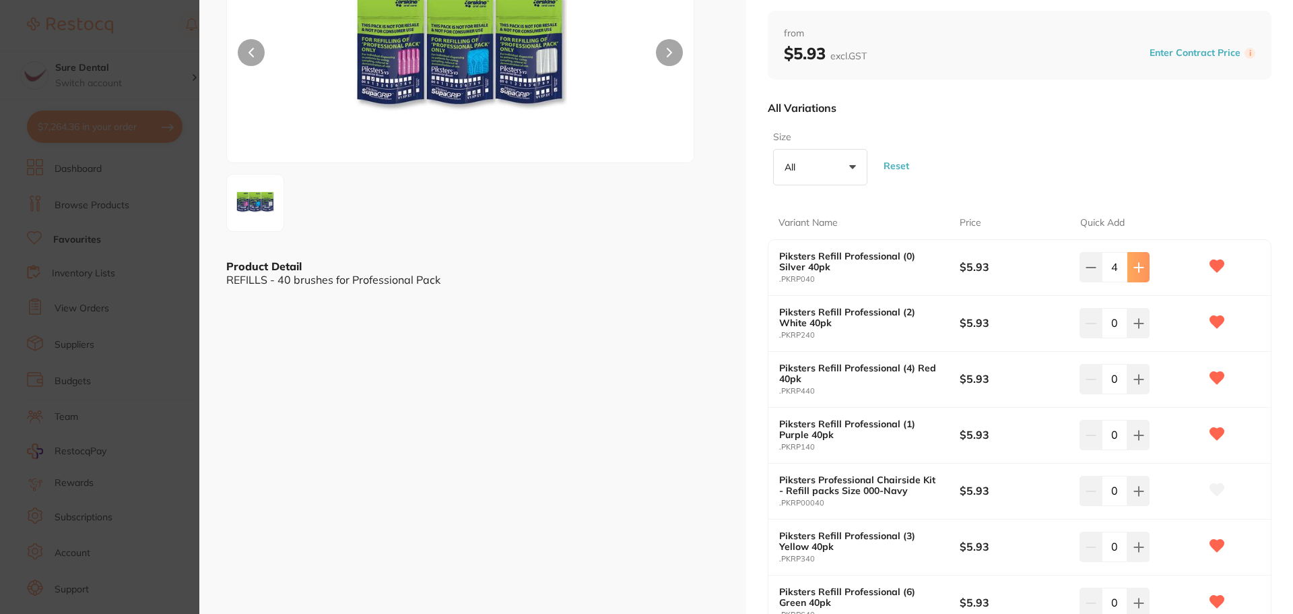
click at [1135, 268] on icon at bounding box center [1139, 267] width 11 height 11
type input "5"
click at [1140, 438] on icon at bounding box center [1139, 435] width 11 height 11
click at [1140, 436] on icon at bounding box center [1139, 435] width 11 height 11
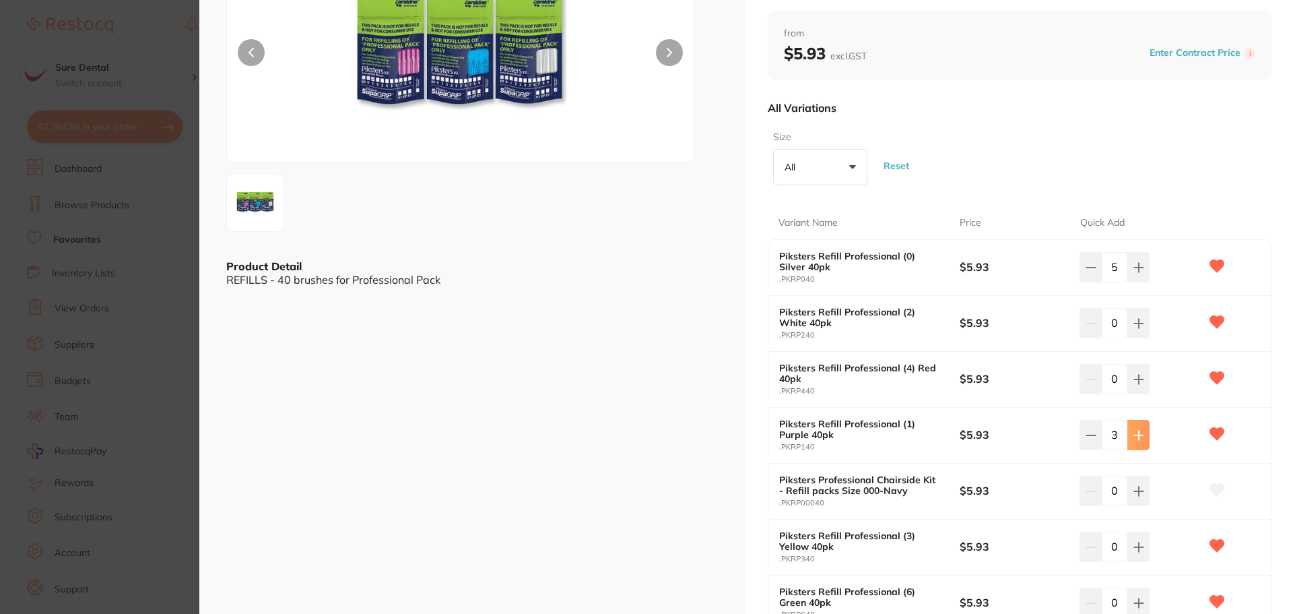
click at [1140, 436] on icon at bounding box center [1139, 435] width 11 height 11
type input "5"
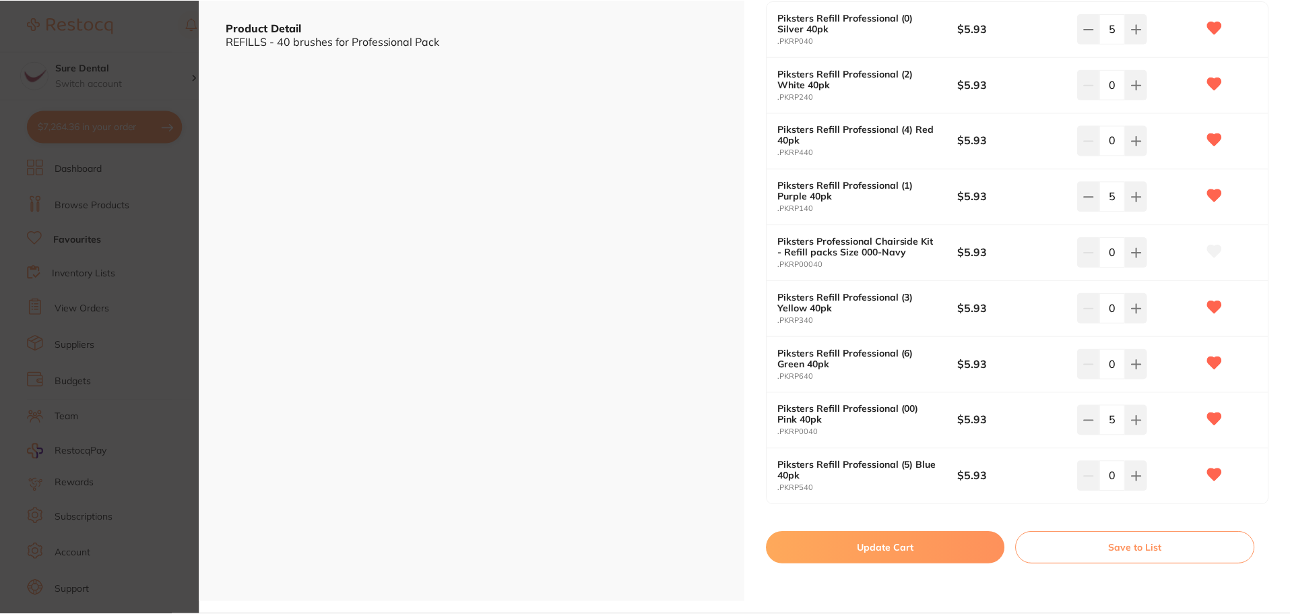
scroll to position [539, 0]
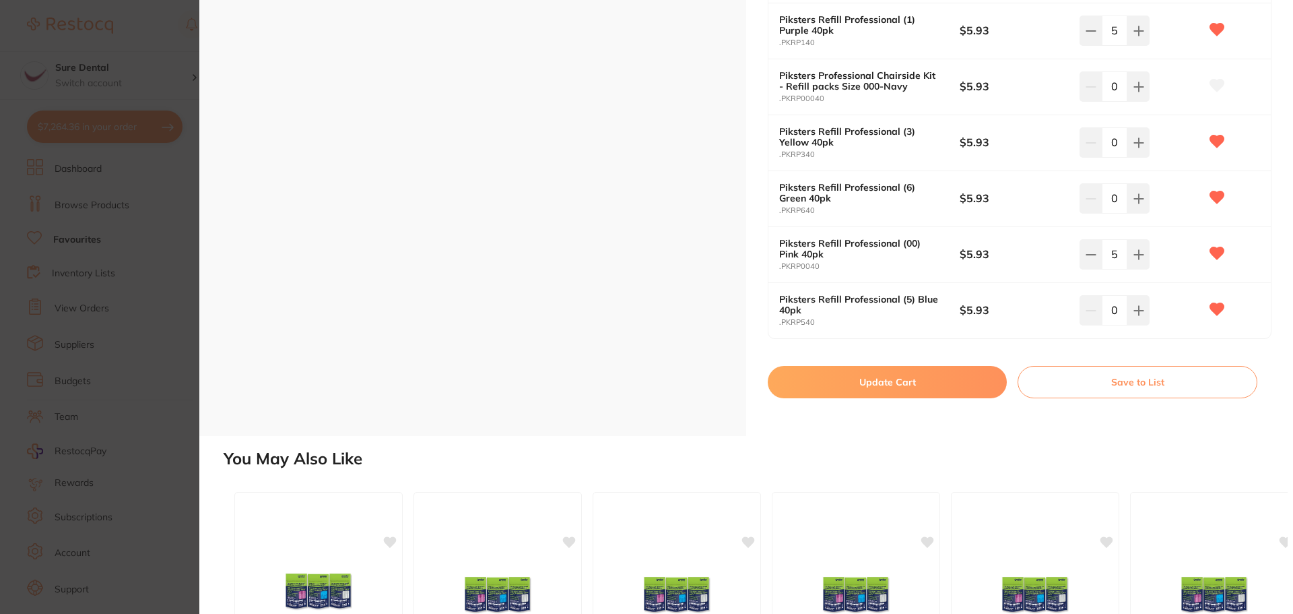
click at [919, 381] on button "Update Cart" at bounding box center [887, 382] width 239 height 32
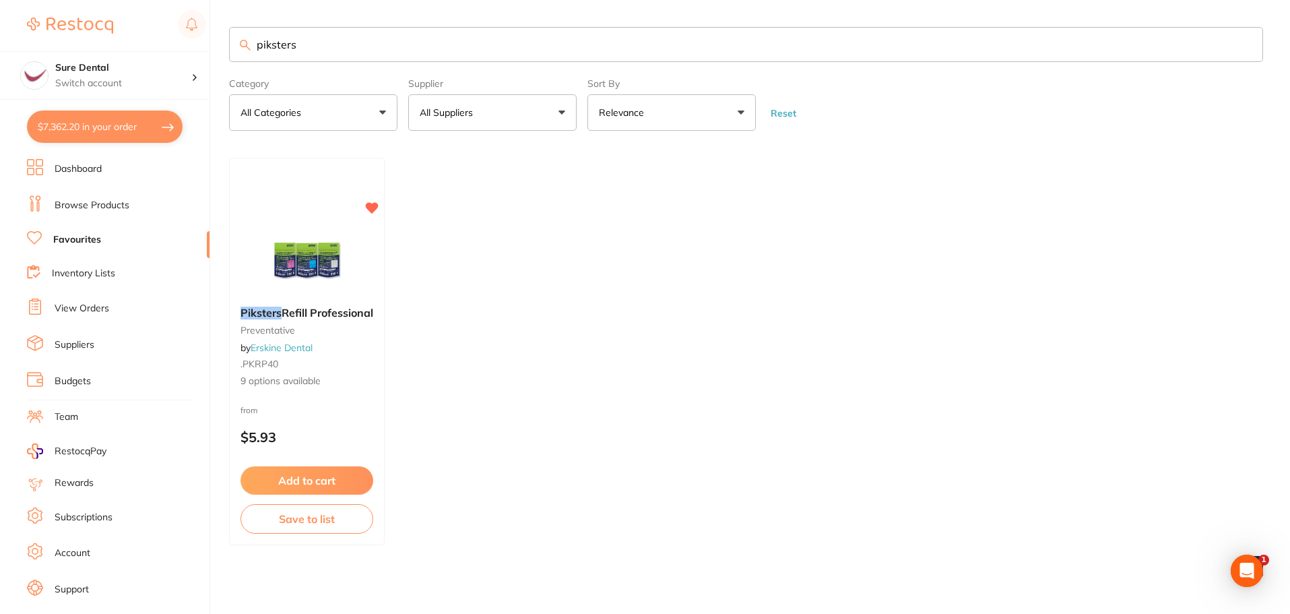
drag, startPoint x: 298, startPoint y: 43, endPoint x: 55, endPoint y: 27, distance: 243.7
click at [59, 29] on div "$7,362.20 Sure Dental Switch account Sure Dental $7,362.20 in your order Dashbo…" at bounding box center [645, 307] width 1290 height 614
click at [74, 123] on button "$7,362.20 in your order" at bounding box center [105, 126] width 156 height 32
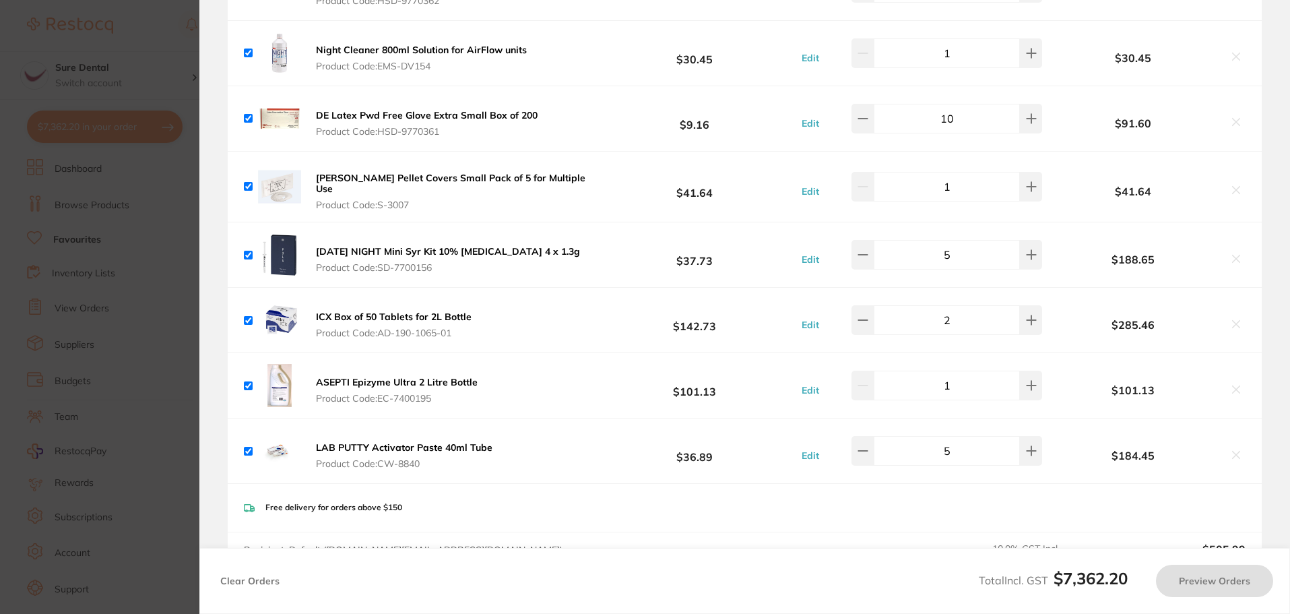
checkbox input "true"
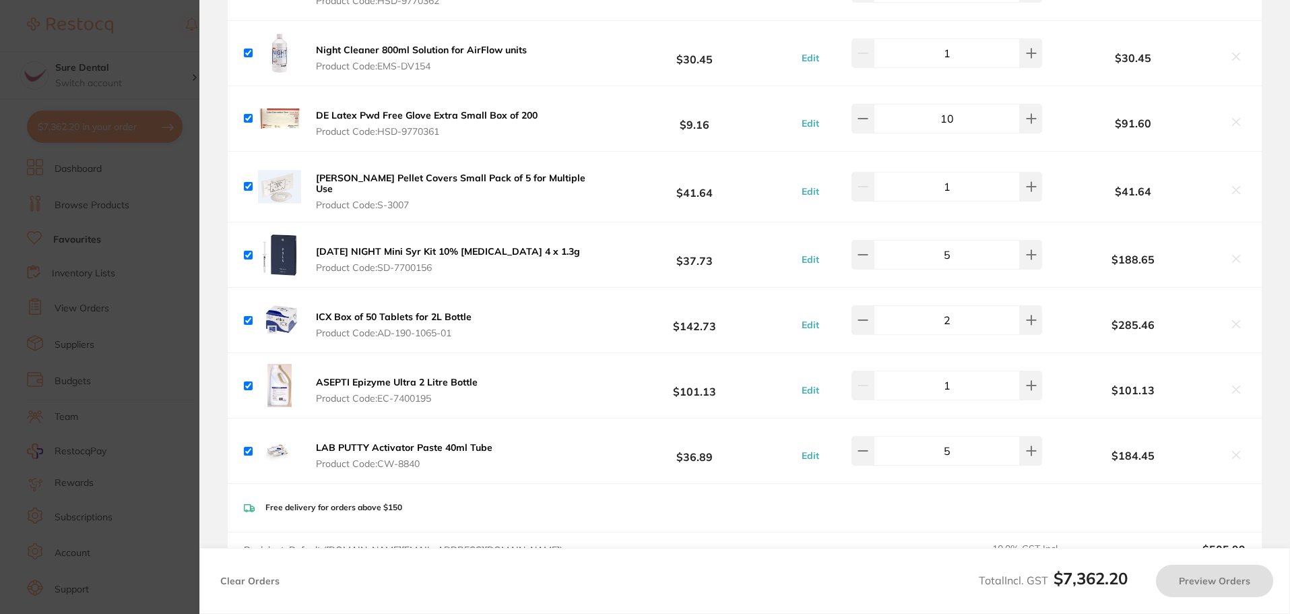
checkbox input "true"
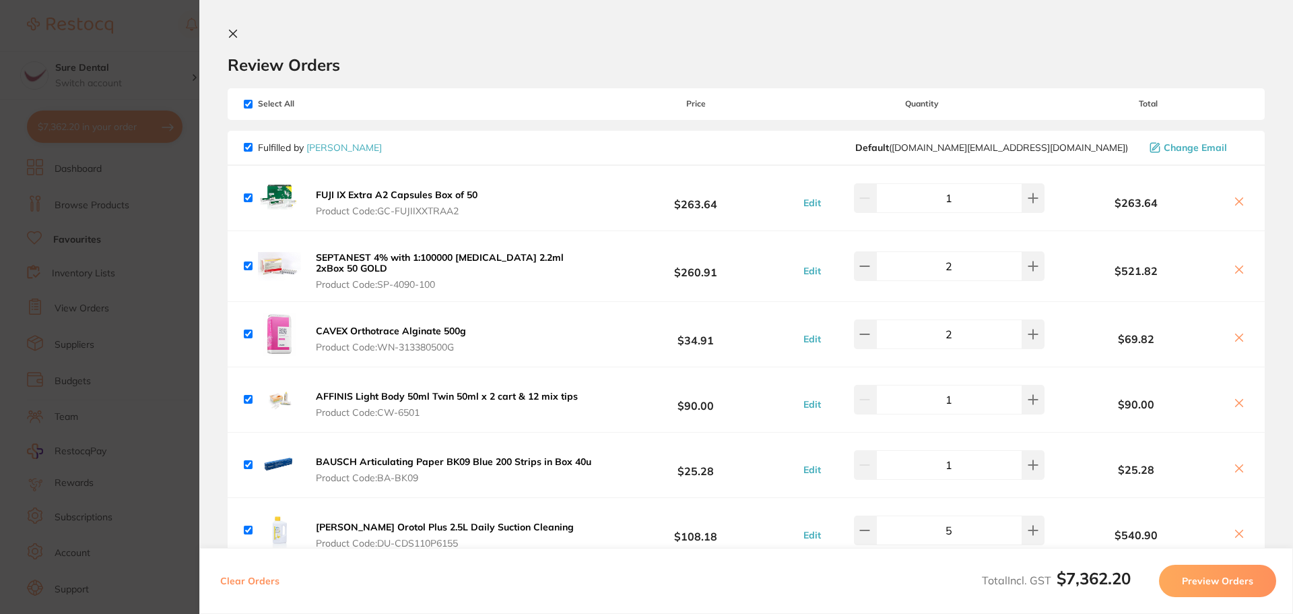
drag, startPoint x: 229, startPoint y: 34, endPoint x: 294, endPoint y: 49, distance: 67.1
click at [229, 34] on icon at bounding box center [233, 33] width 11 height 11
click at [295, 50] on input "search" at bounding box center [747, 44] width 1037 height 35
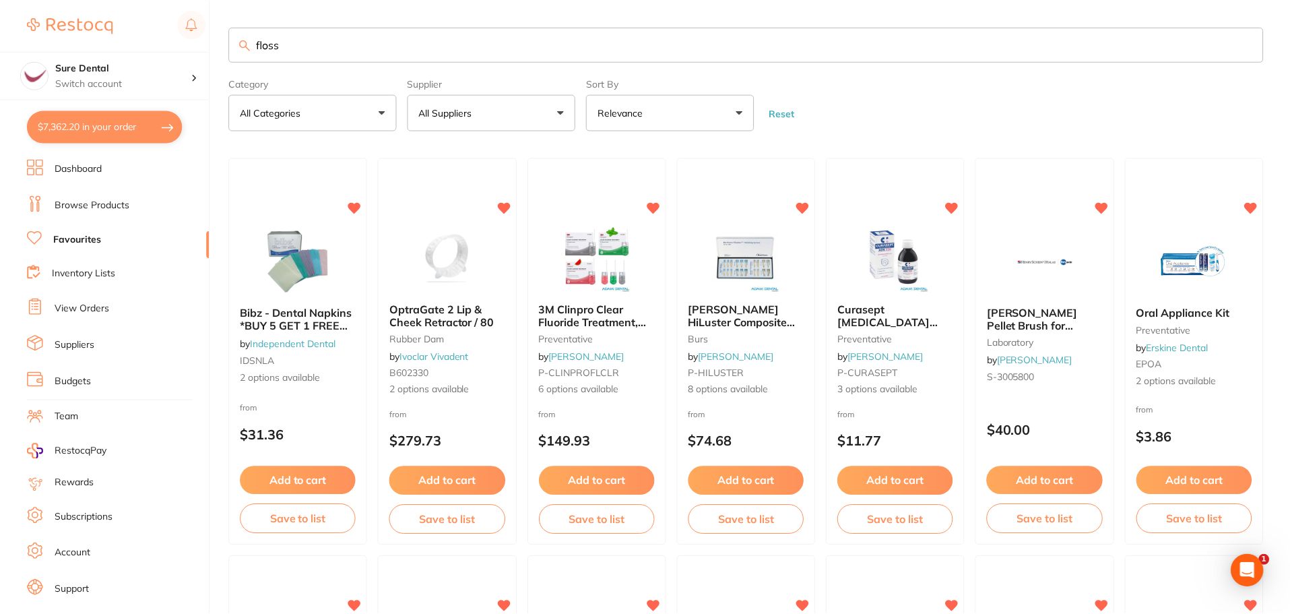
scroll to position [1, 0]
click at [313, 51] on input "floss" at bounding box center [746, 43] width 1034 height 35
click at [307, 38] on input "floss" at bounding box center [746, 43] width 1034 height 35
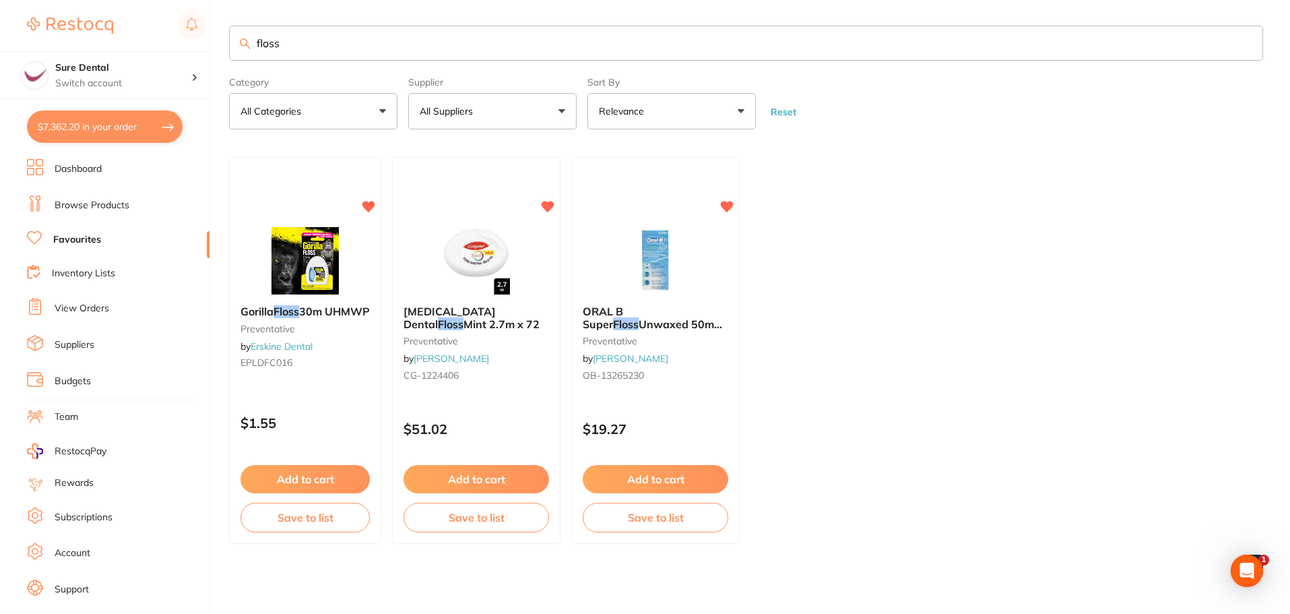
scroll to position [0, 0]
click at [59, 240] on link "Favourites" at bounding box center [77, 239] width 48 height 13
click at [311, 48] on input "floss" at bounding box center [746, 44] width 1034 height 35
type input "flossete"
drag, startPoint x: 313, startPoint y: 46, endPoint x: 163, endPoint y: 45, distance: 149.5
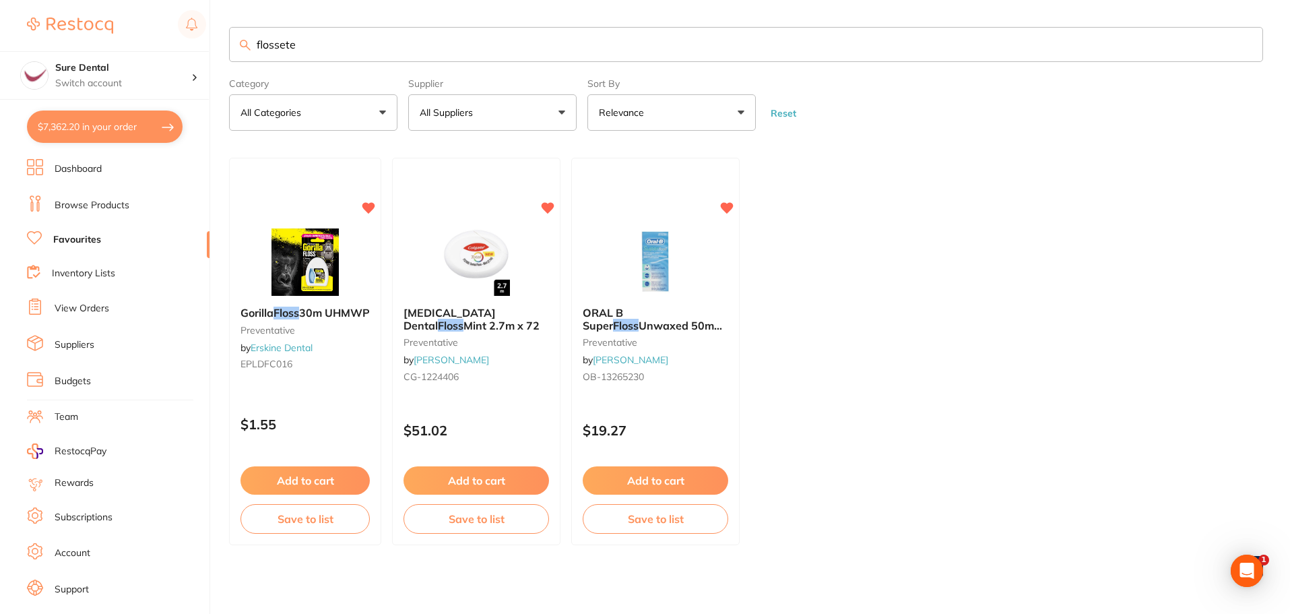
click at [173, 49] on div "$7,362.20 Sure Dental Switch account Sure Dental $7,362.20 in your order Dashbo…" at bounding box center [645, 307] width 1290 height 614
click at [79, 241] on link "Favourites" at bounding box center [77, 239] width 48 height 13
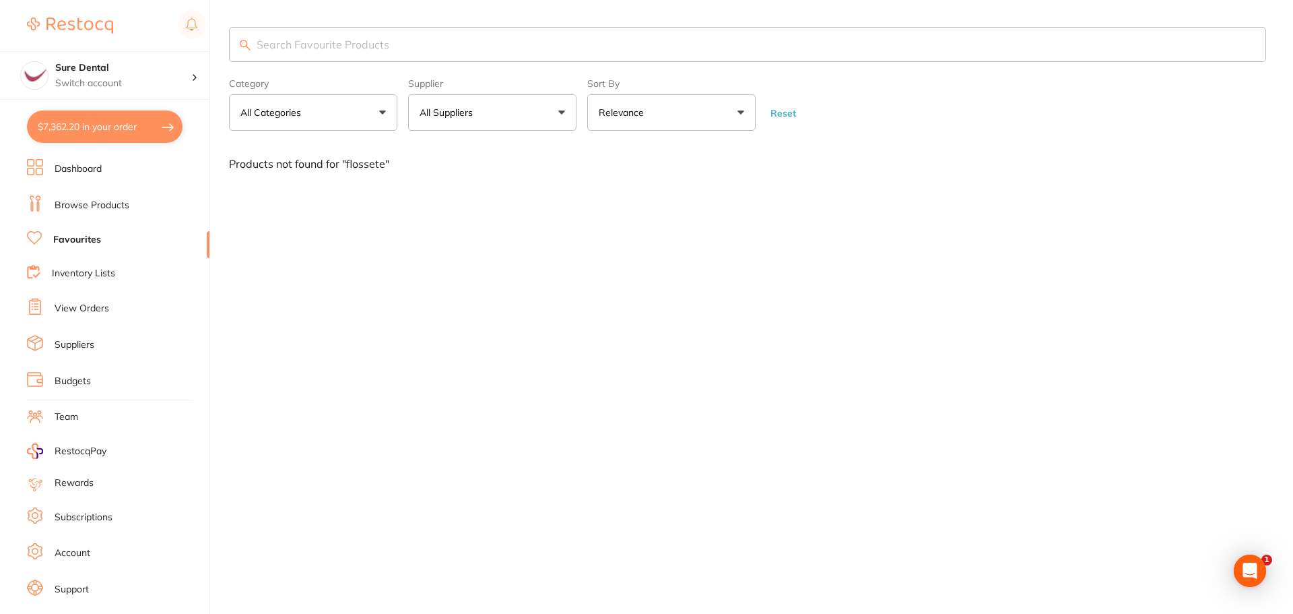
click at [333, 50] on input "search" at bounding box center [747, 44] width 1037 height 35
type input "supa grip"
click at [321, 44] on input "supa grip" at bounding box center [747, 44] width 1037 height 35
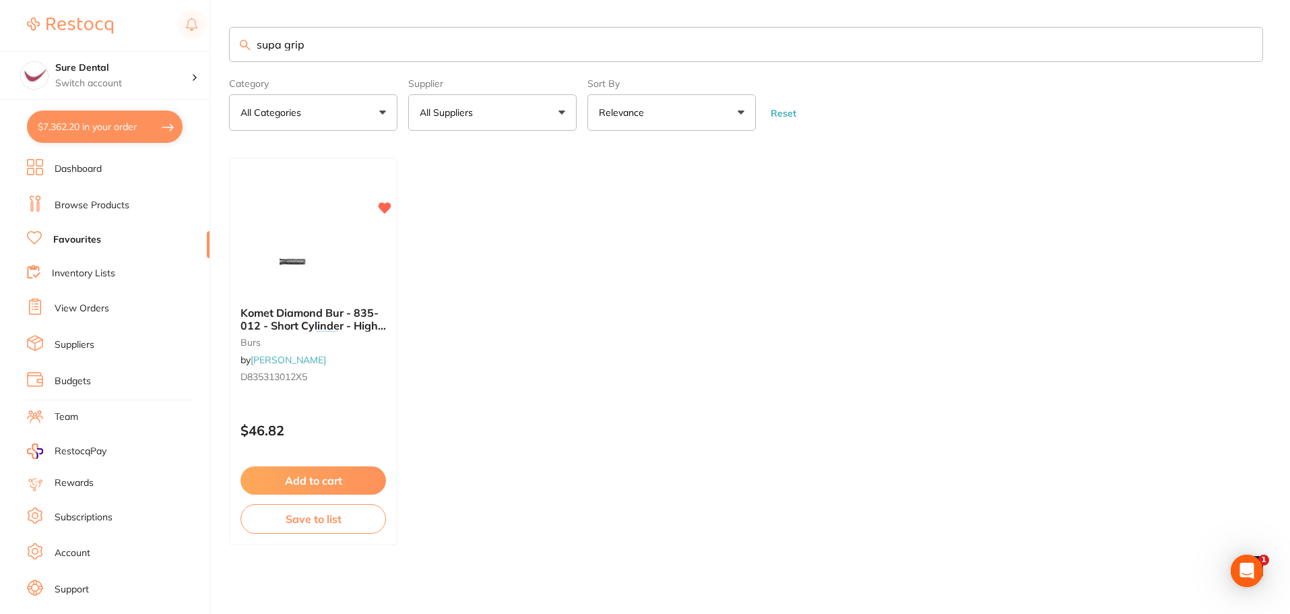
click at [83, 240] on link "Favourites" at bounding box center [77, 239] width 48 height 13
click at [73, 238] on link "Favourites" at bounding box center [77, 239] width 48 height 13
click at [76, 209] on link "Browse Products" at bounding box center [92, 205] width 75 height 13
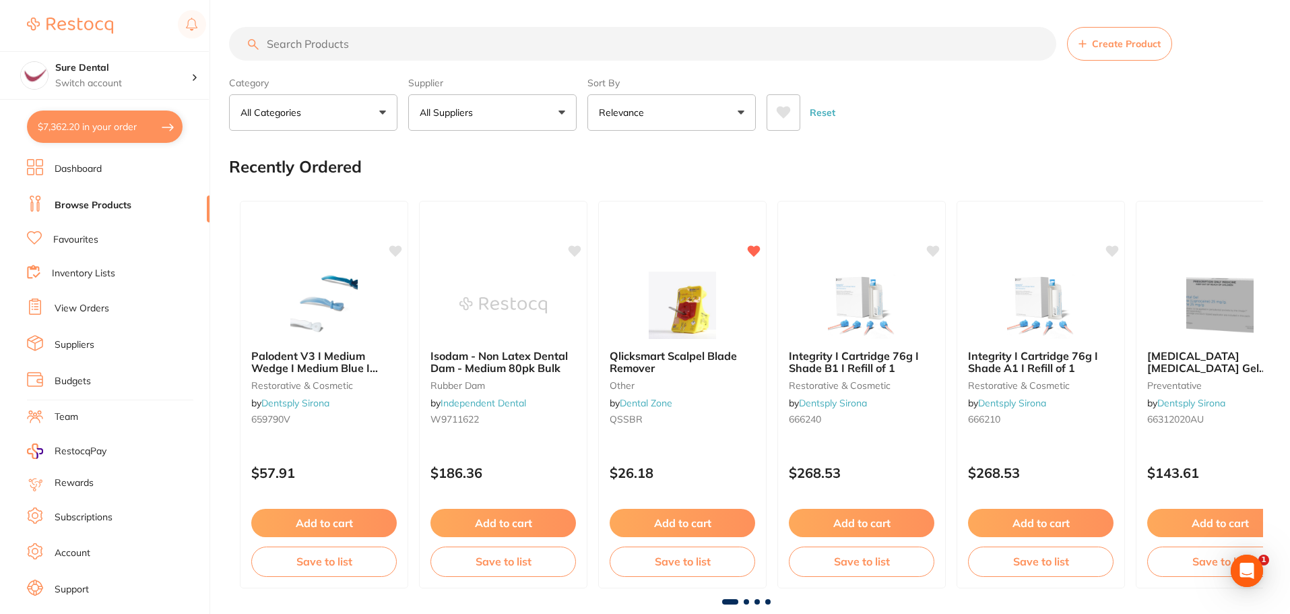
click at [76, 237] on link "Favourites" at bounding box center [75, 239] width 45 height 13
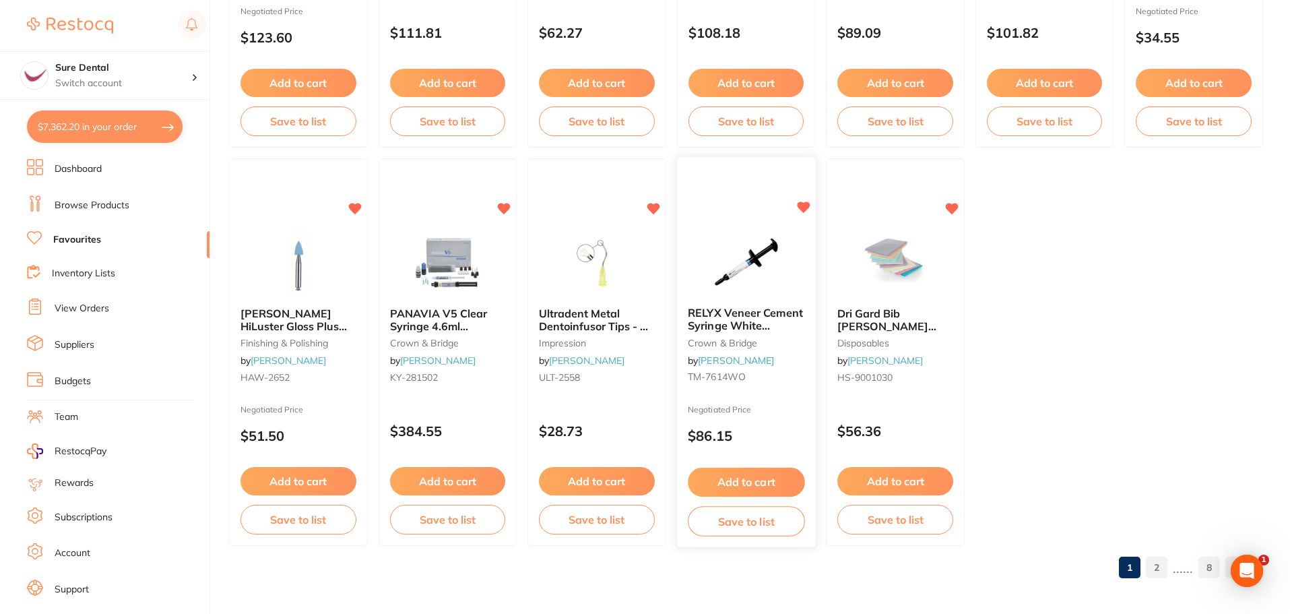
scroll to position [2788, 0]
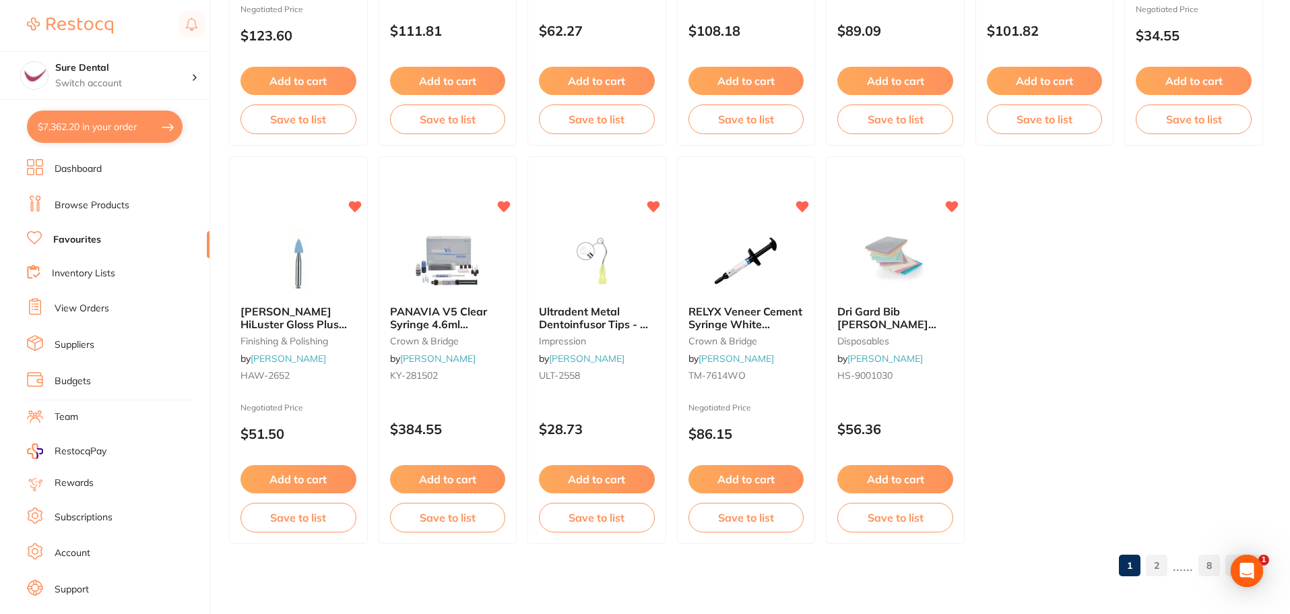
click at [1160, 569] on link "2" at bounding box center [1157, 565] width 22 height 27
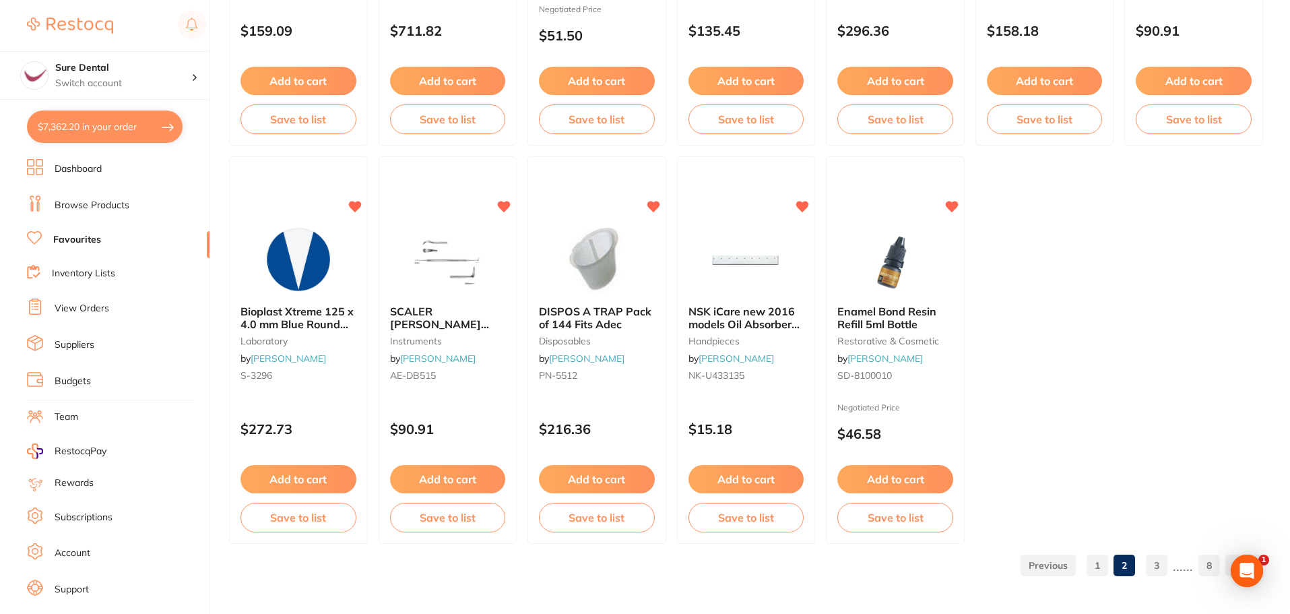
click at [1163, 562] on link "3" at bounding box center [1157, 565] width 22 height 27
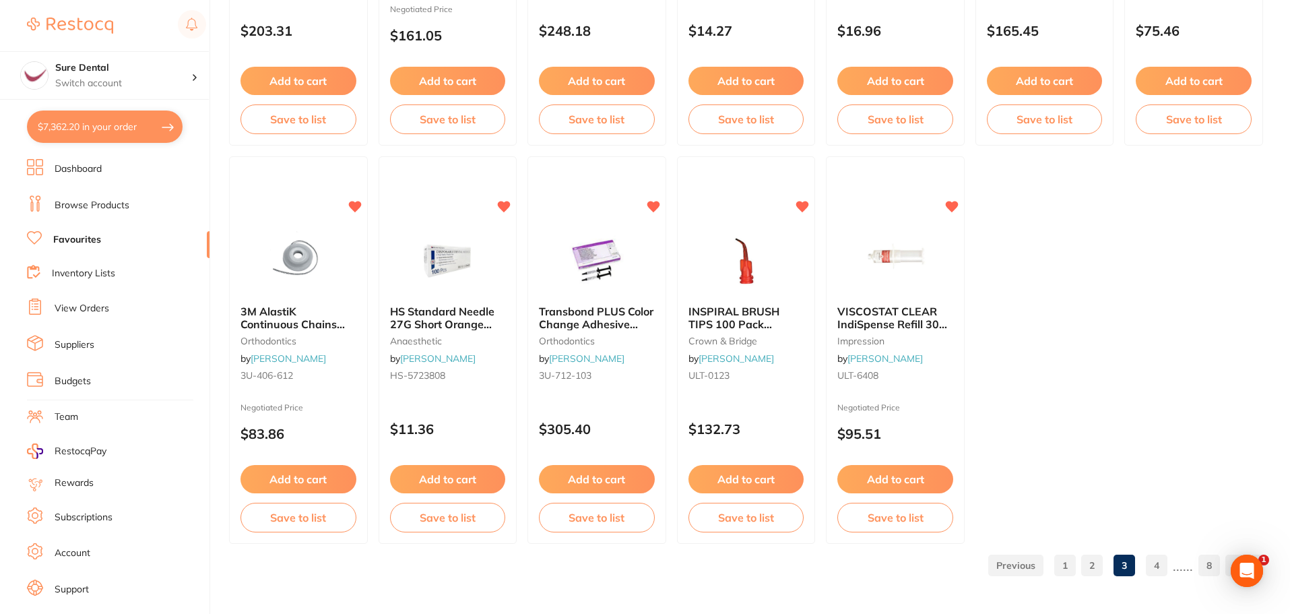
click at [1161, 560] on link "4" at bounding box center [1157, 565] width 22 height 27
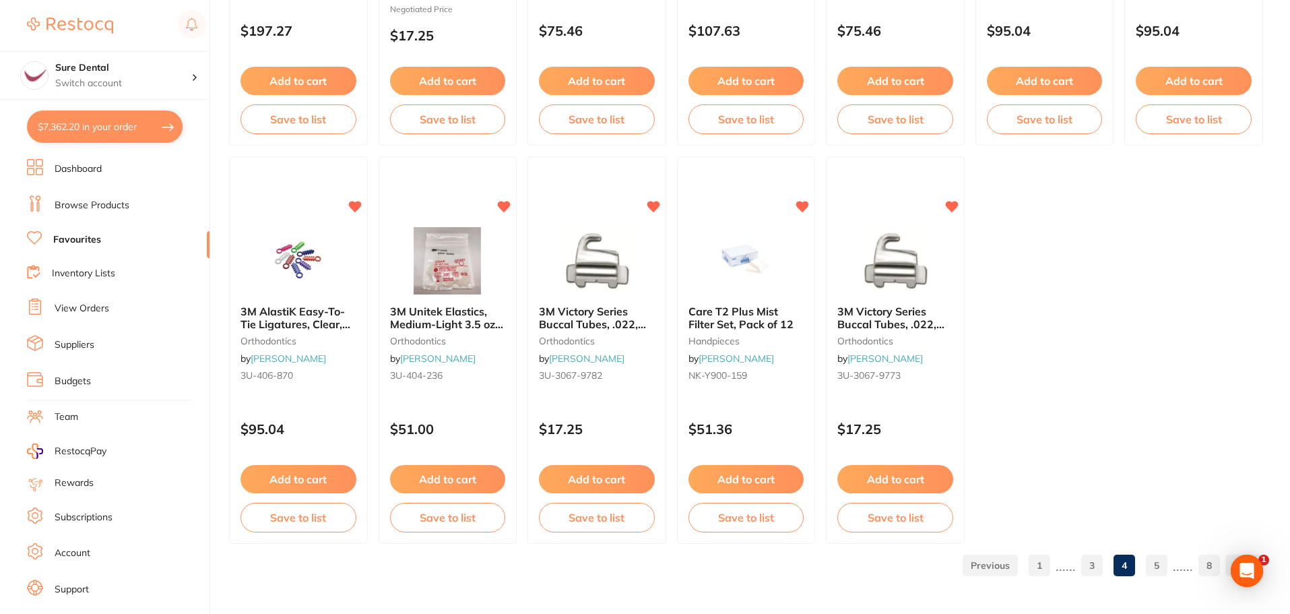
click at [1166, 566] on link "5" at bounding box center [1157, 565] width 22 height 27
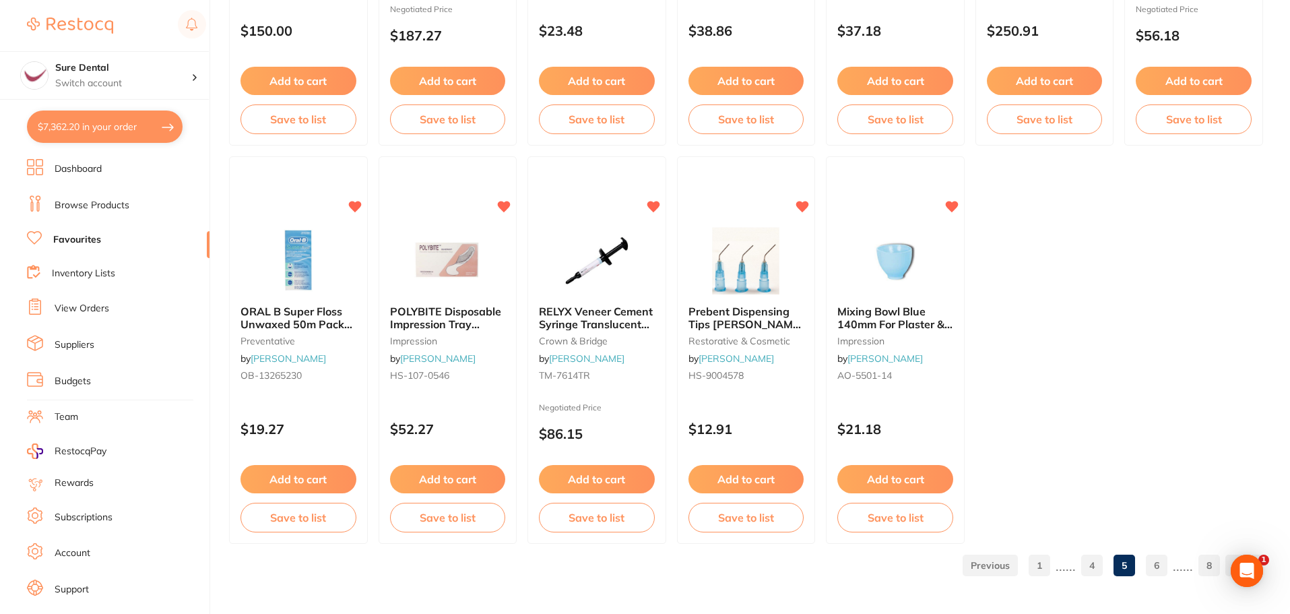
click at [1160, 566] on link "6" at bounding box center [1157, 565] width 22 height 27
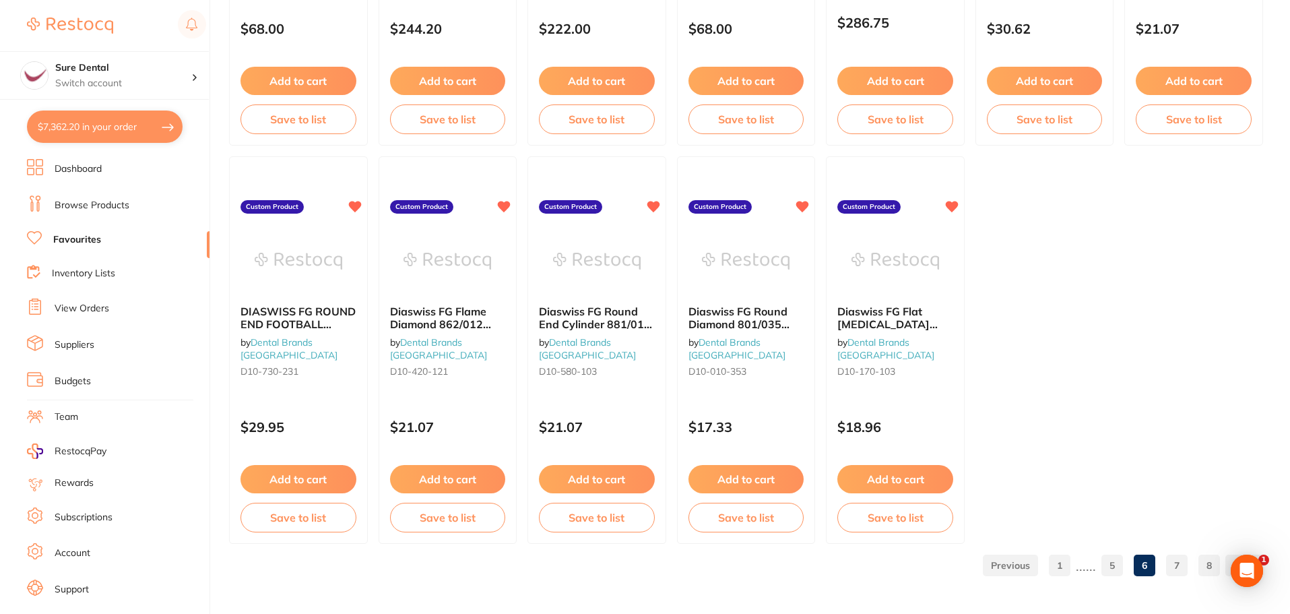
click at [1172, 571] on link "7" at bounding box center [1177, 565] width 22 height 27
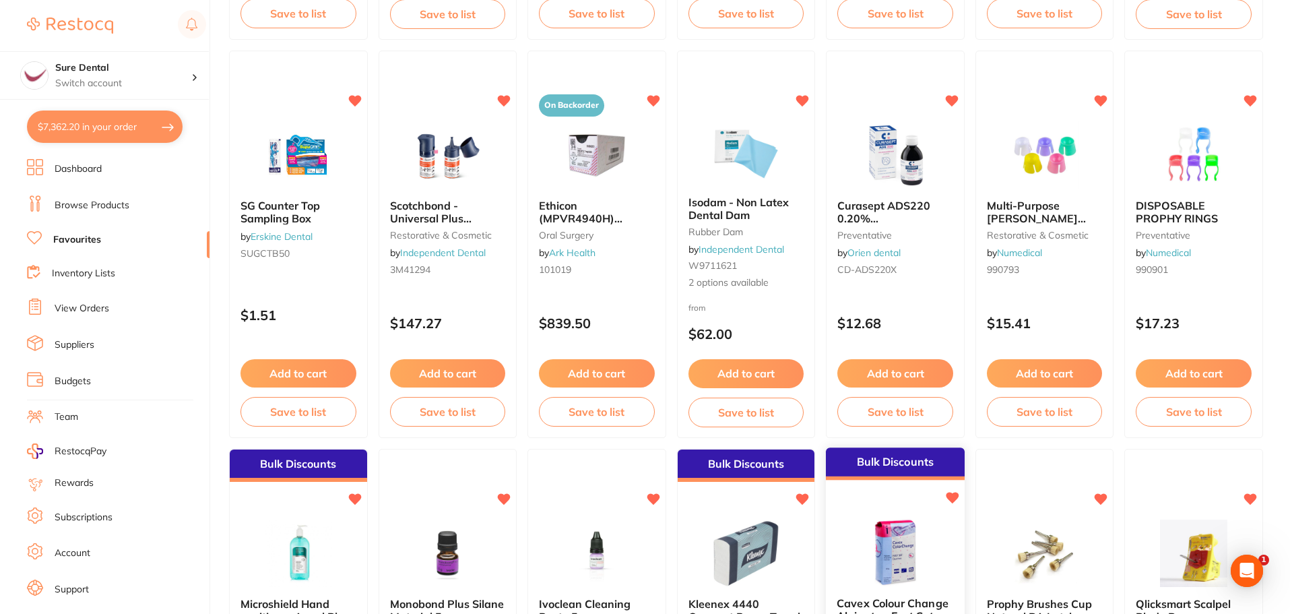
scroll to position [1508, 0]
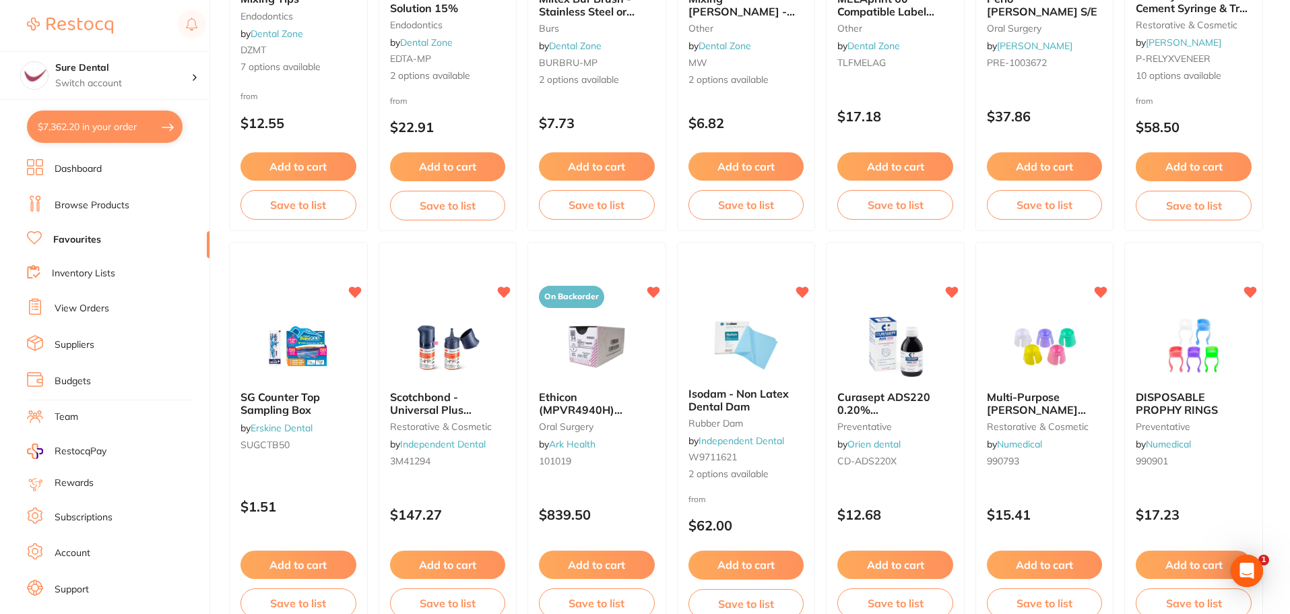
click at [286, 405] on span "SG Counter Top Sampling Box" at bounding box center [279, 403] width 79 height 26
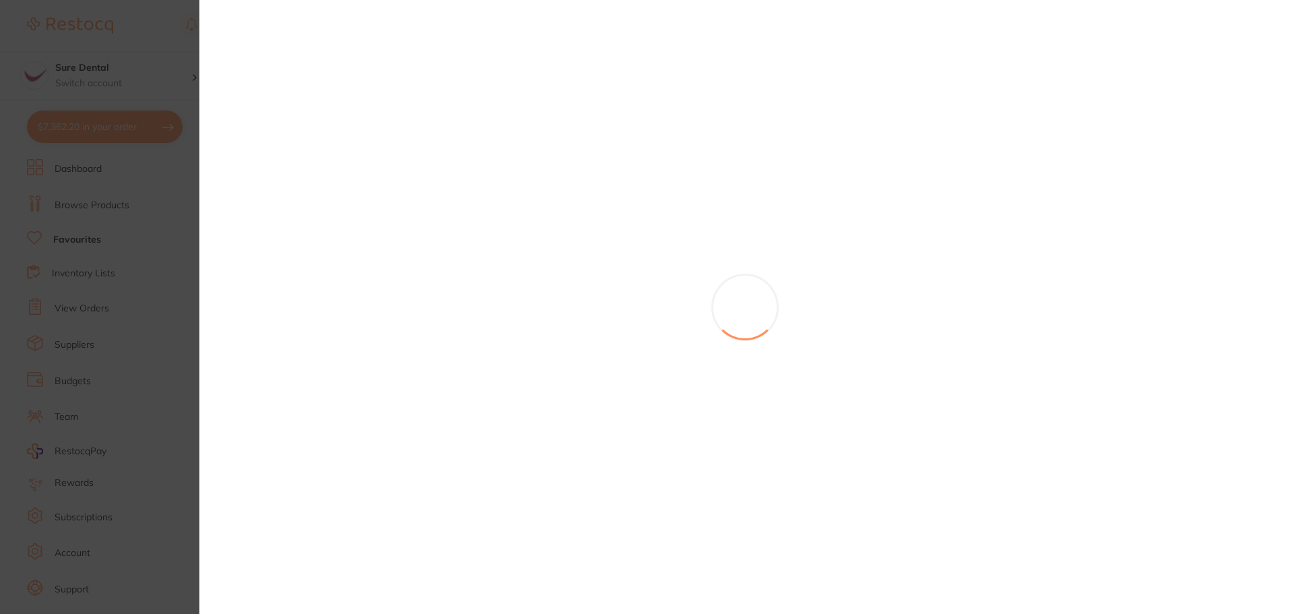
click at [274, 399] on section at bounding box center [645, 307] width 1290 height 614
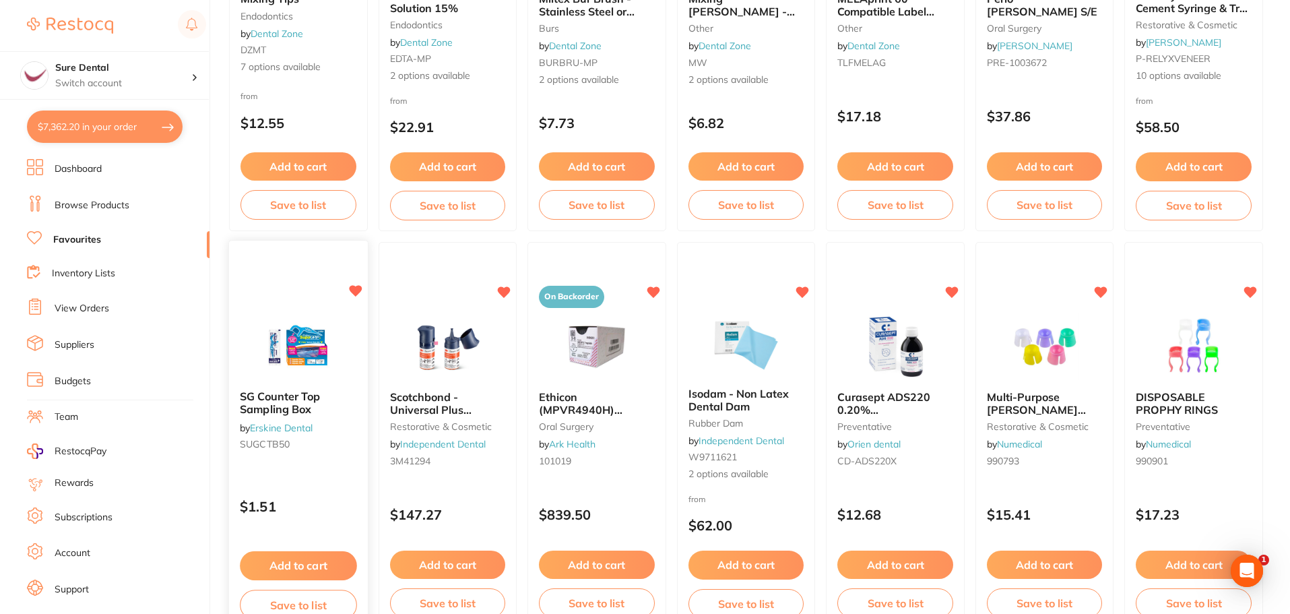
click at [300, 393] on span "SG Counter Top Sampling Box" at bounding box center [280, 403] width 80 height 26
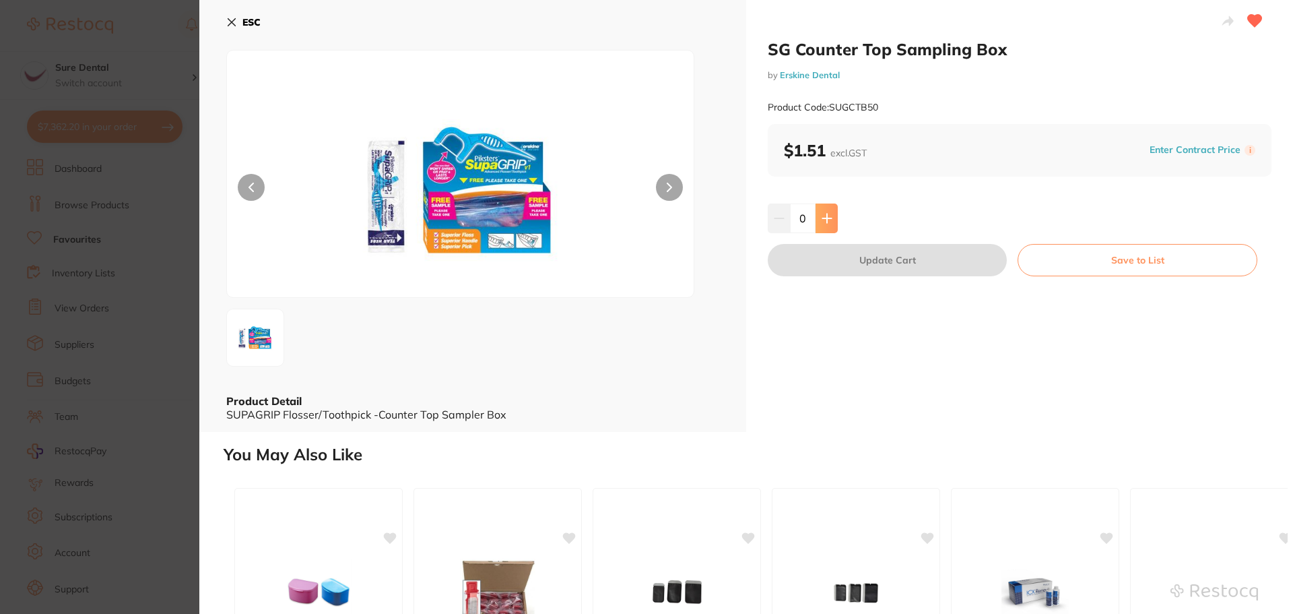
click at [822, 218] on icon at bounding box center [826, 218] width 9 height 9
click at [822, 219] on icon at bounding box center [827, 218] width 11 height 11
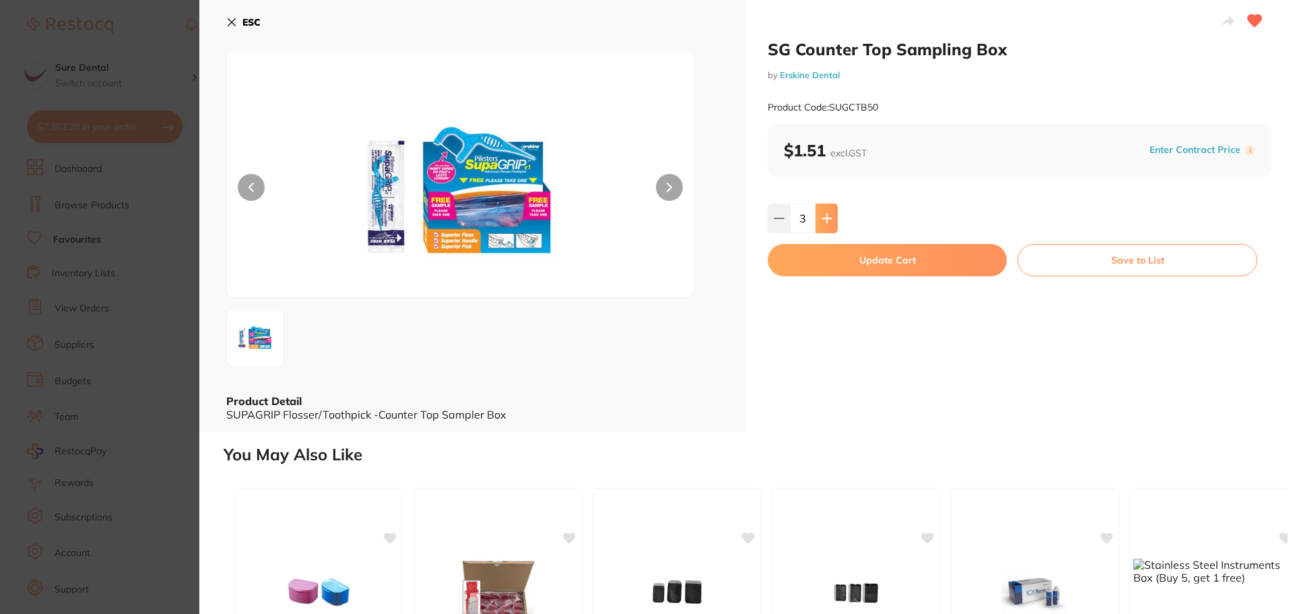
click at [828, 222] on icon at bounding box center [827, 218] width 11 height 11
click at [828, 218] on icon at bounding box center [826, 218] width 9 height 9
click at [829, 217] on icon at bounding box center [827, 218] width 11 height 11
click at [829, 216] on icon at bounding box center [827, 218] width 11 height 11
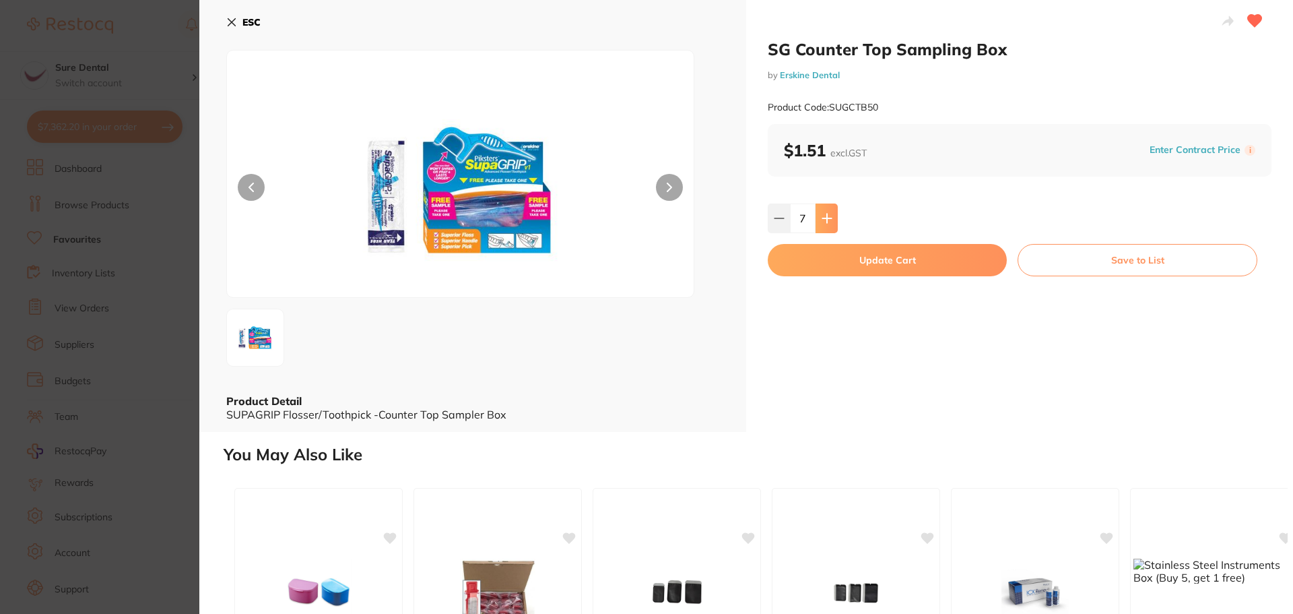
click at [829, 216] on icon at bounding box center [827, 218] width 11 height 11
click at [828, 217] on icon at bounding box center [827, 218] width 11 height 11
click at [828, 216] on icon at bounding box center [827, 218] width 11 height 11
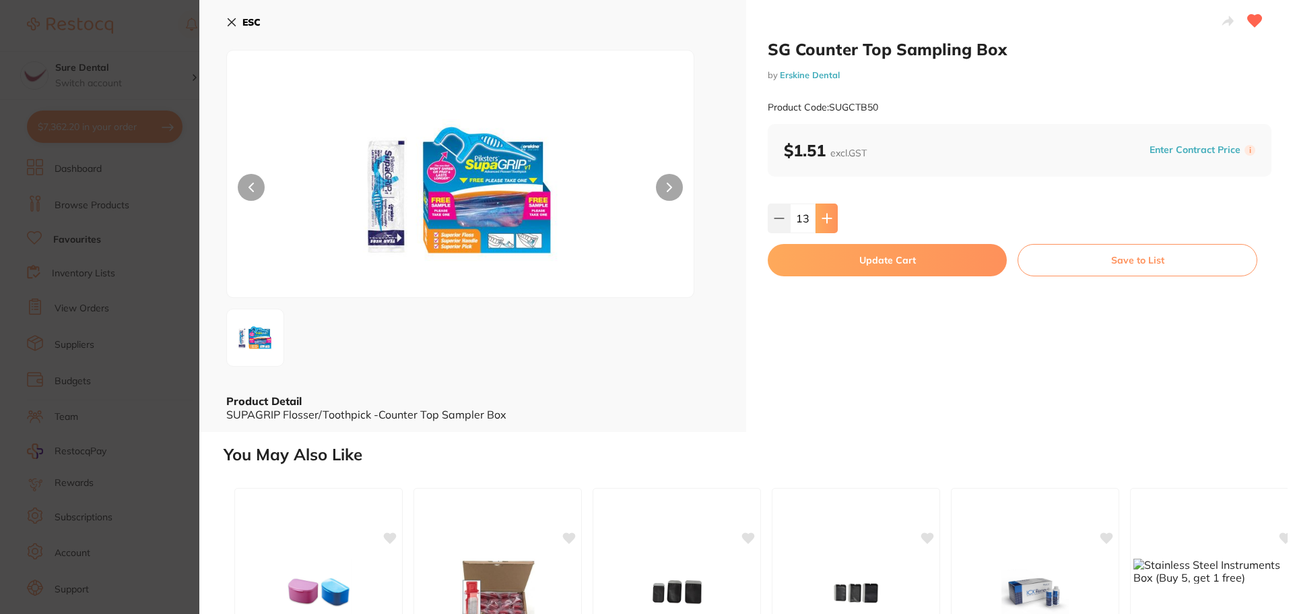
click at [828, 216] on icon at bounding box center [827, 218] width 11 height 11
click at [818, 220] on button at bounding box center [827, 218] width 22 height 30
click at [822, 219] on icon at bounding box center [827, 218] width 11 height 11
click at [823, 218] on icon at bounding box center [827, 218] width 11 height 11
click at [823, 218] on icon at bounding box center [826, 218] width 9 height 9
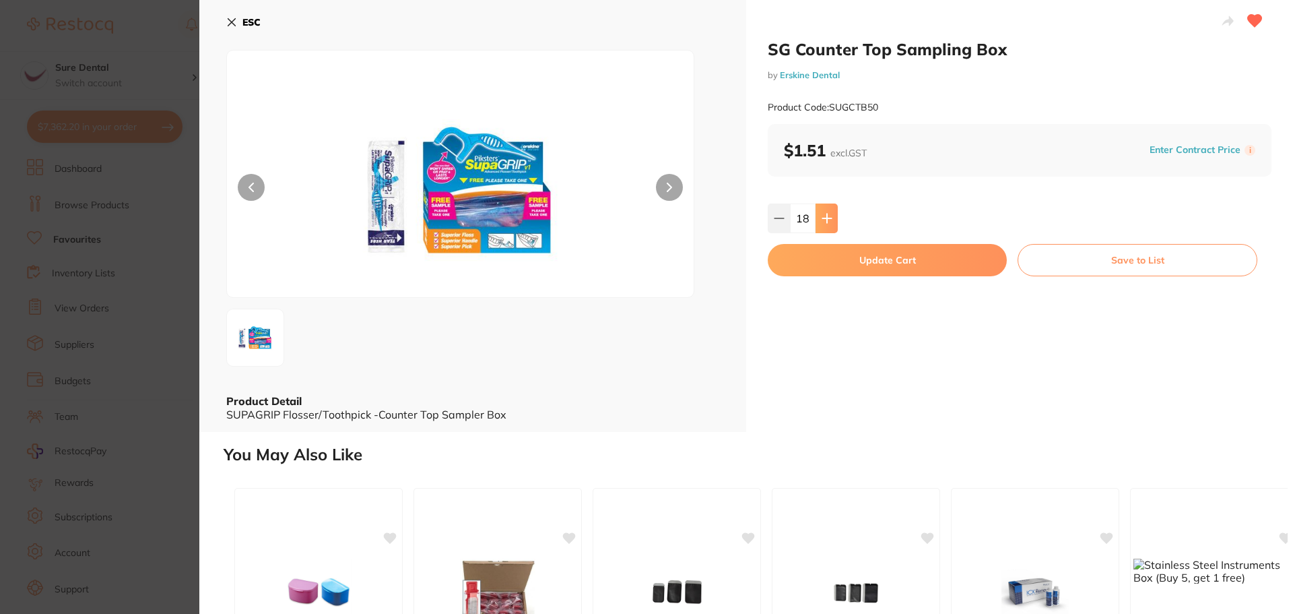
click at [823, 218] on icon at bounding box center [826, 218] width 9 height 9
type input "20"
drag, startPoint x: 896, startPoint y: 266, endPoint x: 966, endPoint y: 265, distance: 70.1
click at [895, 265] on button "Update Cart" at bounding box center [887, 260] width 239 height 32
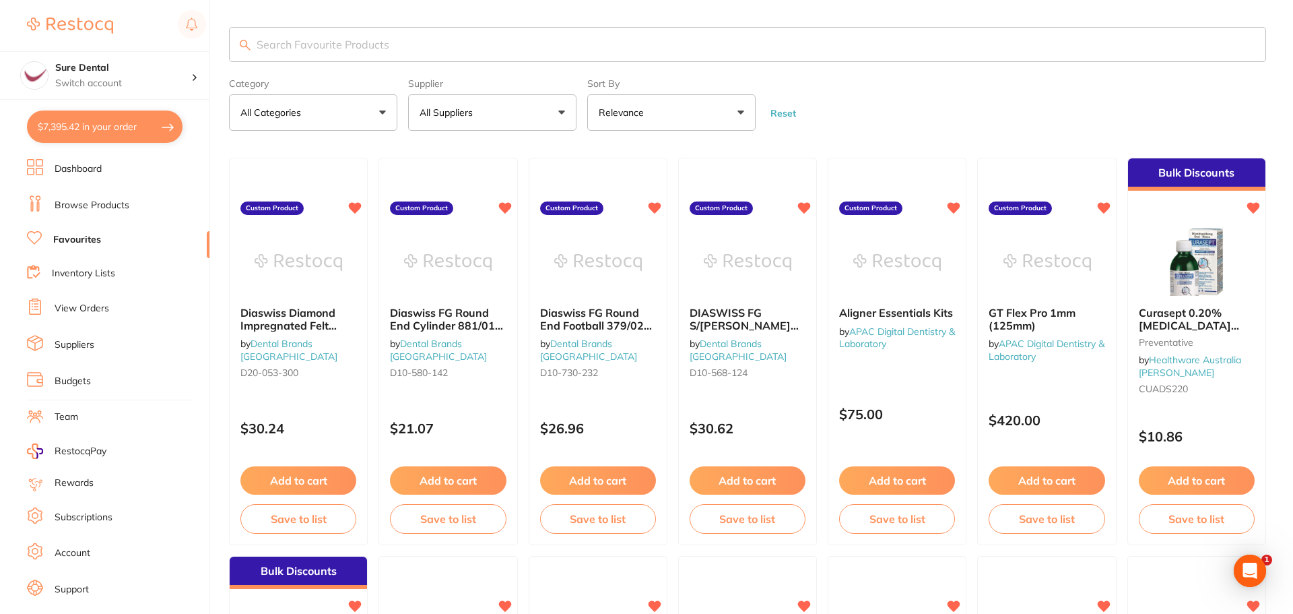
checkbox input "false"
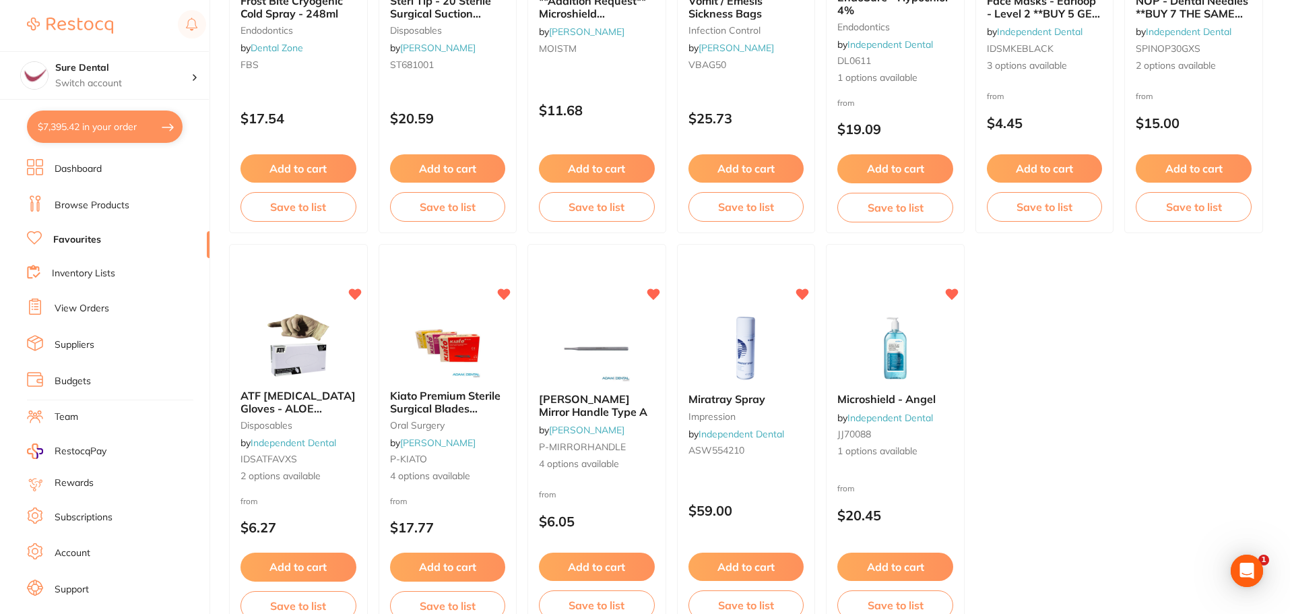
scroll to position [2762, 0]
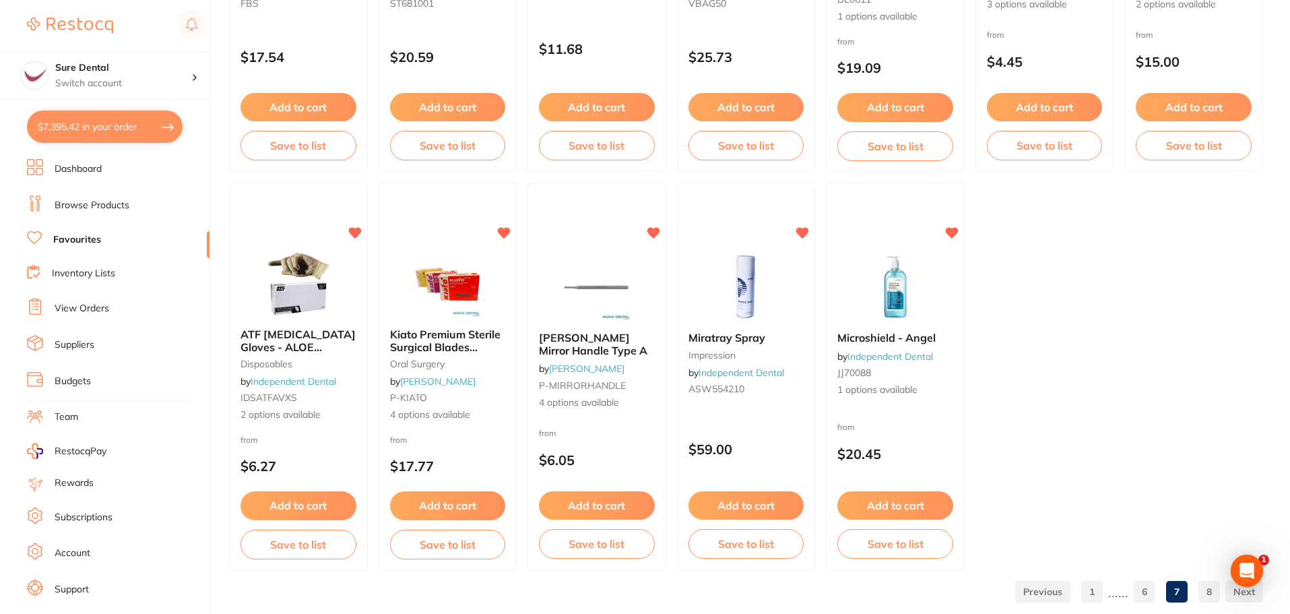
click at [1146, 589] on link "6" at bounding box center [1145, 591] width 22 height 27
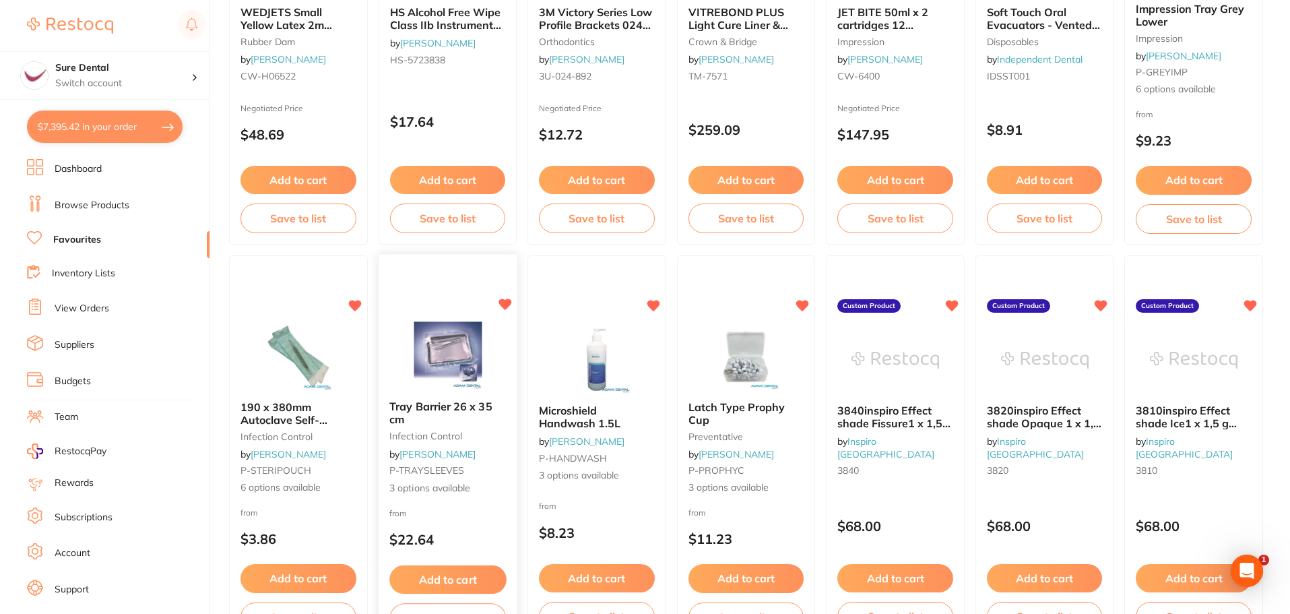
scroll to position [202, 0]
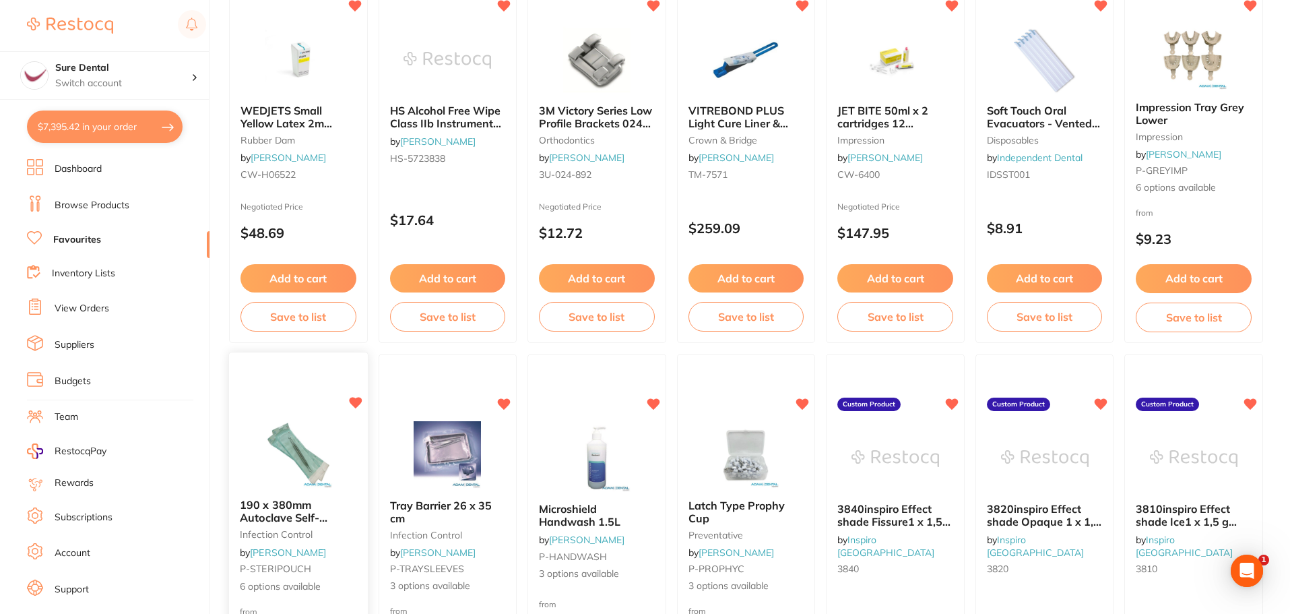
click at [287, 507] on span "190 x 380mm Autoclave Self-Sealing Sterilisation Pouches 200/pk" at bounding box center [291, 523] width 103 height 51
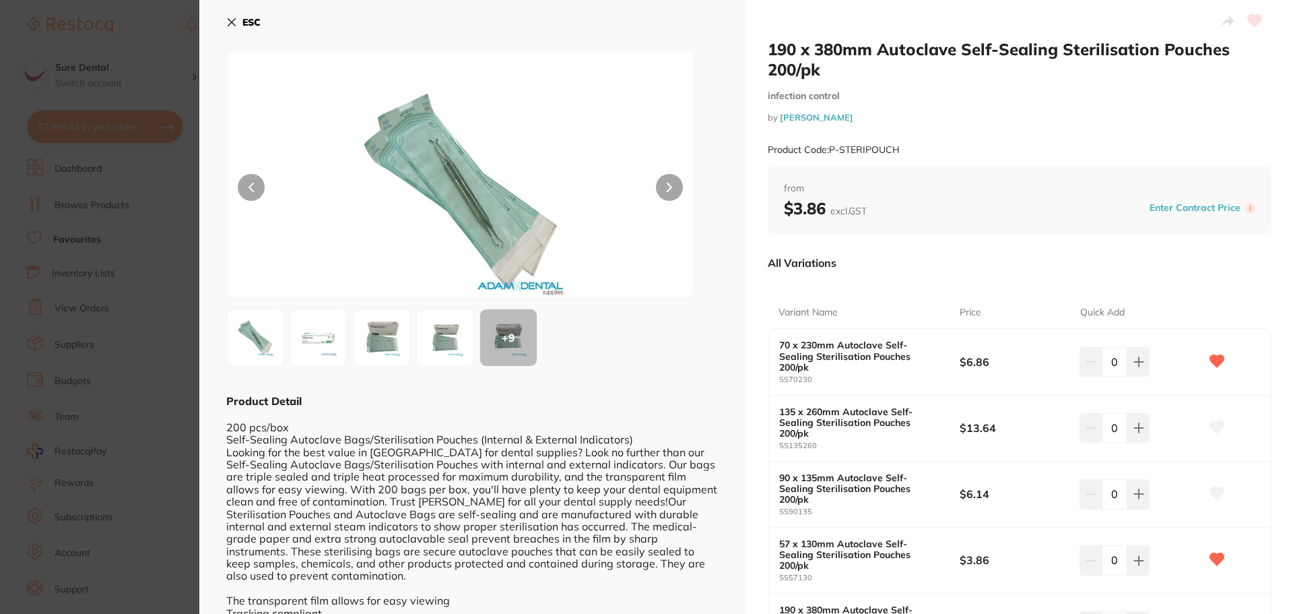
click at [847, 352] on b "70 x 230mm Autoclave Self-Sealing Sterilisation Pouches 200/pk" at bounding box center [860, 355] width 162 height 32
click at [348, 333] on div "+ 9" at bounding box center [472, 337] width 493 height 58
click at [667, 186] on icon at bounding box center [669, 187] width 5 height 9
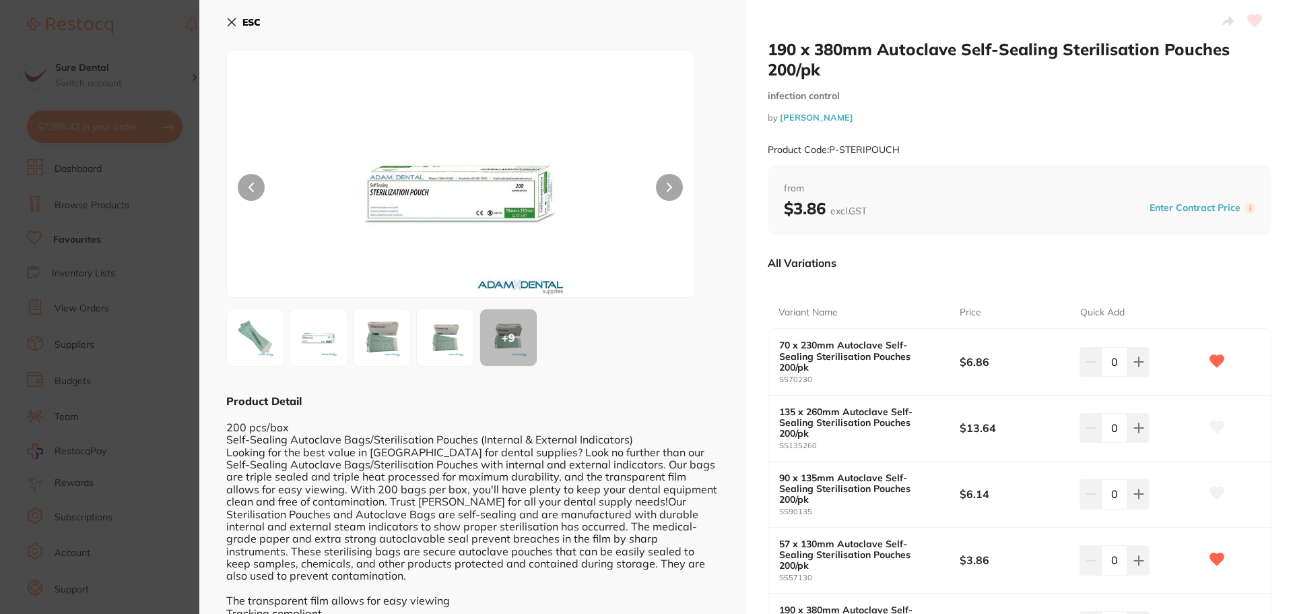
click at [671, 191] on button at bounding box center [669, 187] width 27 height 27
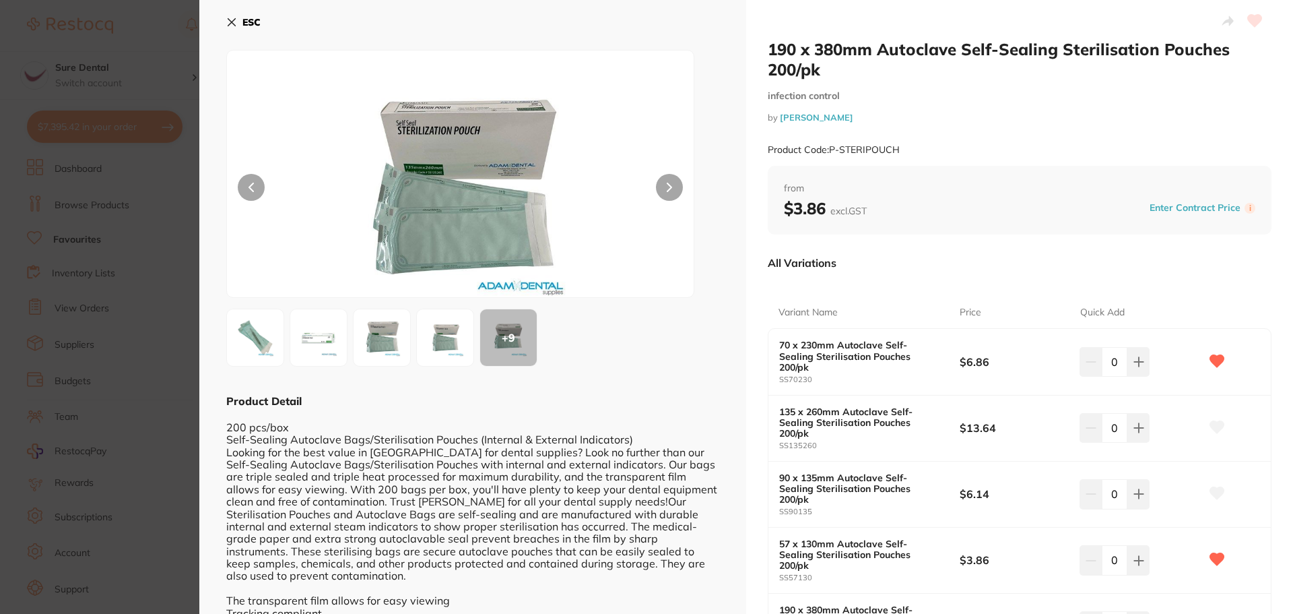
click at [672, 191] on button at bounding box center [669, 187] width 27 height 27
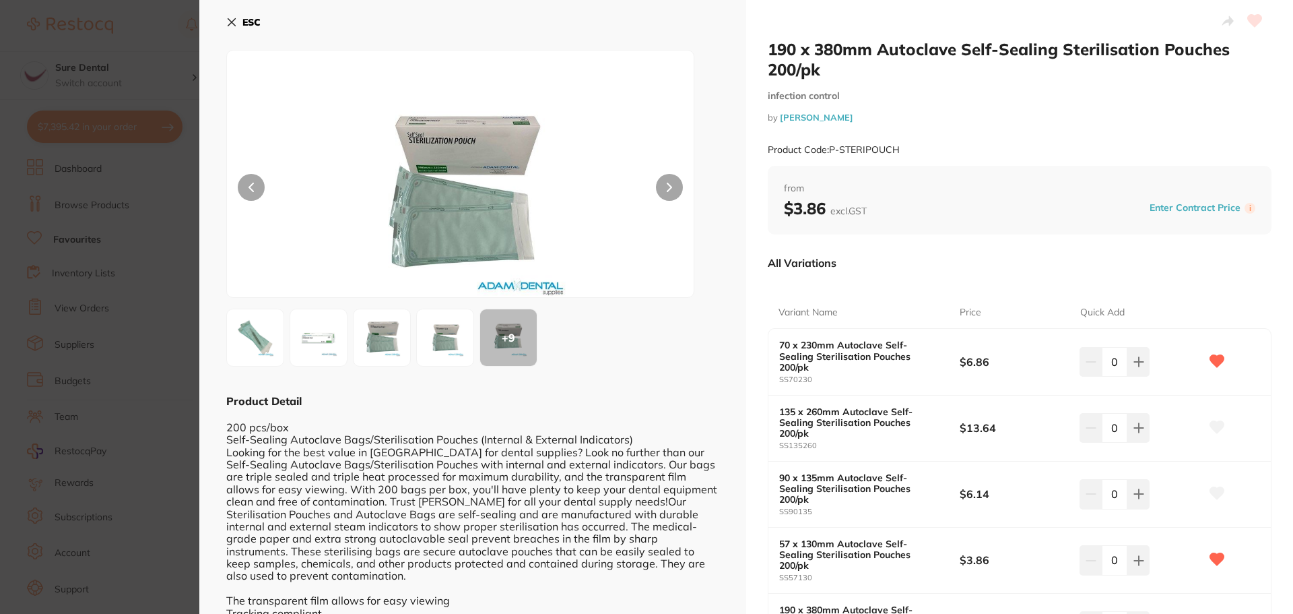
click at [672, 191] on button at bounding box center [669, 187] width 27 height 27
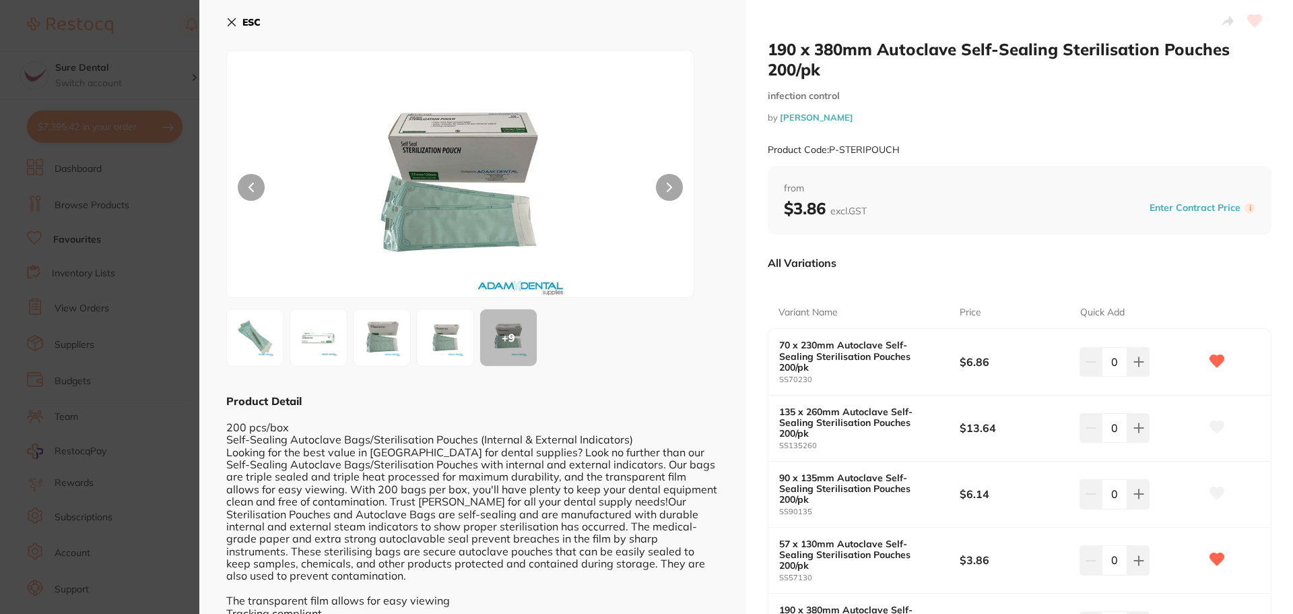
click at [673, 190] on button at bounding box center [669, 187] width 27 height 27
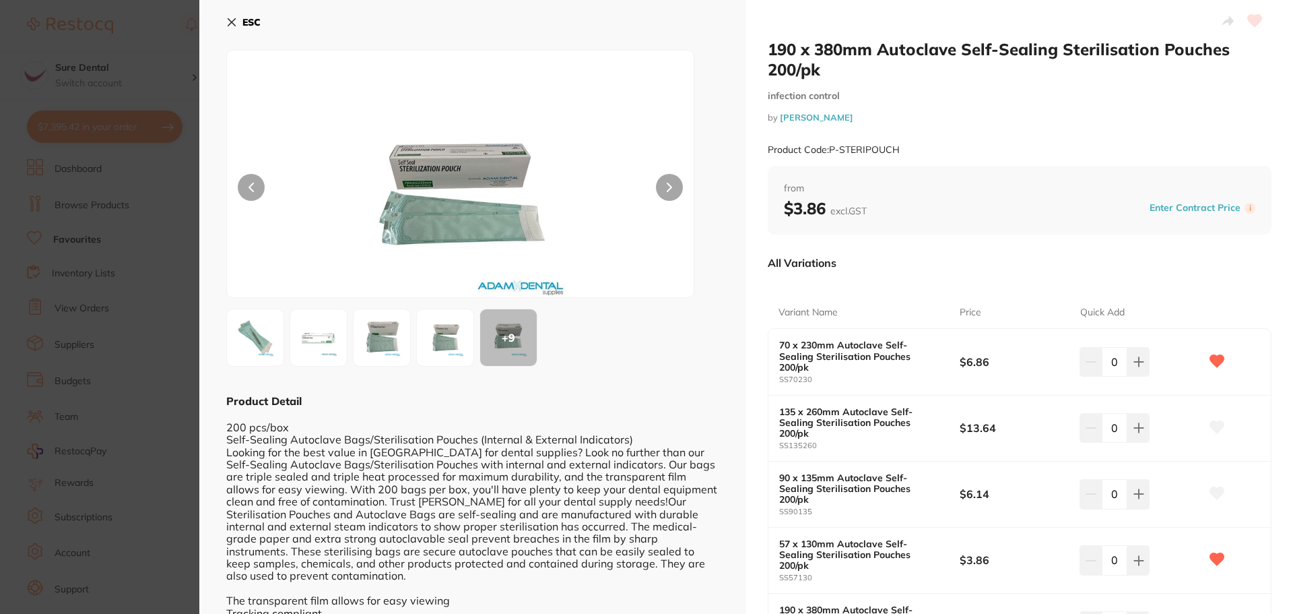
click at [457, 216] on img at bounding box center [461, 190] width 280 height 213
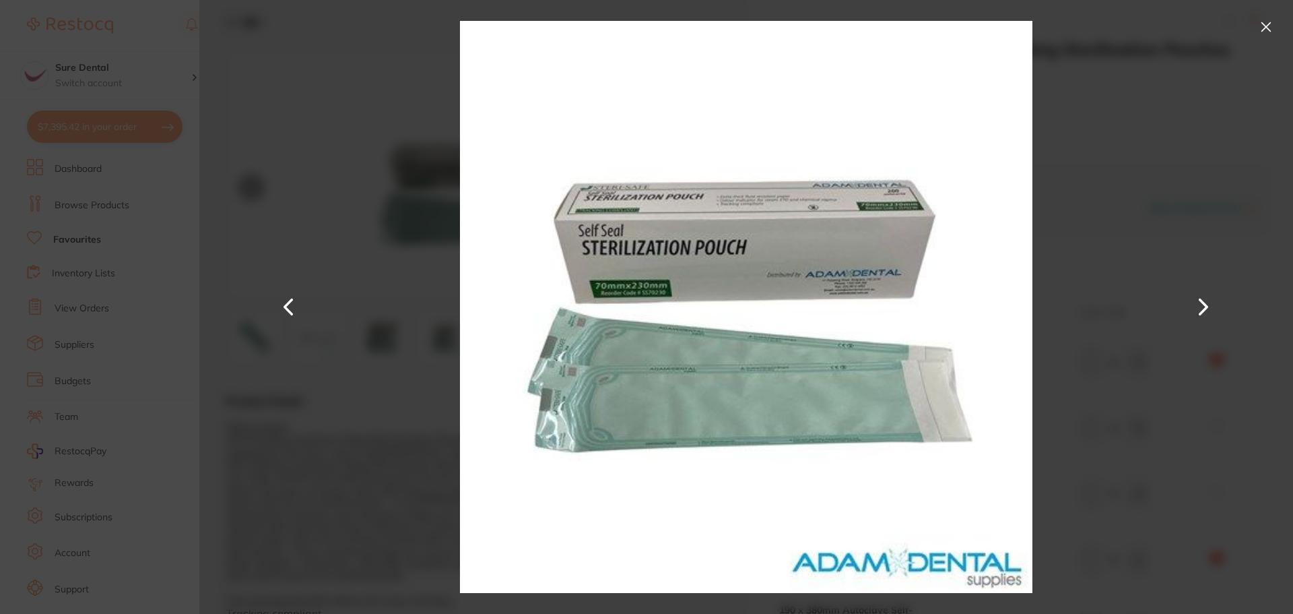
click at [1268, 30] on button at bounding box center [1267, 27] width 22 height 22
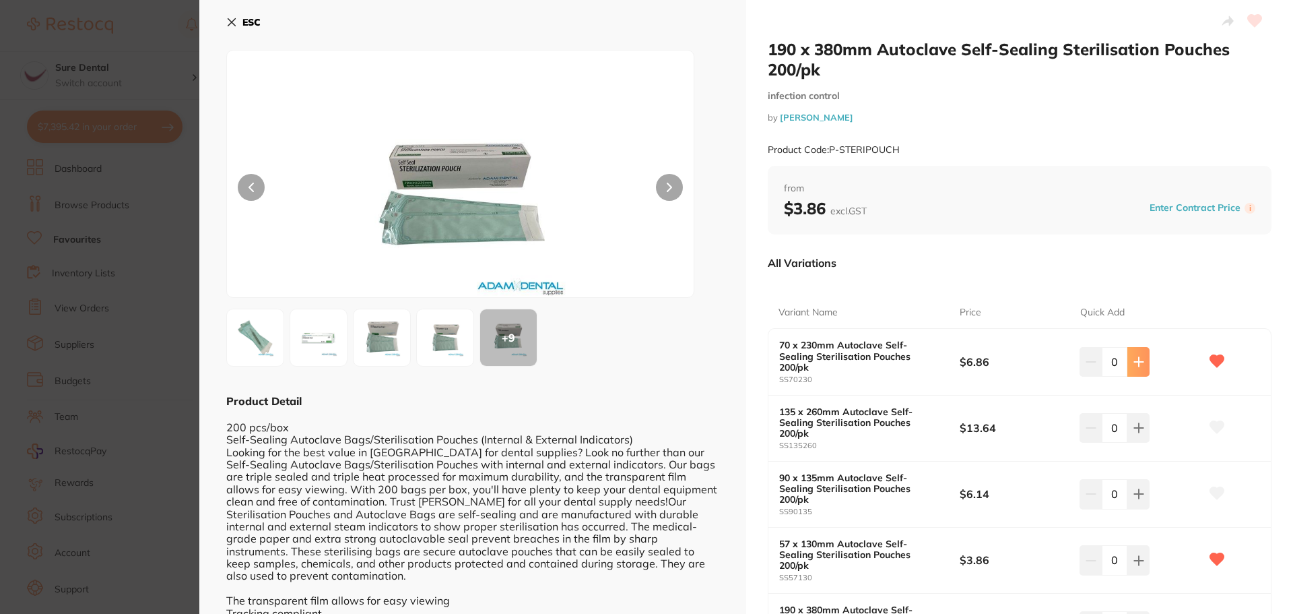
click at [1134, 356] on icon at bounding box center [1139, 361] width 11 height 11
click at [1134, 357] on icon at bounding box center [1138, 361] width 9 height 9
click at [1134, 356] on icon at bounding box center [1139, 361] width 11 height 11
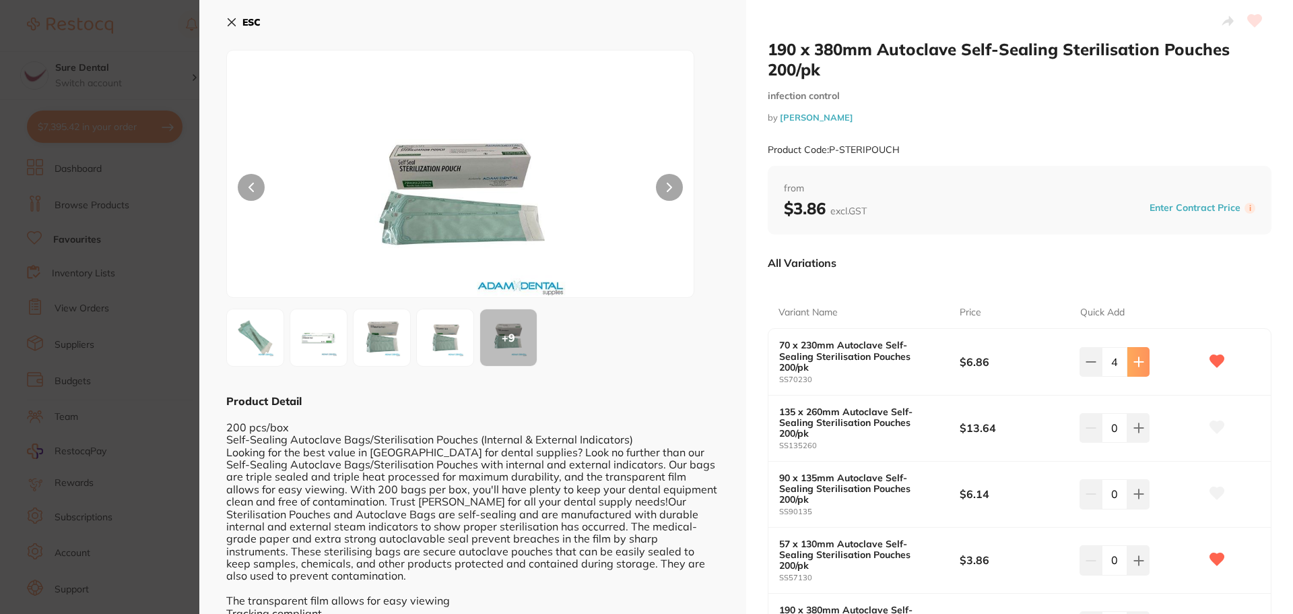
type input "5"
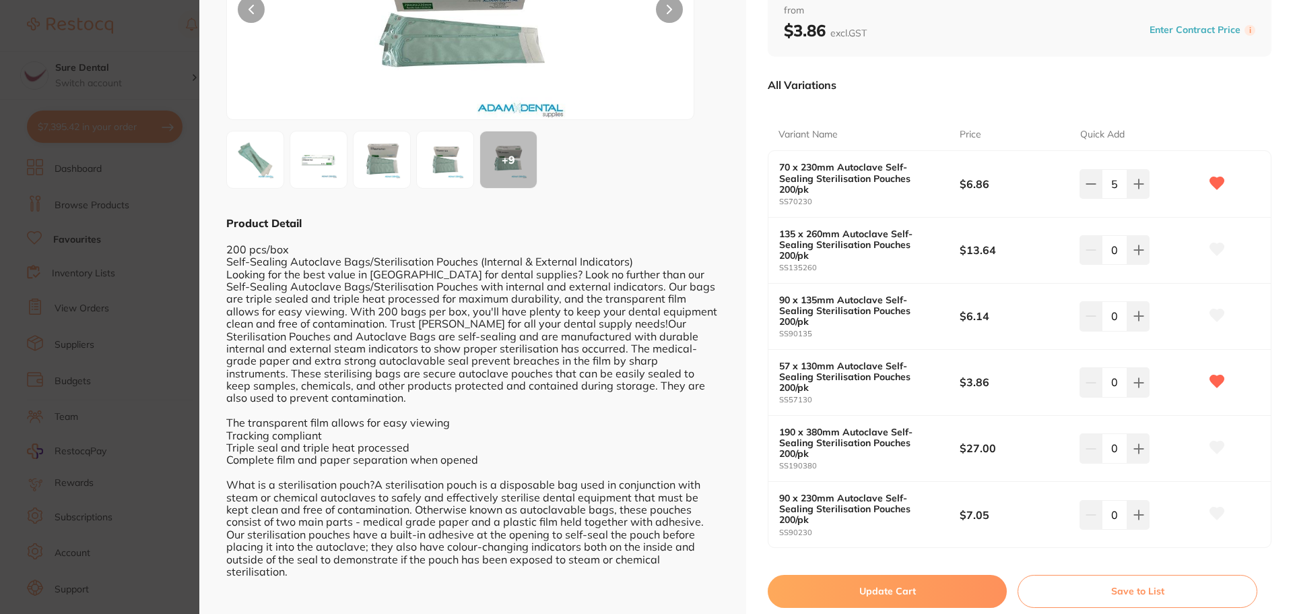
scroll to position [178, 0]
click at [889, 574] on button "Update Cart" at bounding box center [887, 590] width 239 height 32
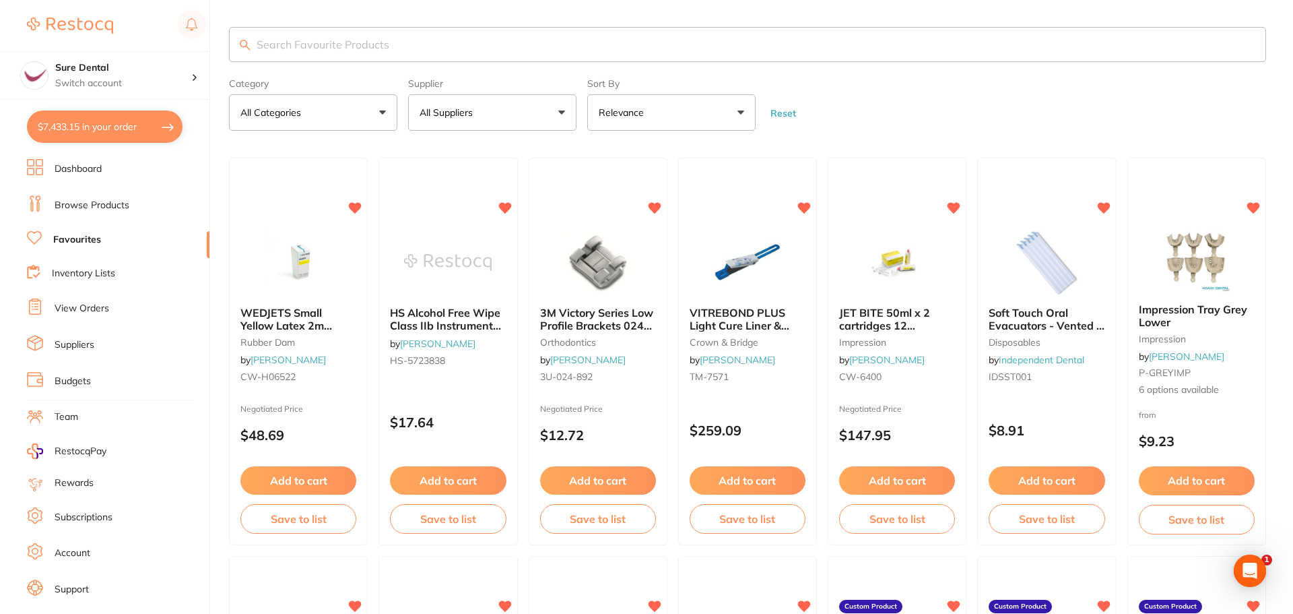
checkbox input "false"
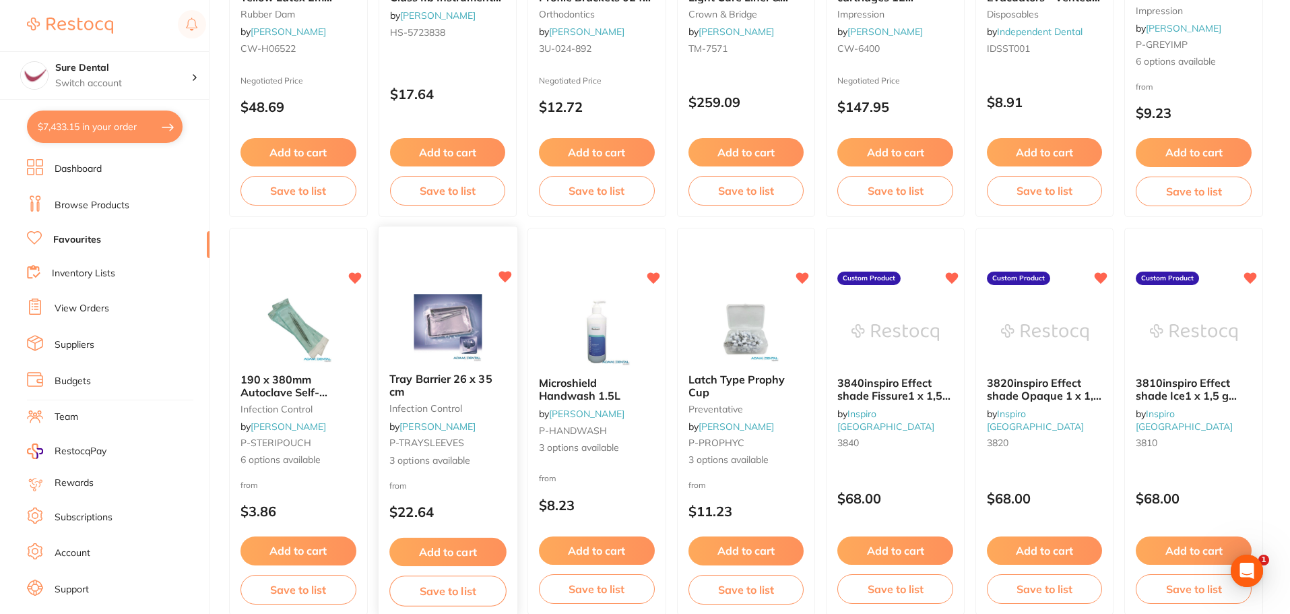
scroll to position [337, 0]
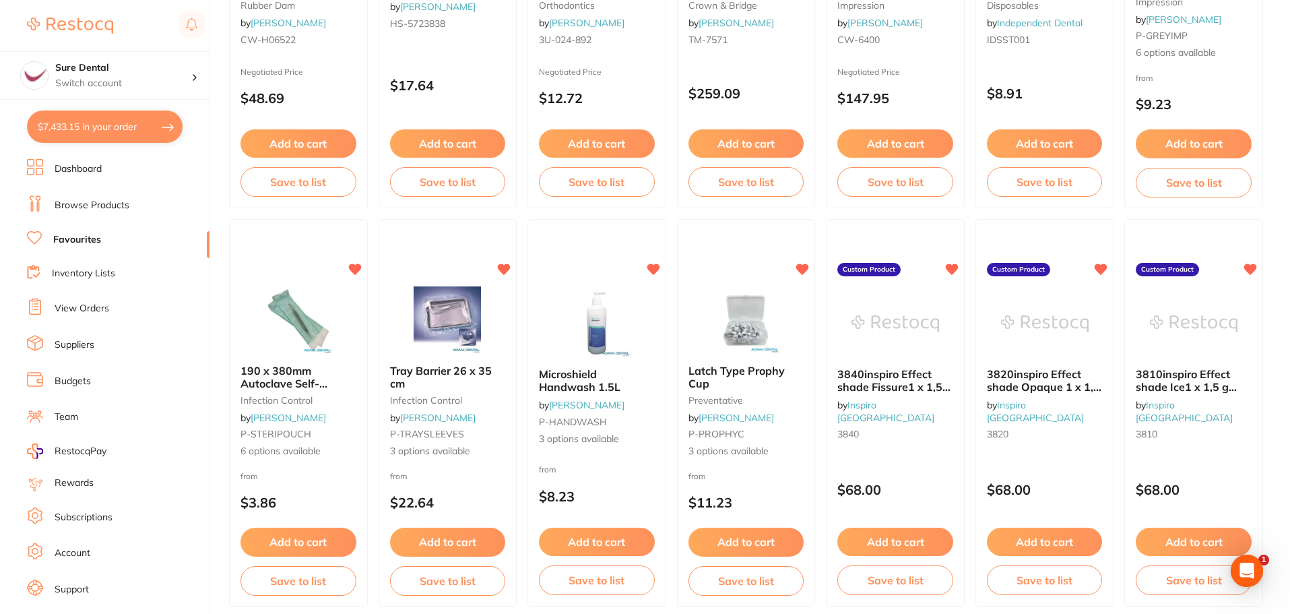
click at [451, 370] on span "Tray Barrier 26 x 35 cm" at bounding box center [441, 377] width 102 height 26
click at [455, 370] on section at bounding box center [645, 307] width 1290 height 614
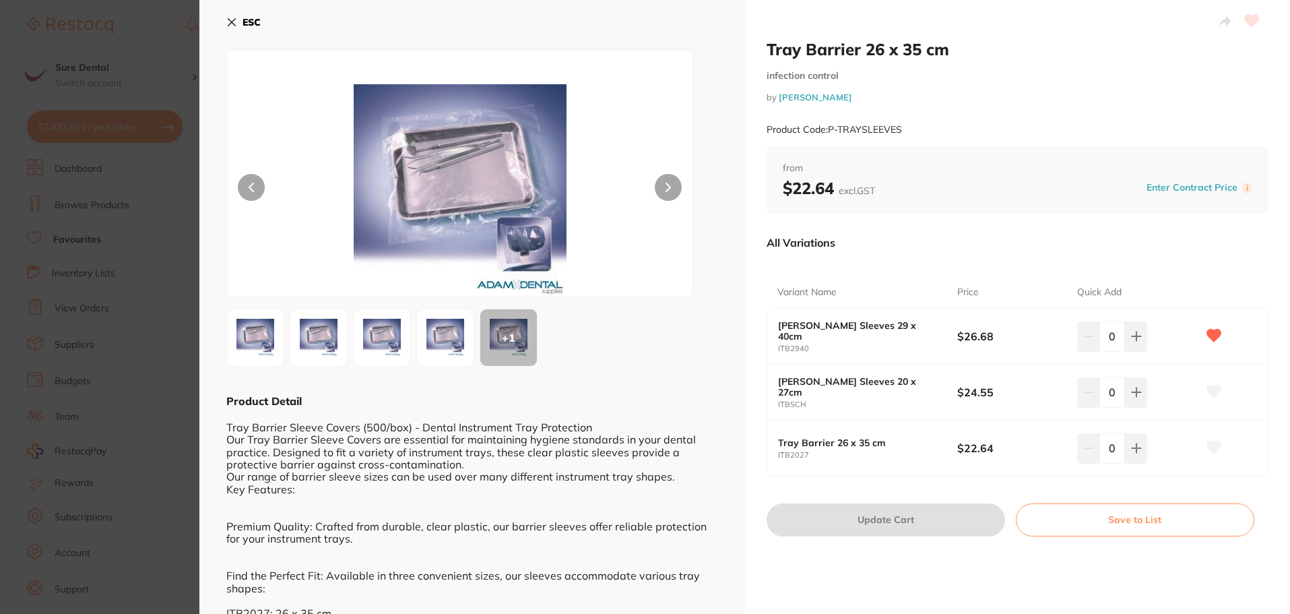
click at [435, 367] on section "Tray Barrier 26 x 35 cm infection control by Adam Dental Product Code: P-TRAYSL…" at bounding box center [645, 307] width 1290 height 614
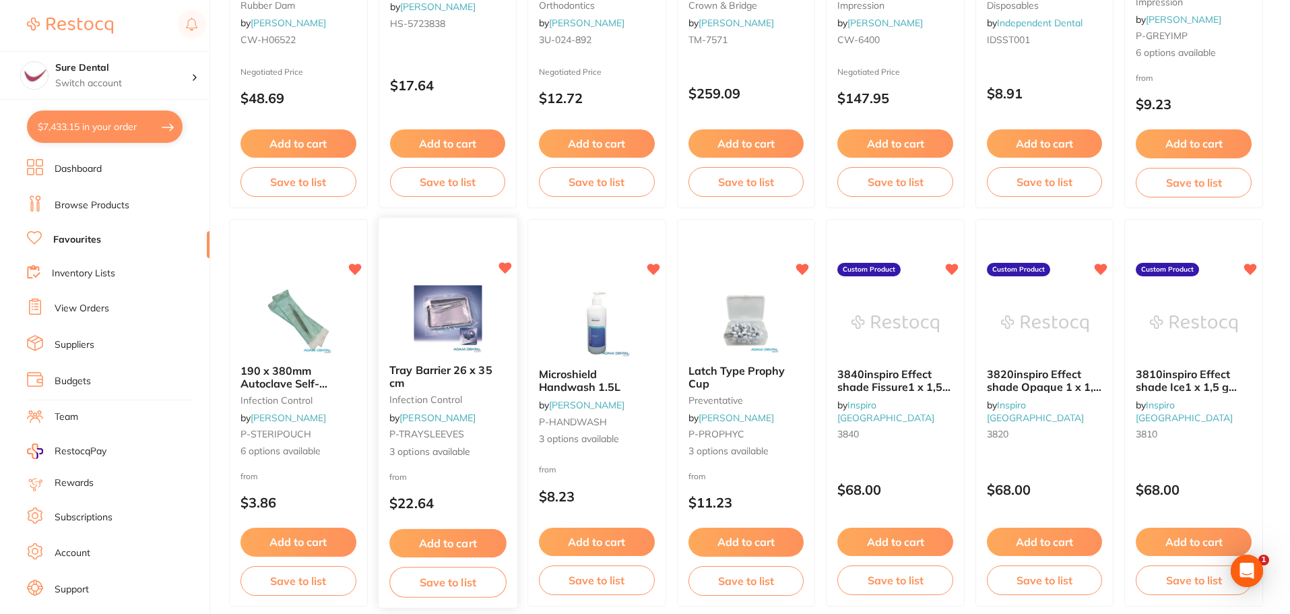
click at [428, 368] on span "Tray Barrier 26 x 35 cm" at bounding box center [440, 376] width 103 height 26
click at [449, 370] on section at bounding box center [645, 307] width 1290 height 614
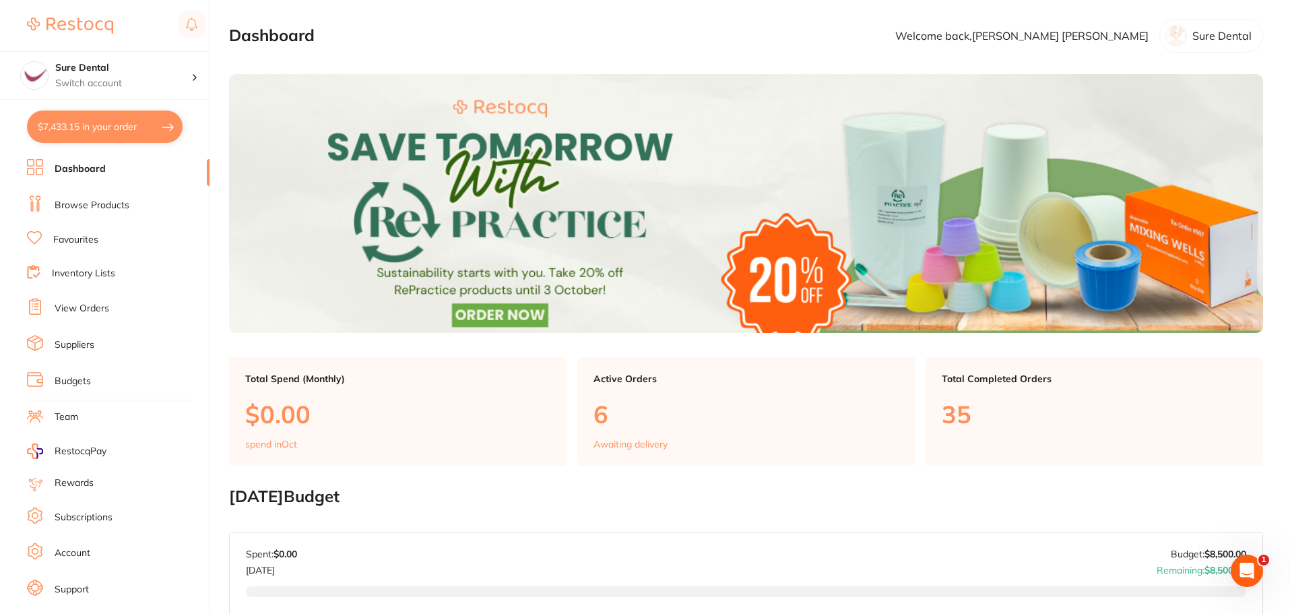
click at [88, 242] on link "Favourites" at bounding box center [75, 239] width 45 height 13
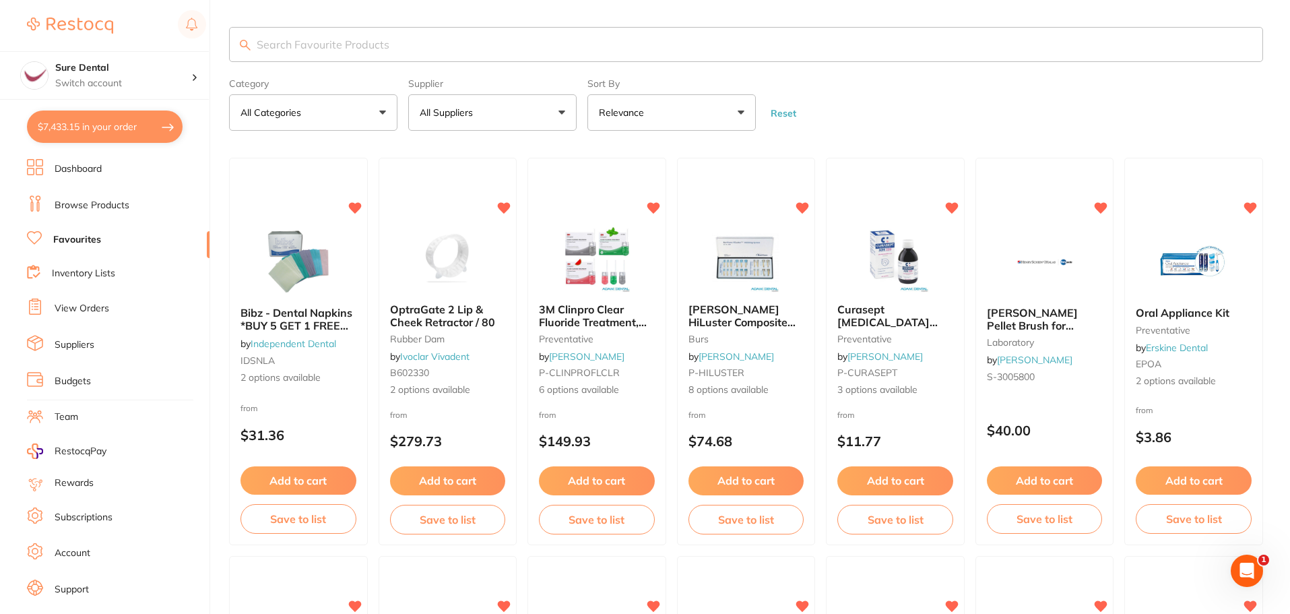
click at [370, 46] on input "search" at bounding box center [746, 44] width 1034 height 35
type input "tray sleeves"
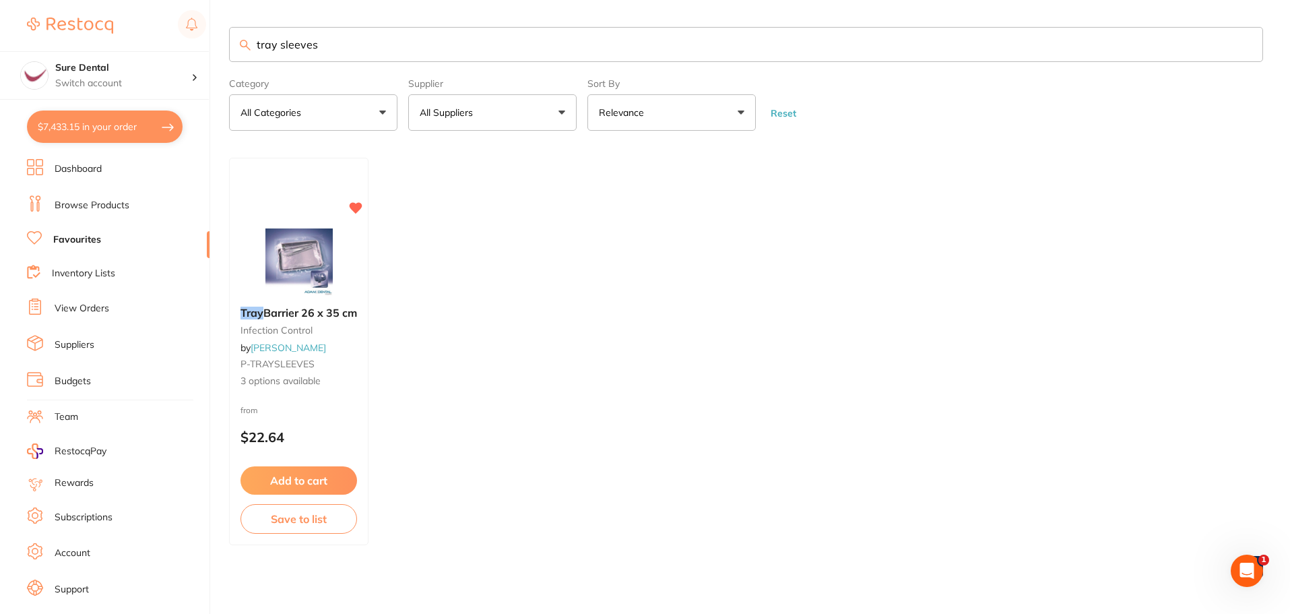
click at [298, 312] on span "Barrier 26 x 35 cm" at bounding box center [310, 312] width 94 height 13
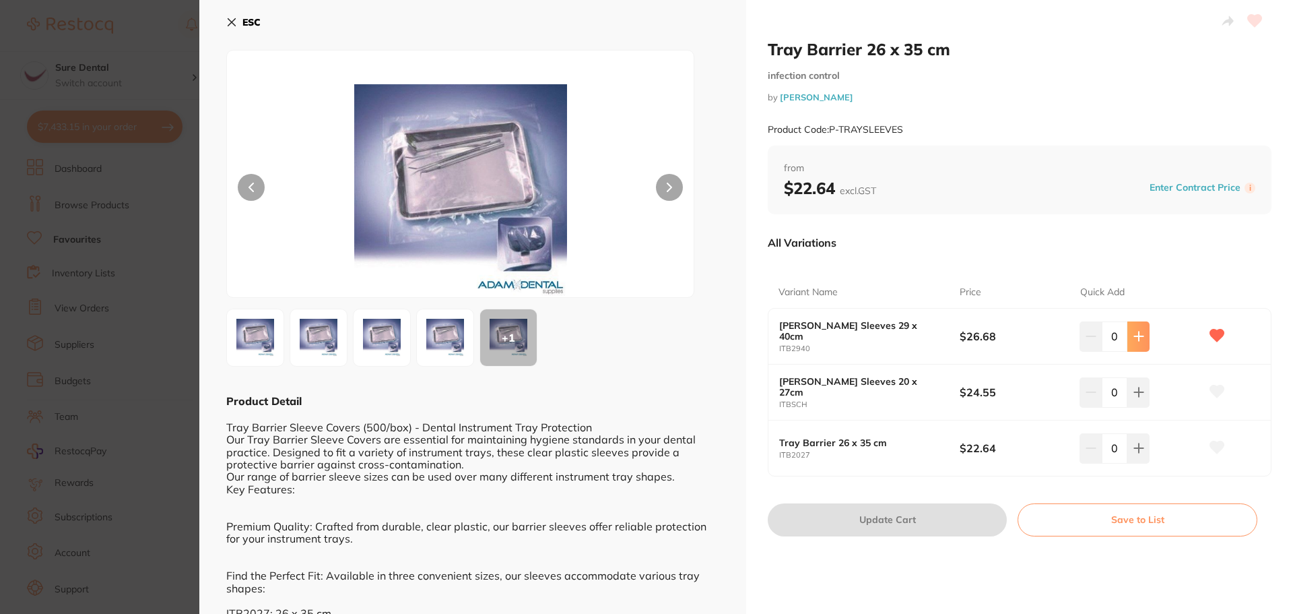
click at [1143, 337] on button at bounding box center [1139, 336] width 22 height 30
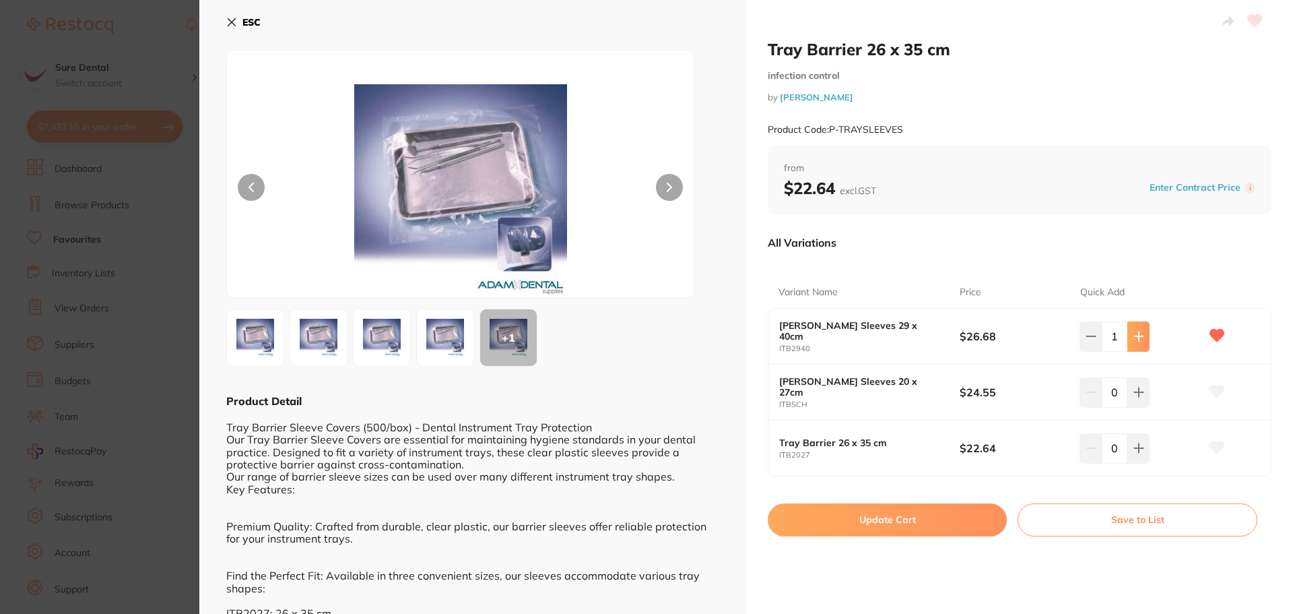
click at [1143, 337] on button at bounding box center [1139, 336] width 22 height 30
click at [1138, 338] on icon at bounding box center [1139, 336] width 11 height 11
type input "5"
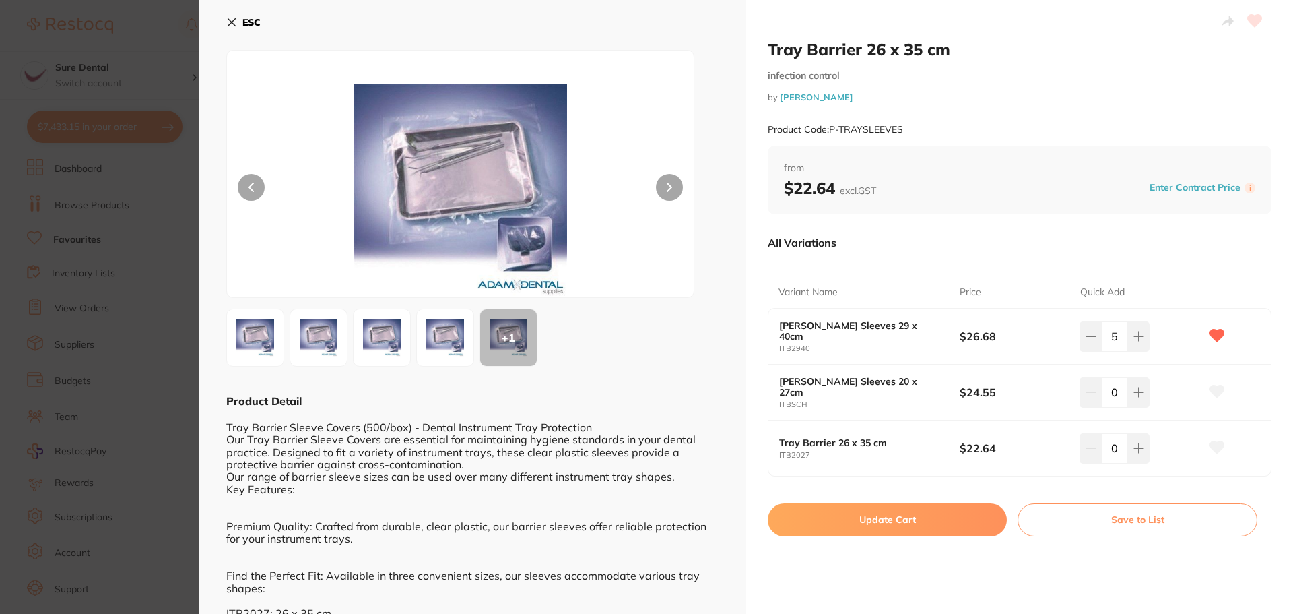
click at [882, 519] on button "Update Cart" at bounding box center [887, 519] width 239 height 32
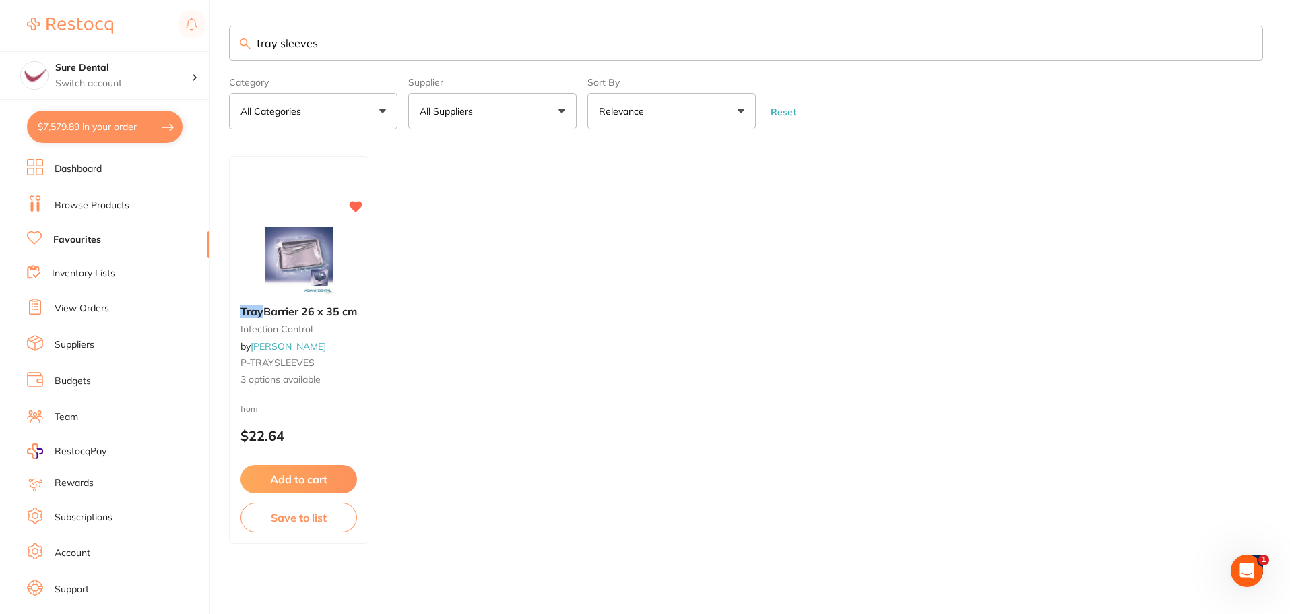
drag, startPoint x: 199, startPoint y: 44, endPoint x: 105, endPoint y: 44, distance: 94.3
click at [105, 44] on div "$7,579.89 Sure Dental Switch account Sure Dental $7,579.89 in your order Dashbo…" at bounding box center [645, 306] width 1290 height 614
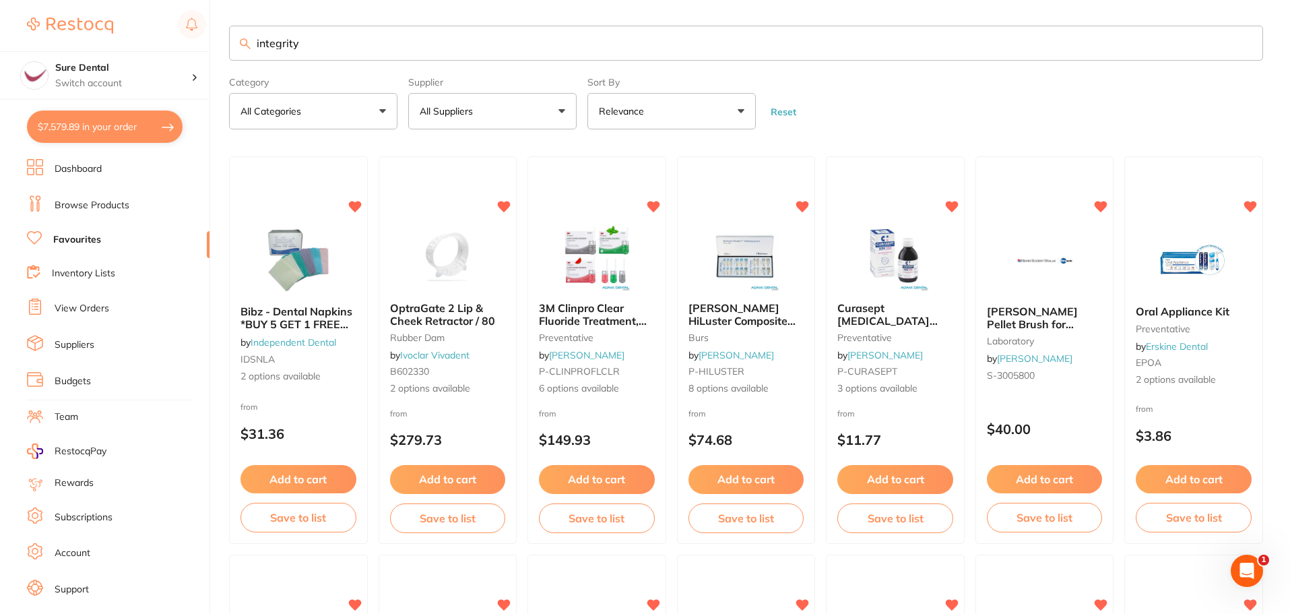
type input "integrity"
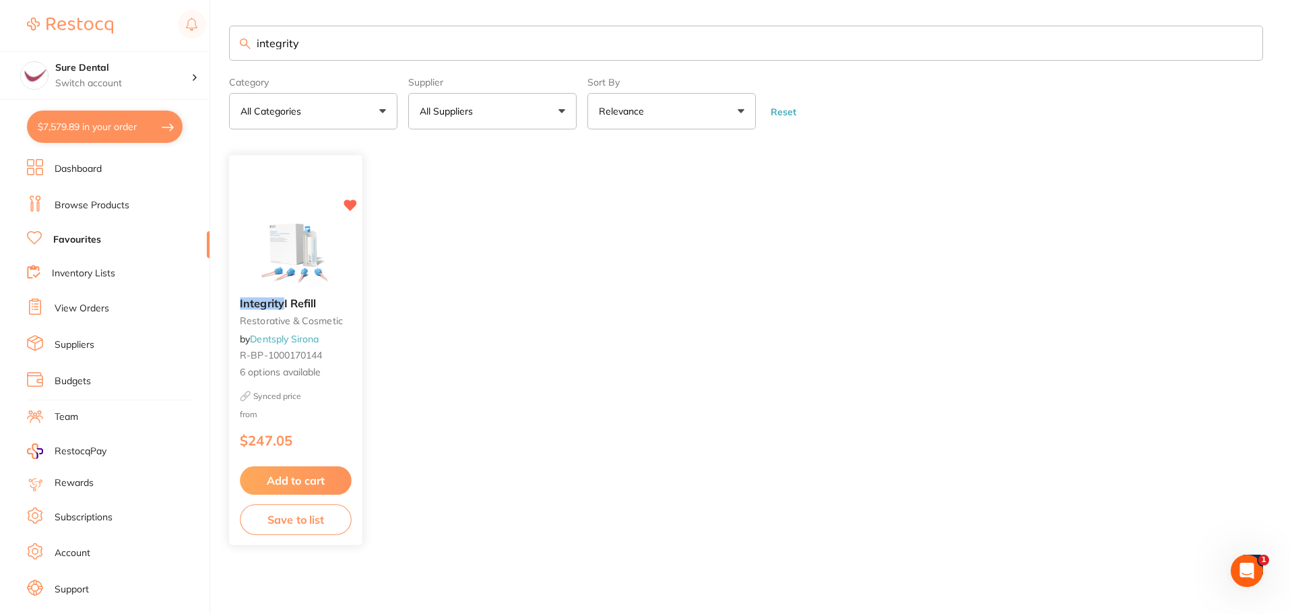
click at [311, 310] on div "Integrity I Refill restorative & cosmetic by Dentsply Sirona R-BP-1000170144 6 …" at bounding box center [295, 339] width 133 height 104
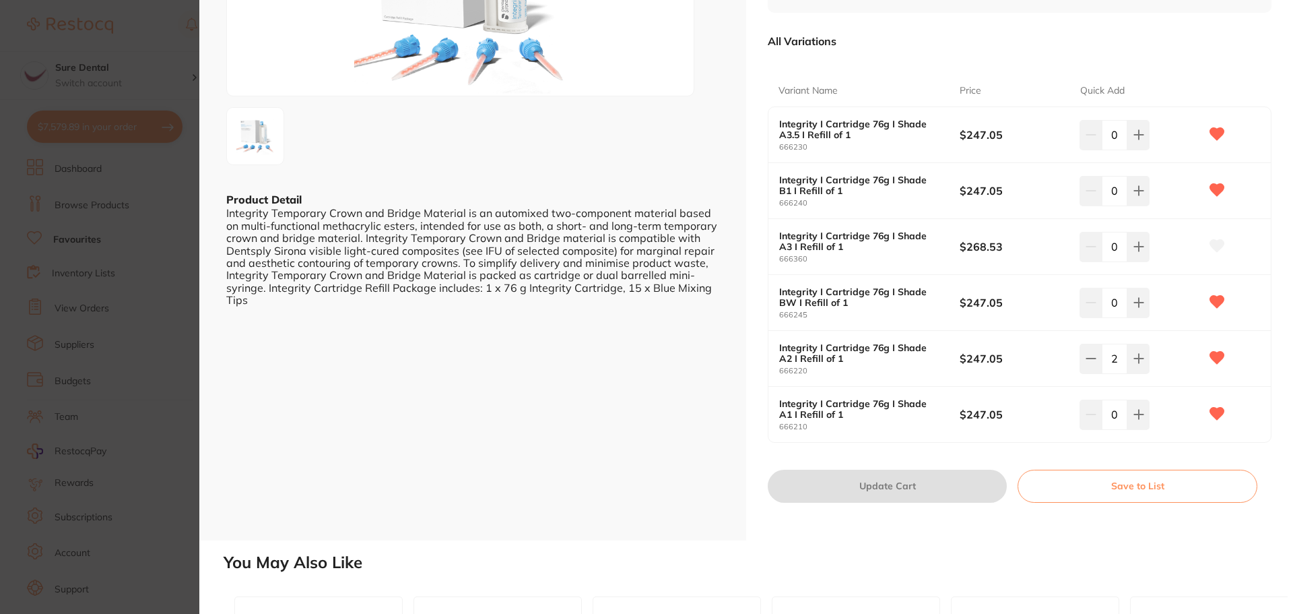
scroll to position [202, 0]
click at [1140, 415] on icon at bounding box center [1139, 413] width 11 height 11
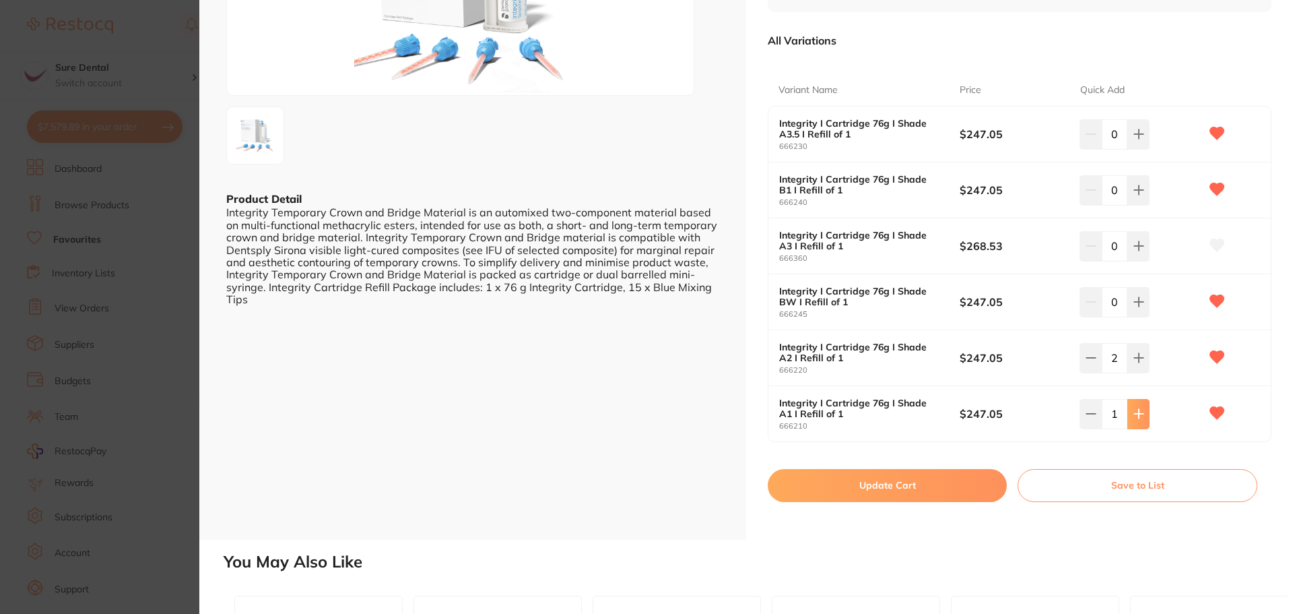
click at [1134, 413] on icon at bounding box center [1139, 413] width 11 height 11
type input "2"
click at [904, 484] on button "Update Cart" at bounding box center [887, 485] width 239 height 32
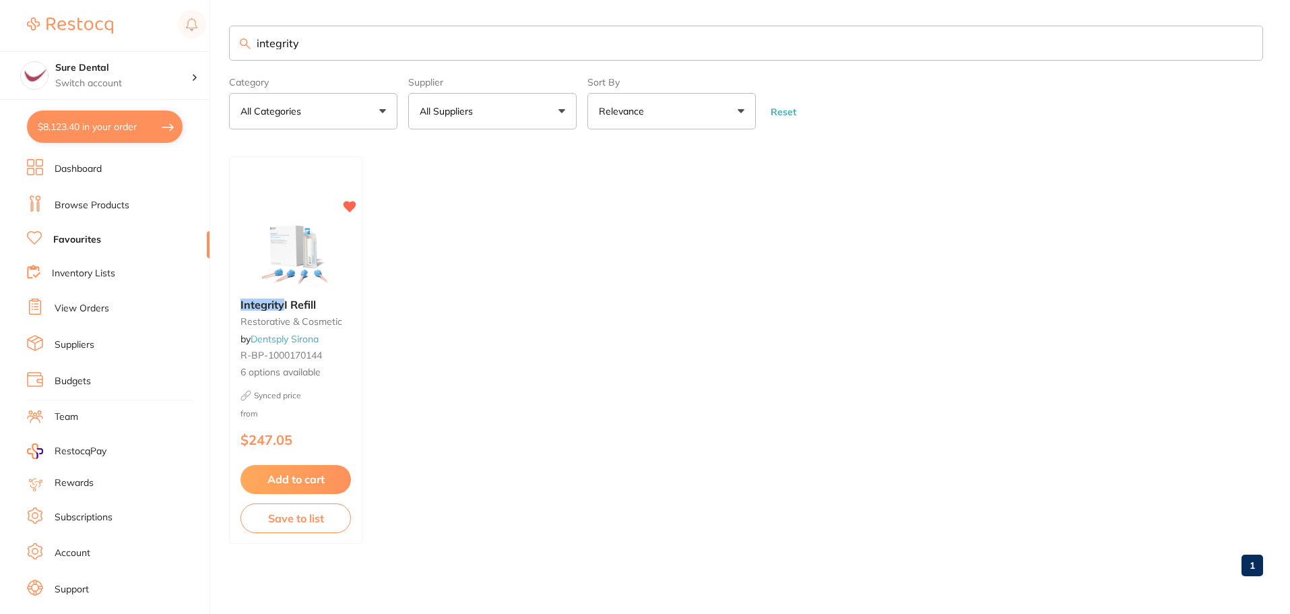
click at [82, 127] on button "$8,123.40 in your order" at bounding box center [105, 126] width 156 height 32
checkbox input "true"
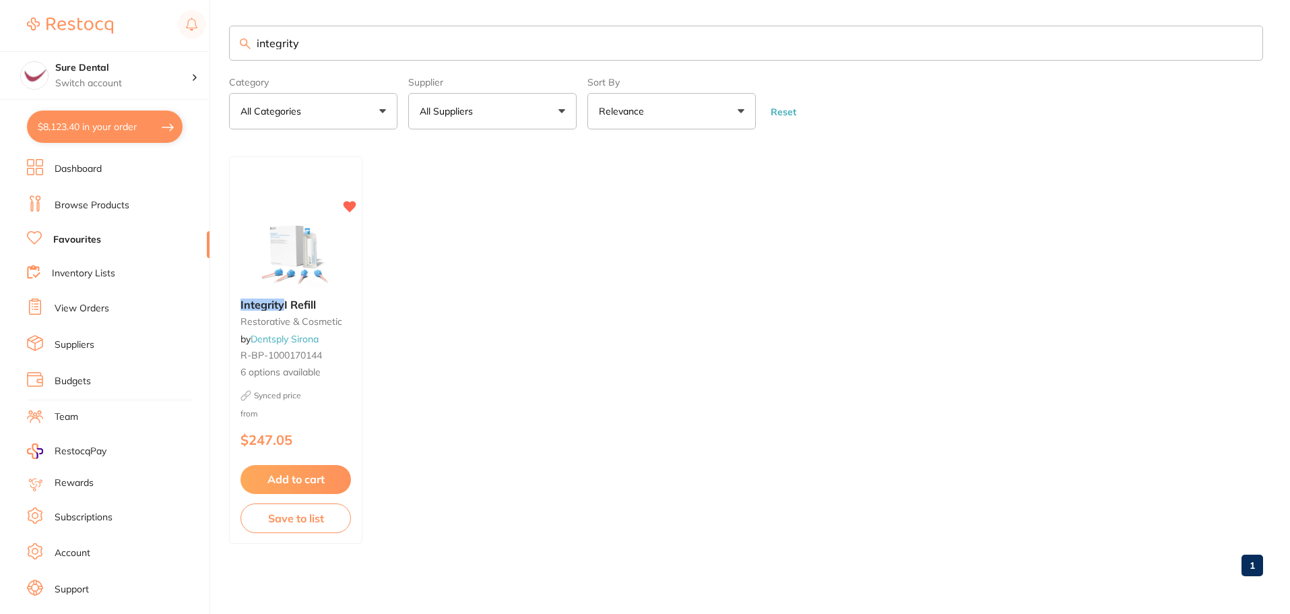
checkbox input "true"
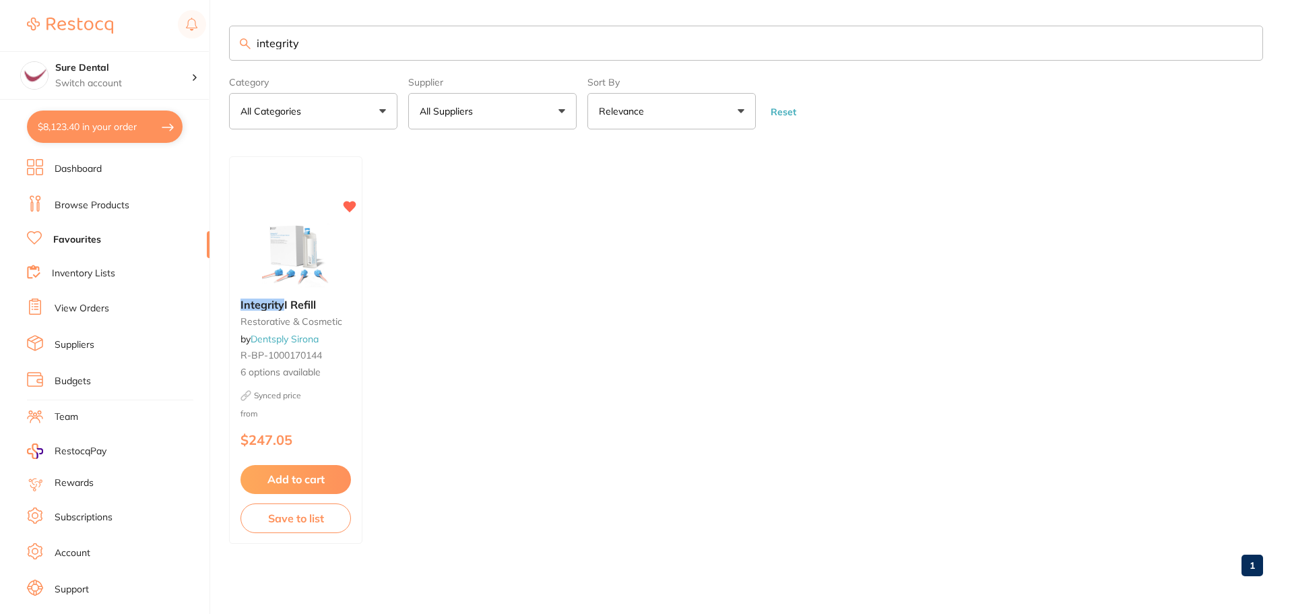
checkbox input "true"
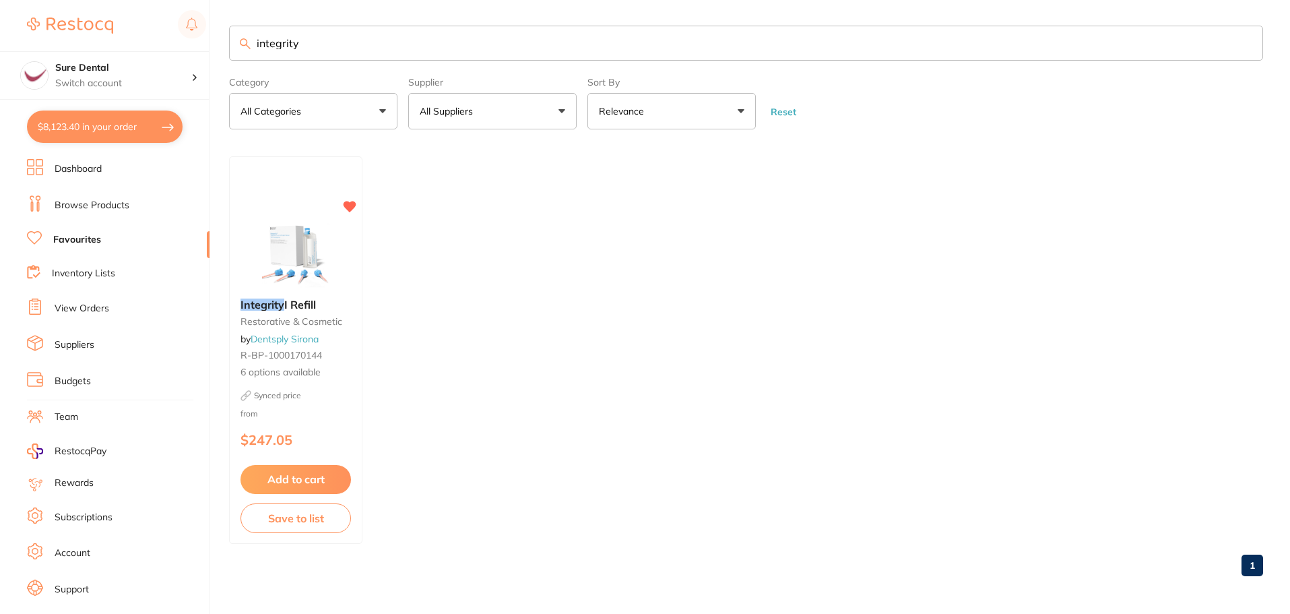
checkbox input "true"
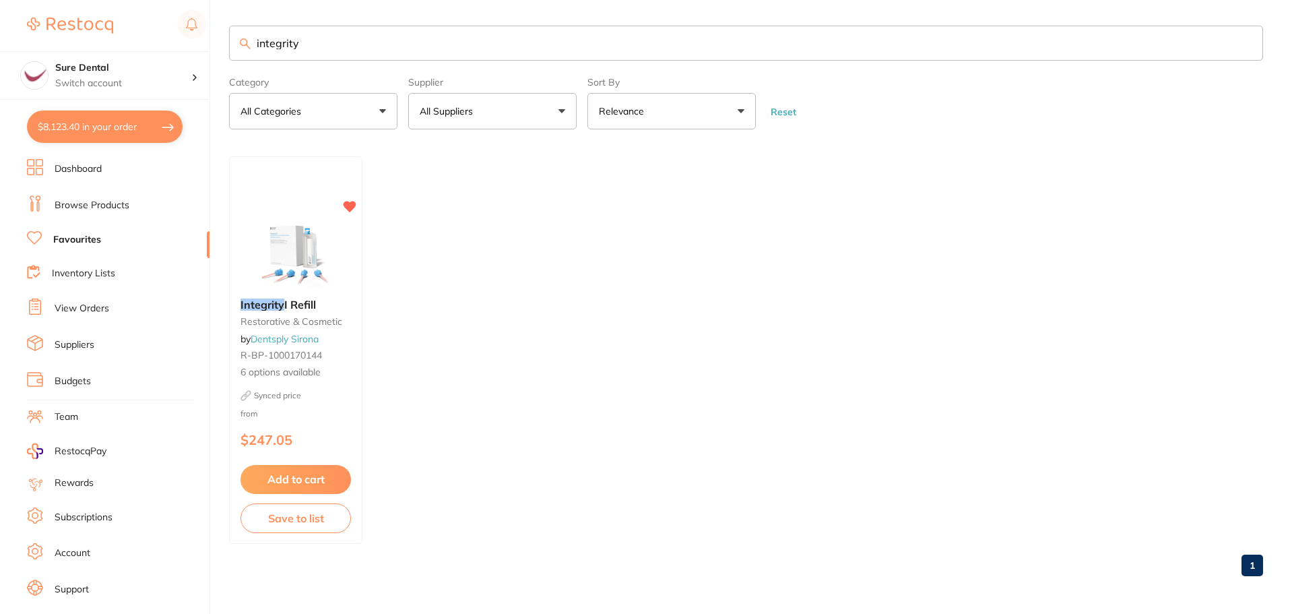
checkbox input "true"
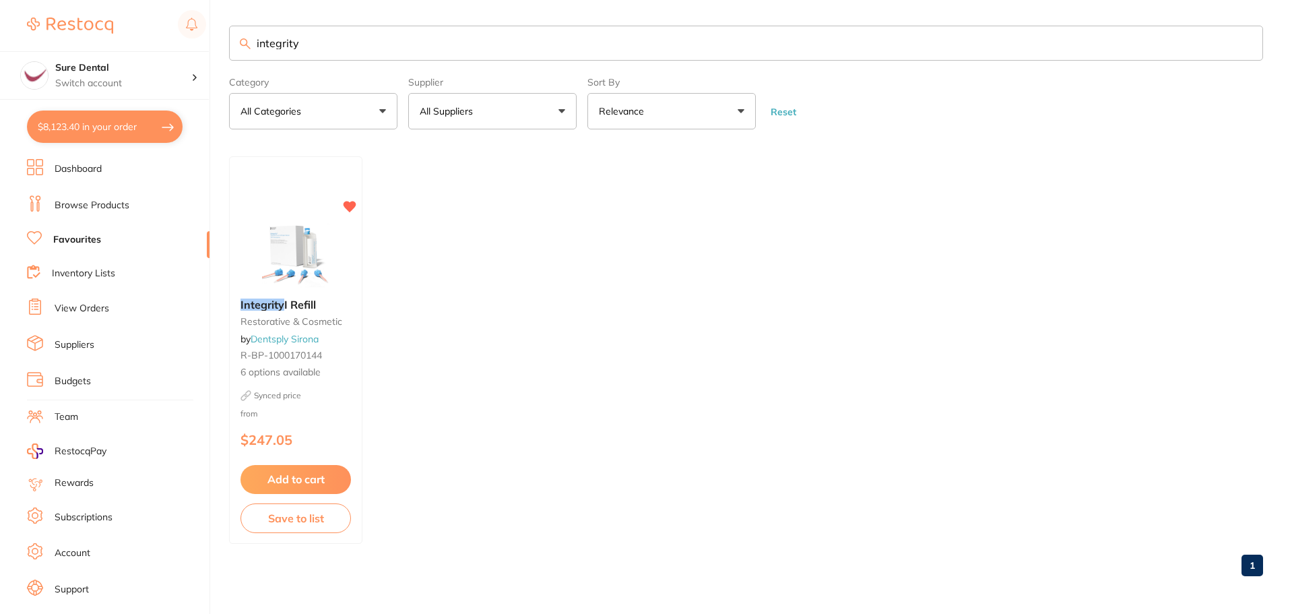
checkbox input "true"
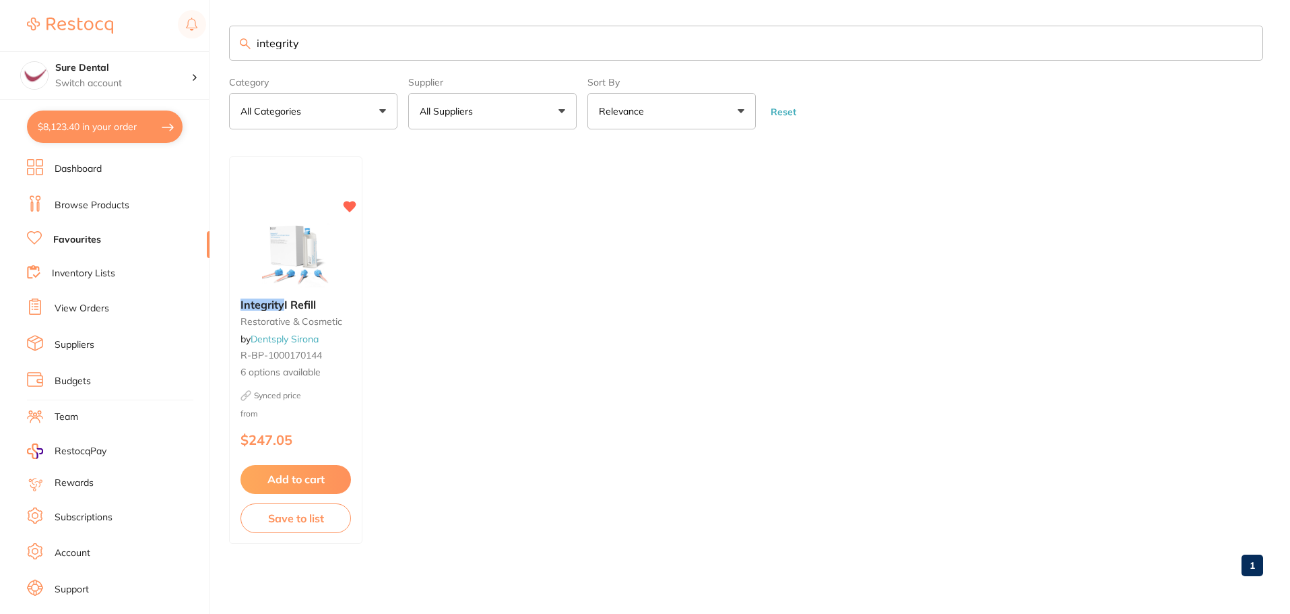
checkbox input "true"
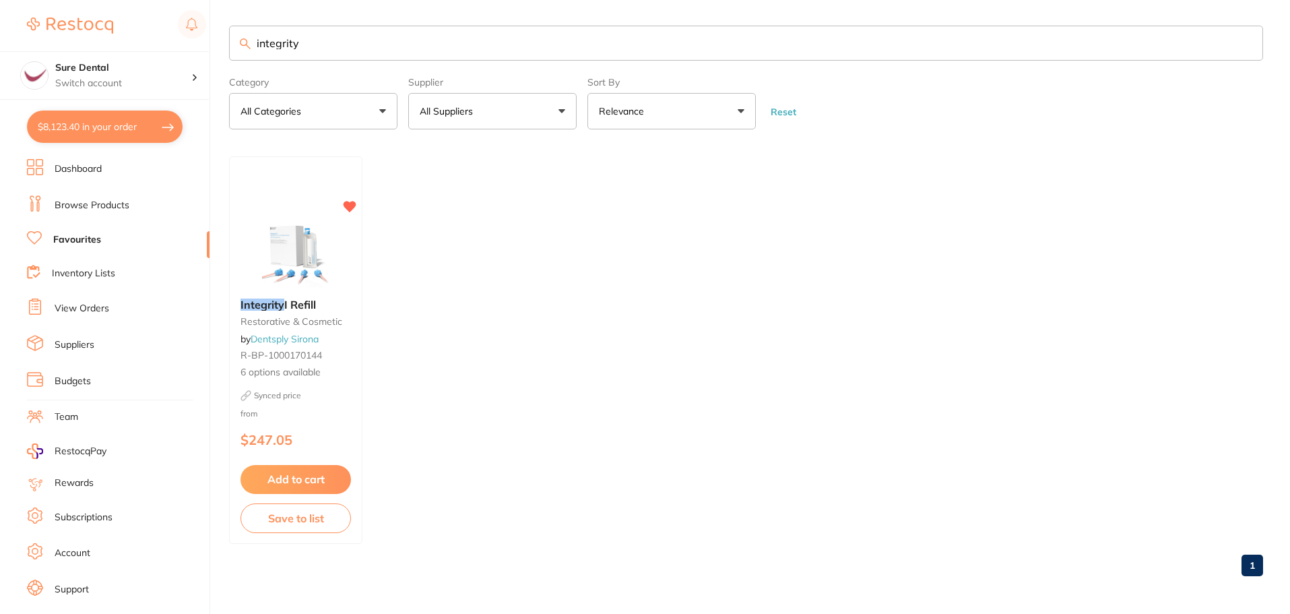
checkbox input "true"
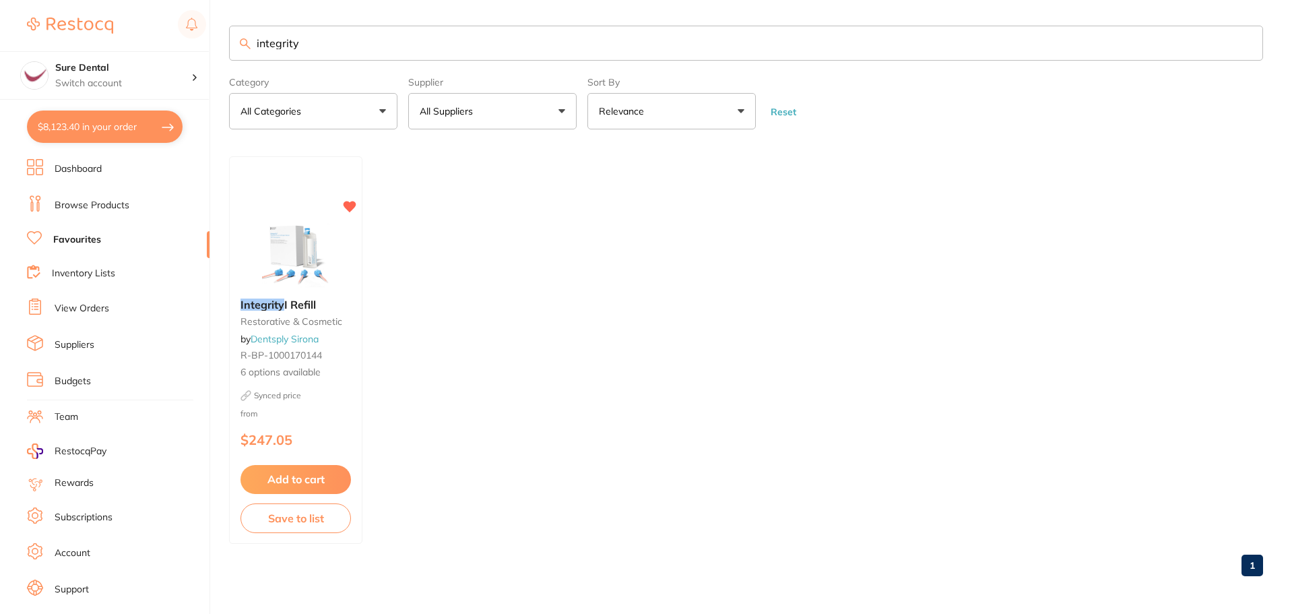
checkbox input "true"
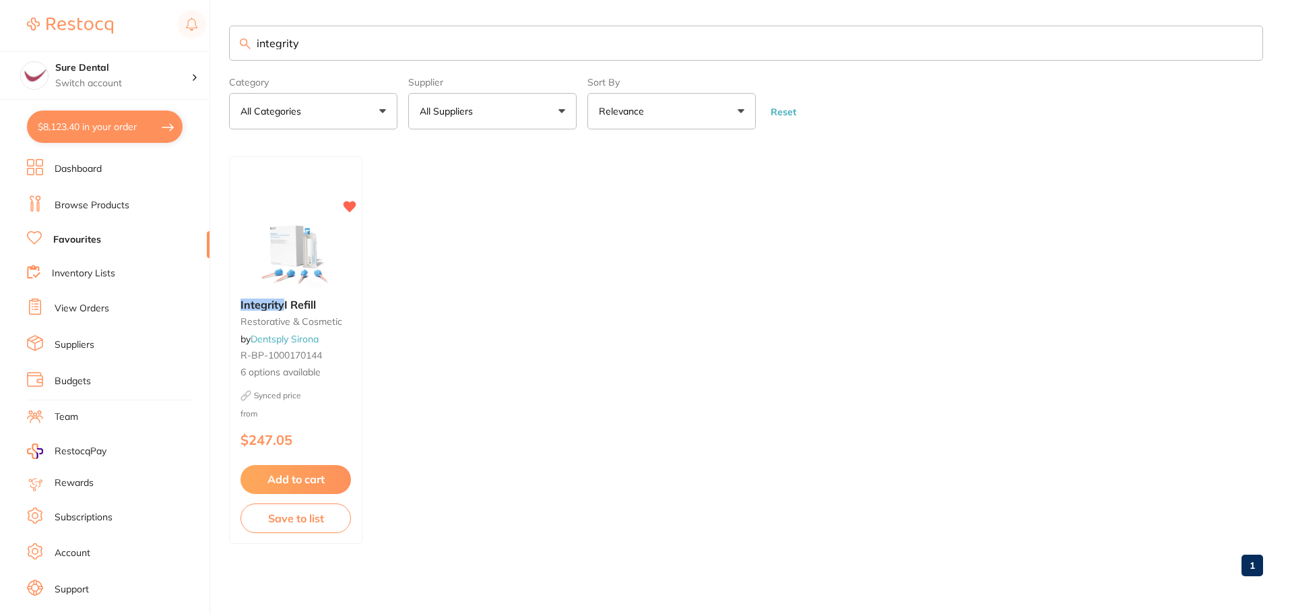
checkbox input "true"
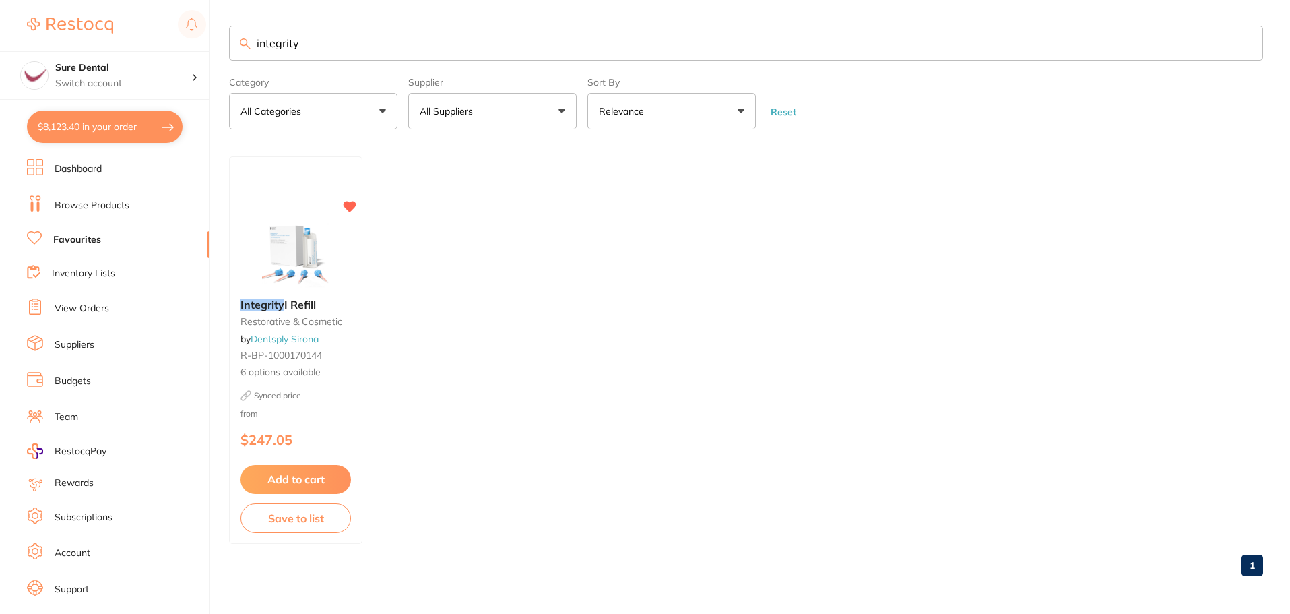
checkbox input "true"
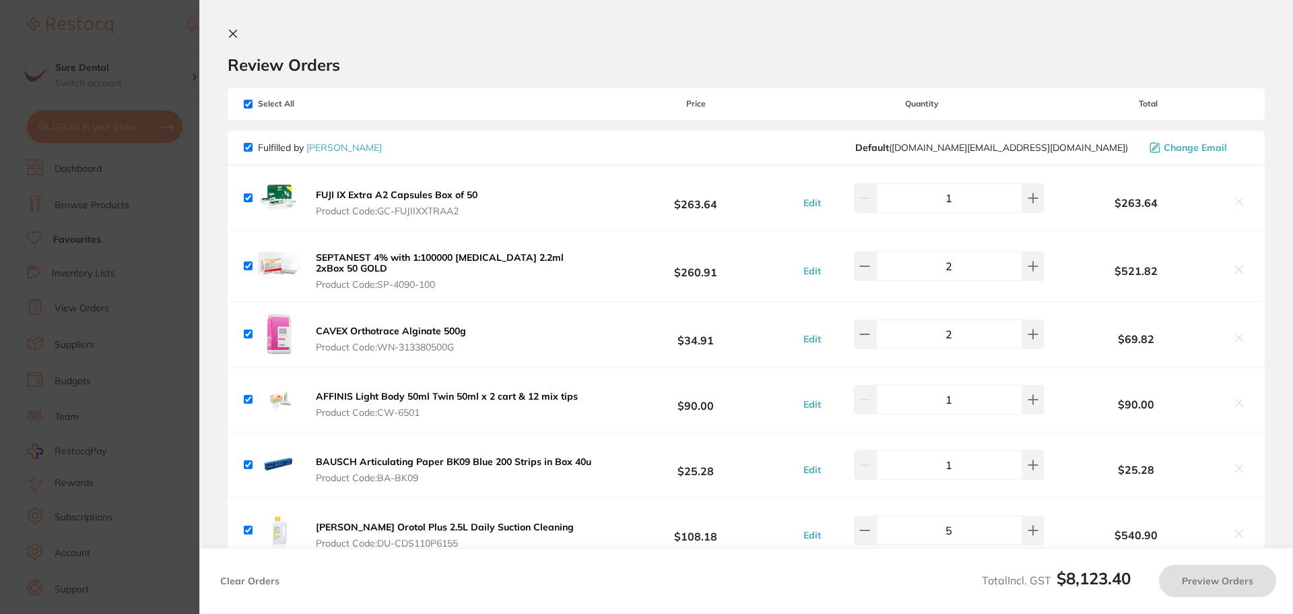
checkbox input "false"
checkbox input "true"
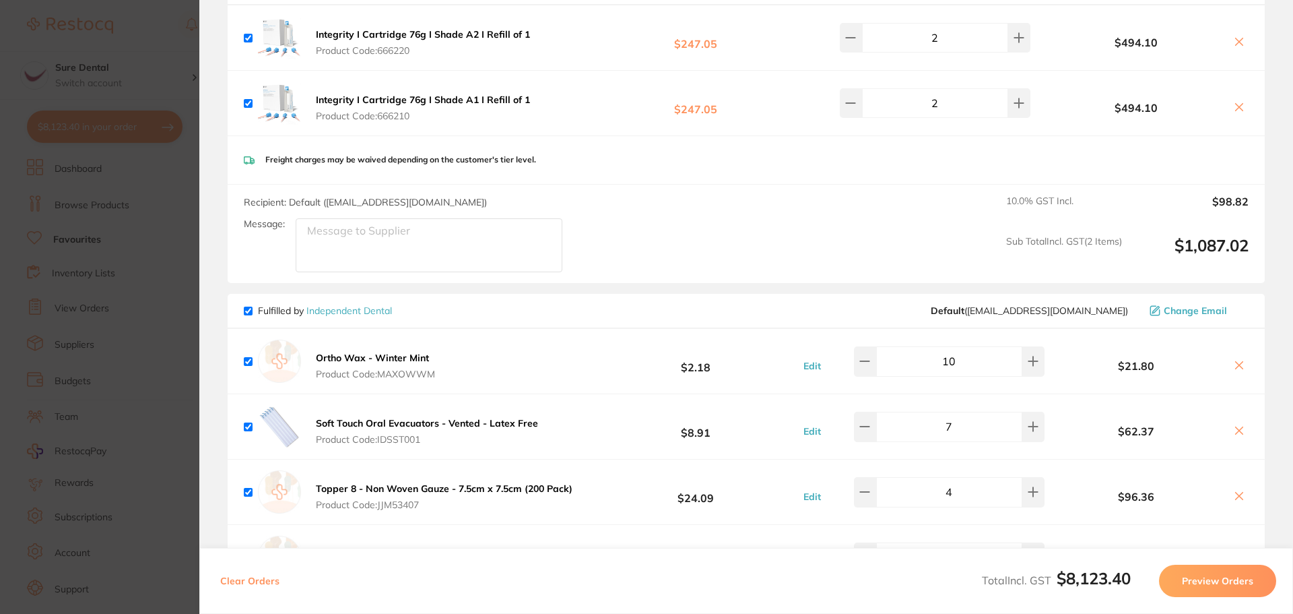
scroll to position [1886, 0]
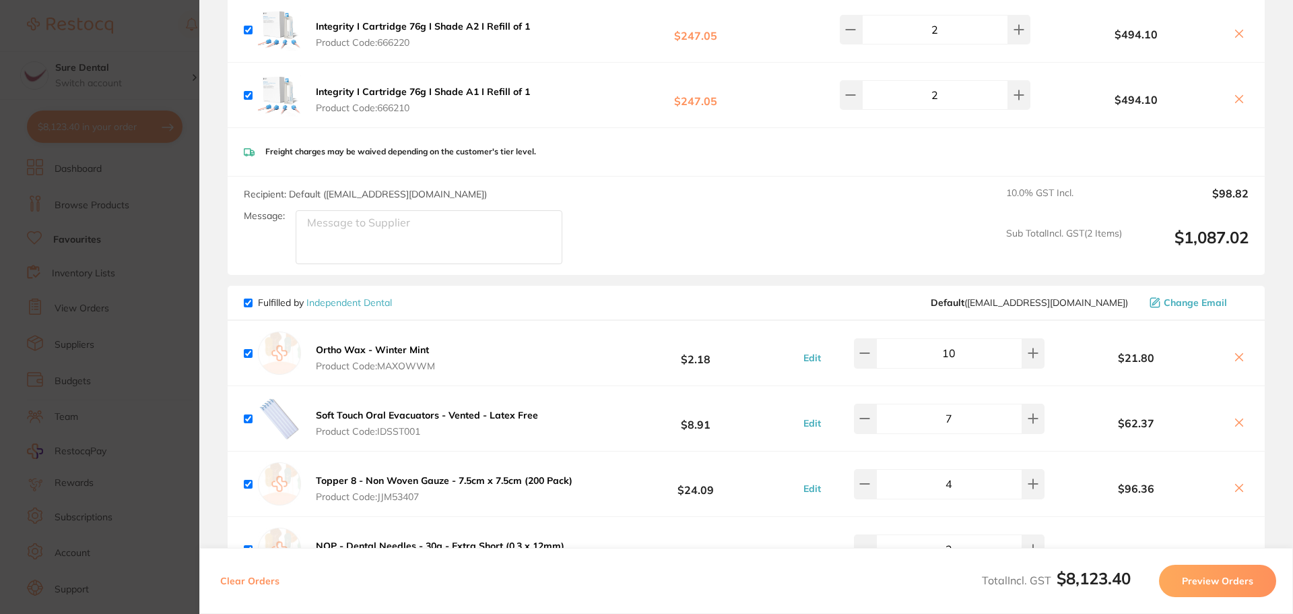
click at [422, 231] on textarea "Message:" at bounding box center [429, 237] width 267 height 54
type textarea "c"
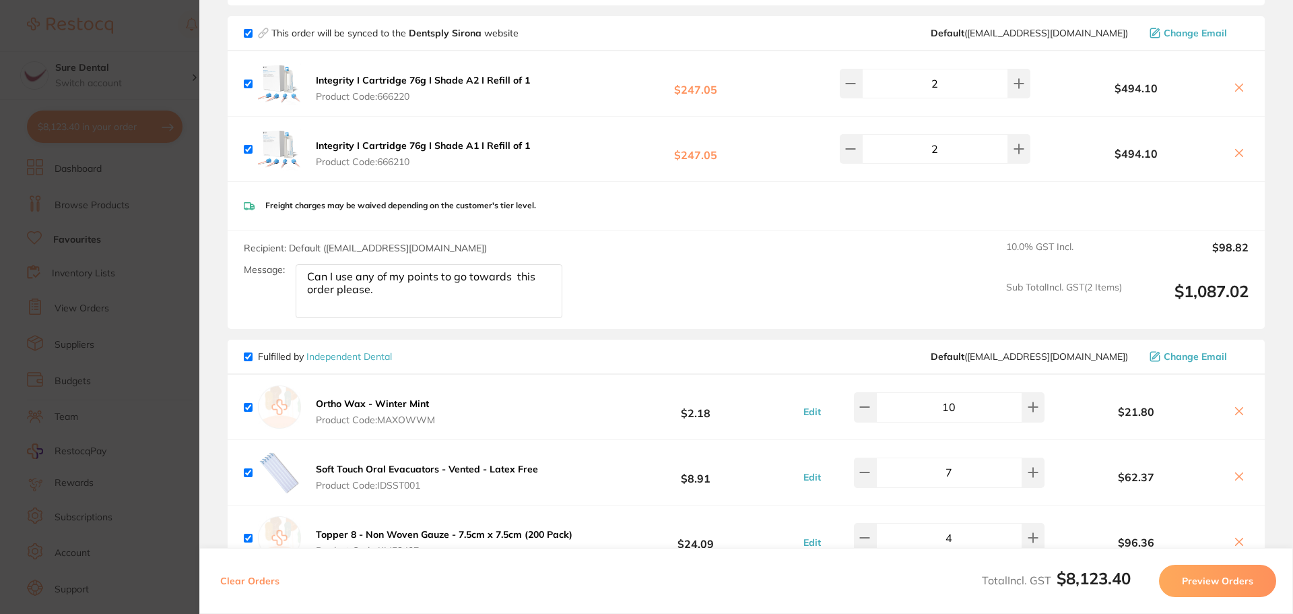
scroll to position [1617, 0]
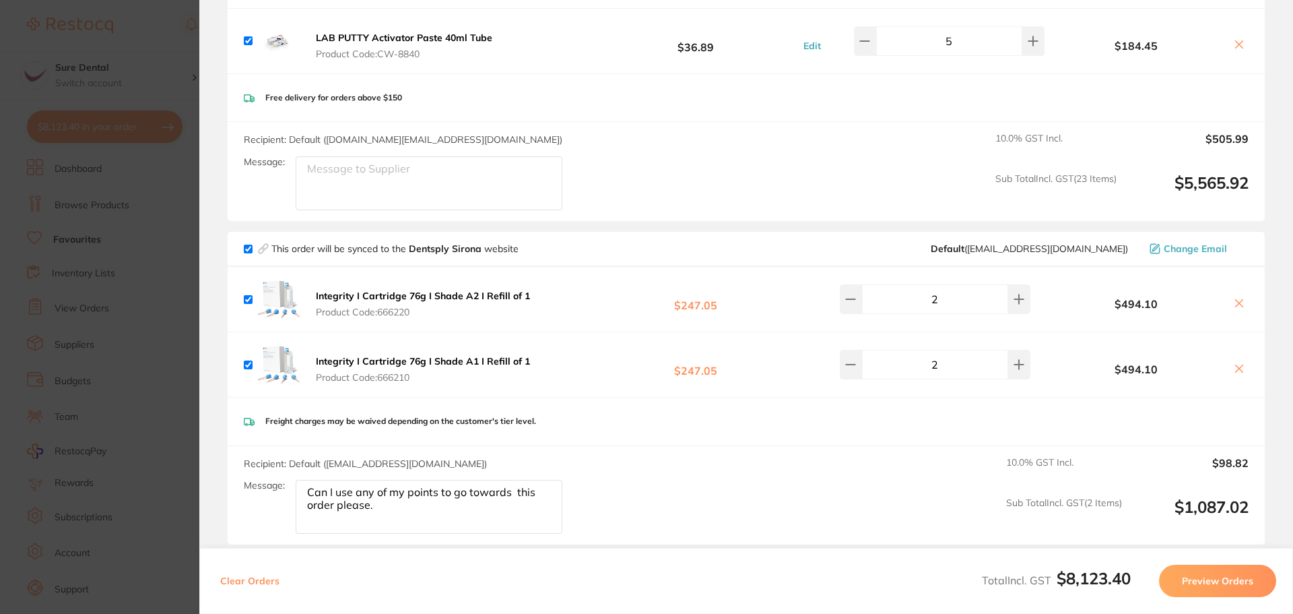
type textarea "Can I use any of my points to go towards this order please."
click at [176, 267] on section "Update RRP Set your pre negotiated price for this item. Item Agreed RRP (excl. …" at bounding box center [646, 307] width 1293 height 614
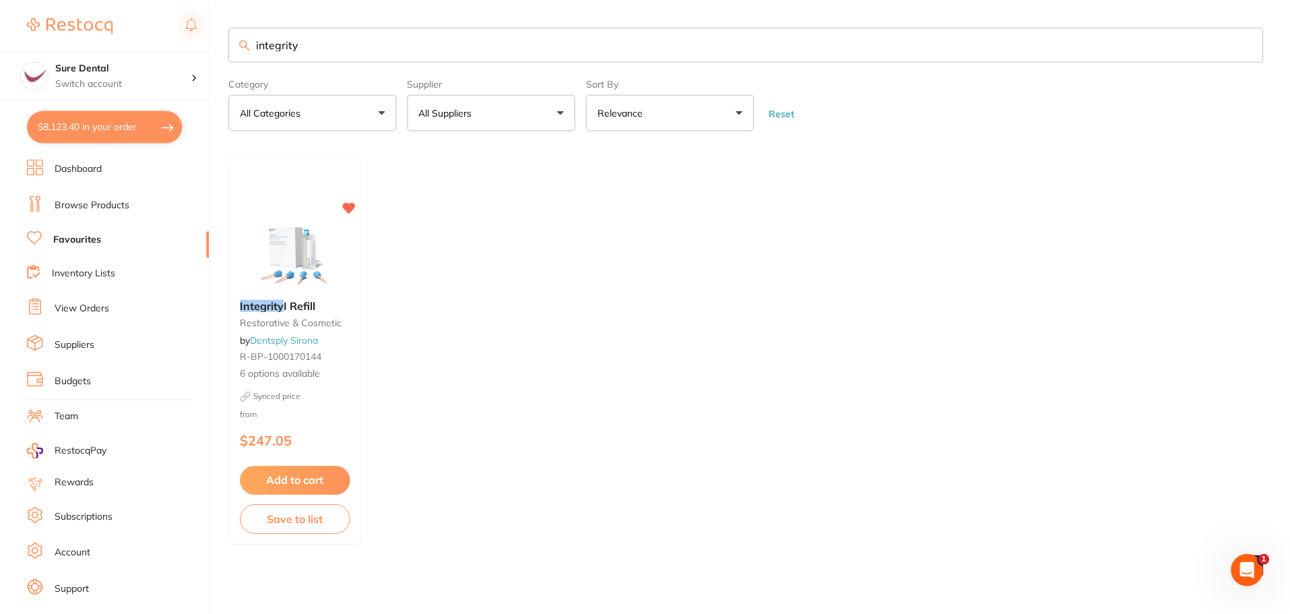
scroll to position [1, 0]
click at [88, 236] on link "Favourites" at bounding box center [77, 239] width 48 height 13
drag, startPoint x: 214, startPoint y: 47, endPoint x: 164, endPoint y: 47, distance: 50.5
click at [165, 47] on div "$8,123.40 Sure Dental Switch account Sure Dental $8,123.40 in your order Dashbo…" at bounding box center [645, 307] width 1290 height 614
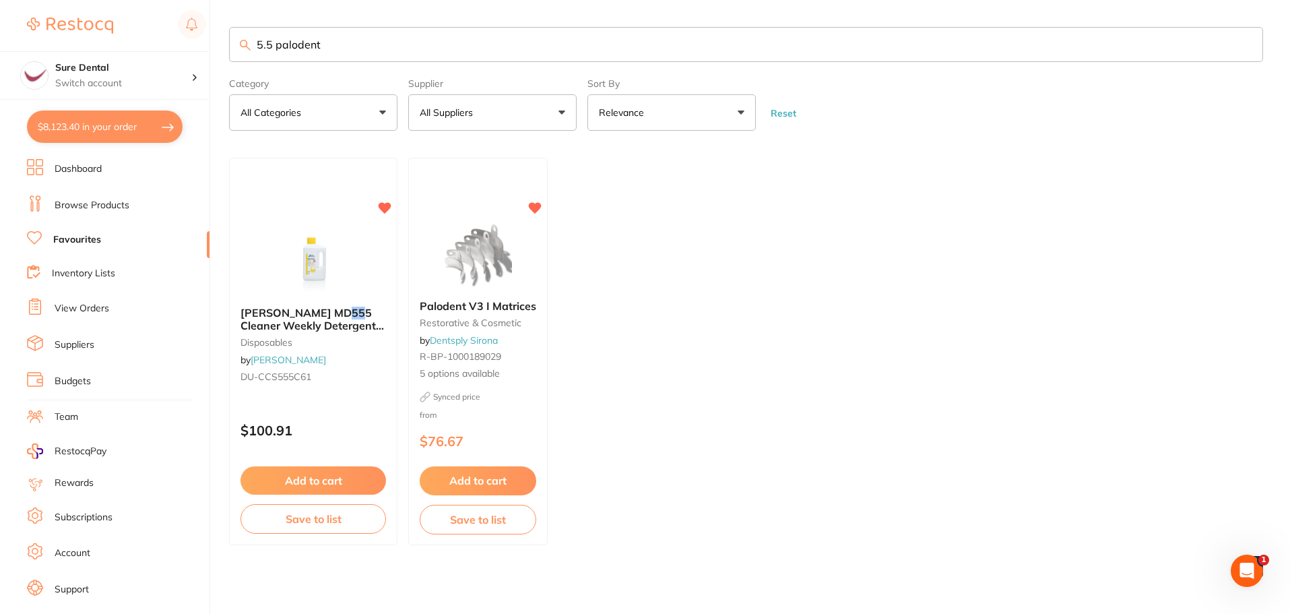
type input "5.5 palodent"
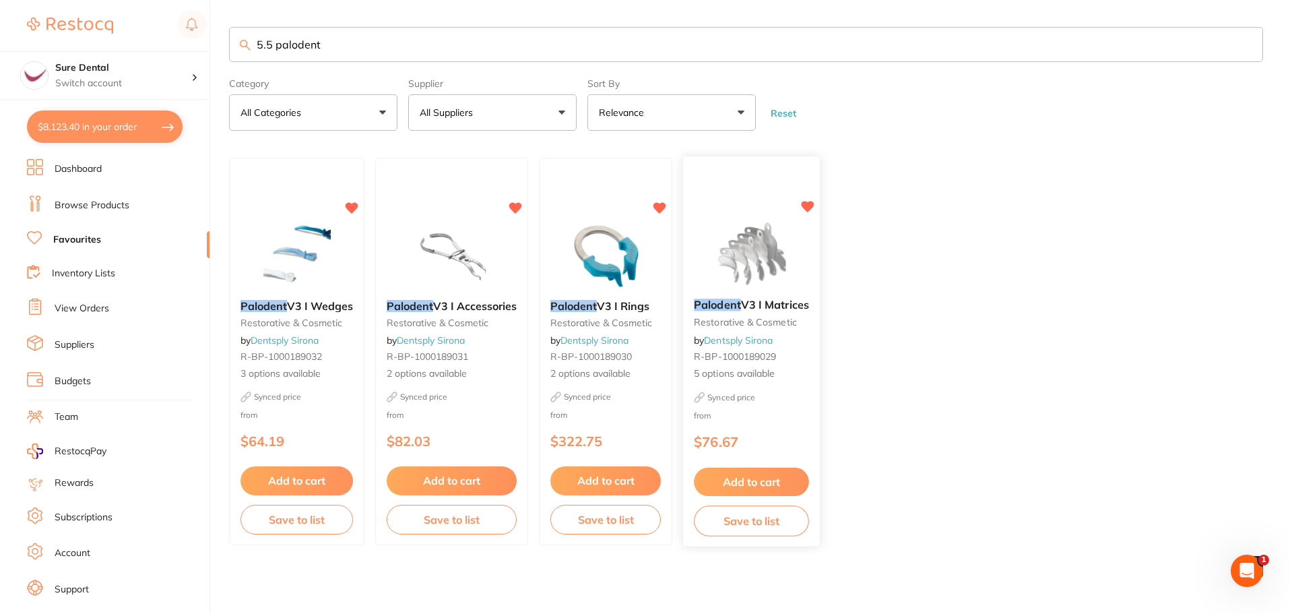
click at [750, 304] on span "V3 I Matrices" at bounding box center [775, 304] width 68 height 13
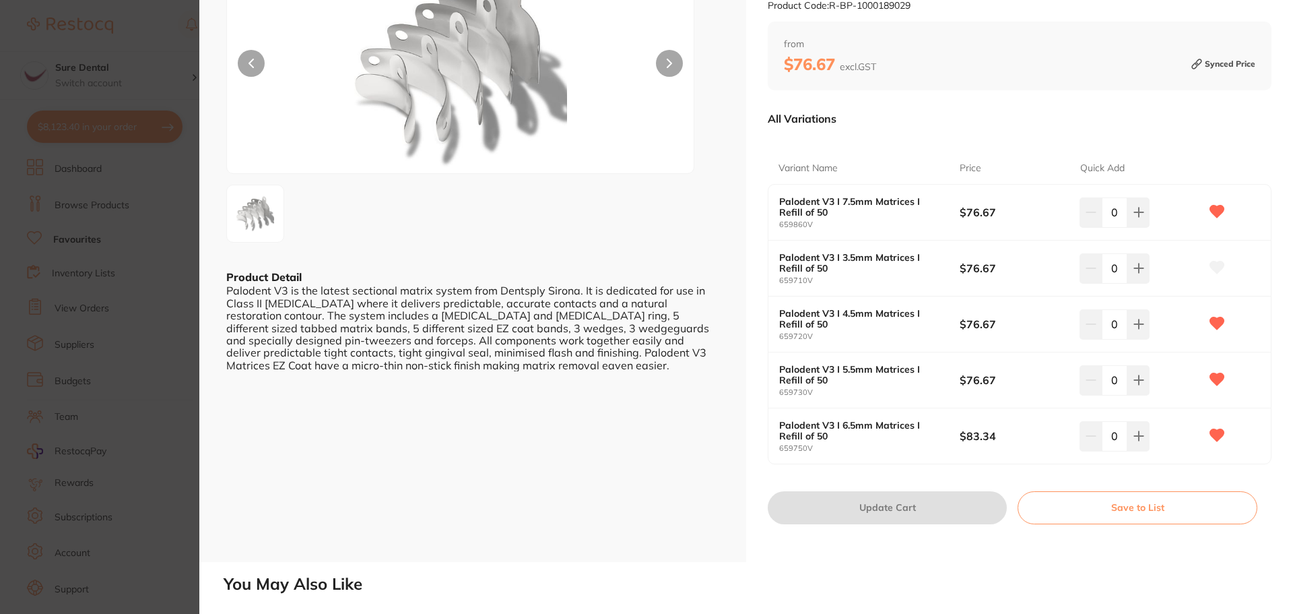
scroll to position [135, 0]
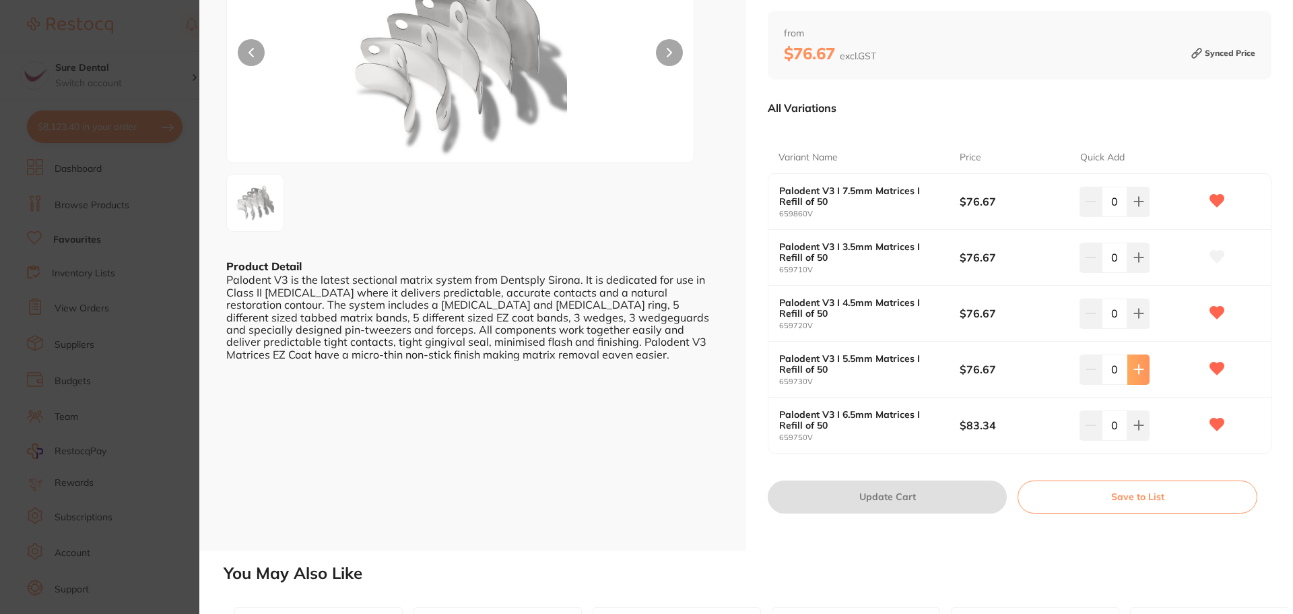
click at [1134, 369] on icon at bounding box center [1138, 369] width 9 height 9
type input "1"
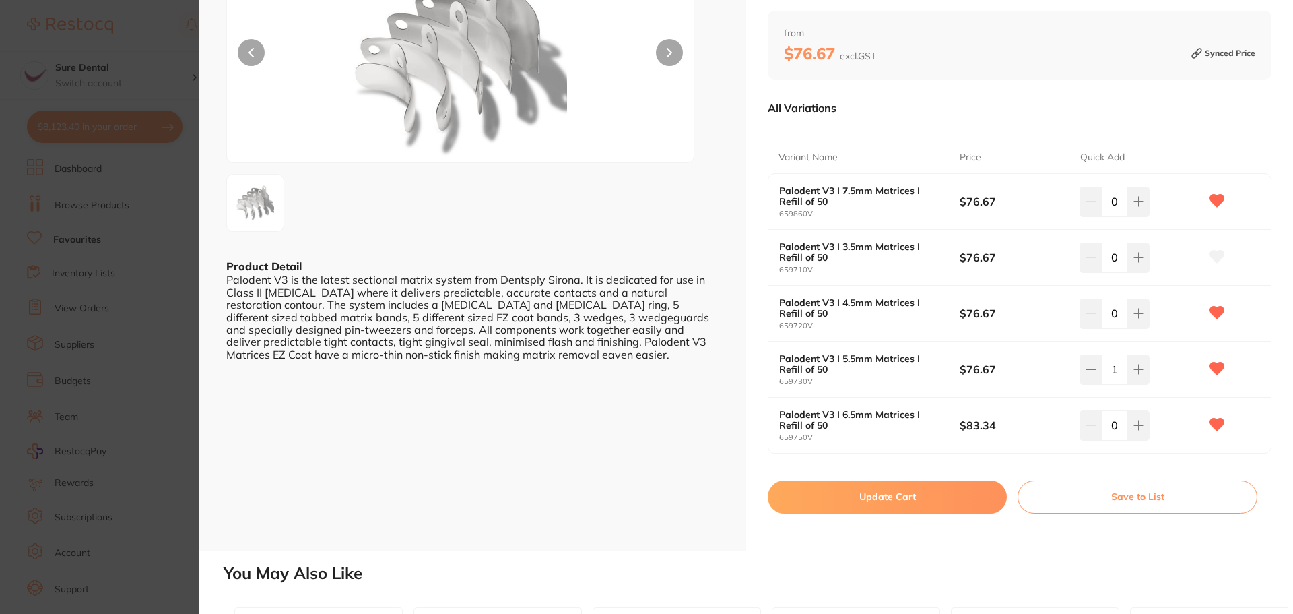
scroll to position [0, 0]
drag, startPoint x: 885, startPoint y: 504, endPoint x: 878, endPoint y: 500, distance: 8.4
click at [886, 504] on button "Update Cart" at bounding box center [887, 496] width 239 height 32
checkbox input "false"
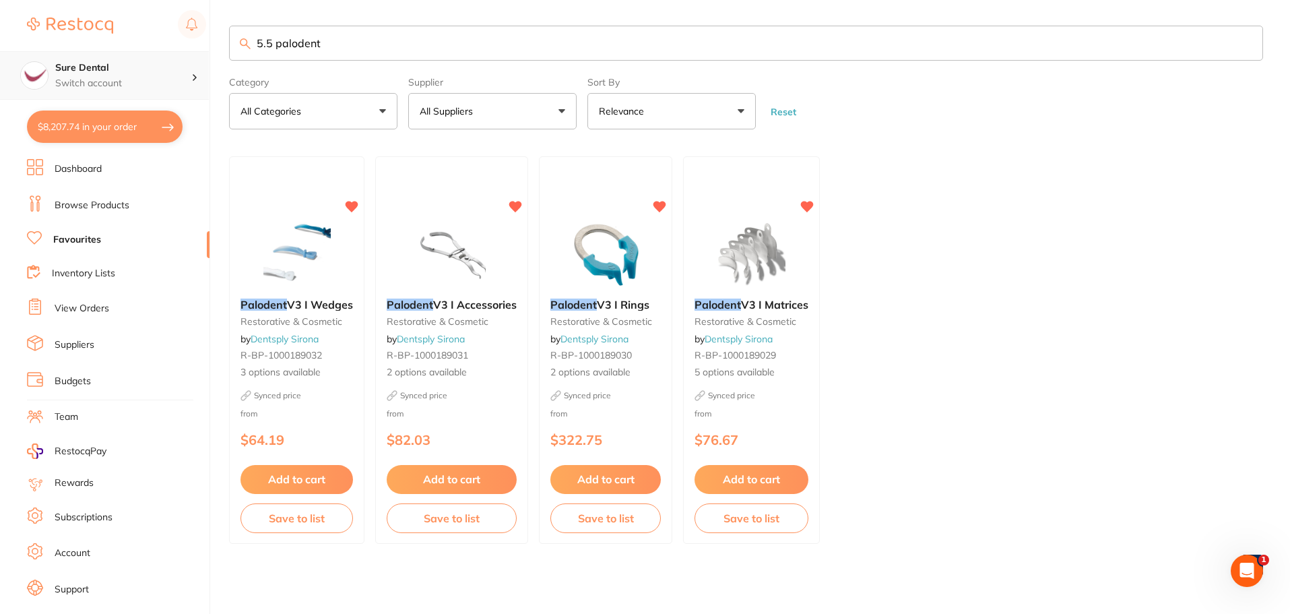
scroll to position [1, 0]
drag, startPoint x: 344, startPoint y: 49, endPoint x: 135, endPoint y: 51, distance: 208.8
click at [150, 63] on div "$8,207.74 Sure Dental Switch account Sure Dental $8,207.74 in your order Dashbo…" at bounding box center [645, 306] width 1290 height 614
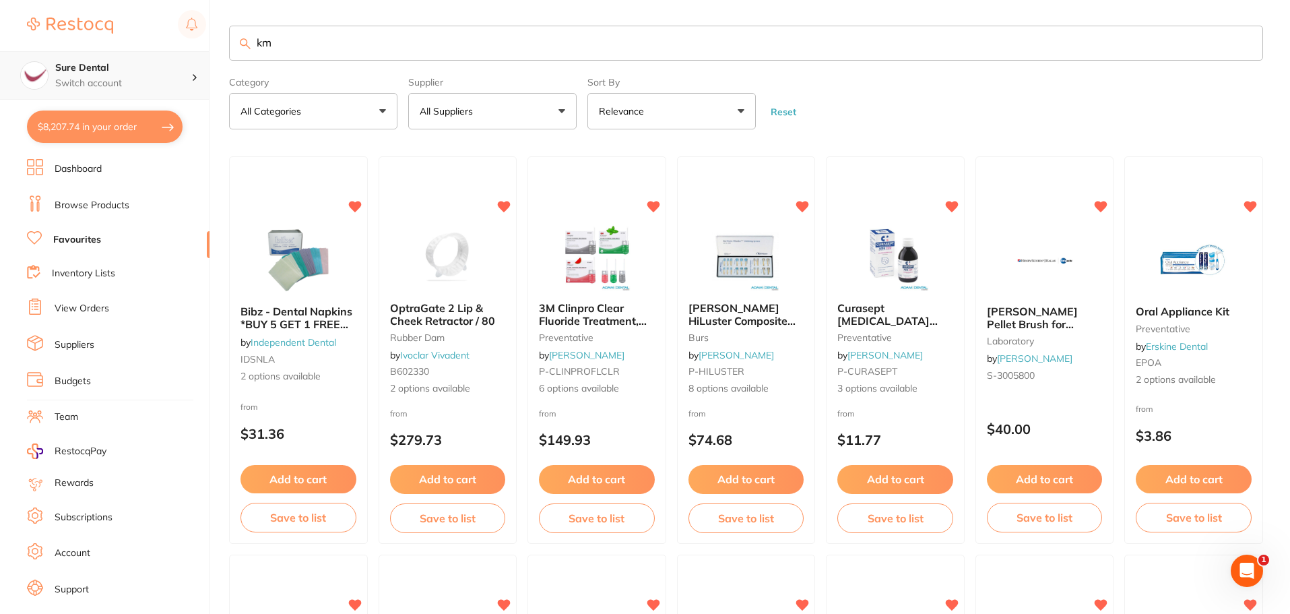
scroll to position [0, 0]
type input "k"
type input "monobond"
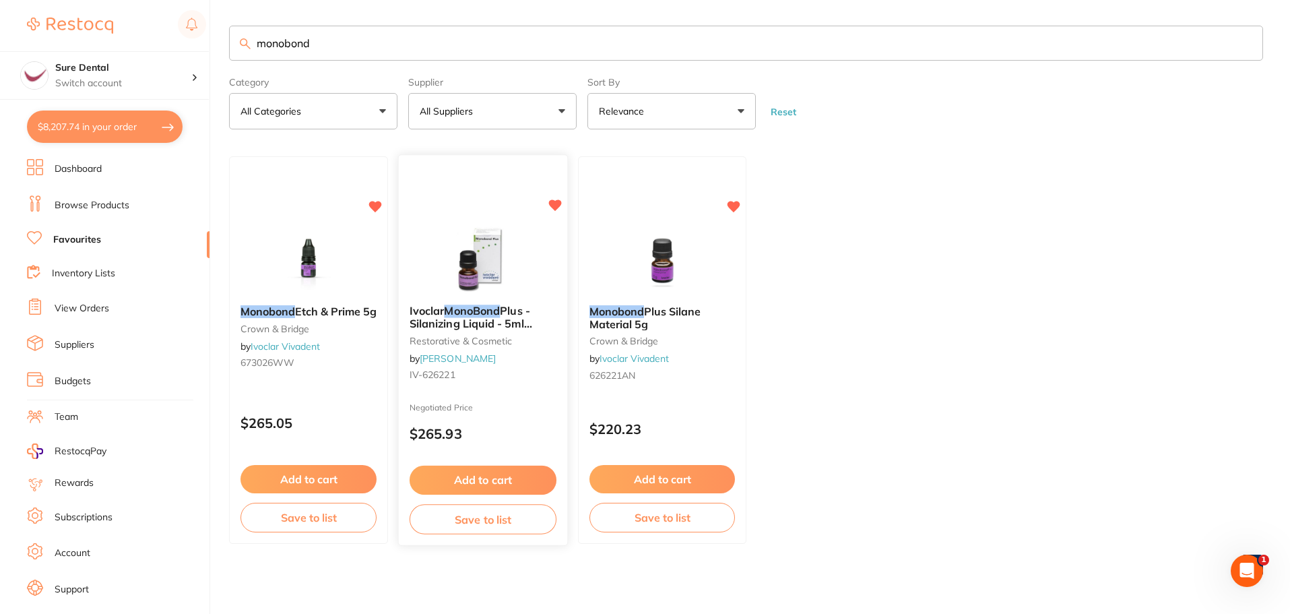
click at [465, 322] on span "Plus - Silanizing Liquid - 5ml Bottle" at bounding box center [471, 323] width 123 height 38
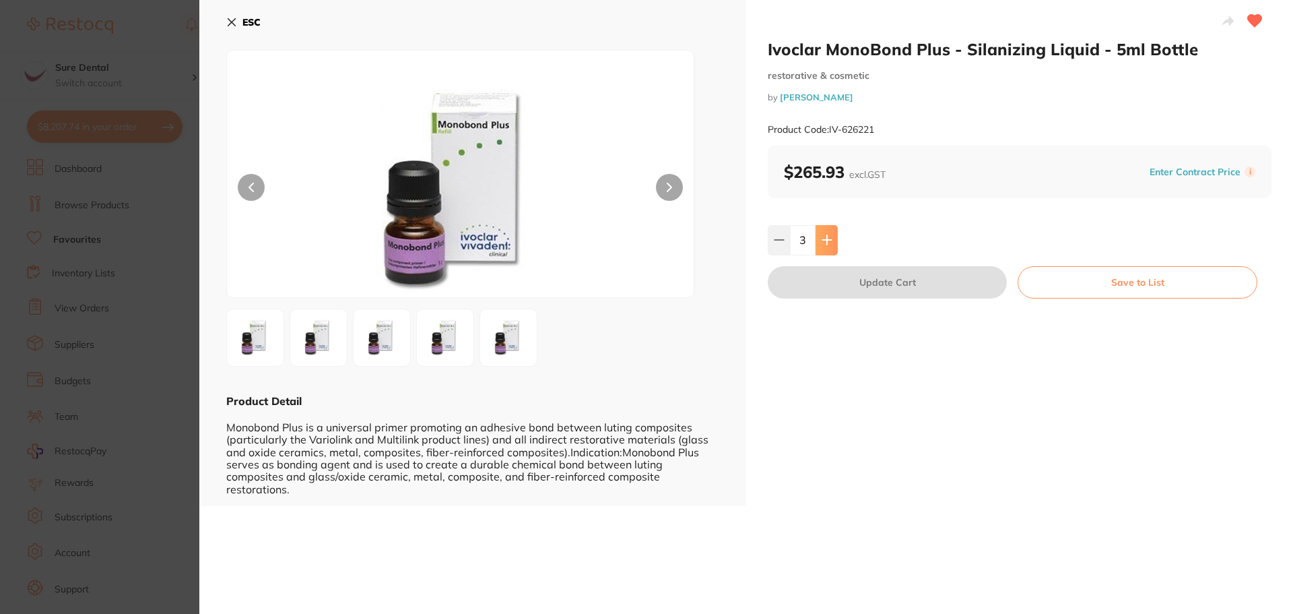
click at [825, 240] on icon at bounding box center [826, 240] width 9 height 9
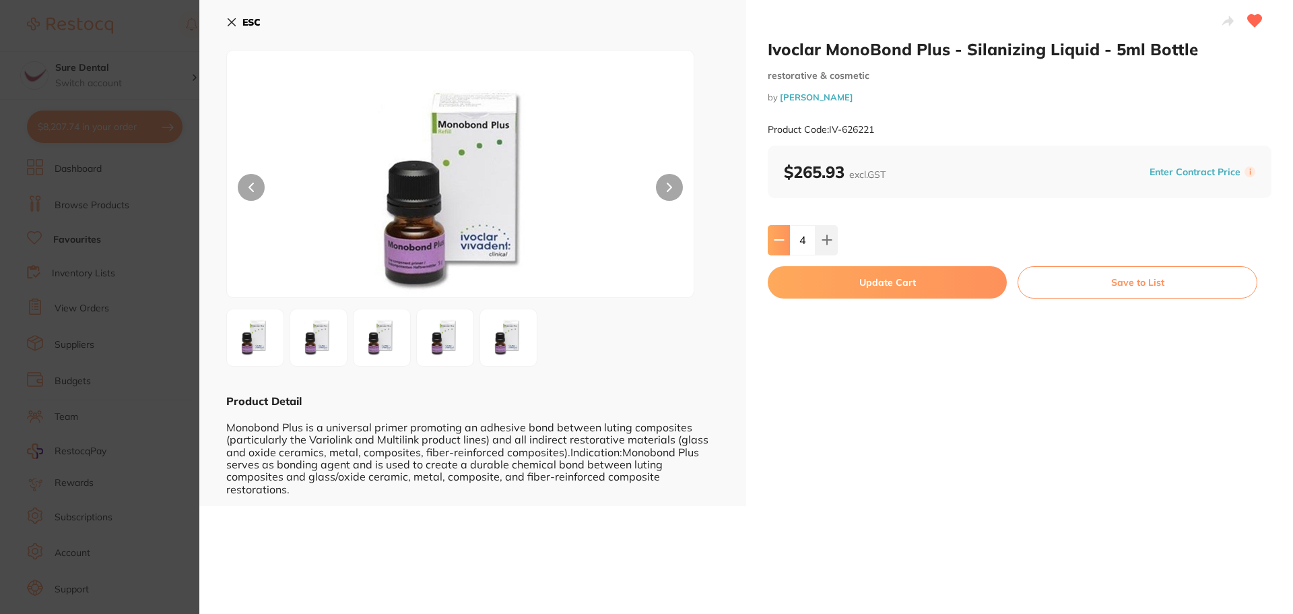
click at [782, 242] on icon at bounding box center [779, 239] width 11 height 11
click at [818, 246] on button at bounding box center [827, 240] width 22 height 30
type input "4"
click at [851, 282] on button "Update Cart" at bounding box center [887, 282] width 239 height 32
type input "4"
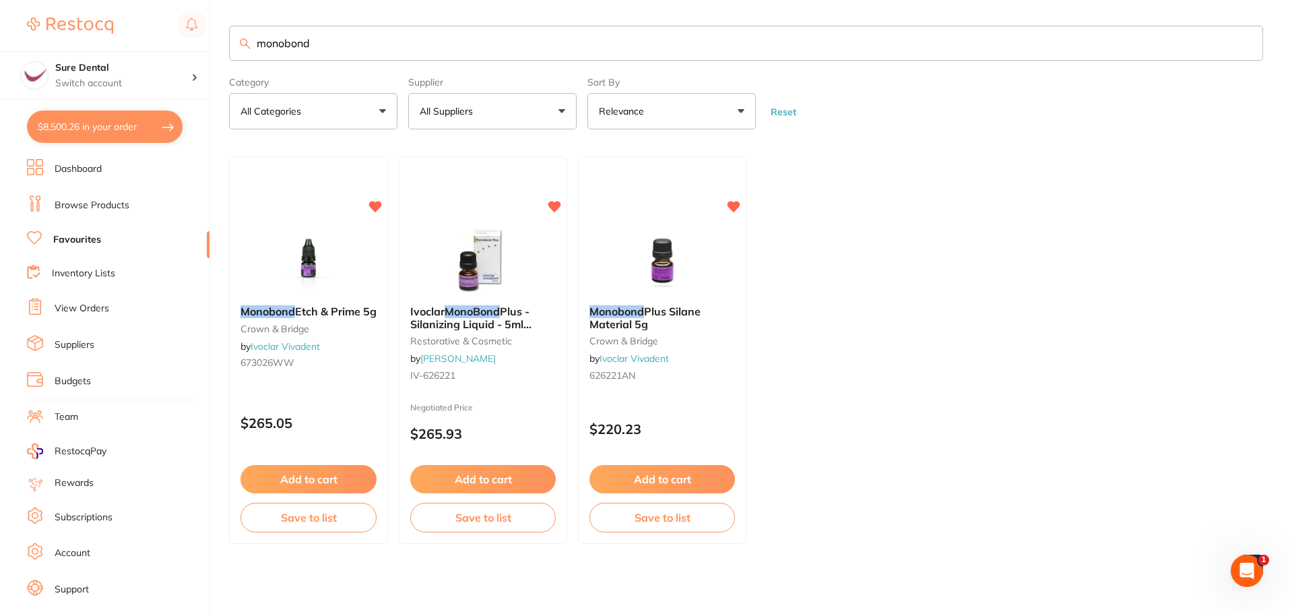
click at [88, 210] on link "Browse Products" at bounding box center [92, 205] width 75 height 13
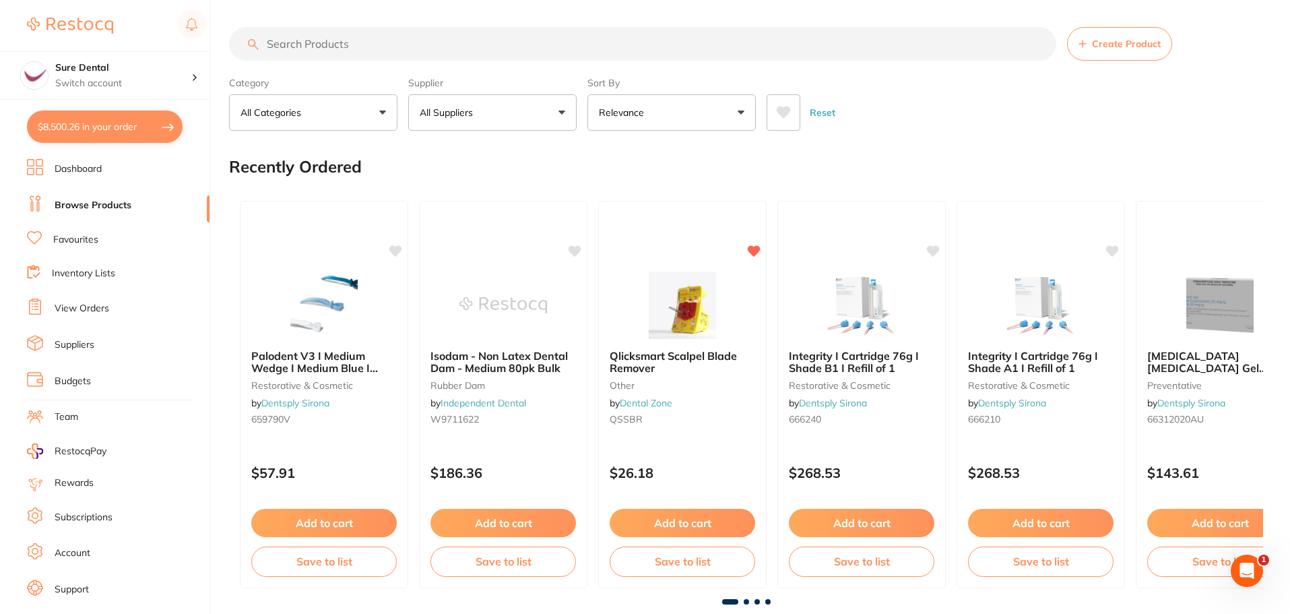
click at [299, 42] on input "search" at bounding box center [642, 44] width 827 height 34
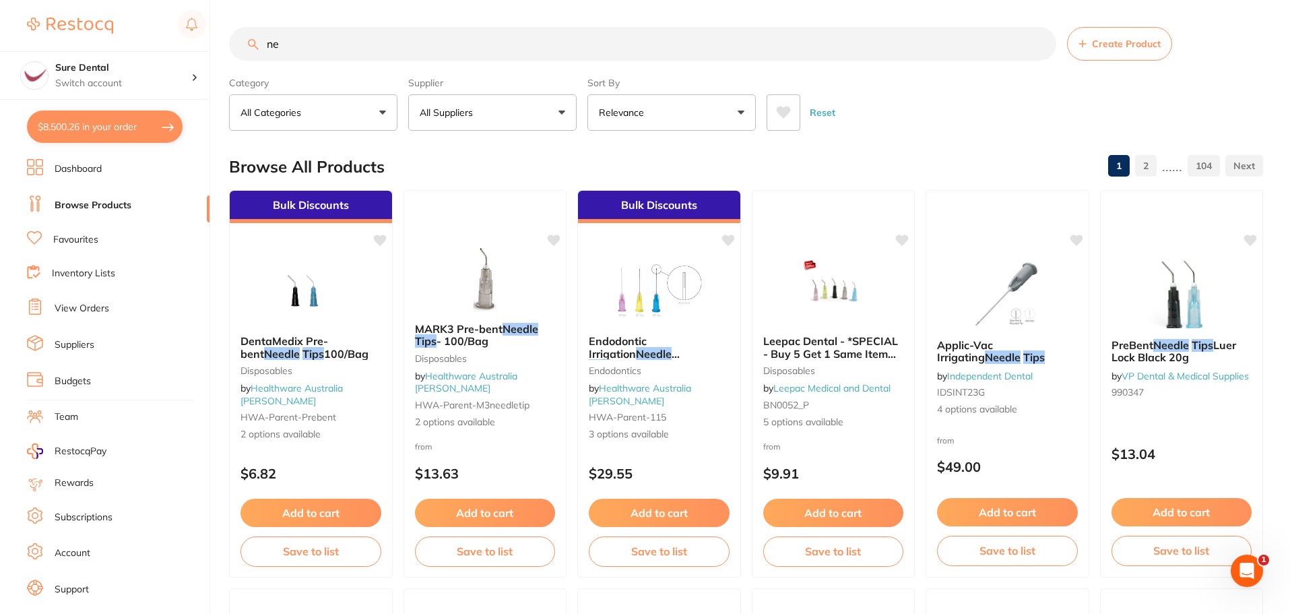
type input "n"
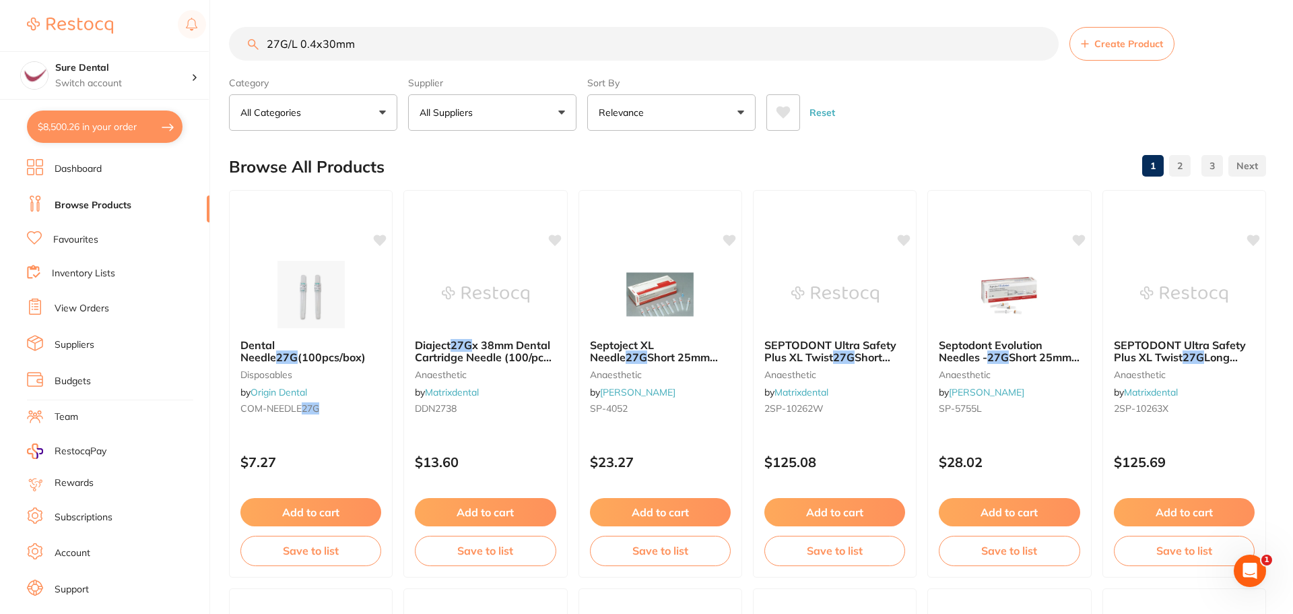
type input "27G/L 0.4x30mm"
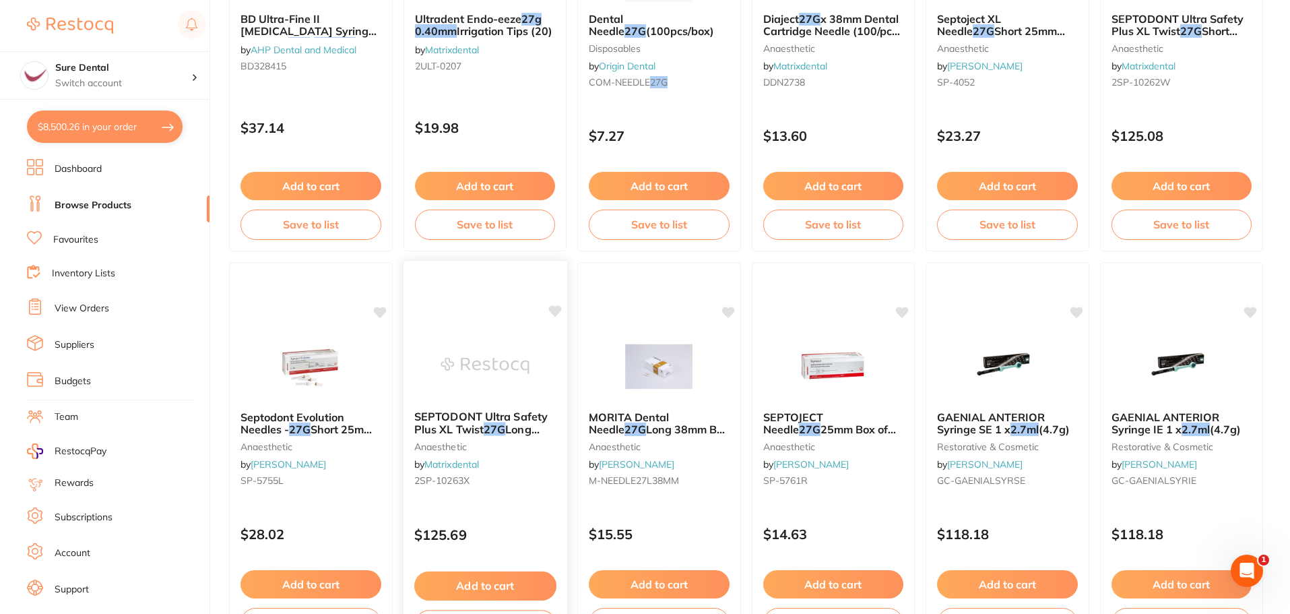
scroll to position [404, 0]
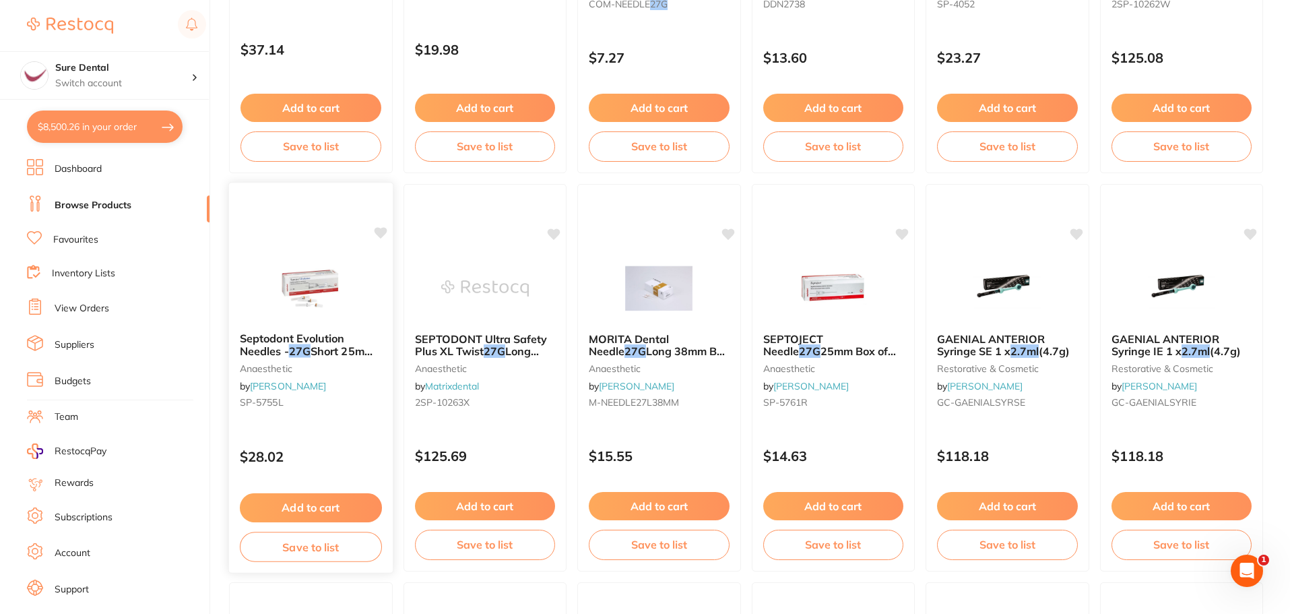
click at [329, 348] on span "Short 25mm - Sterile, 100-Pack" at bounding box center [310, 357] width 141 height 26
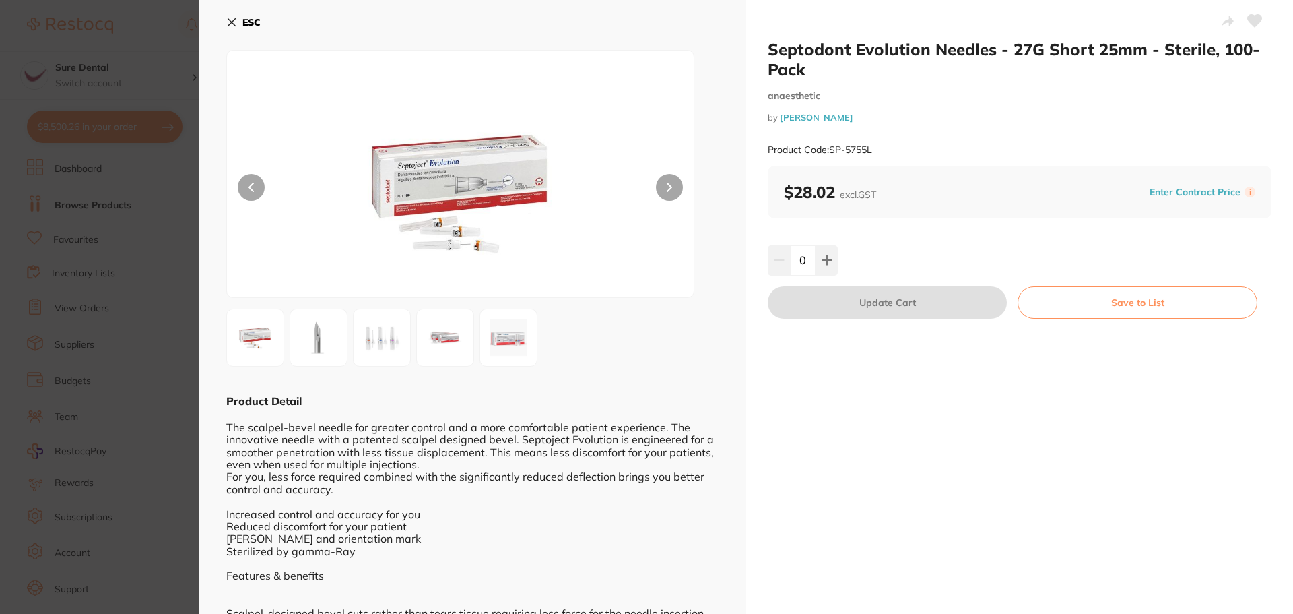
click at [231, 19] on icon at bounding box center [231, 22] width 11 height 11
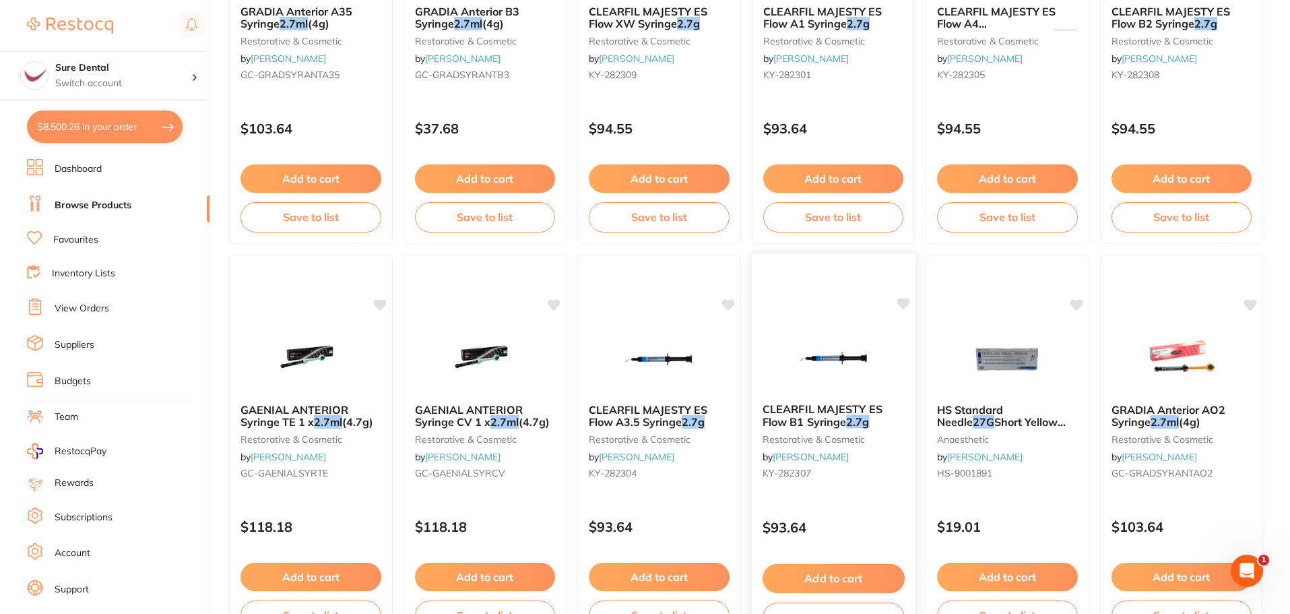
scroll to position [3218, 0]
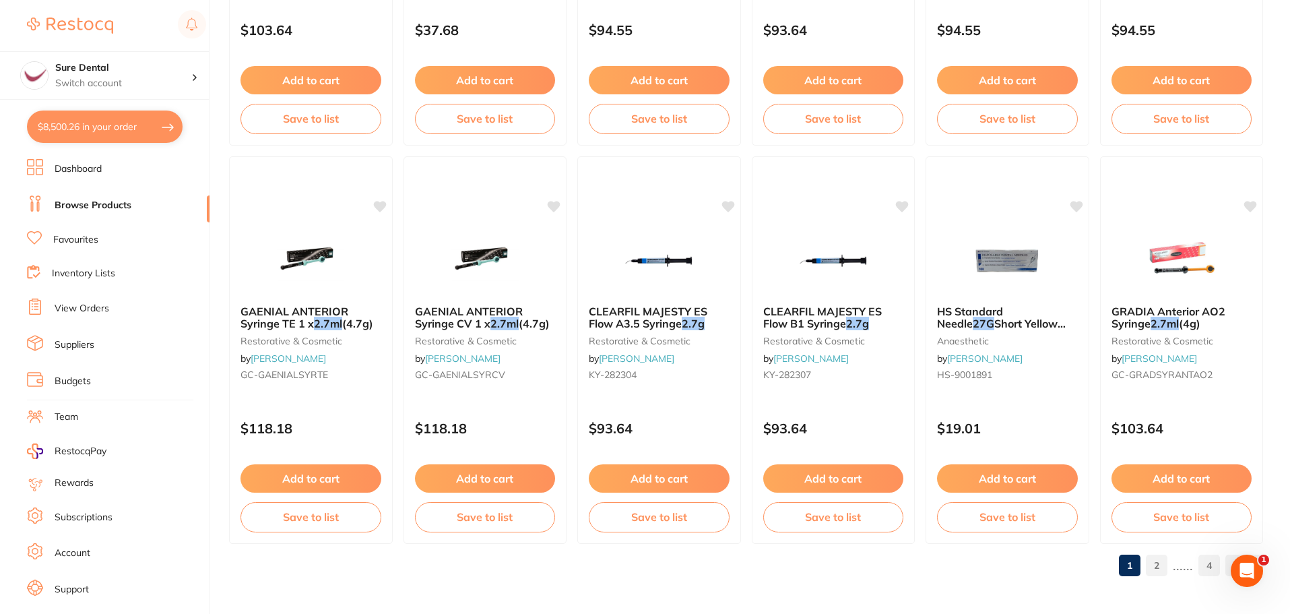
click at [1154, 561] on link "2" at bounding box center [1157, 565] width 22 height 27
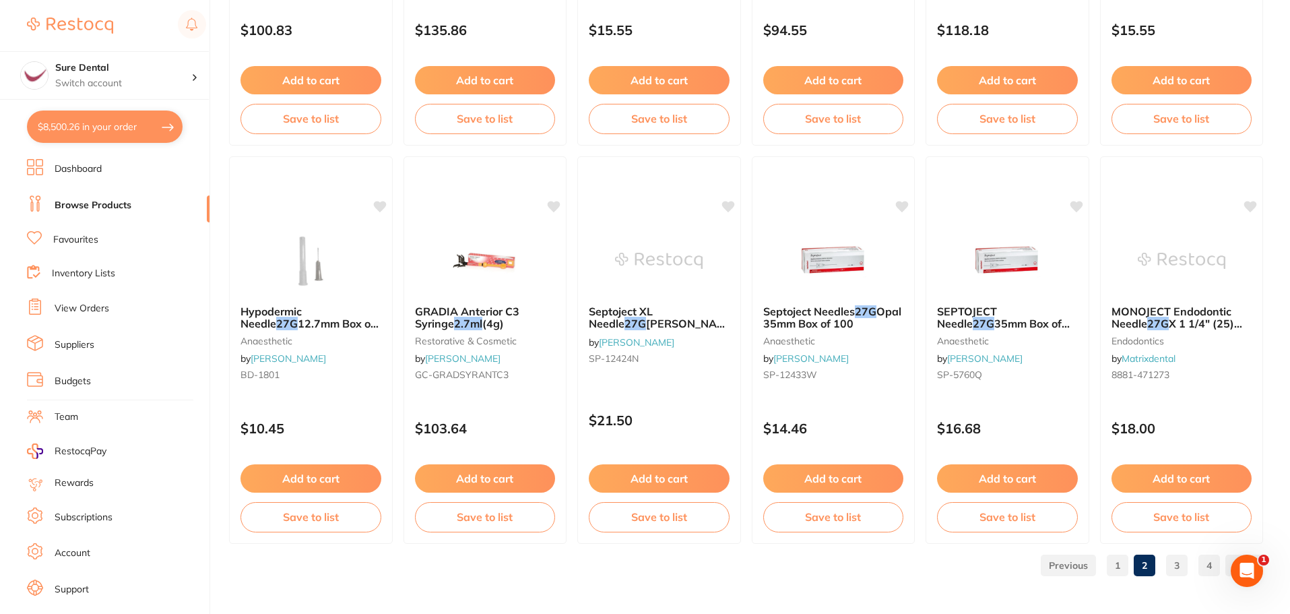
click at [1124, 567] on link "1" at bounding box center [1118, 565] width 22 height 27
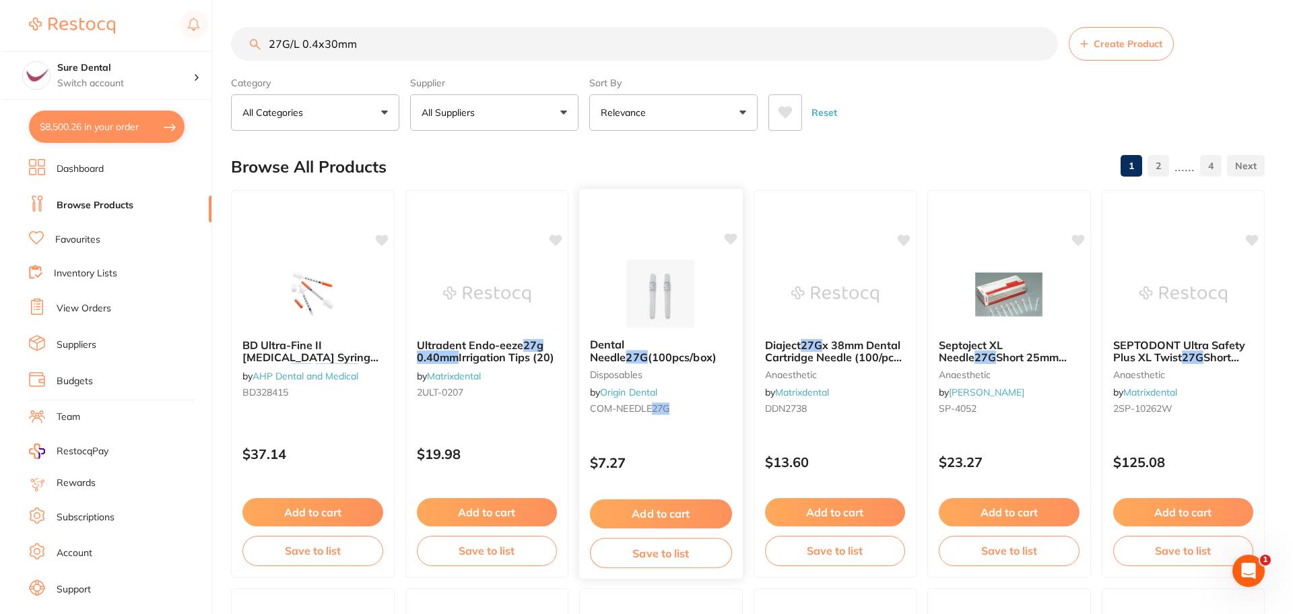
scroll to position [0, 0]
click at [646, 356] on span "(100pcs/box)" at bounding box center [680, 356] width 69 height 13
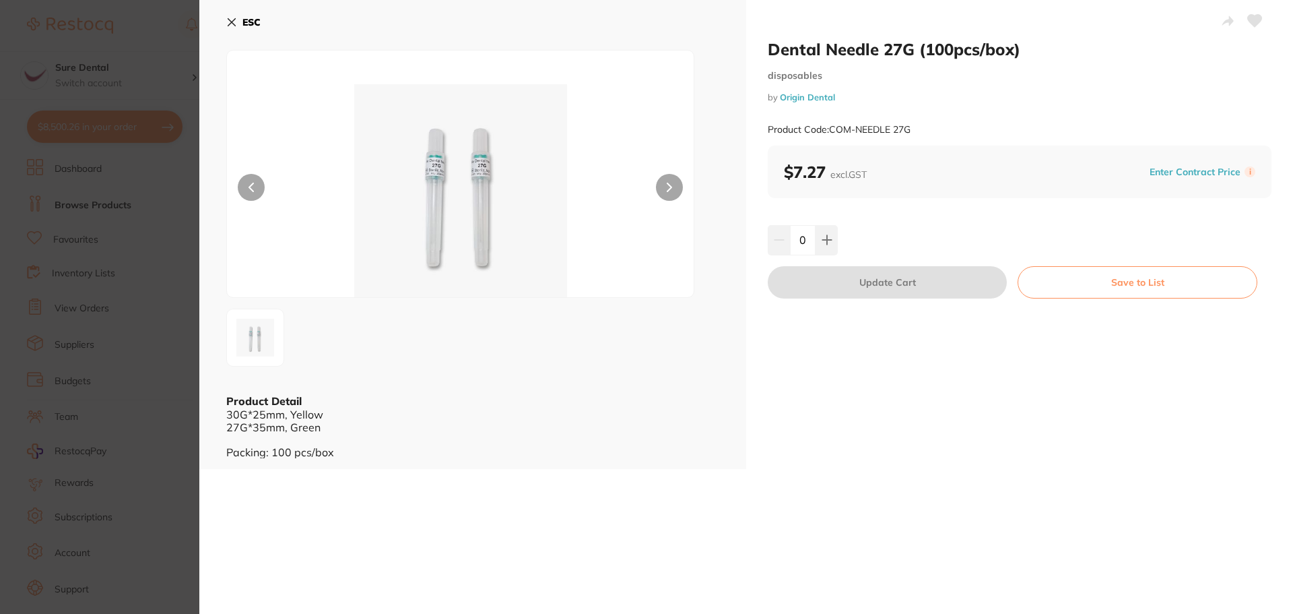
click at [232, 23] on icon at bounding box center [231, 22] width 7 height 7
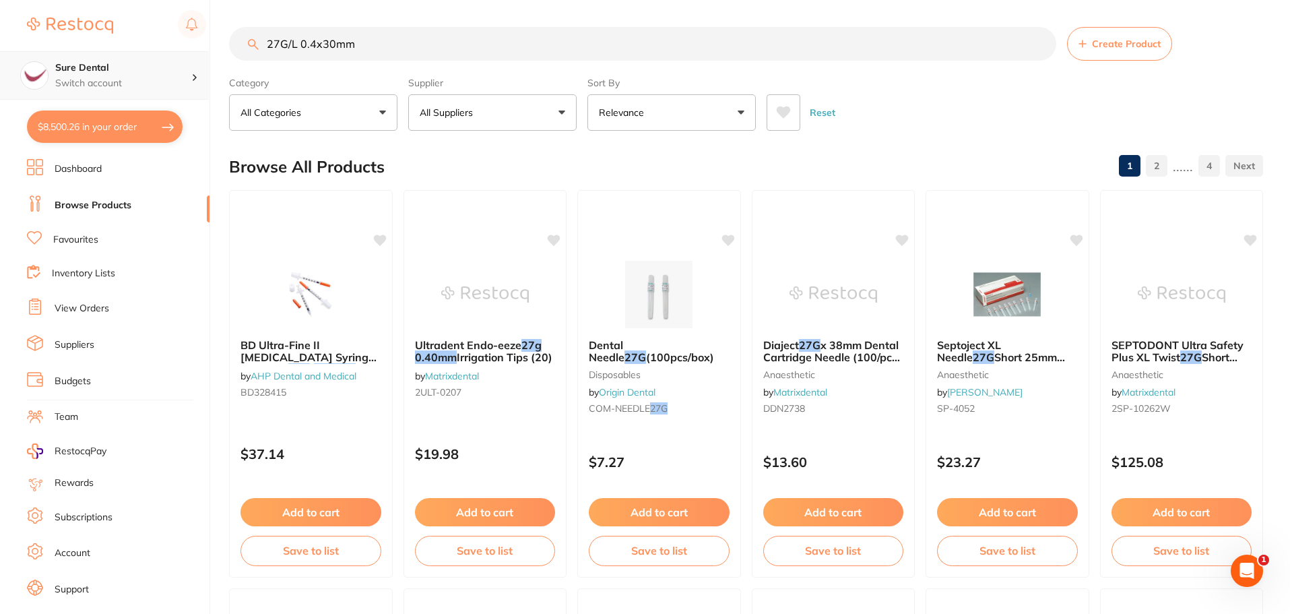
drag, startPoint x: 368, startPoint y: 38, endPoint x: 157, endPoint y: 59, distance: 212.5
click at [173, 54] on div "$8,500.26 Sure Dental Switch account Sure Dental $8,500.26 in your order Dashbo…" at bounding box center [645, 307] width 1290 height 614
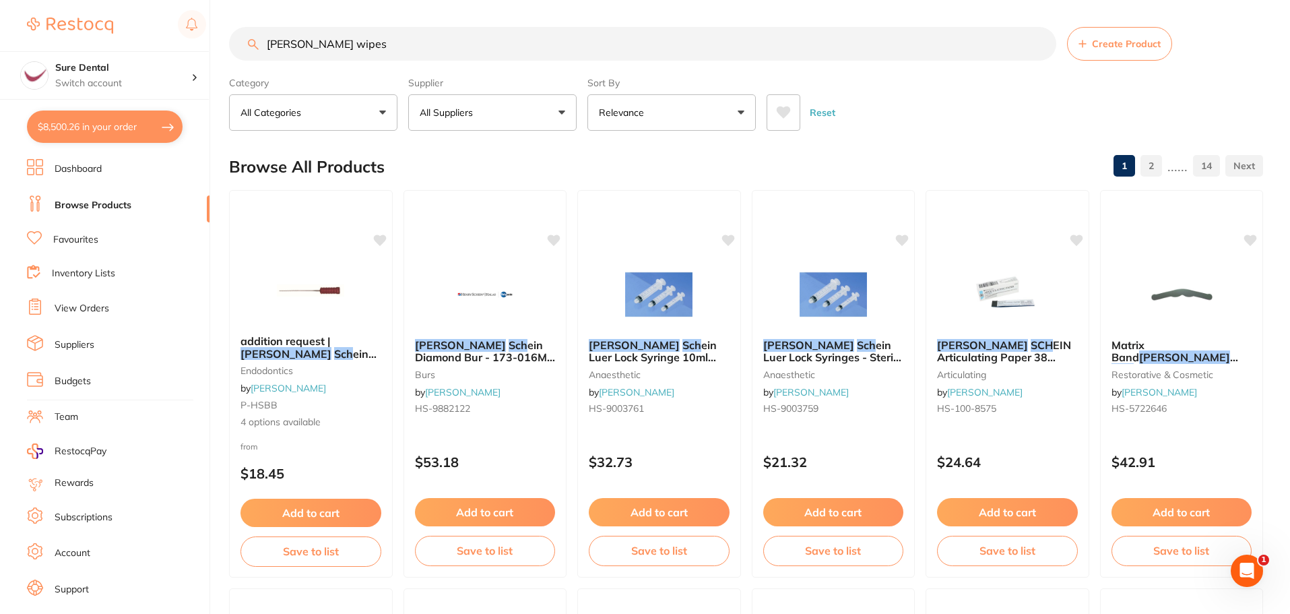
type input "henry schein wipes"
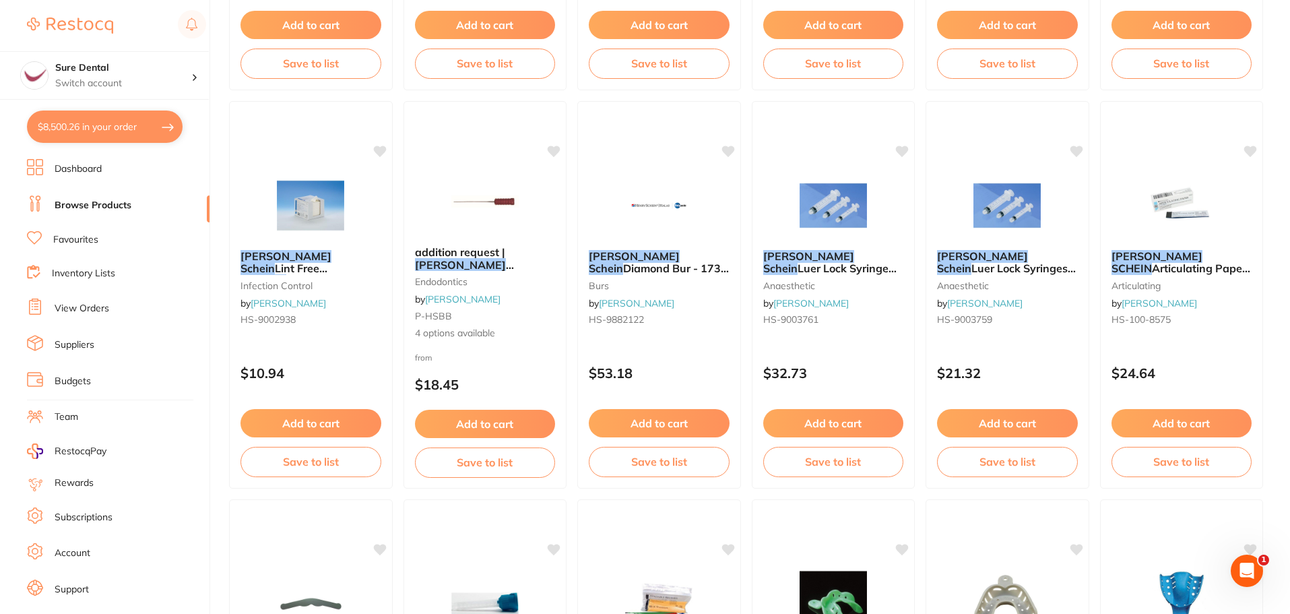
scroll to position [472, 0]
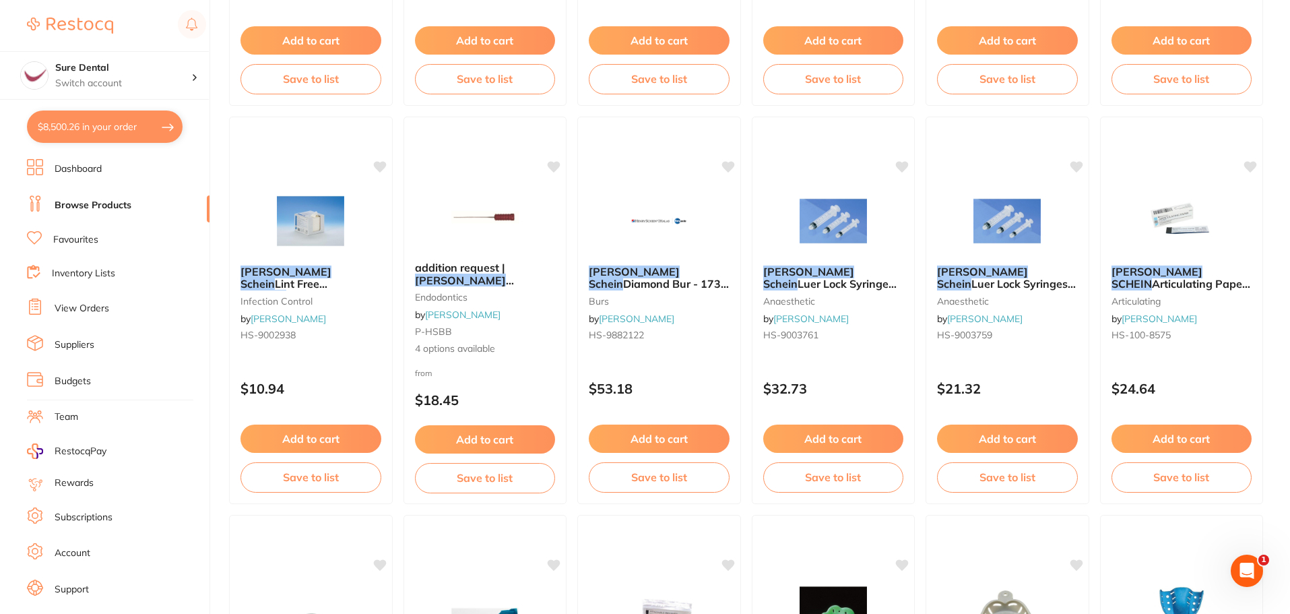
click at [65, 241] on link "Favourites" at bounding box center [75, 239] width 45 height 13
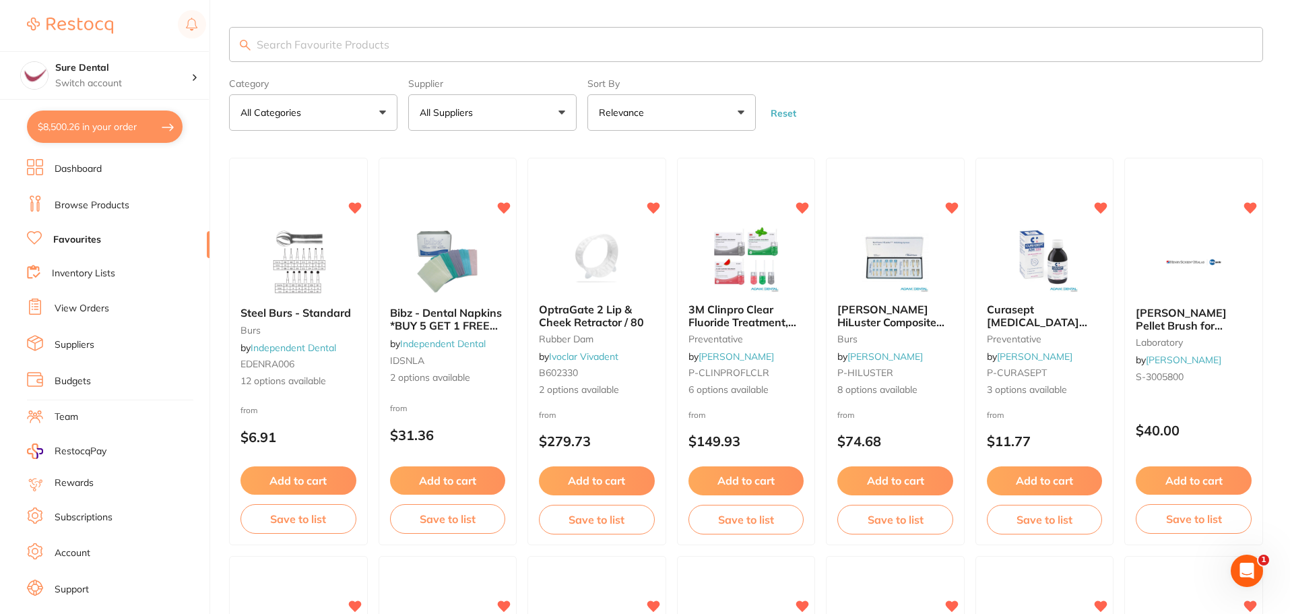
click at [357, 49] on input "search" at bounding box center [746, 44] width 1034 height 35
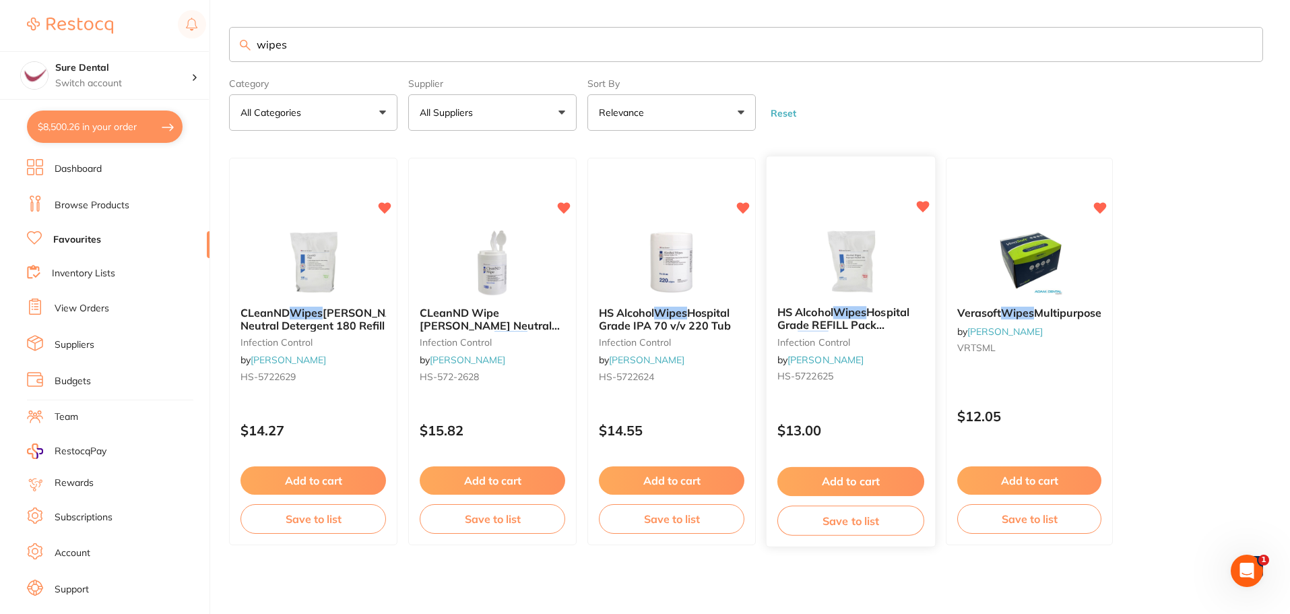
scroll to position [1, 0]
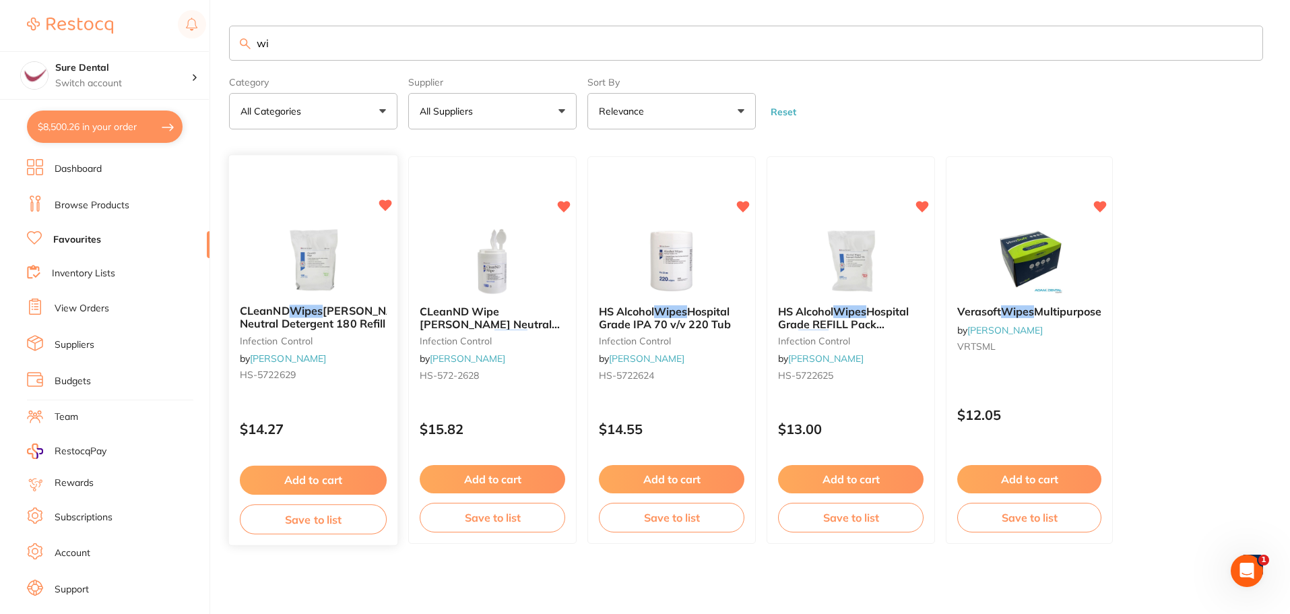
type input "w"
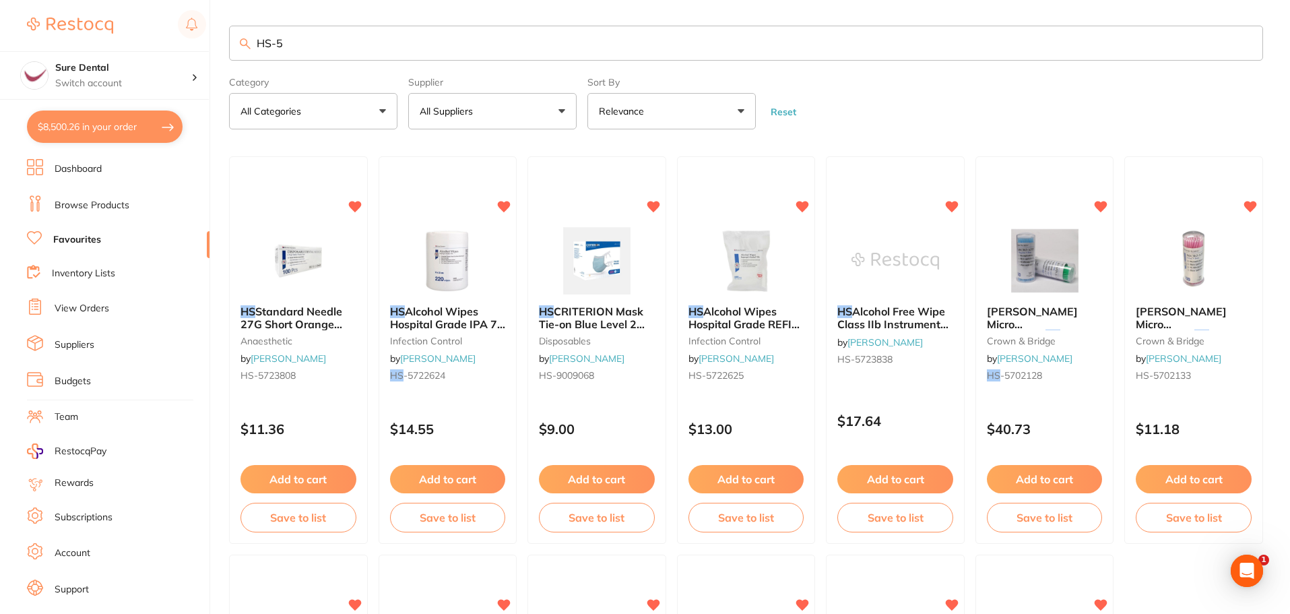
scroll to position [0, 0]
type input "HS-5723838"
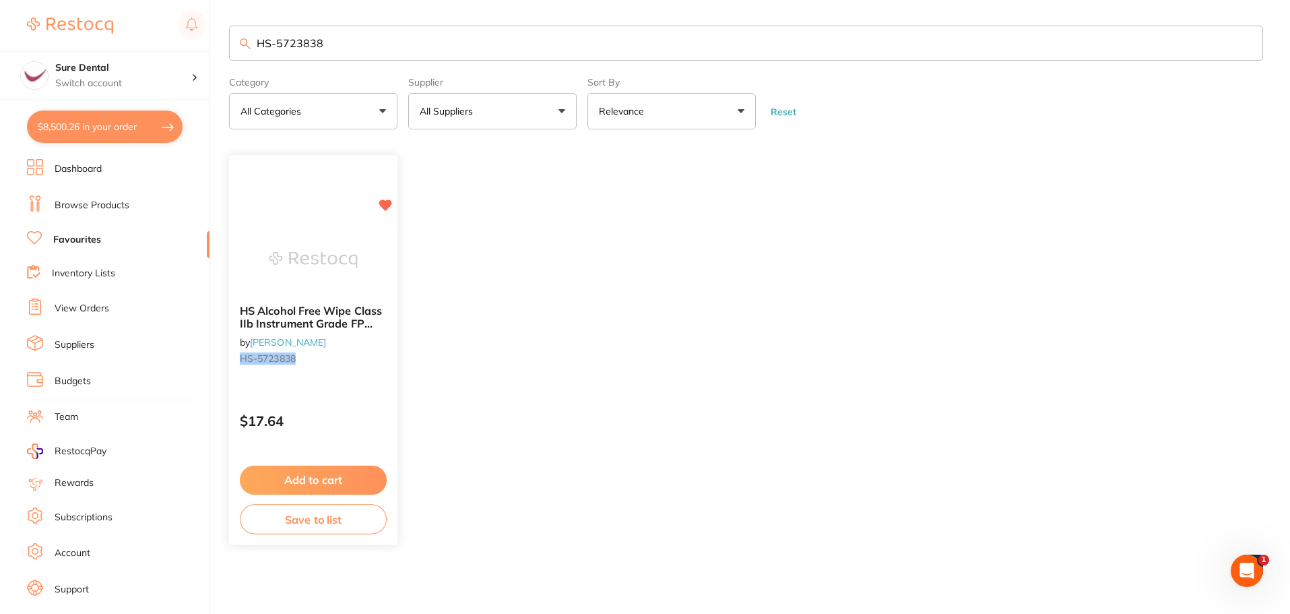
click at [314, 313] on span "HS Alcohol Free Wipe Class IIb Instrument Grade FP 200Pk" at bounding box center [311, 323] width 142 height 38
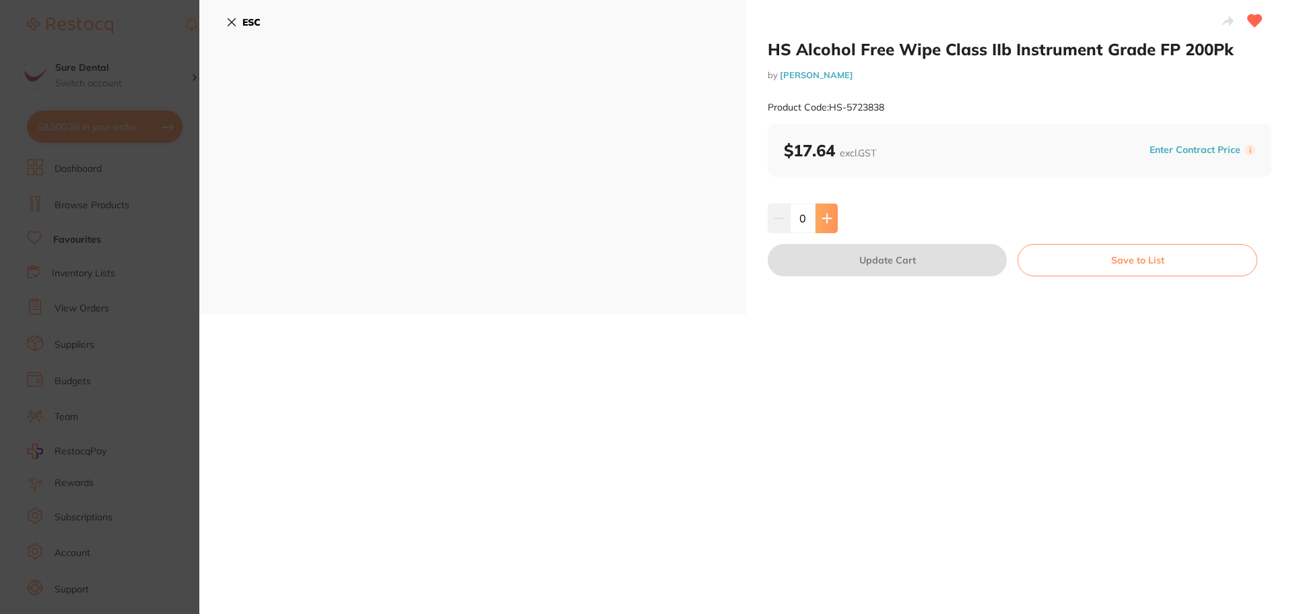
click at [826, 222] on icon at bounding box center [827, 218] width 11 height 11
click at [827, 222] on icon at bounding box center [827, 218] width 11 height 11
click at [827, 221] on icon at bounding box center [827, 218] width 11 height 11
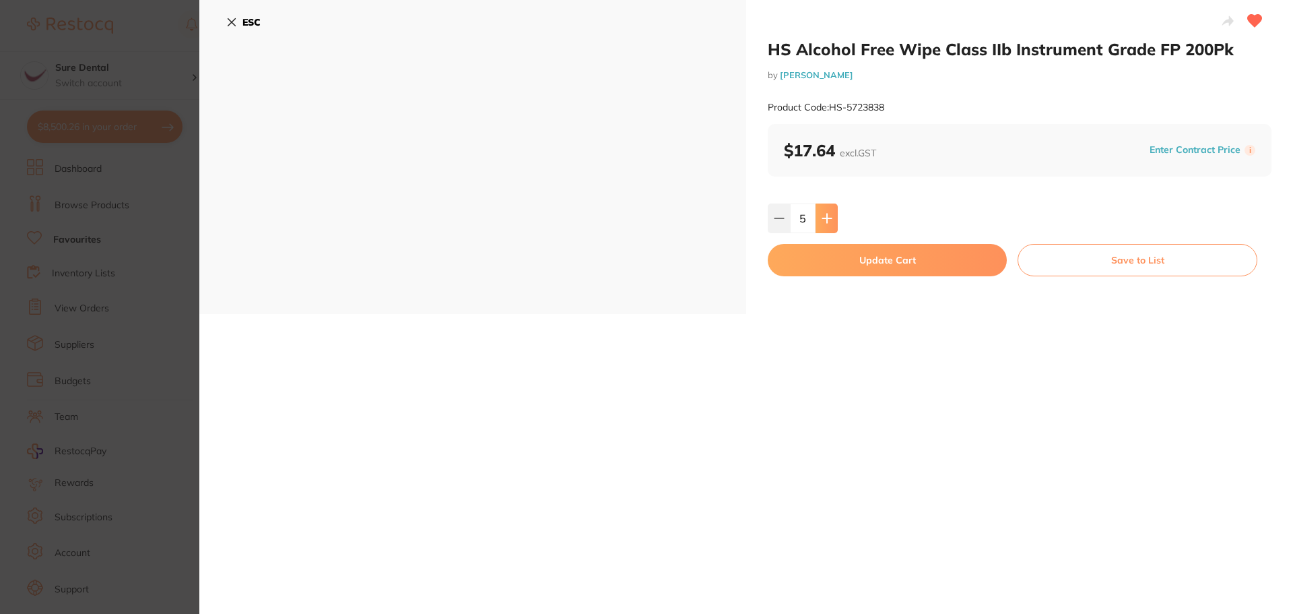
click at [824, 219] on icon at bounding box center [827, 218] width 11 height 11
type input "6"
drag, startPoint x: 879, startPoint y: 264, endPoint x: 905, endPoint y: 296, distance: 41.2
click at [880, 264] on button "Update Cart" at bounding box center [887, 260] width 239 height 32
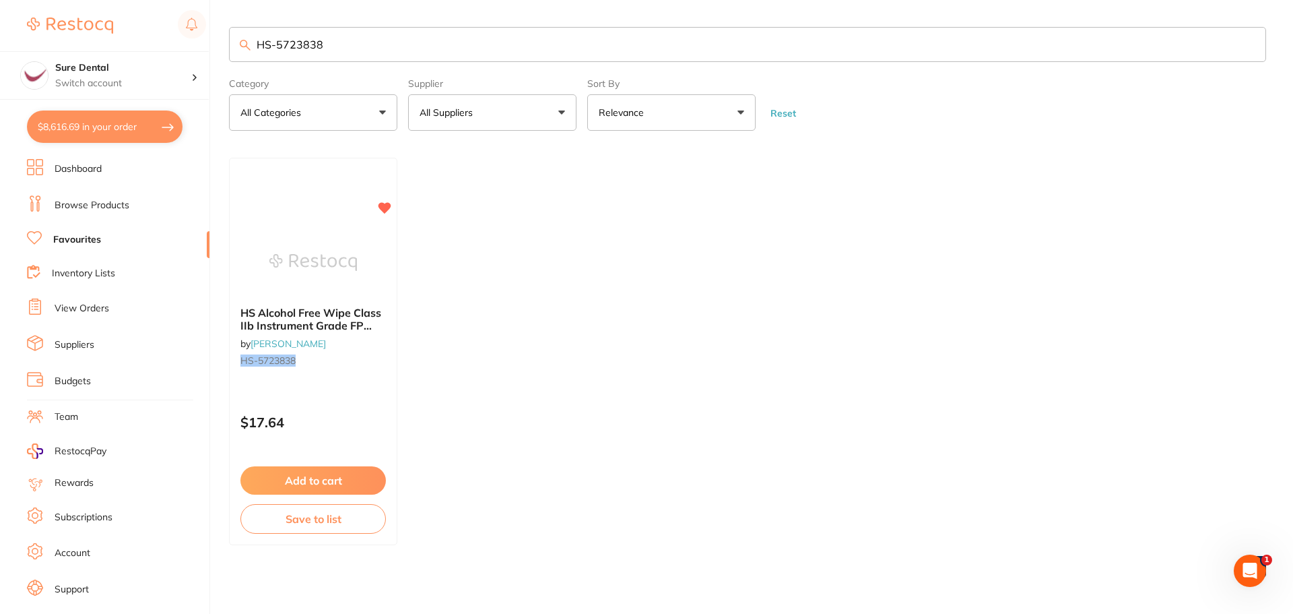
checkbox input "false"
drag, startPoint x: 355, startPoint y: 31, endPoint x: 135, endPoint y: 45, distance: 220.0
click at [146, 44] on div "$8,616.69 Sure Dental Switch account Sure Dental $8,616.69 in your order Dashbo…" at bounding box center [645, 306] width 1290 height 614
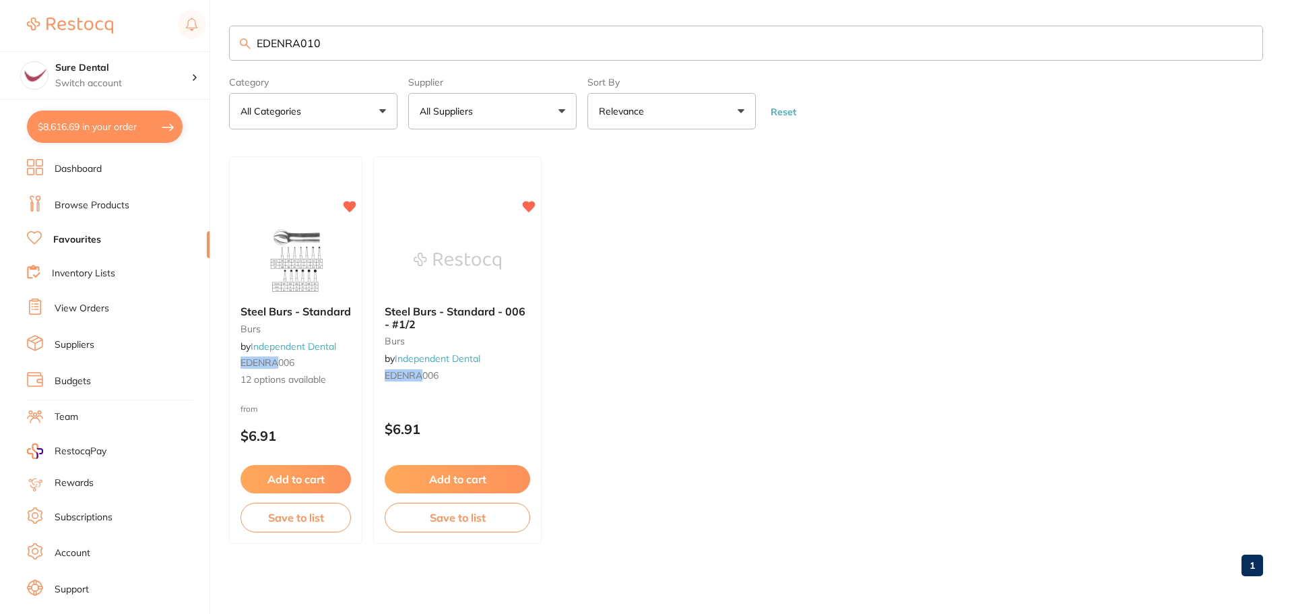
type input "EDENRA010"
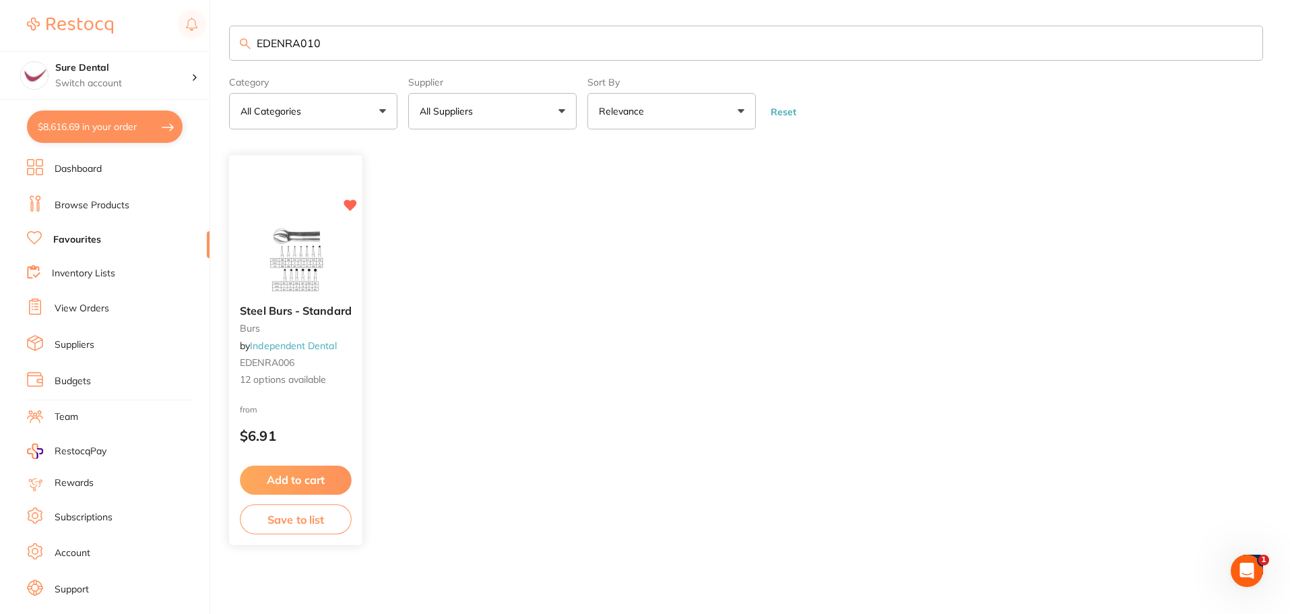
click at [315, 311] on span "Steel Burs - Standard" at bounding box center [296, 310] width 112 height 13
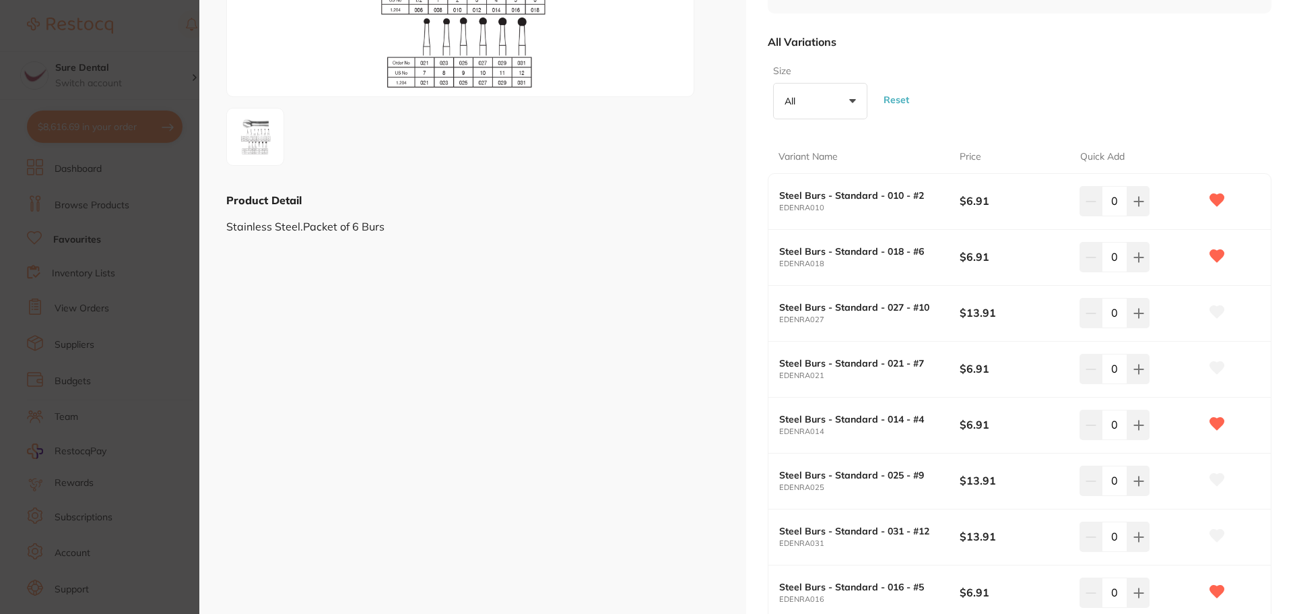
scroll to position [202, 0]
click at [1136, 197] on icon at bounding box center [1138, 199] width 9 height 9
click at [1137, 197] on icon at bounding box center [1139, 200] width 11 height 11
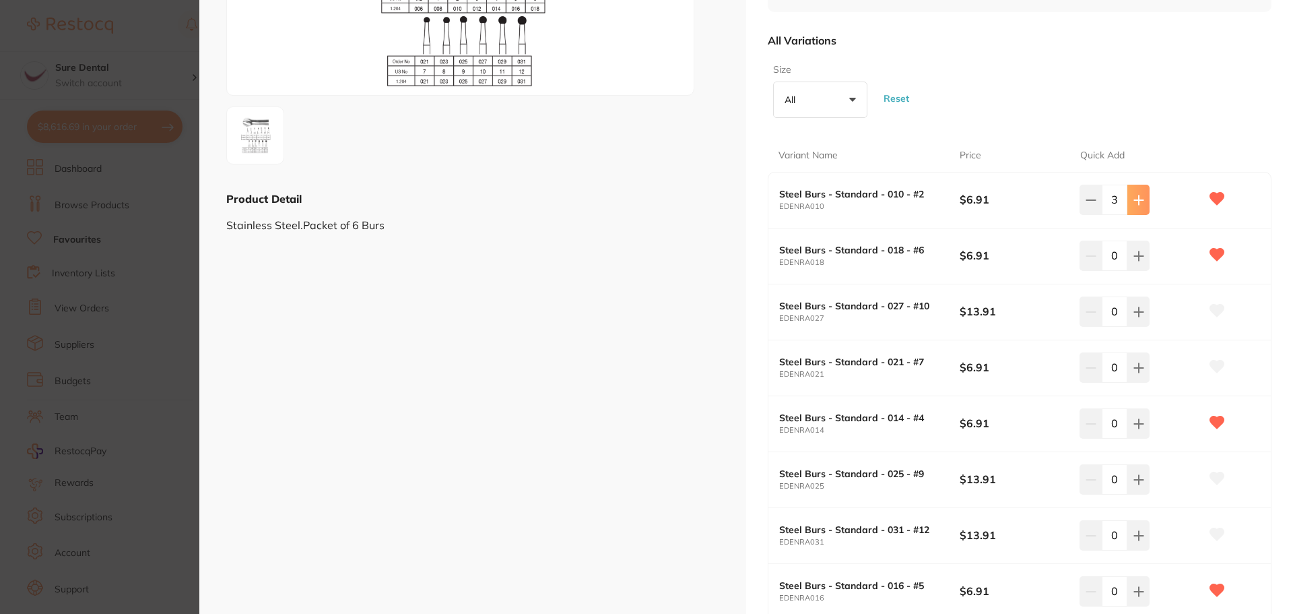
click at [1137, 197] on icon at bounding box center [1139, 200] width 11 height 11
click at [1137, 198] on icon at bounding box center [1139, 200] width 11 height 11
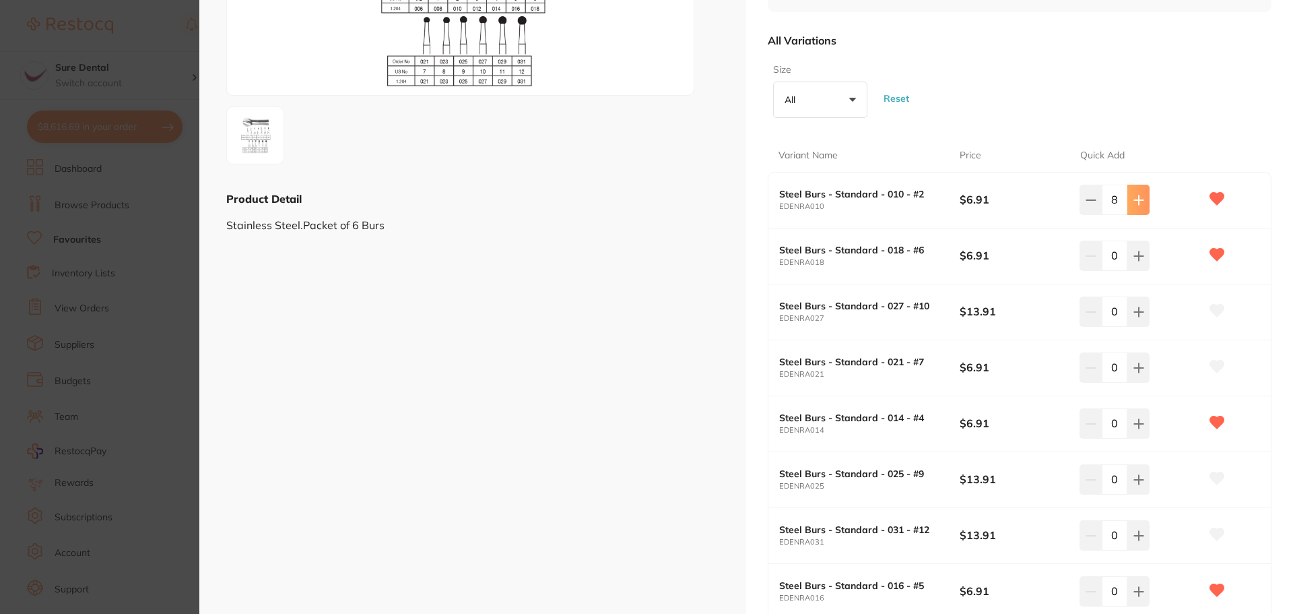
click at [1137, 198] on icon at bounding box center [1139, 200] width 11 height 11
type input "10"
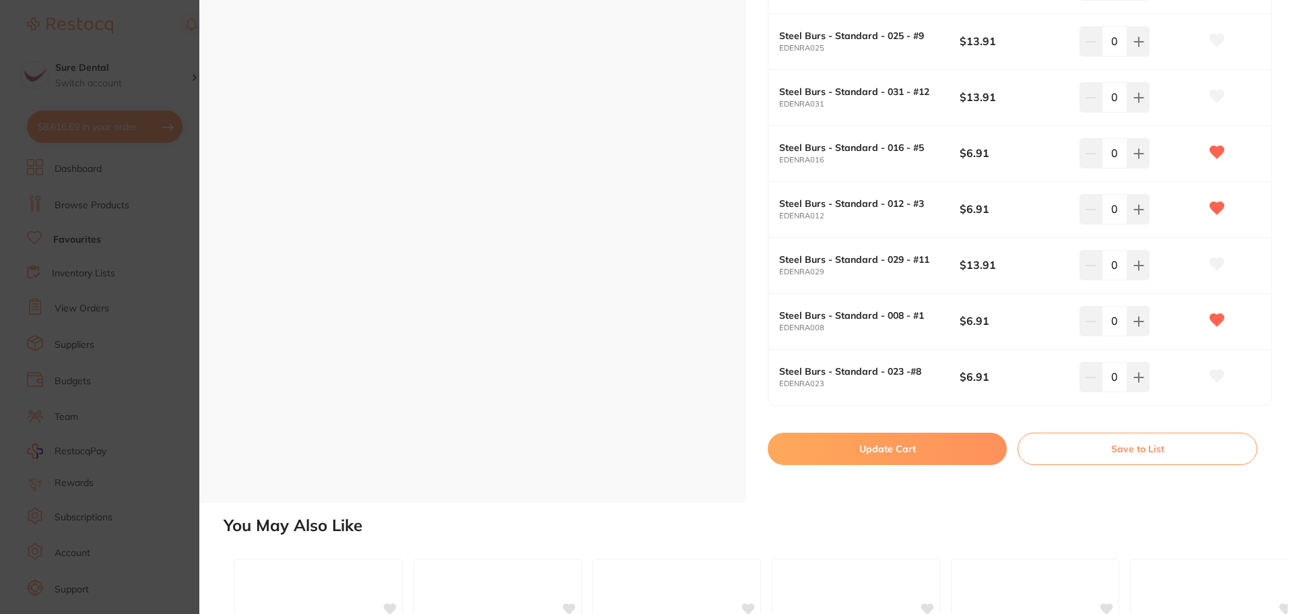
scroll to position [741, 0]
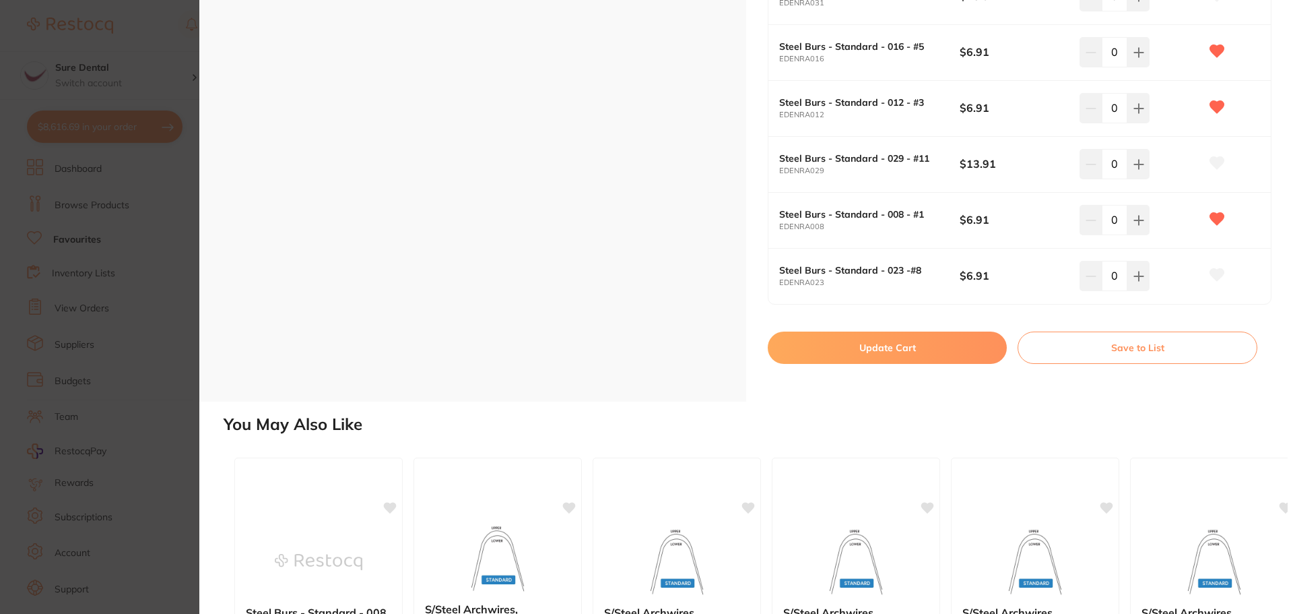
click at [922, 353] on button "Update Cart" at bounding box center [887, 347] width 239 height 32
checkbox input "false"
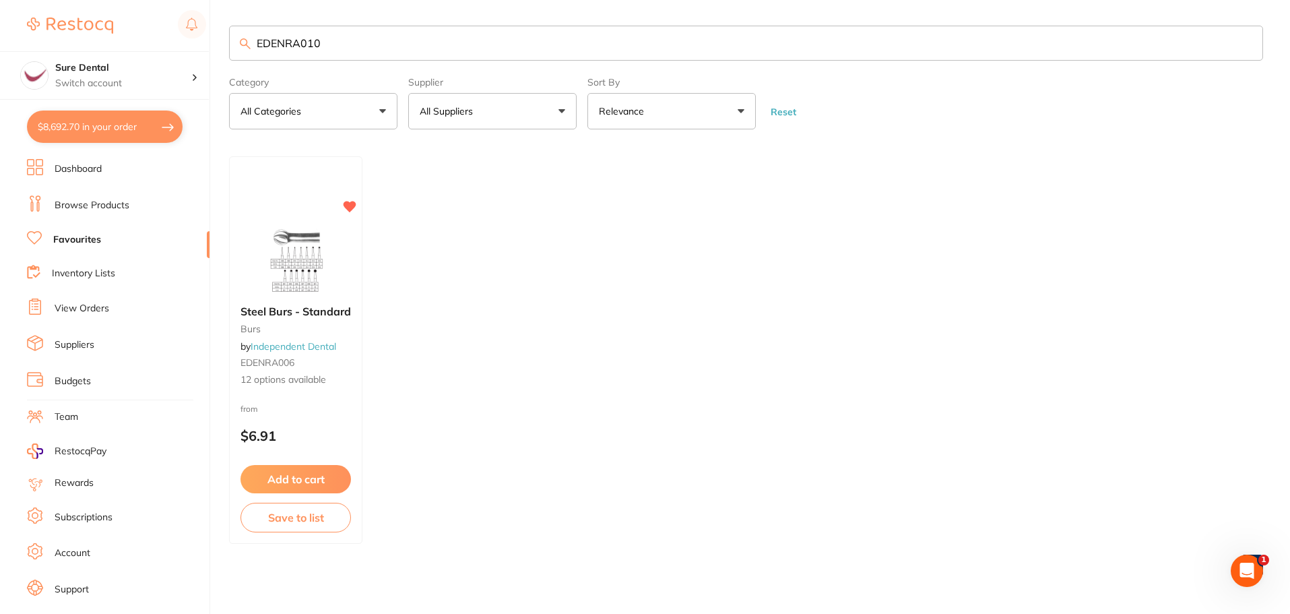
drag, startPoint x: 201, startPoint y: 44, endPoint x: 170, endPoint y: 46, distance: 30.4
click at [186, 44] on div "$8,692.70 Sure Dental Switch account Sure Dental $8,692.70 in your order Dashbo…" at bounding box center [645, 306] width 1290 height 614
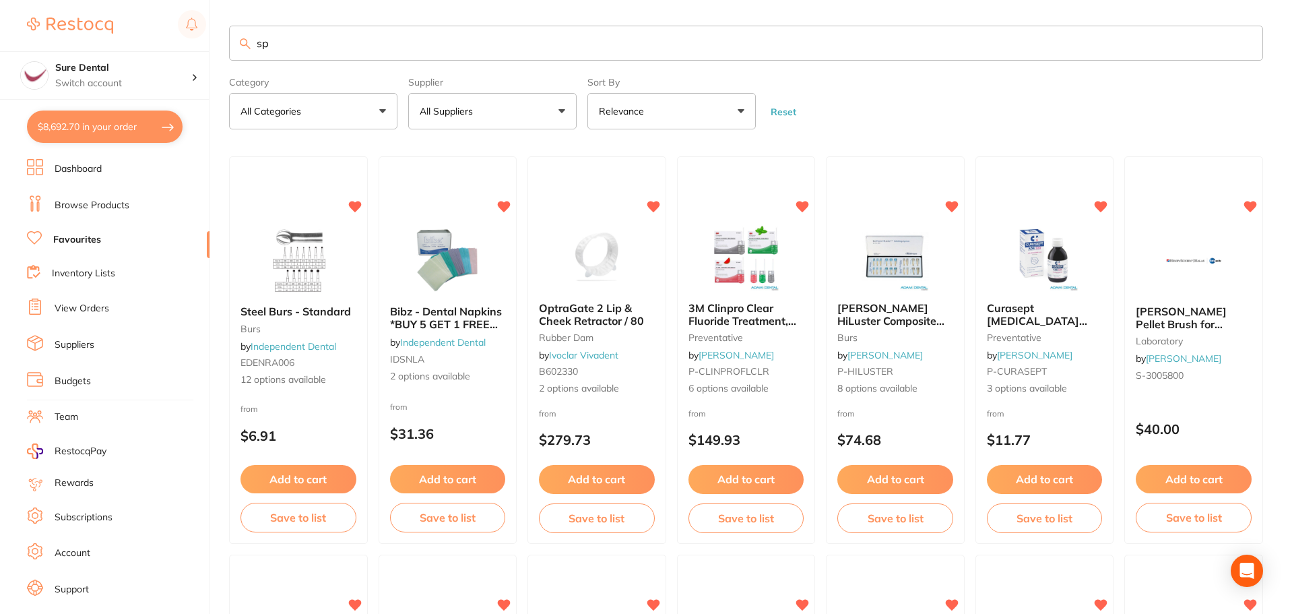
type input "s"
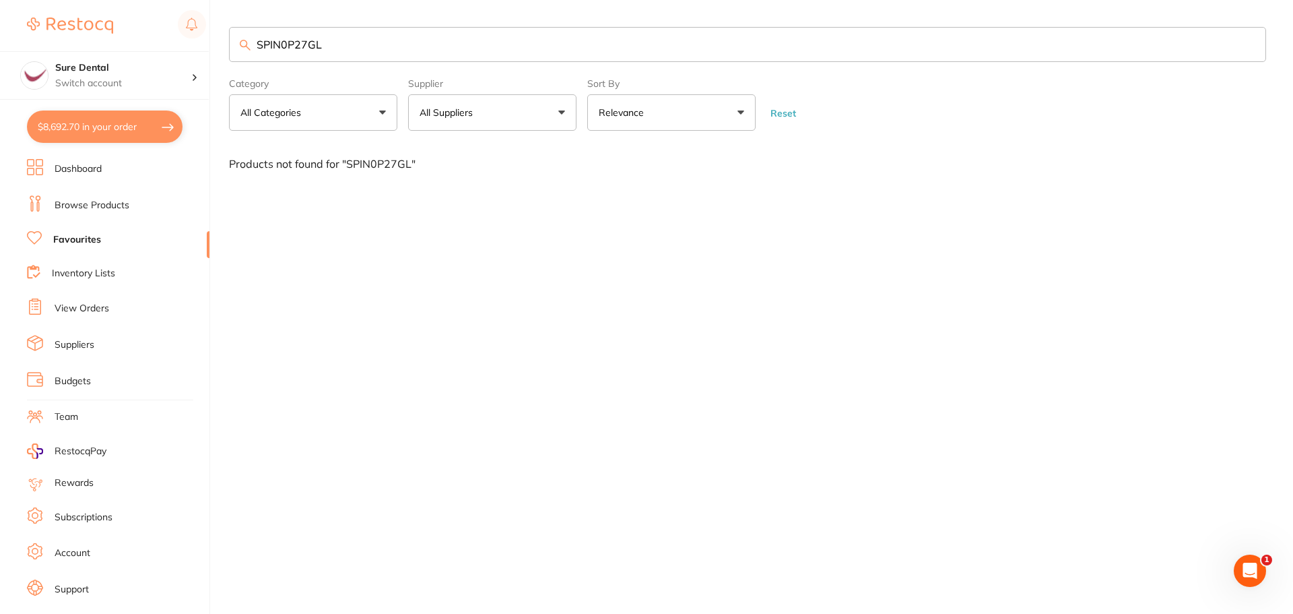
click at [288, 45] on input "SPIN0P27GL" at bounding box center [747, 44] width 1037 height 35
type input "SPINOP27GL"
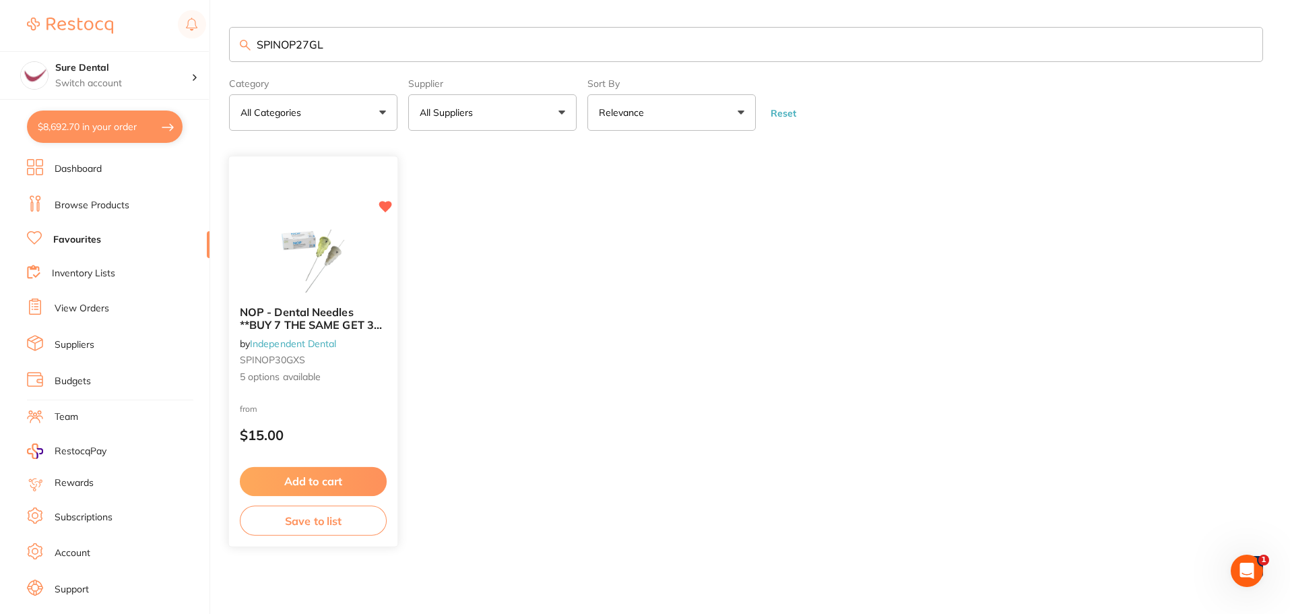
click at [298, 320] on span "NOP - Dental Needles **BUY 7 THE SAME GET 3 FREE!**" at bounding box center [311, 325] width 142 height 38
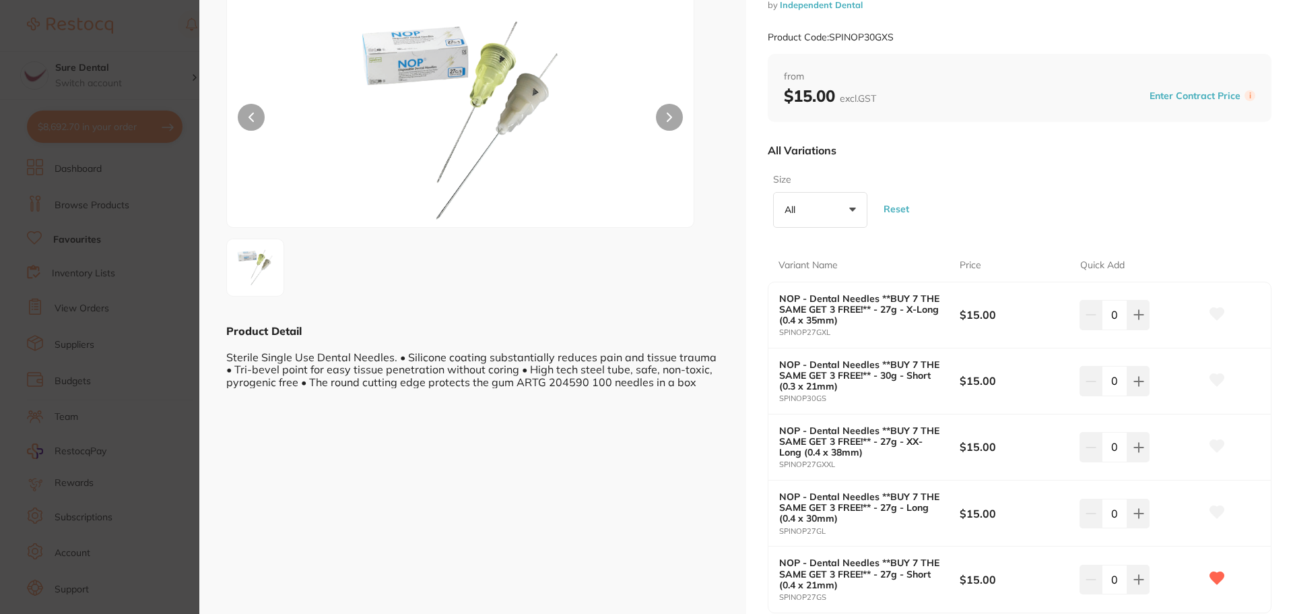
scroll to position [202, 0]
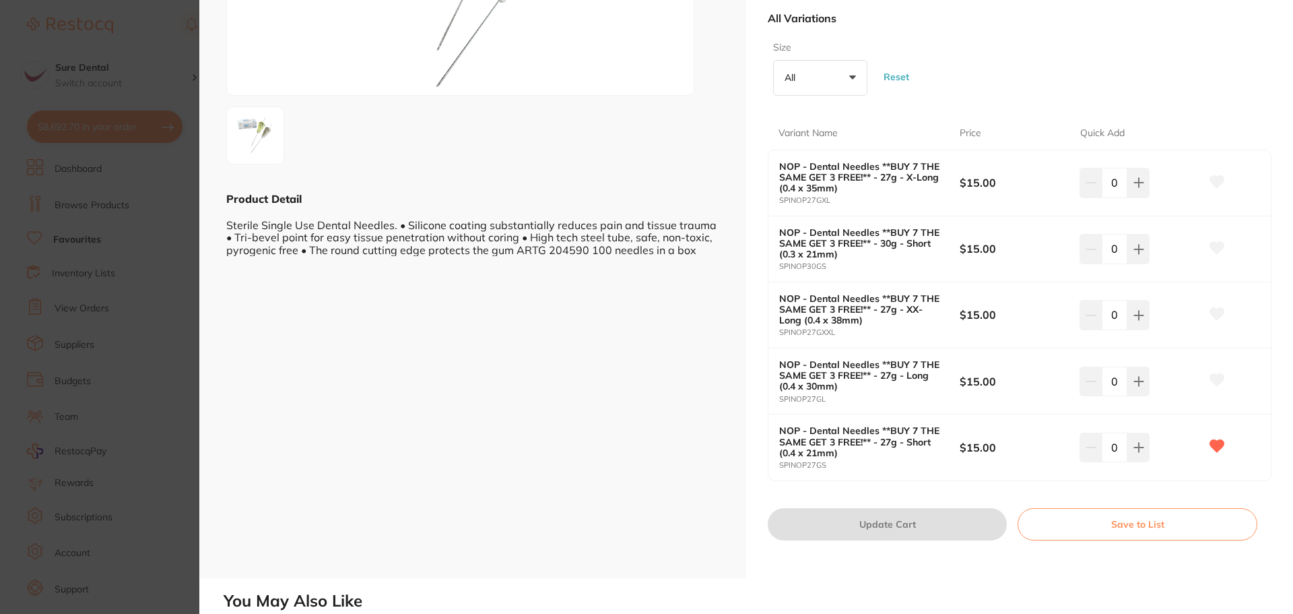
click at [1223, 383] on button at bounding box center [1217, 381] width 34 height 34
click at [1140, 385] on icon at bounding box center [1139, 381] width 11 height 11
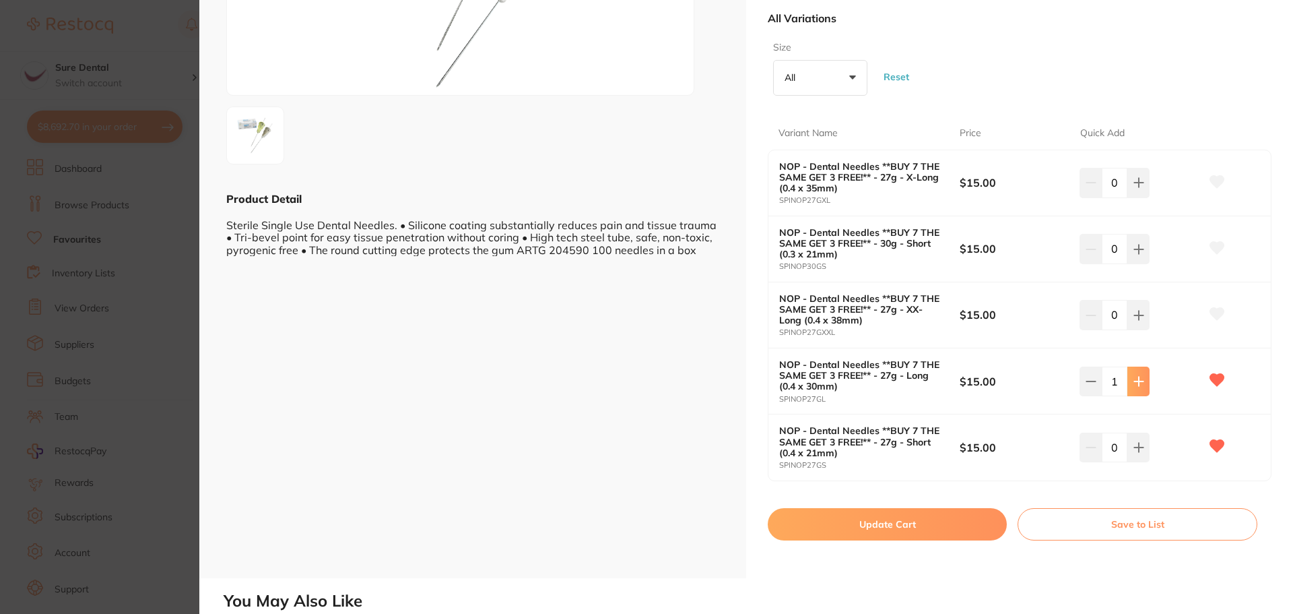
click at [1140, 385] on icon at bounding box center [1139, 381] width 11 height 11
type input "2"
click at [882, 523] on button "Update Cart" at bounding box center [887, 524] width 239 height 32
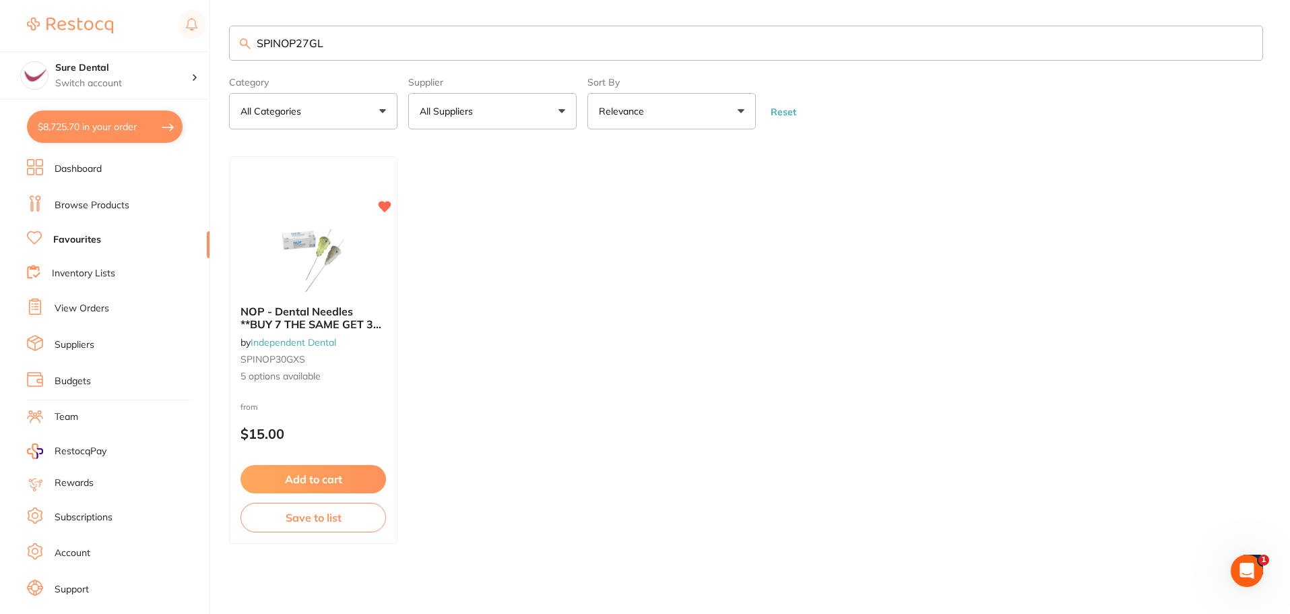
click at [116, 125] on button "$8,725.70 in your order" at bounding box center [105, 126] width 156 height 32
checkbox input "true"
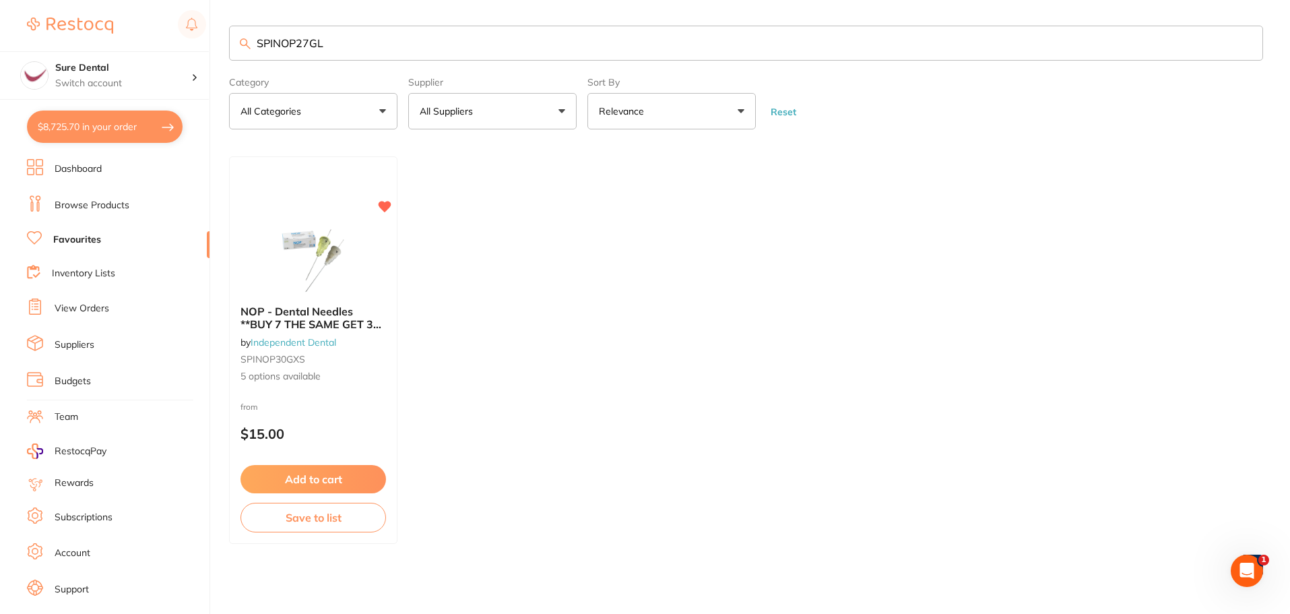
checkbox input "true"
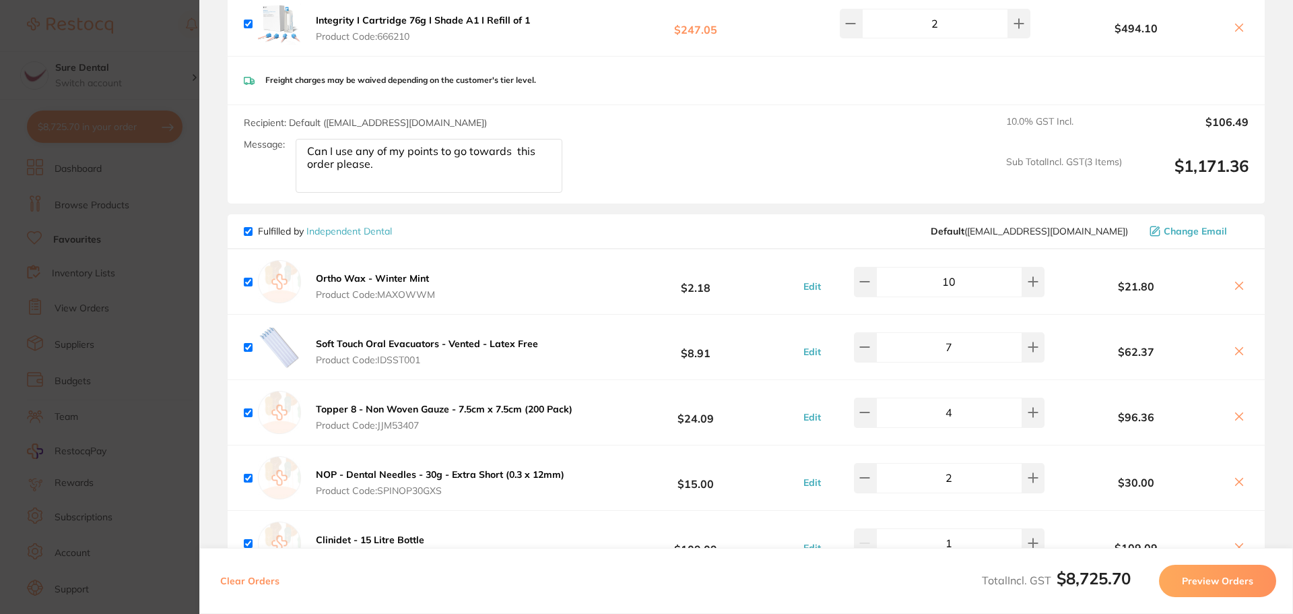
scroll to position [2223, 0]
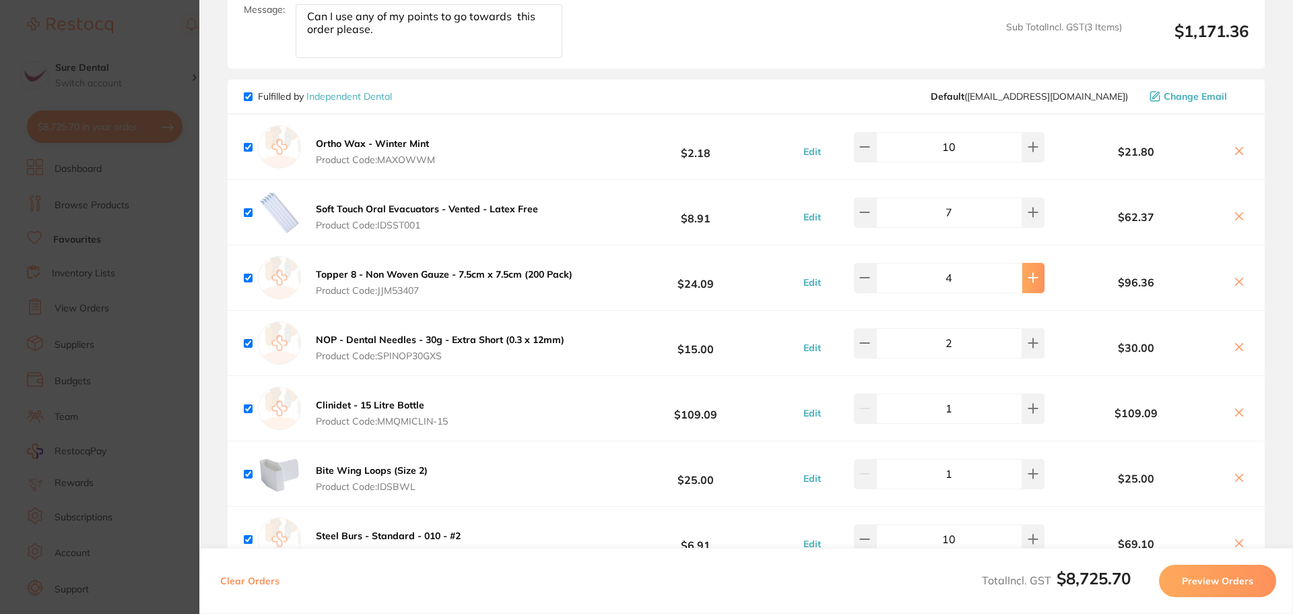
click at [1029, 272] on icon at bounding box center [1033, 277] width 11 height 11
type input "5"
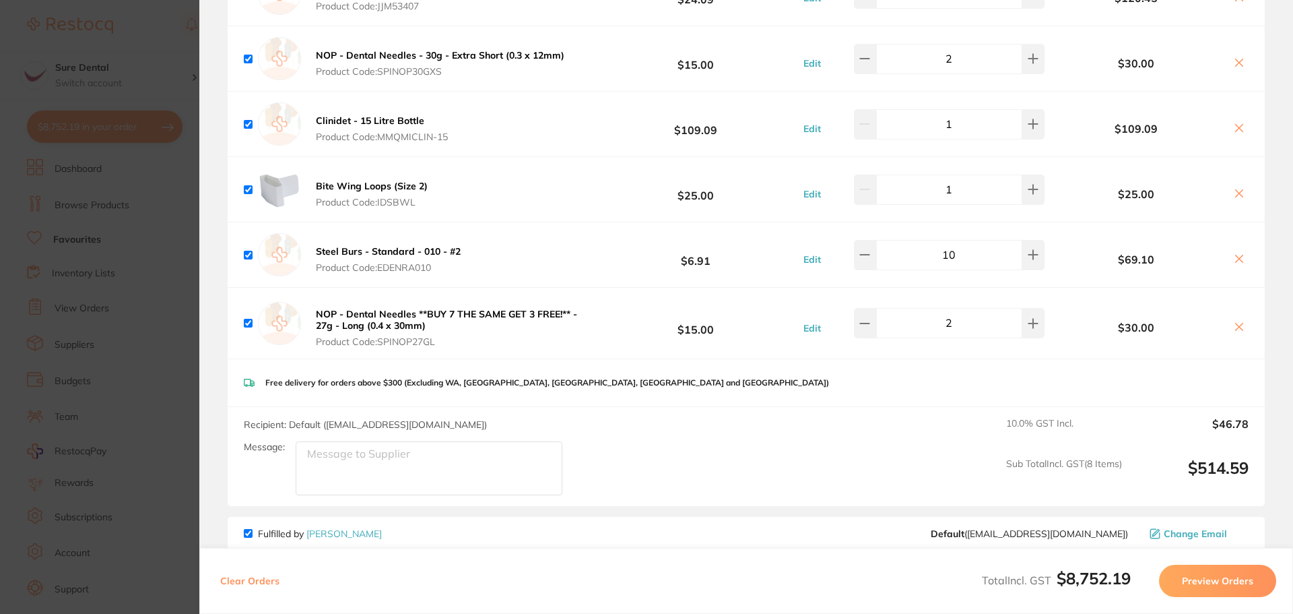
scroll to position [2358, 0]
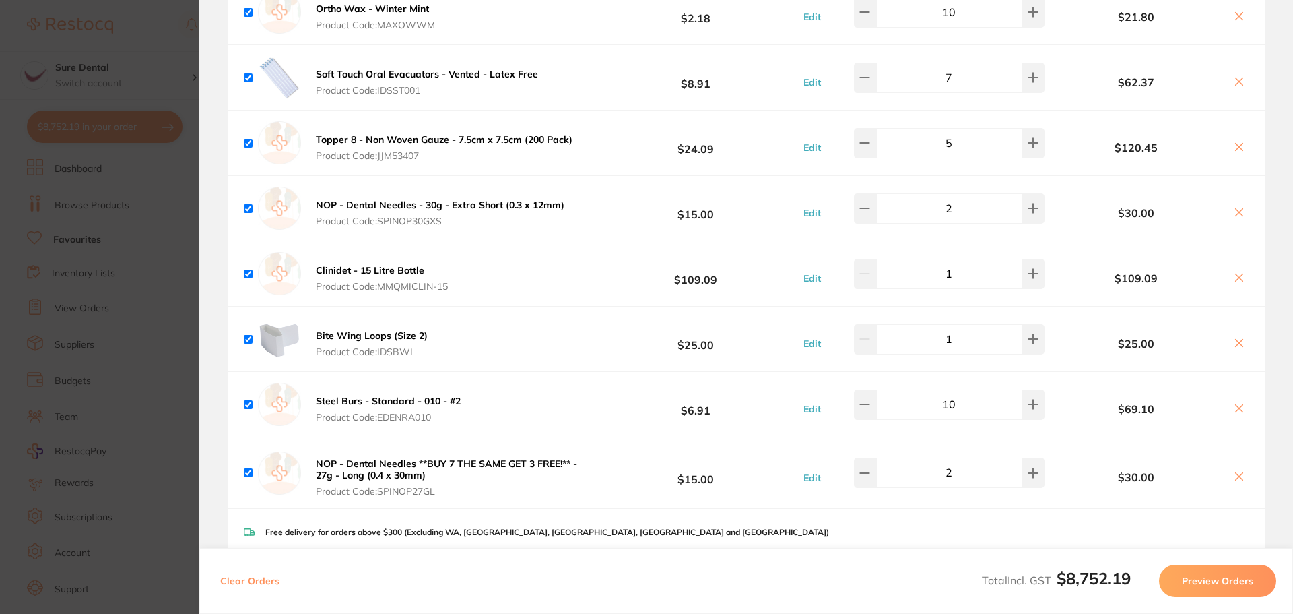
click at [173, 257] on section "Update RRP Set your pre negotiated price for this item. Item Agreed RRP (excl. …" at bounding box center [646, 307] width 1293 height 614
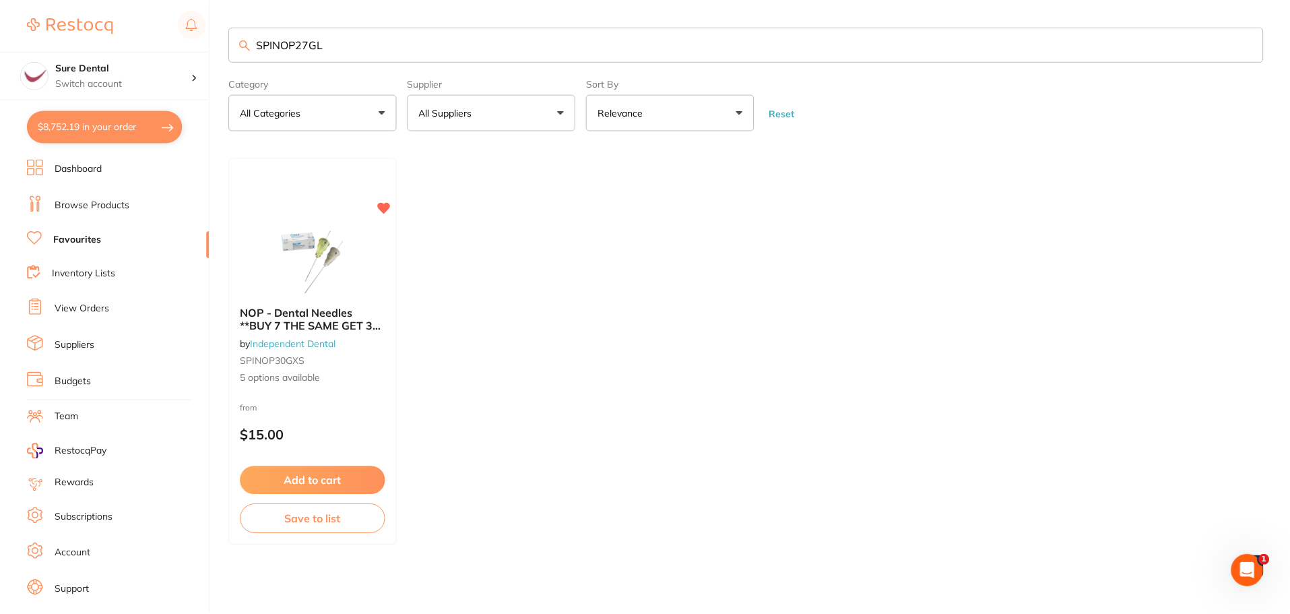
scroll to position [1, 0]
click at [337, 34] on input "SPINOP27GL" at bounding box center [746, 43] width 1034 height 35
click at [100, 50] on div "$8,752.19 Sure Dental Switch account Sure Dental $8,752.19 in your order Dashbo…" at bounding box center [645, 306] width 1290 height 614
type input "S"
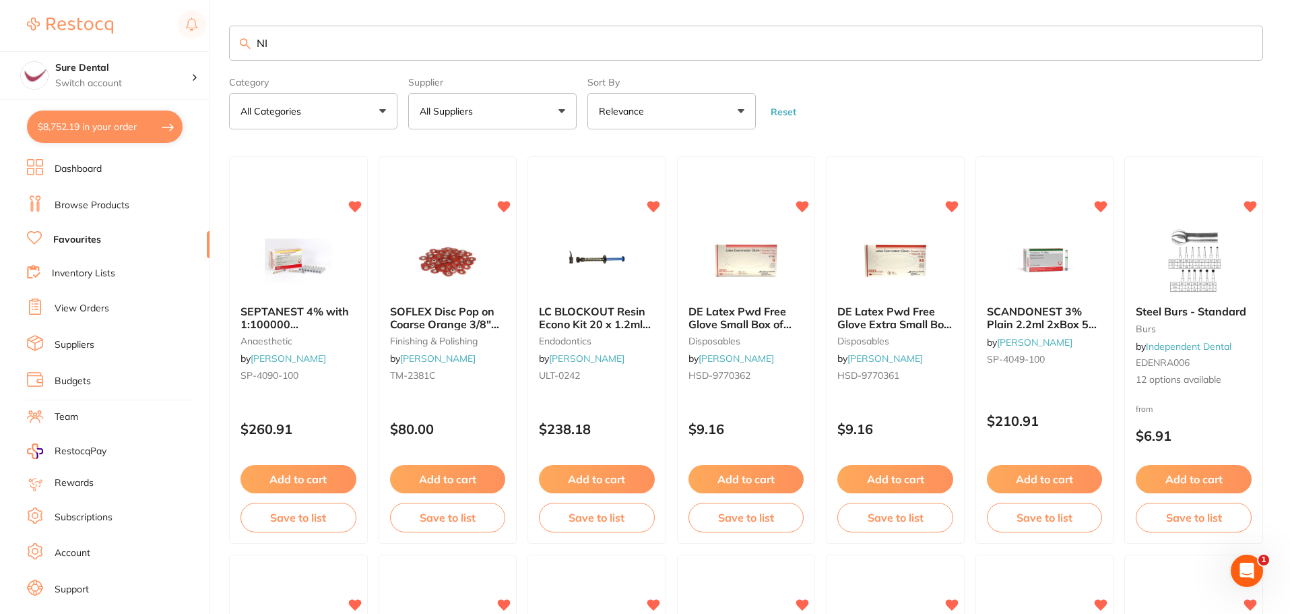
type input "N"
type input "night guard"
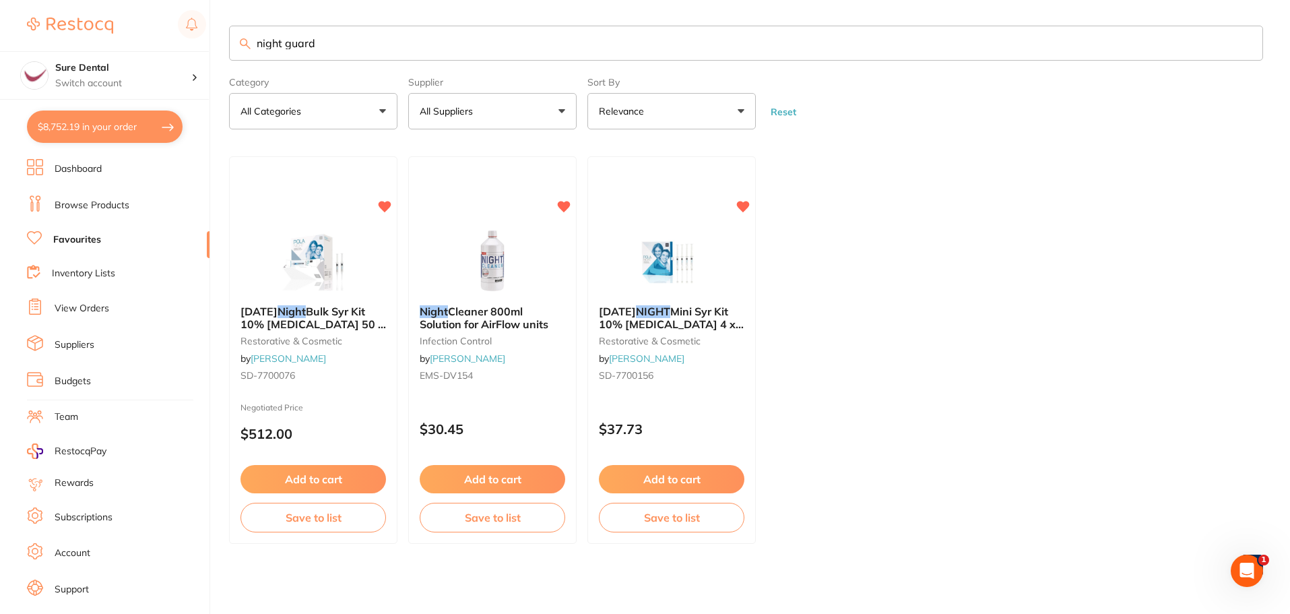
click at [85, 203] on link "Browse Products" at bounding box center [92, 205] width 75 height 13
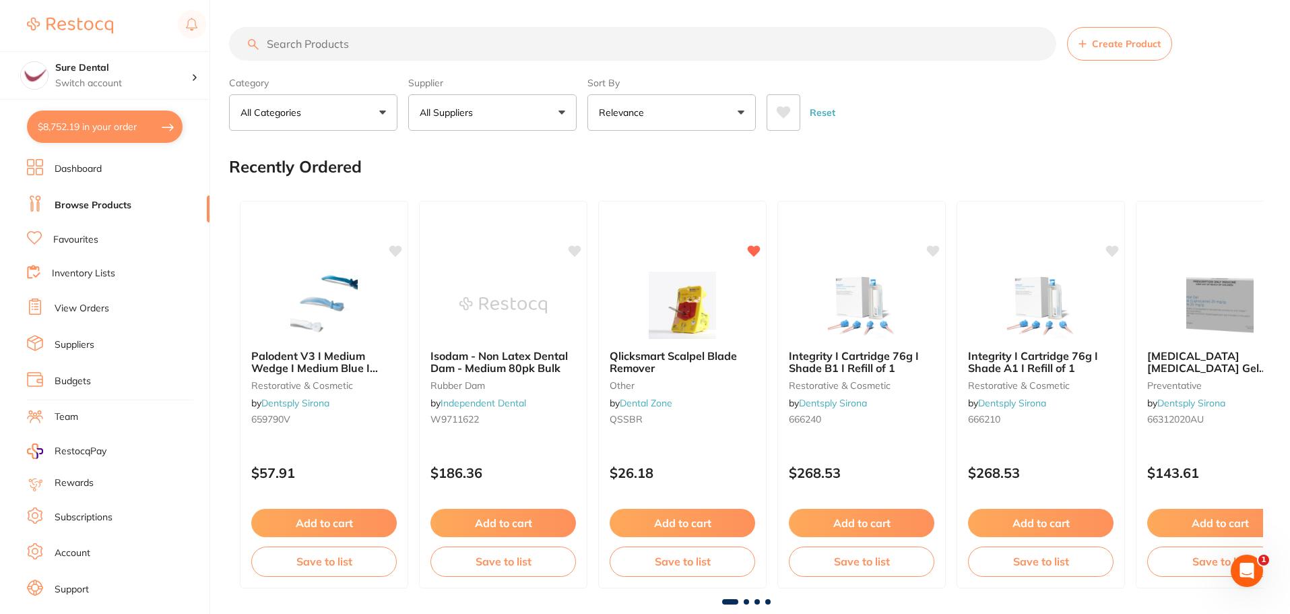
click at [350, 41] on input "search" at bounding box center [642, 44] width 827 height 34
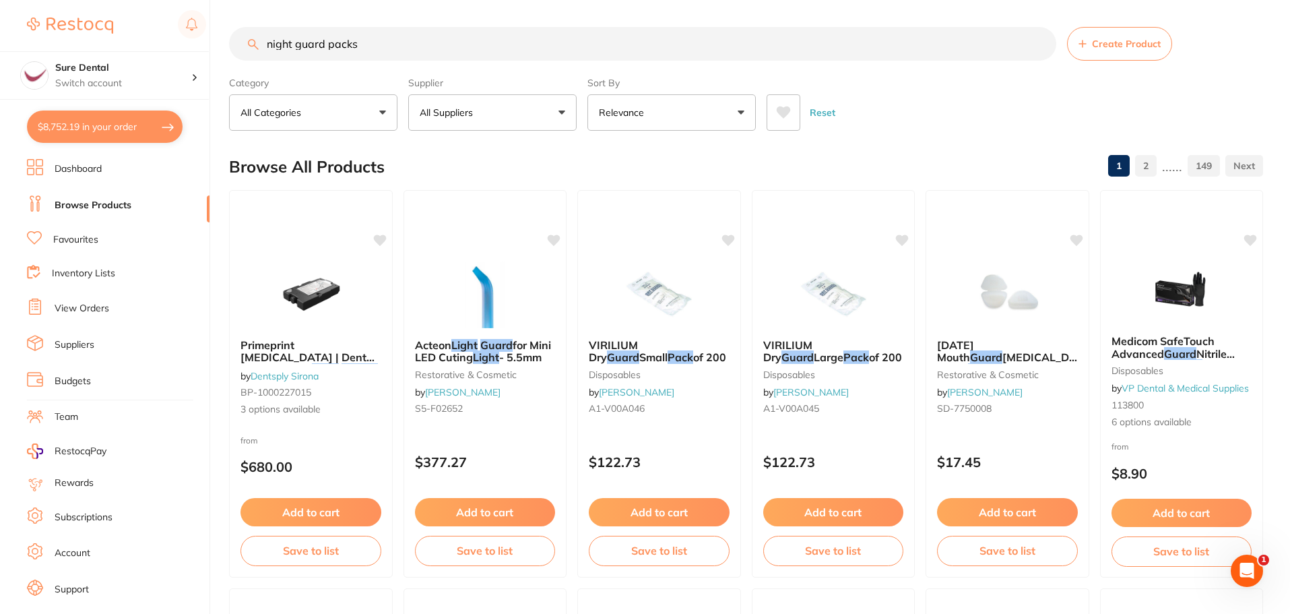
type input "night guard packs"
click at [560, 116] on button "All Suppliers" at bounding box center [492, 112] width 168 height 36
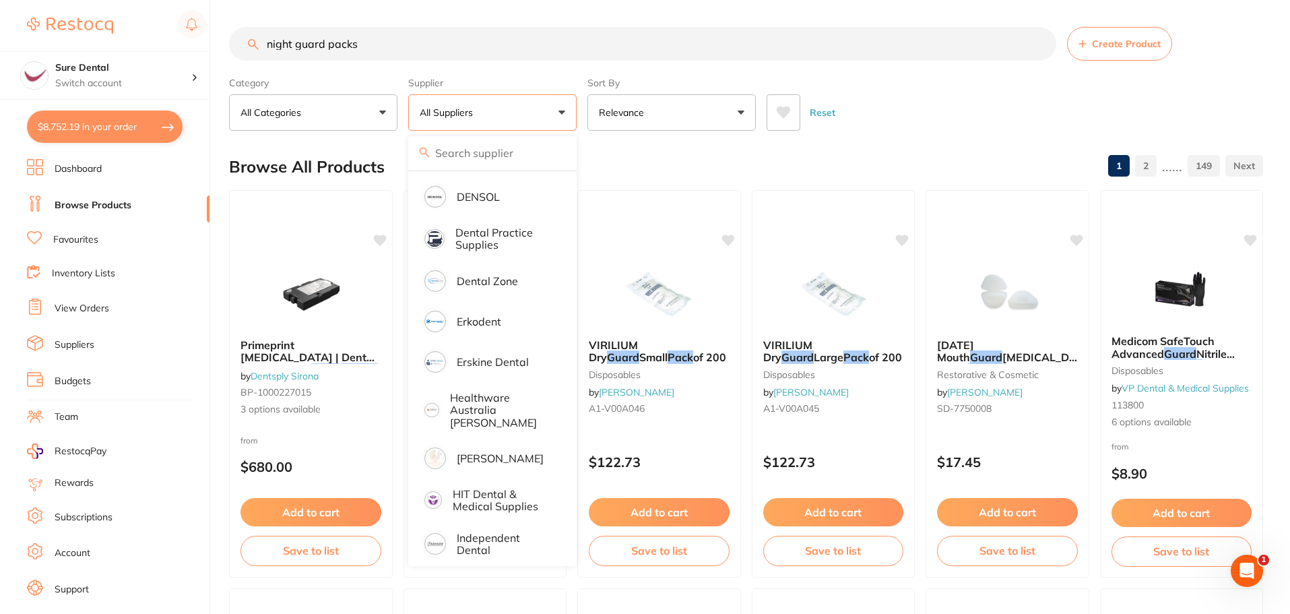
scroll to position [251, 0]
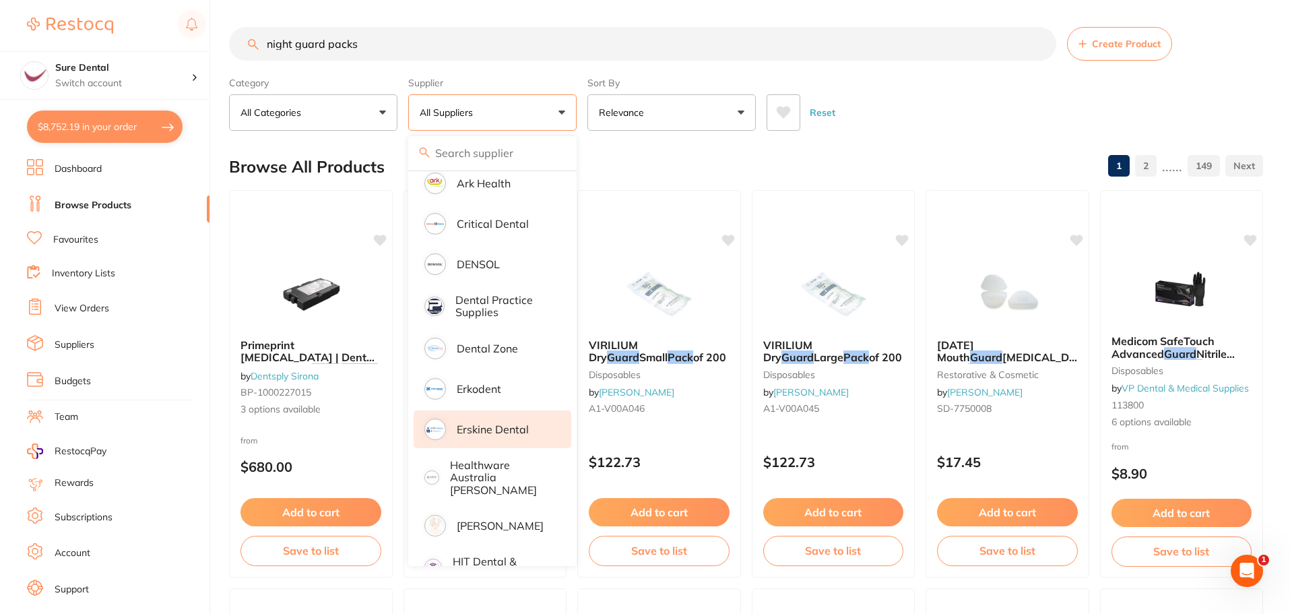
click at [487, 432] on p "Erskine Dental" at bounding box center [493, 429] width 72 height 12
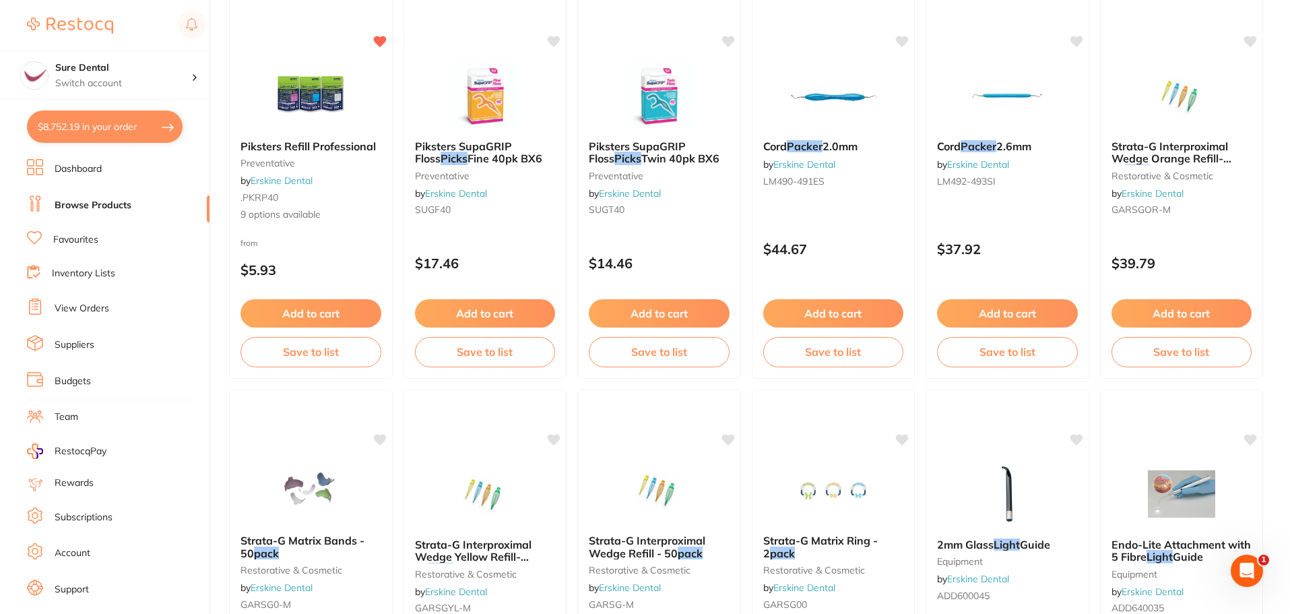
scroll to position [0, 0]
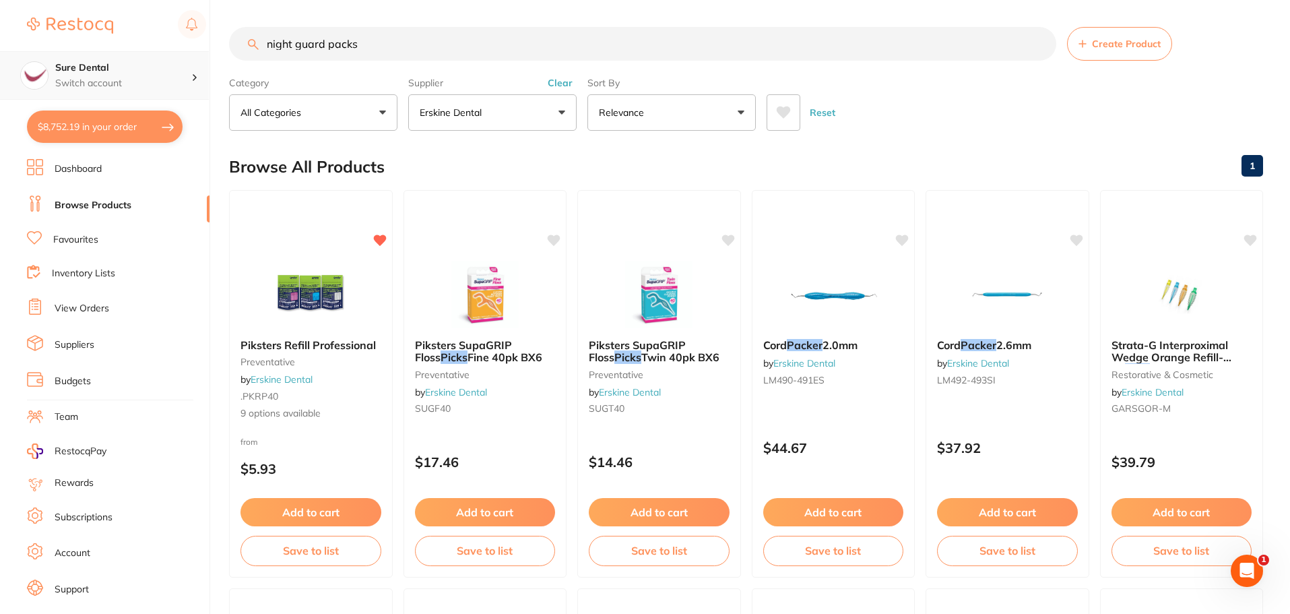
drag, startPoint x: 358, startPoint y: 47, endPoint x: 145, endPoint y: 55, distance: 213.7
click at [165, 56] on div "$8,752.19 Sure Dental Switch account Sure Dental $8,752.19 in your order Dashbo…" at bounding box center [645, 307] width 1290 height 614
type input "[MEDICAL_DATA] packs"
click at [71, 237] on link "Favourites" at bounding box center [75, 239] width 45 height 13
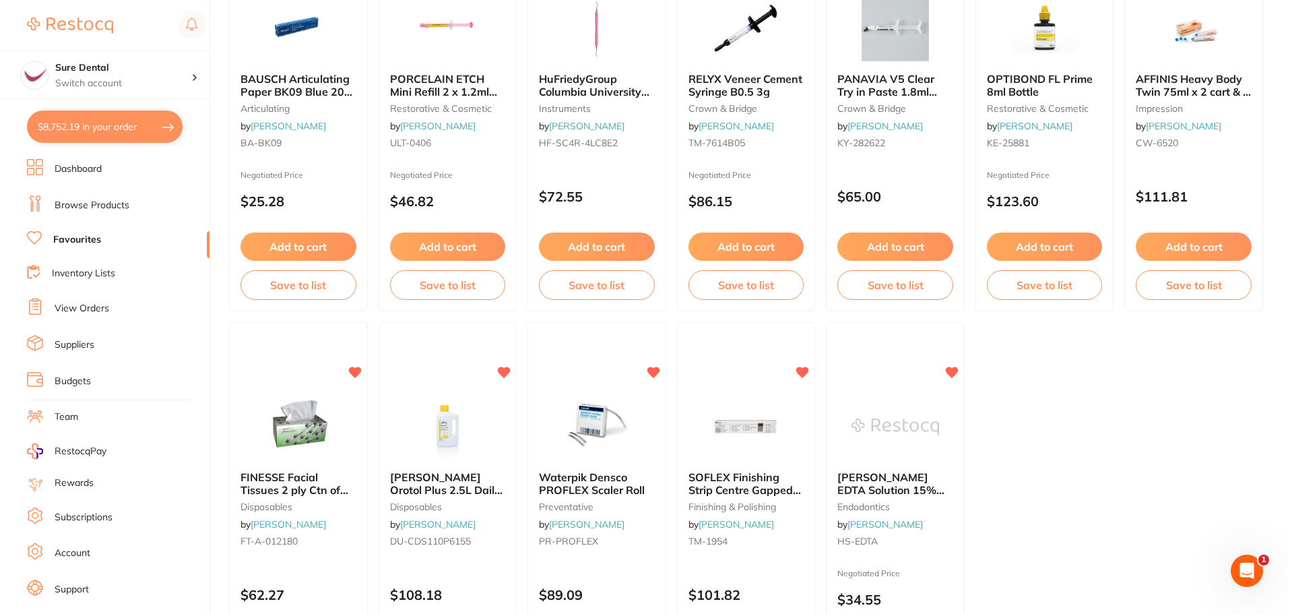
scroll to position [2788, 0]
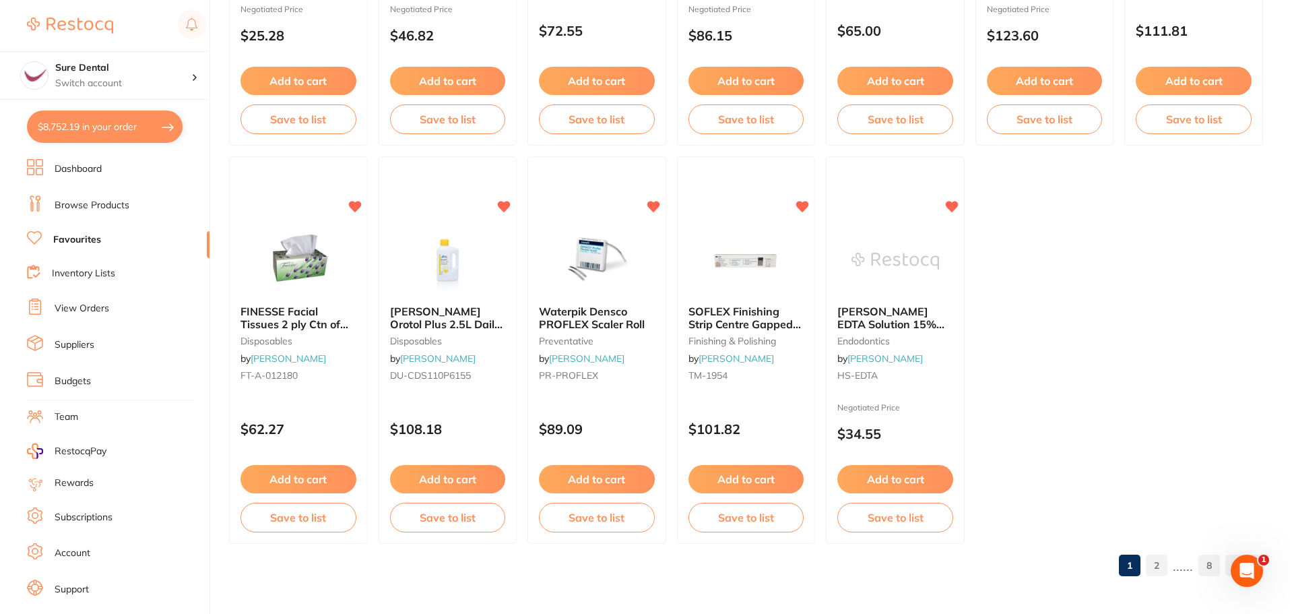
click at [1214, 564] on link "8" at bounding box center [1209, 565] width 22 height 27
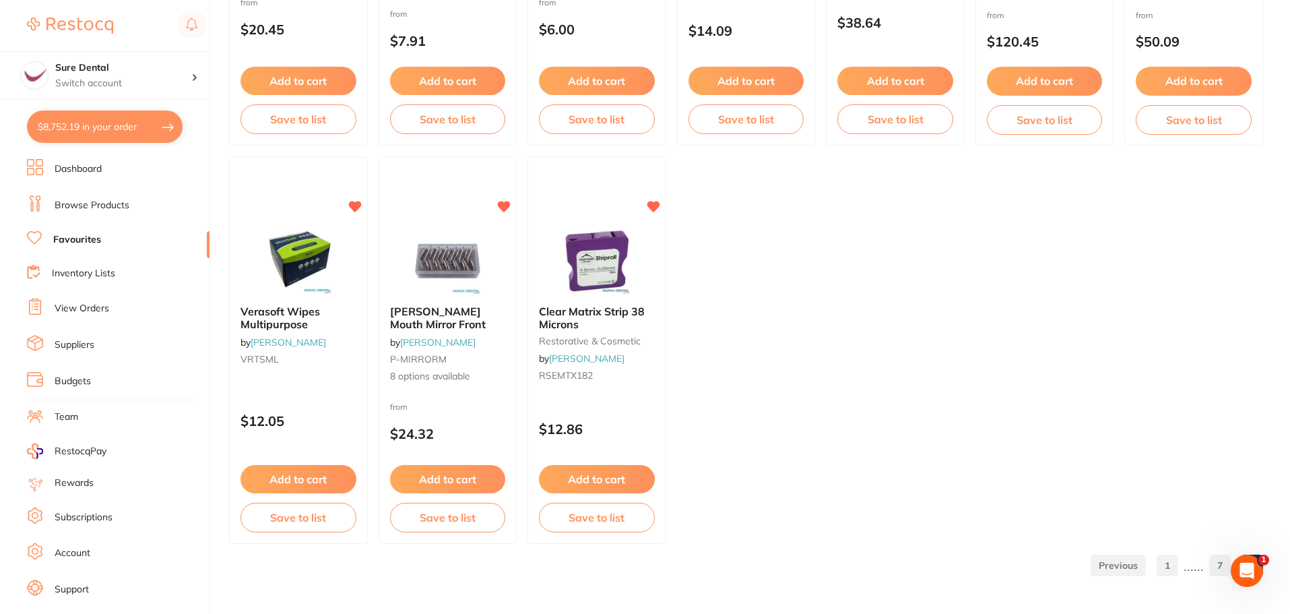
scroll to position [0, 0]
click at [1216, 568] on link "7" at bounding box center [1220, 565] width 22 height 27
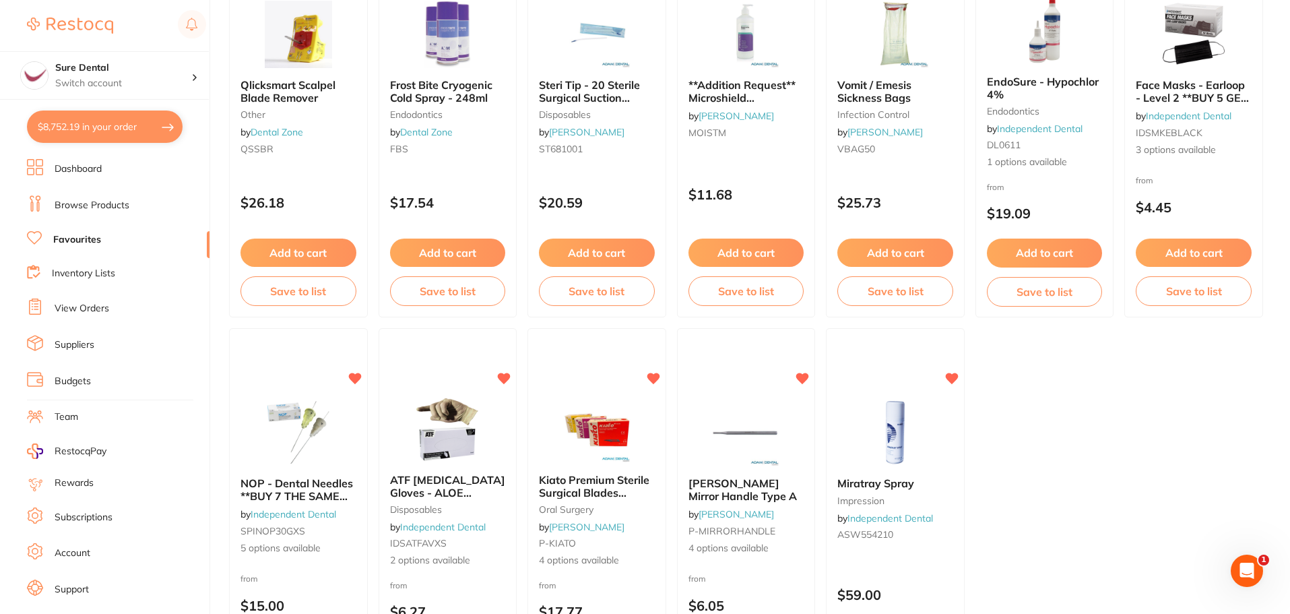
scroll to position [2788, 0]
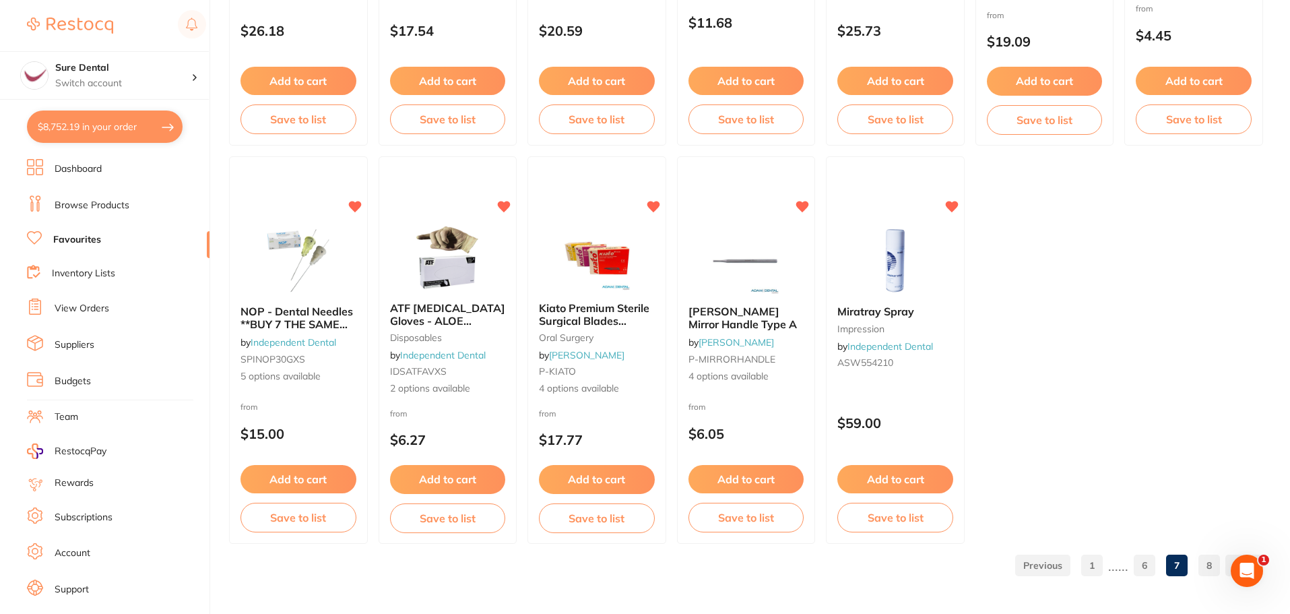
click at [1206, 563] on link "8" at bounding box center [1209, 565] width 22 height 27
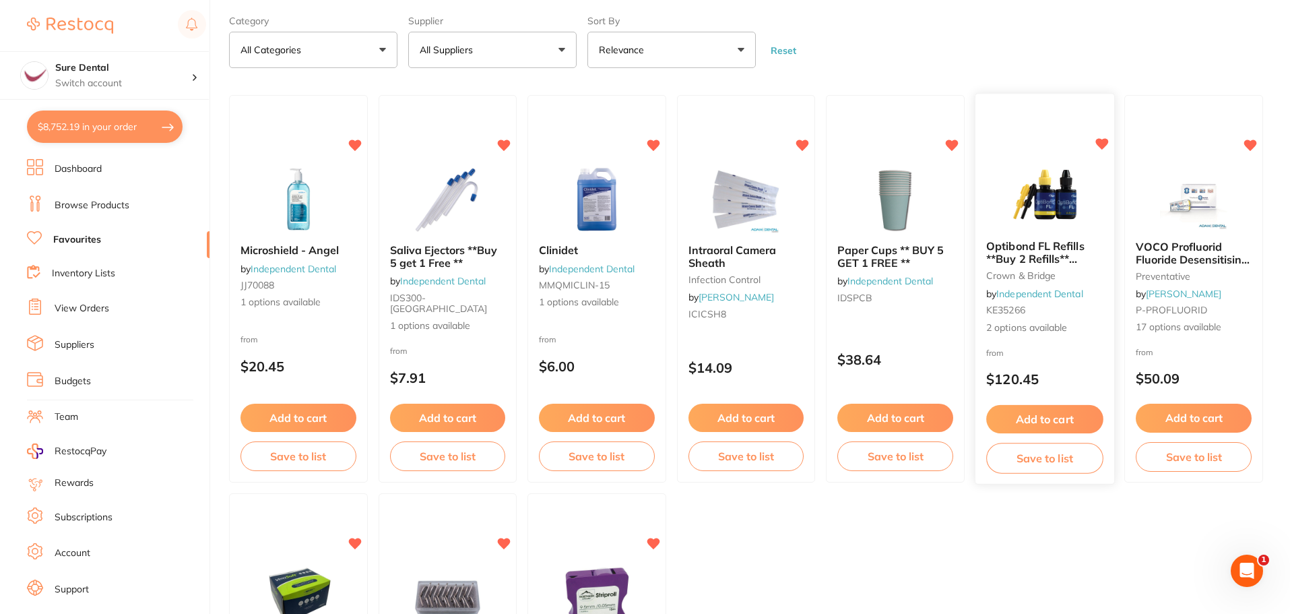
scroll to position [0, 0]
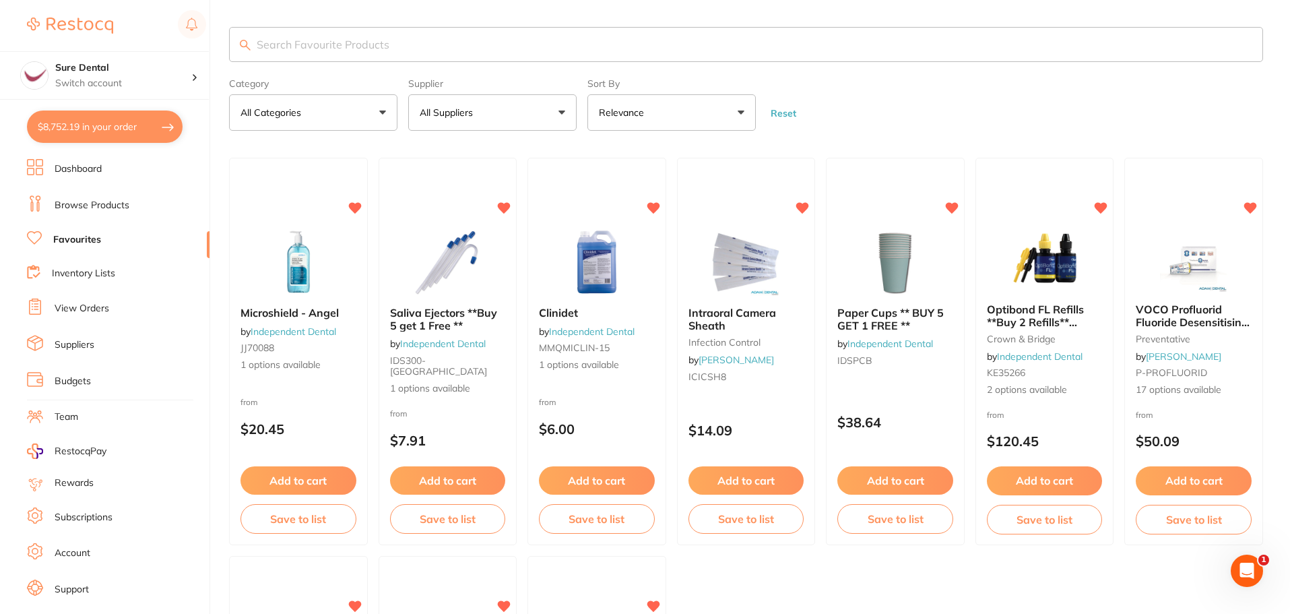
click at [372, 46] on input "search" at bounding box center [746, 44] width 1034 height 35
type input "oral appliance"
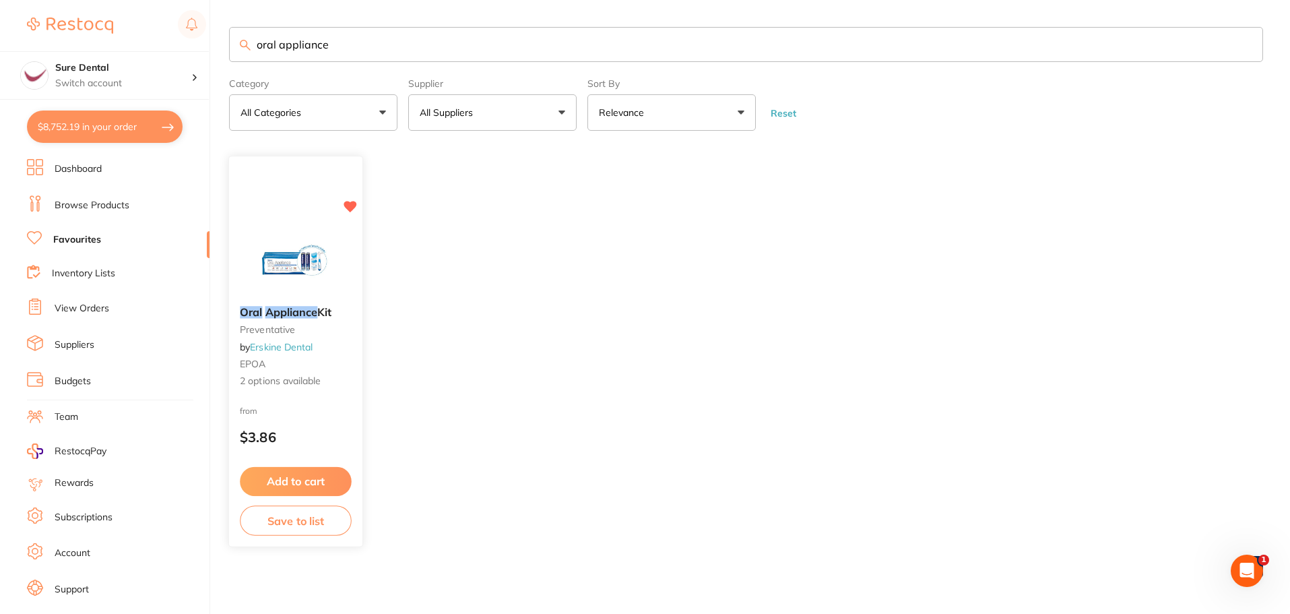
click at [311, 308] on em "Appliance" at bounding box center [291, 312] width 53 height 13
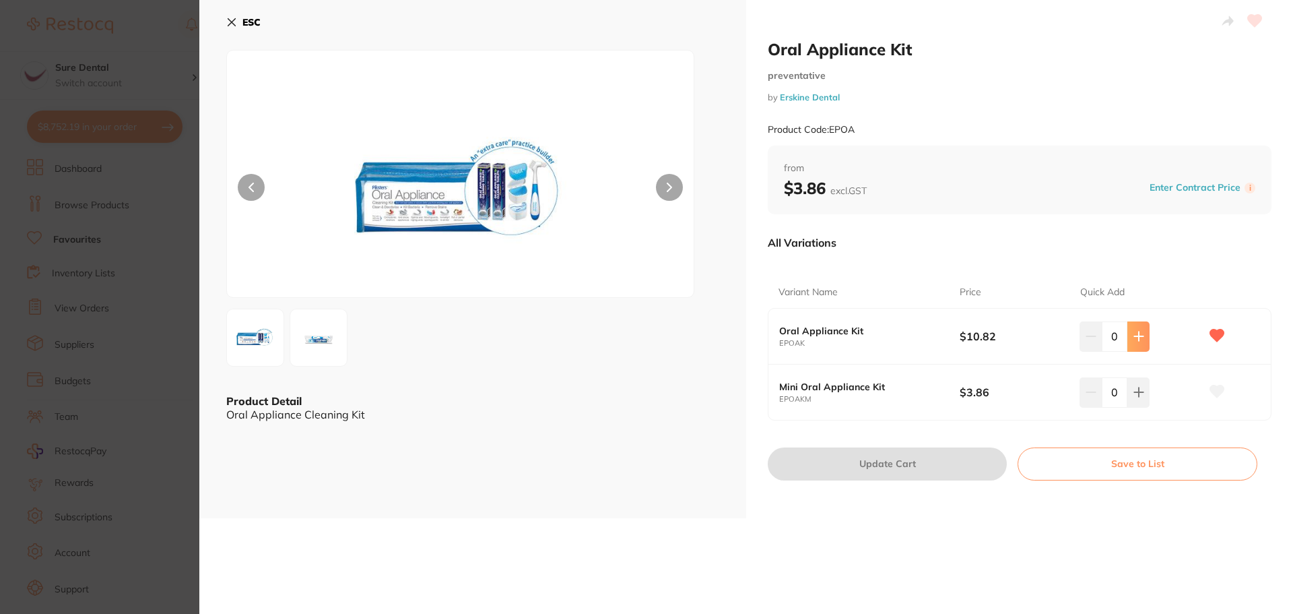
click at [1136, 339] on icon at bounding box center [1138, 336] width 9 height 9
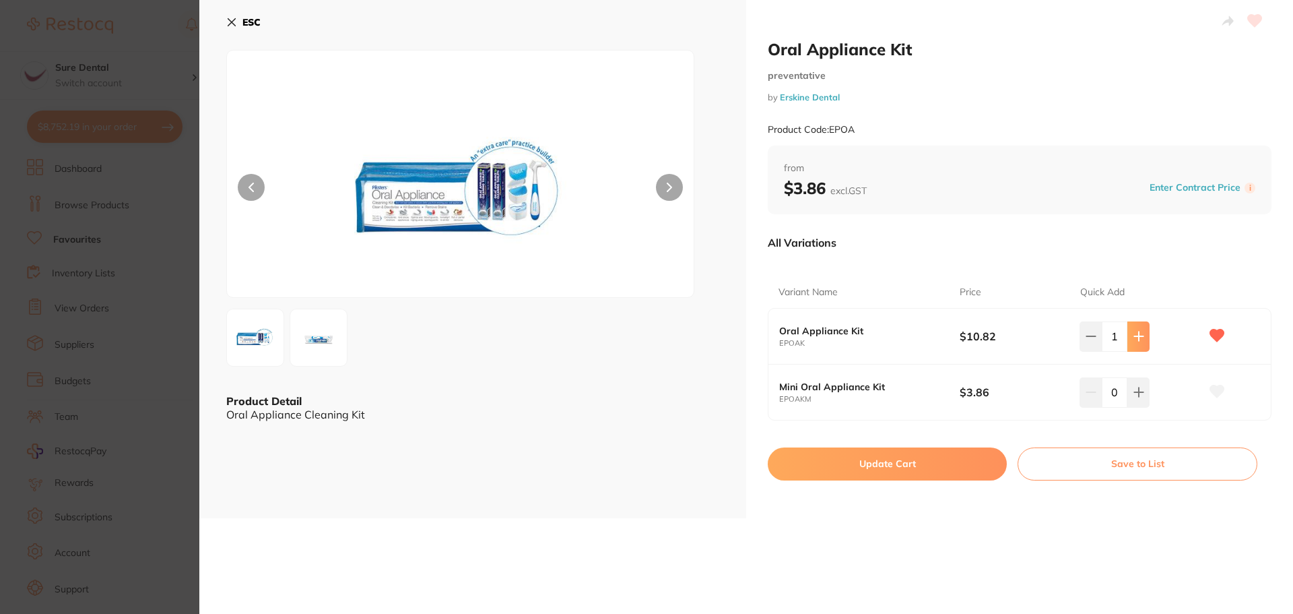
click at [1142, 337] on button at bounding box center [1139, 336] width 22 height 30
click at [1142, 340] on button at bounding box center [1139, 336] width 22 height 30
type input "5"
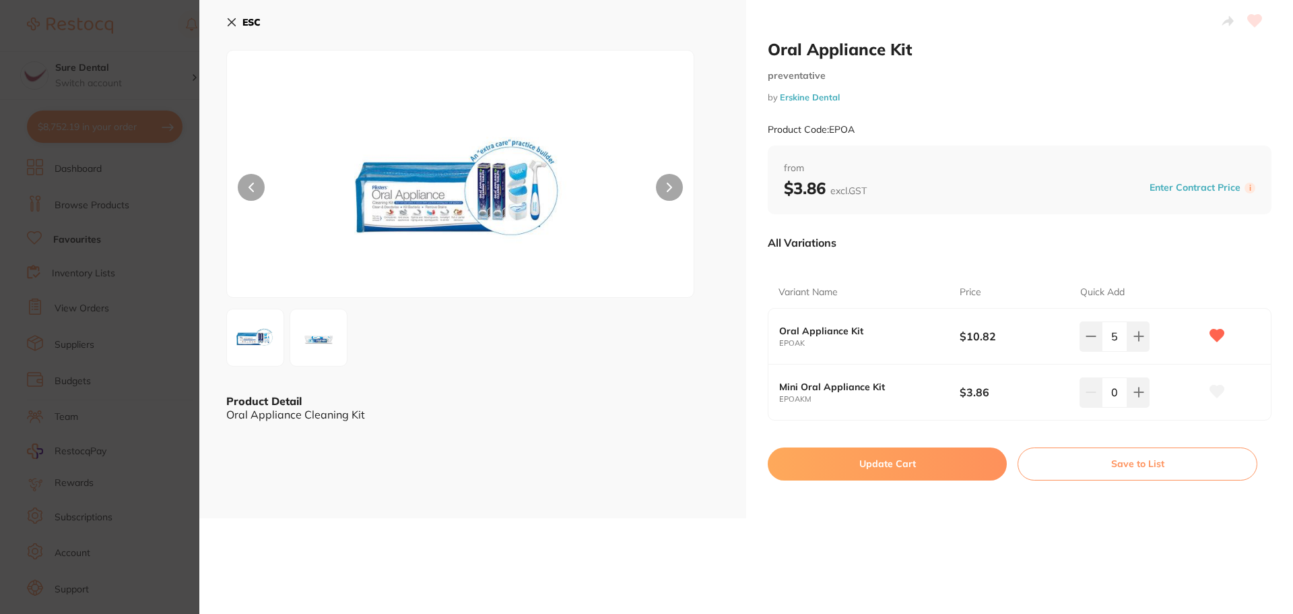
click at [880, 465] on button "Update Cart" at bounding box center [887, 463] width 239 height 32
checkbox input "false"
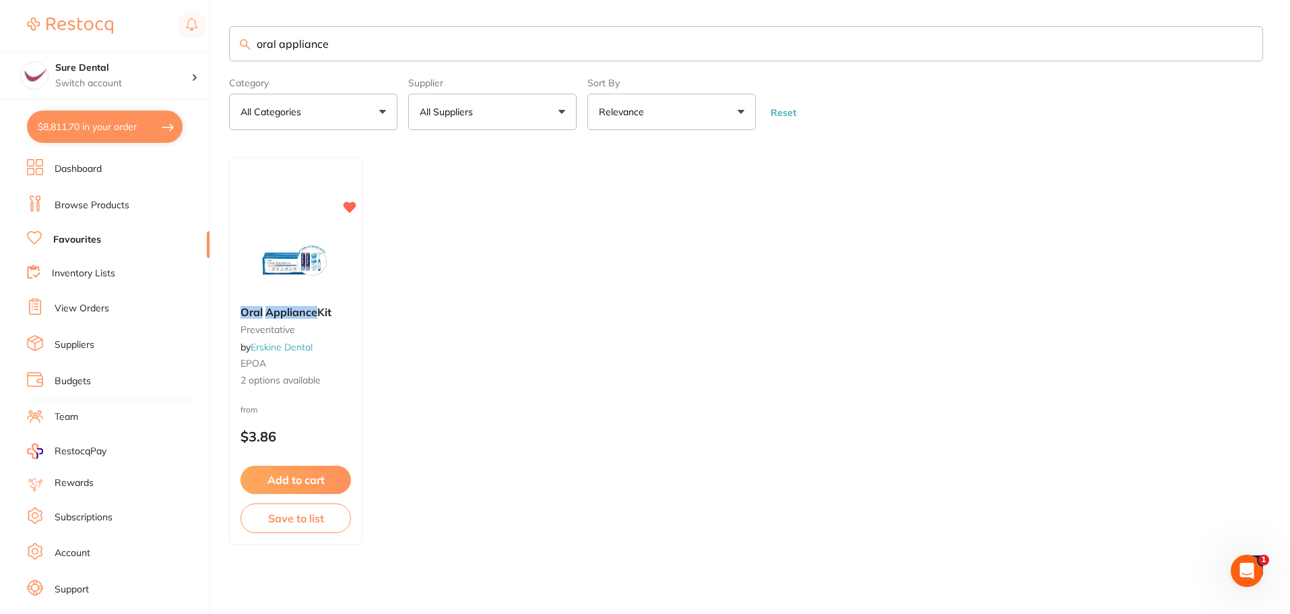
click at [79, 125] on button "$8,811.70 in your order" at bounding box center [105, 126] width 156 height 32
checkbox input "true"
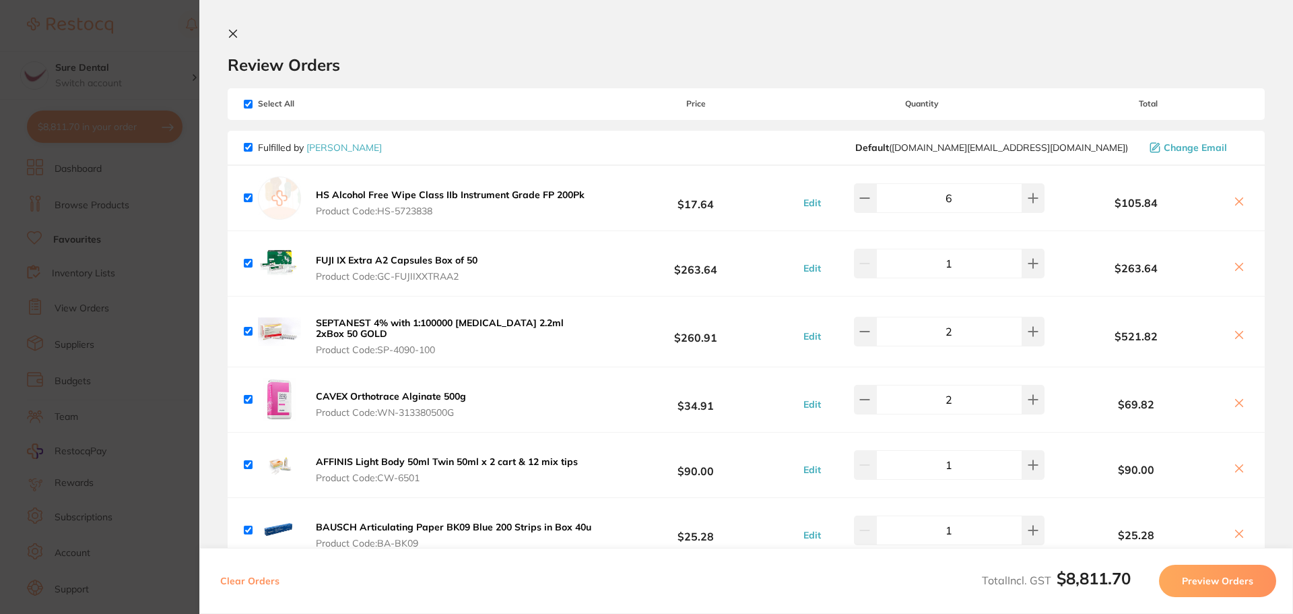
click at [1236, 583] on button "Preview Orders" at bounding box center [1217, 580] width 117 height 32
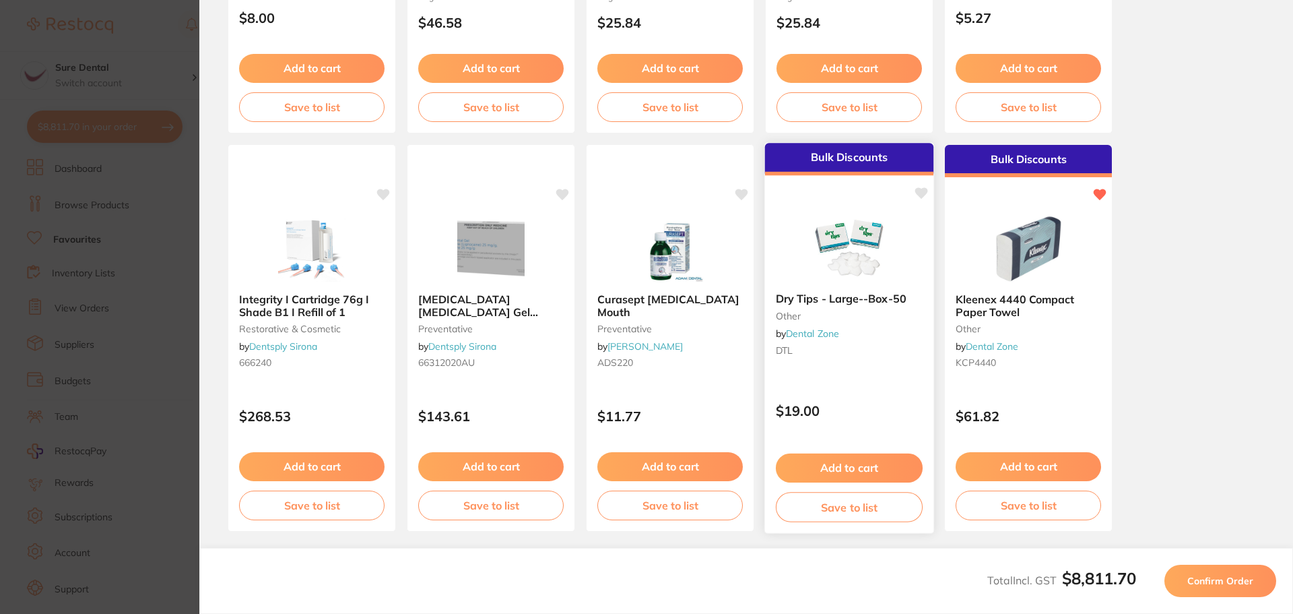
scroll to position [382, 0]
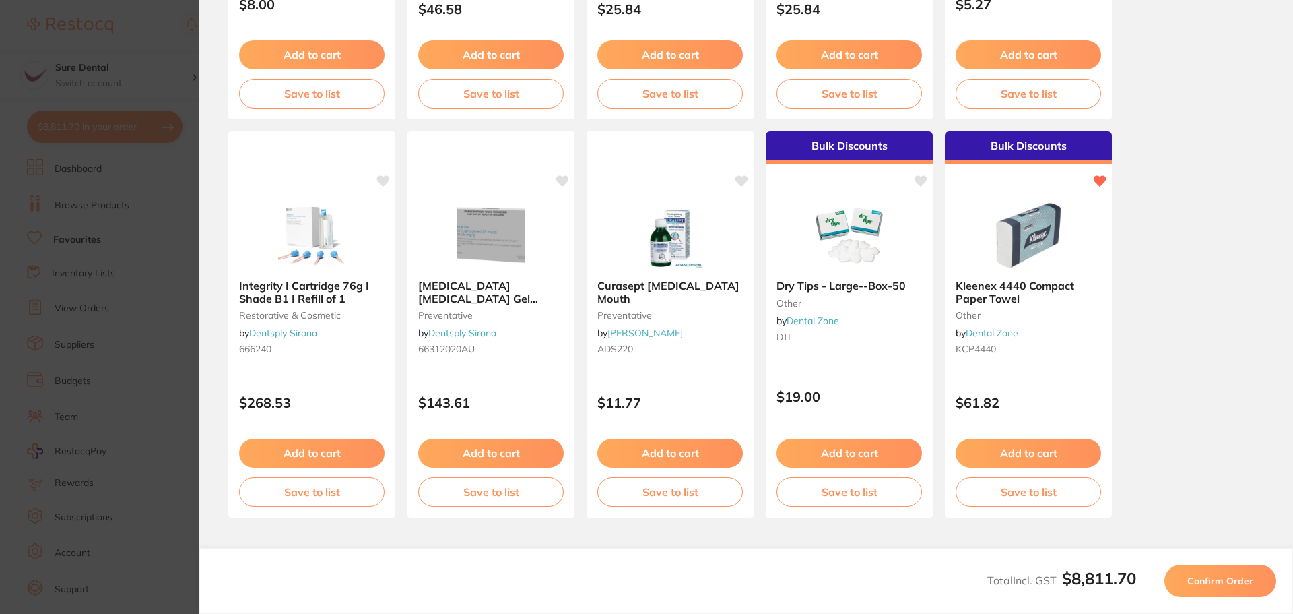
drag, startPoint x: 1216, startPoint y: 583, endPoint x: 1242, endPoint y: 563, distance: 32.6
click at [1216, 583] on span "Confirm Order" at bounding box center [1221, 581] width 66 height 12
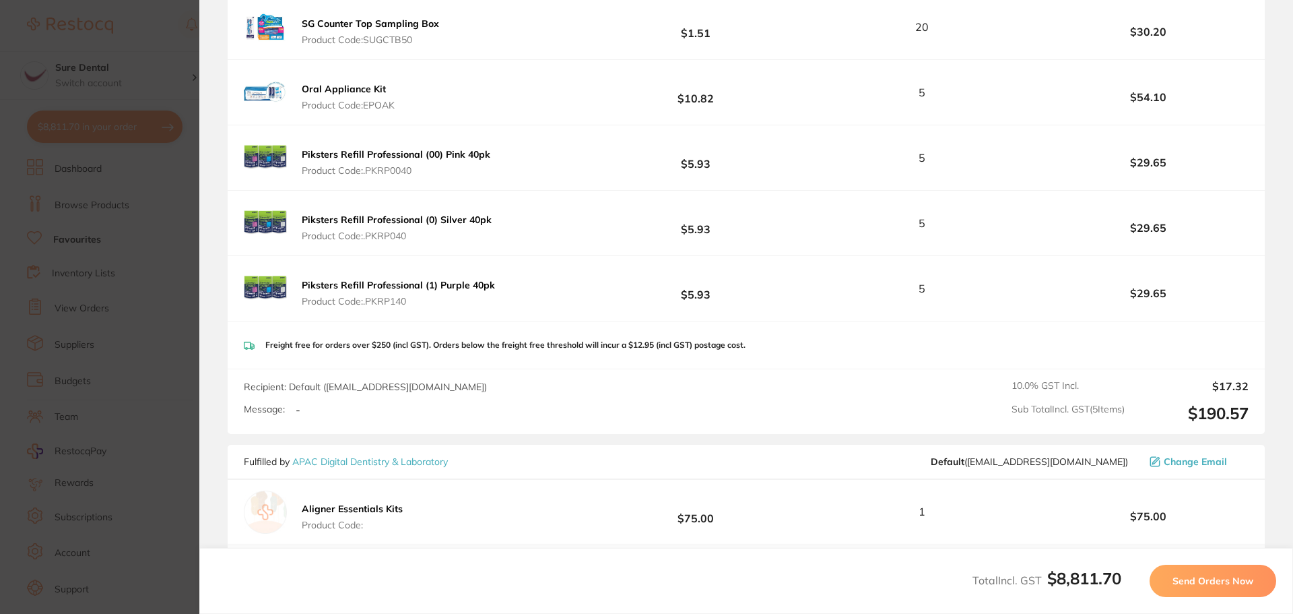
scroll to position [4281, 0]
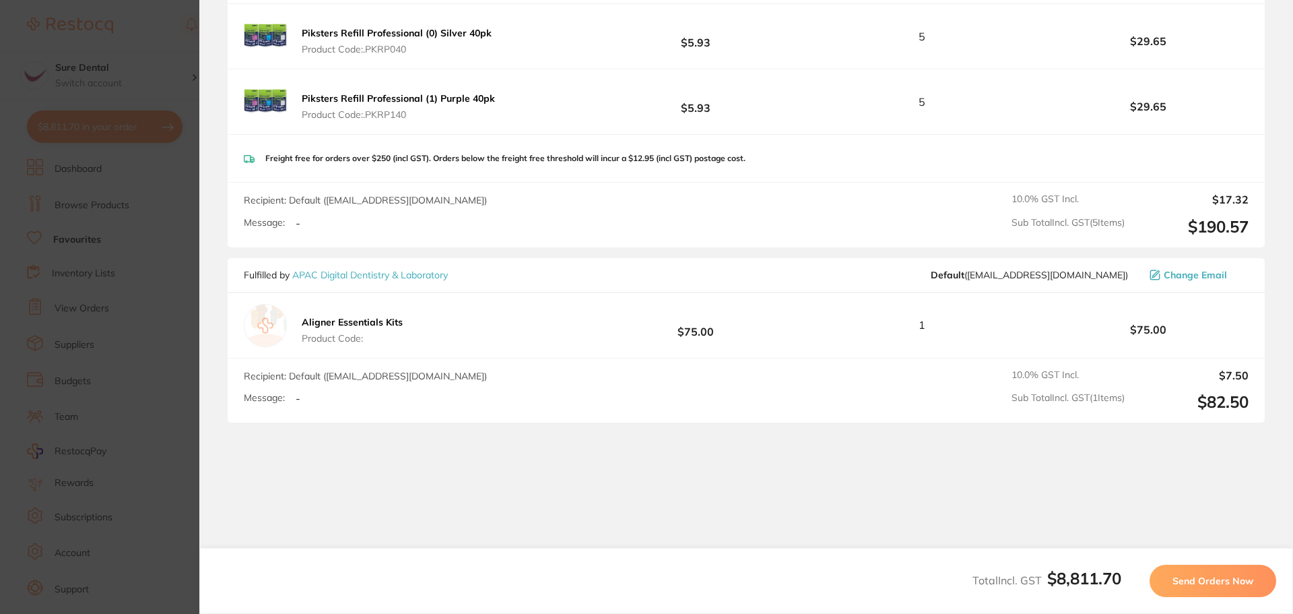
click at [1190, 583] on span "Send Orders Now" at bounding box center [1213, 581] width 81 height 12
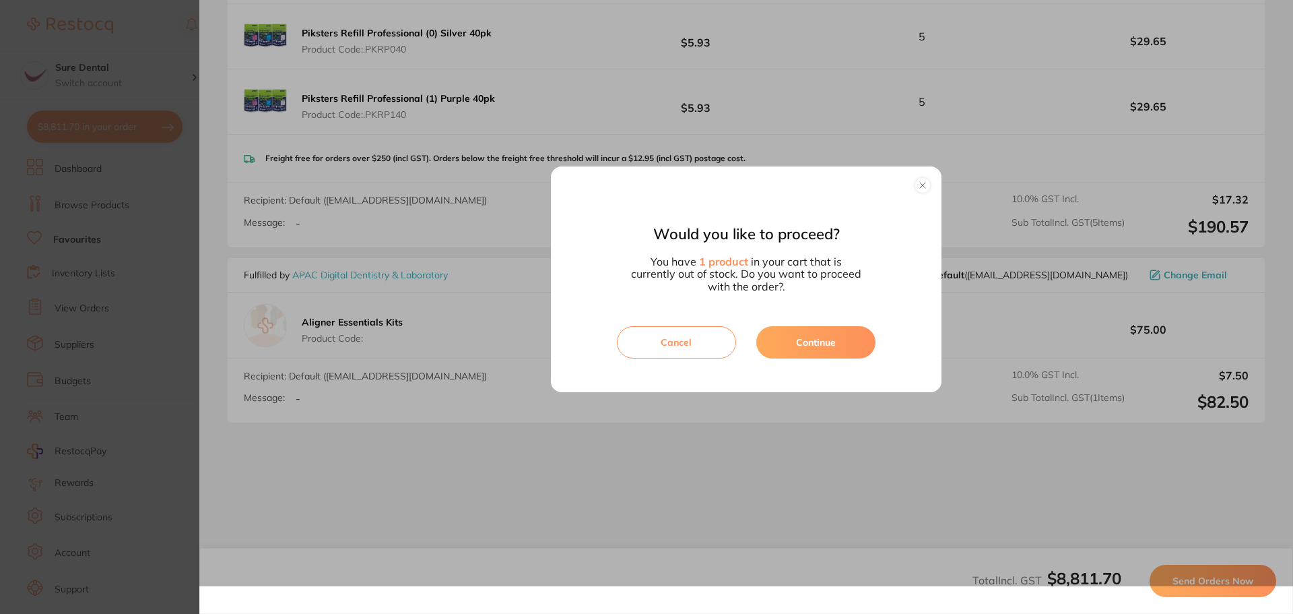
click at [814, 345] on button "Continue" at bounding box center [815, 342] width 119 height 32
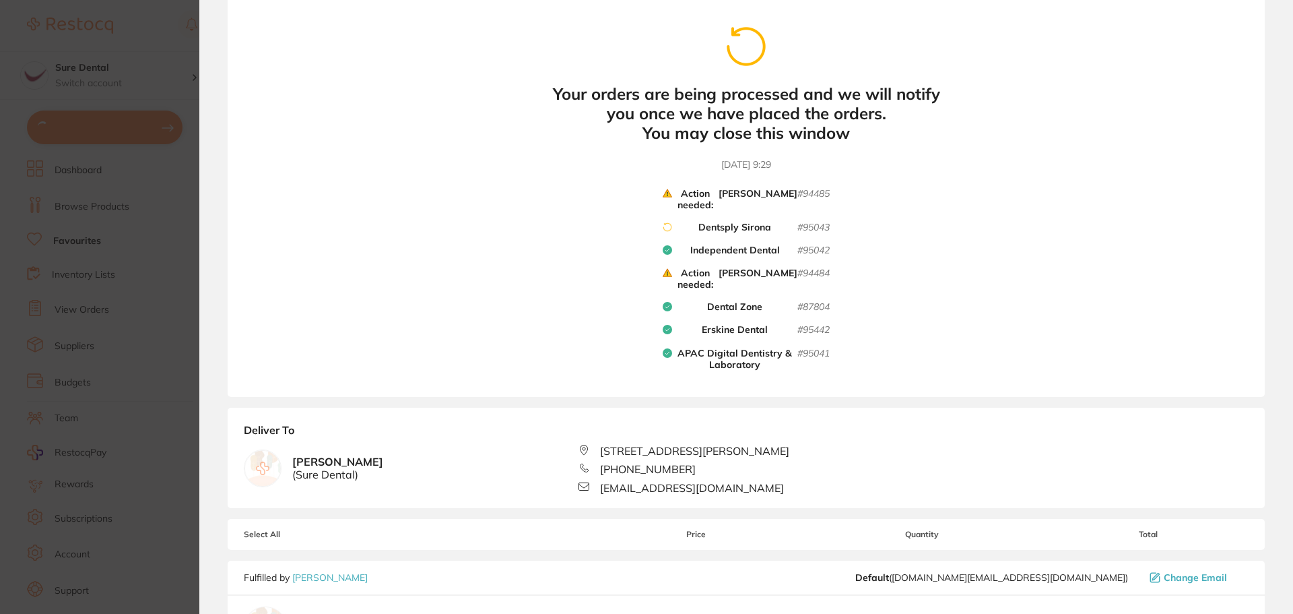
scroll to position [0, 0]
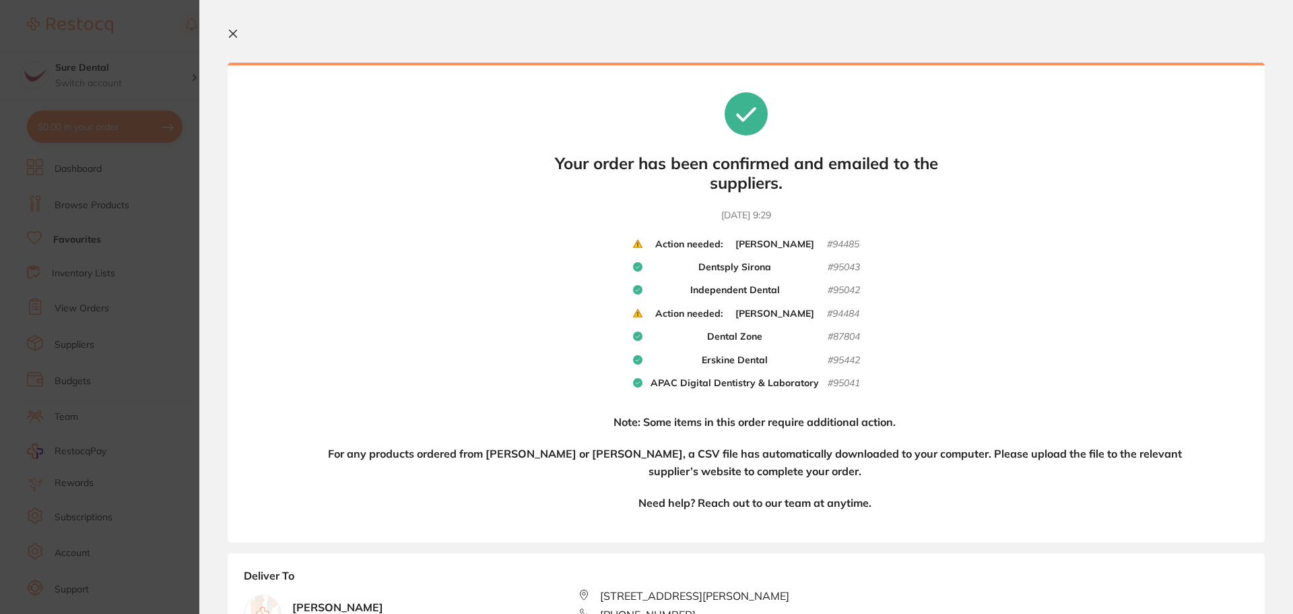
click at [789, 310] on b "[PERSON_NAME]" at bounding box center [775, 314] width 79 height 12
click at [231, 39] on button at bounding box center [236, 34] width 16 height 13
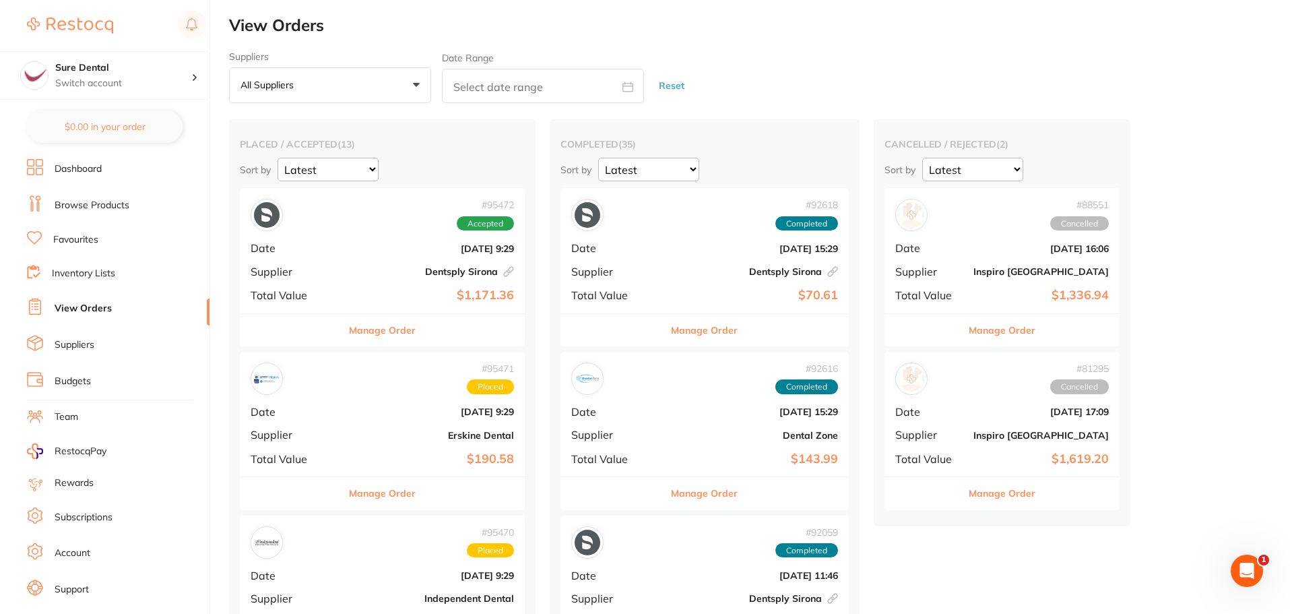
click at [69, 169] on link "Dashboard" at bounding box center [78, 168] width 47 height 13
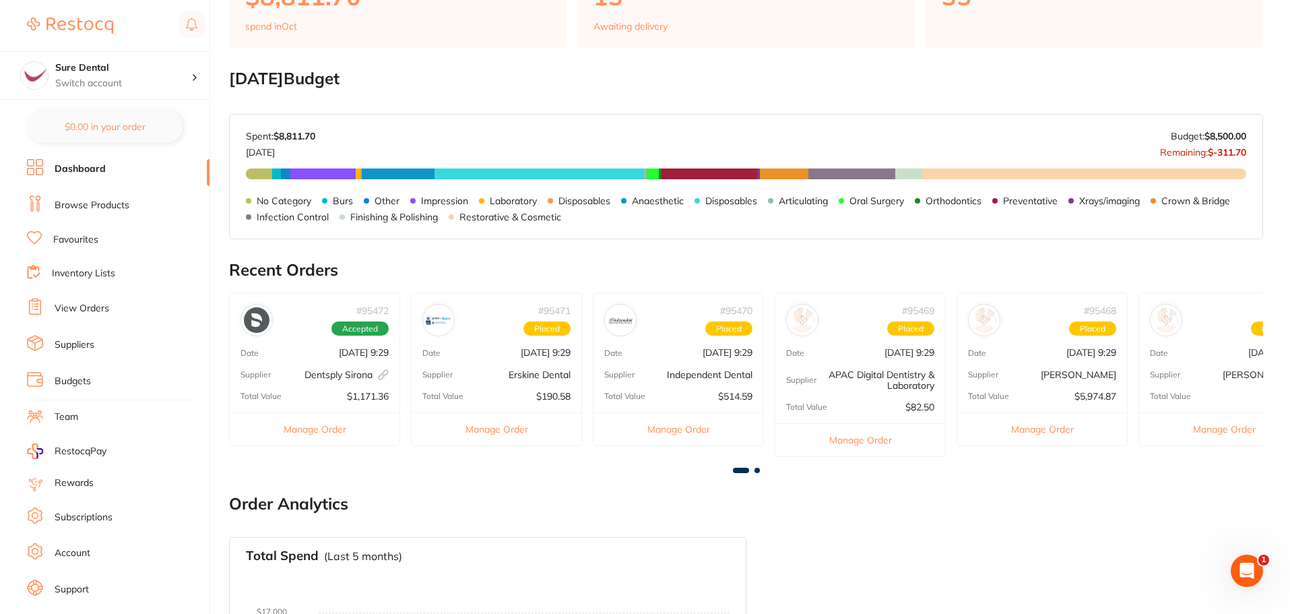
scroll to position [472, 0]
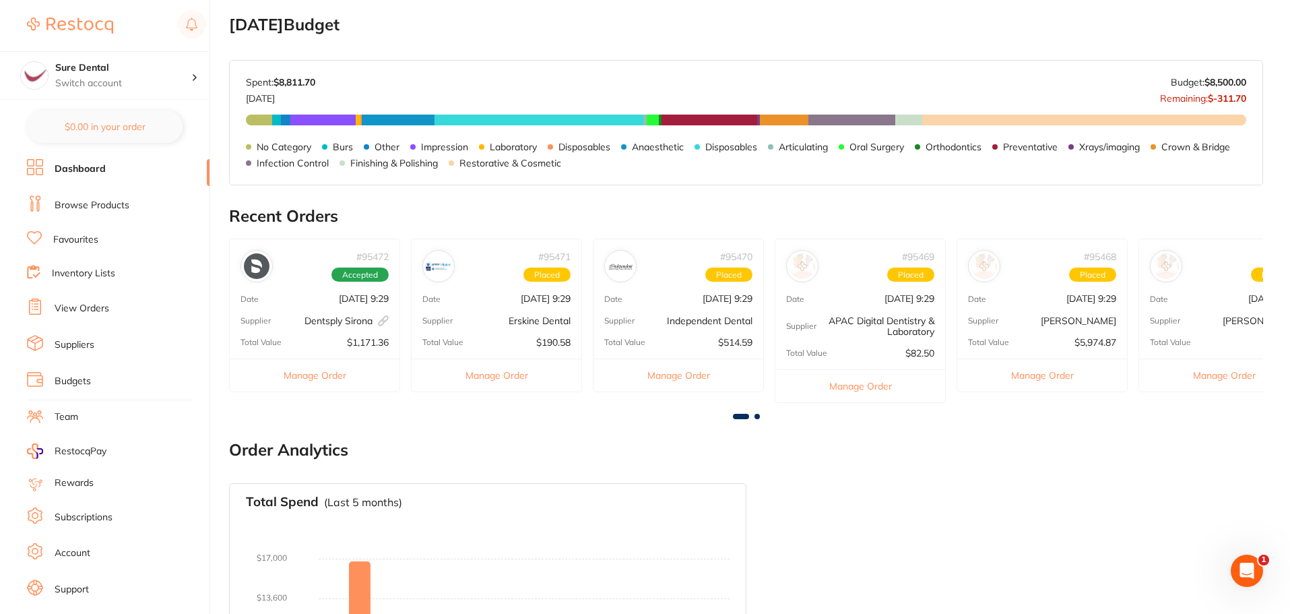
click at [757, 416] on span at bounding box center [756, 416] width 5 height 5
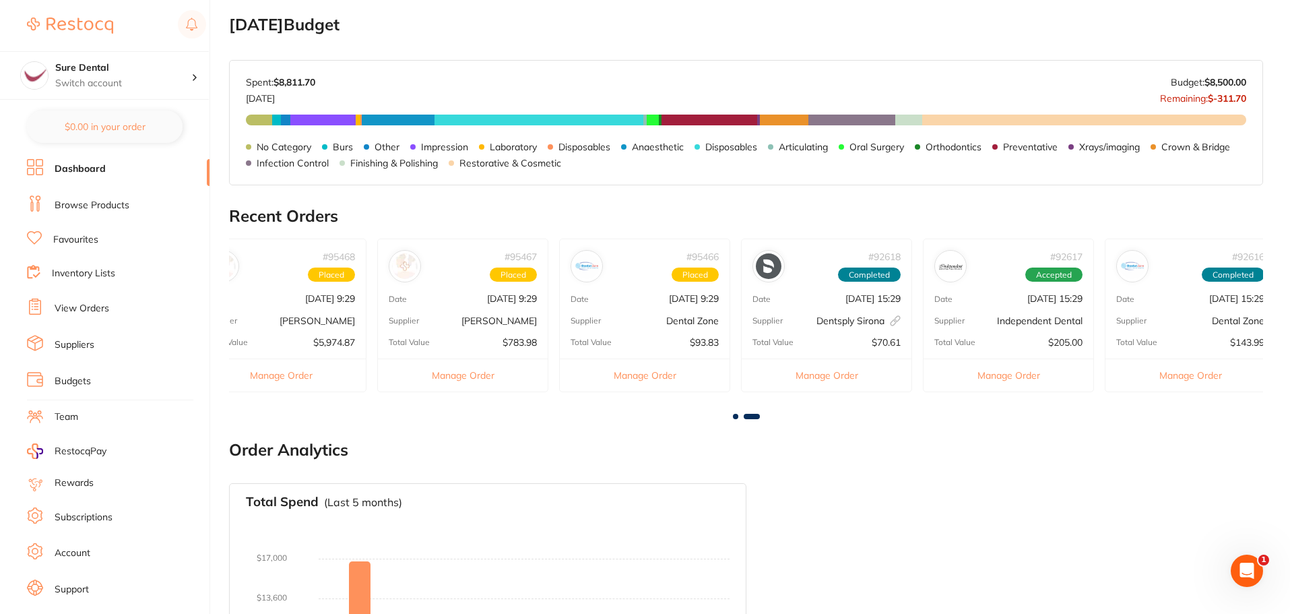
scroll to position [0, 774]
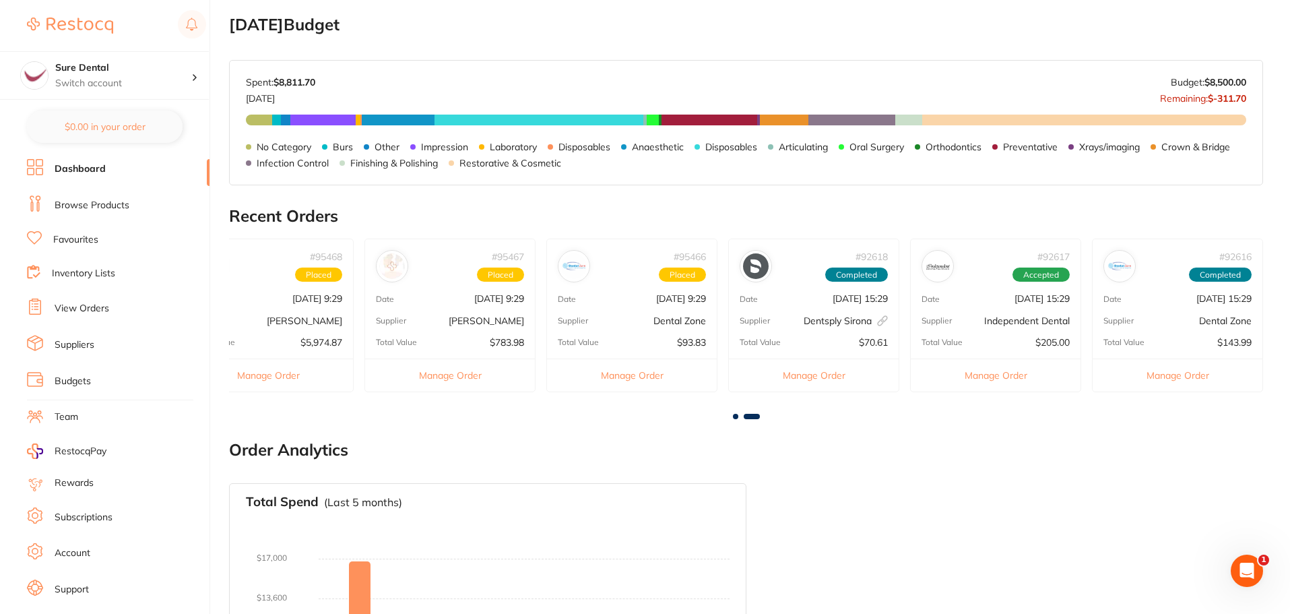
click at [1045, 318] on p "Independent Dental" at bounding box center [1027, 320] width 86 height 11
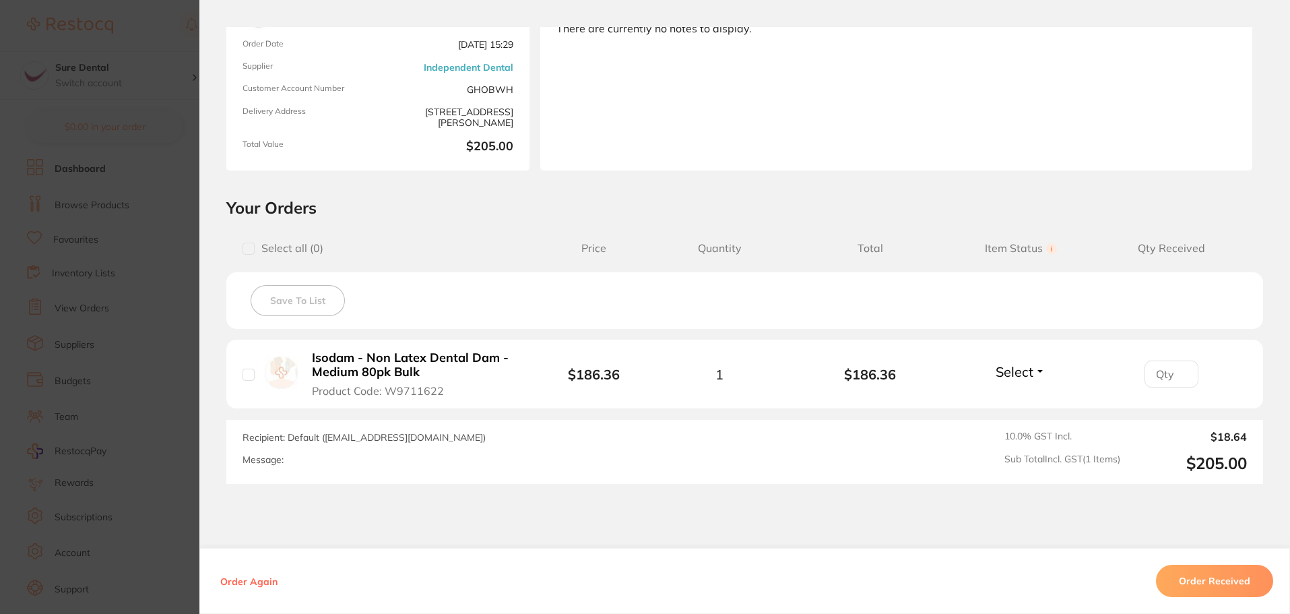
scroll to position [135, 0]
click at [1201, 579] on button "Order Received" at bounding box center [1214, 580] width 117 height 32
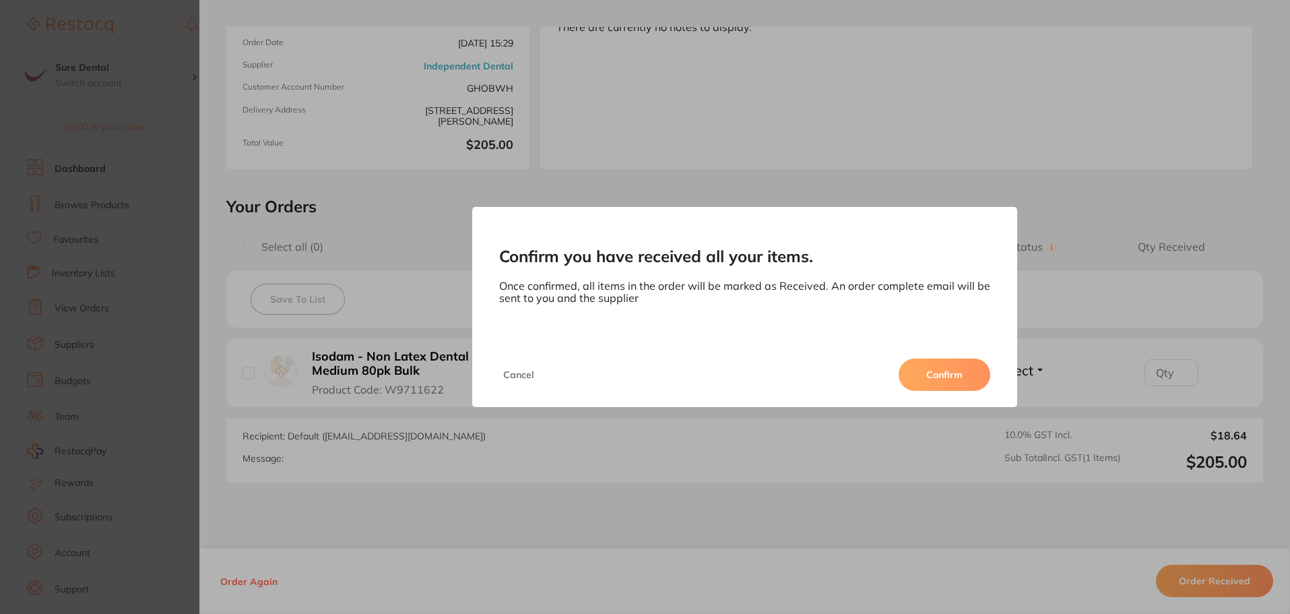
click at [942, 377] on button "Confirm" at bounding box center [945, 374] width 92 height 32
click at [942, 373] on button "Manage Order" at bounding box center [996, 374] width 170 height 33
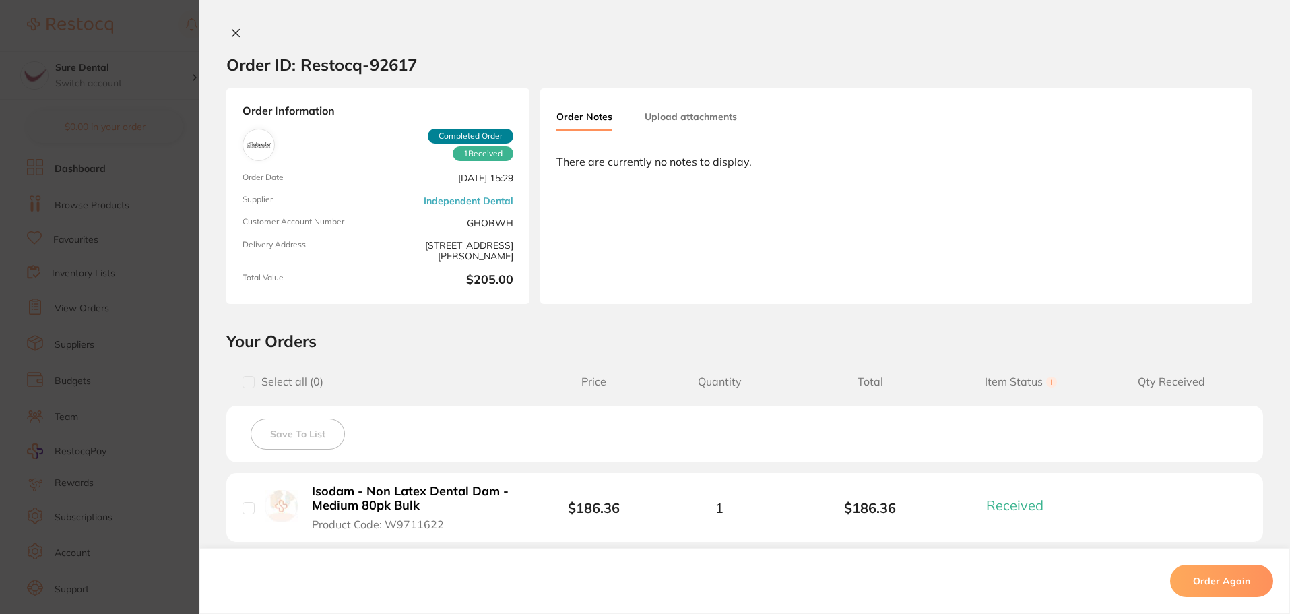
click at [244, 30] on div at bounding box center [744, 34] width 1091 height 14
click at [235, 34] on icon at bounding box center [235, 33] width 11 height 11
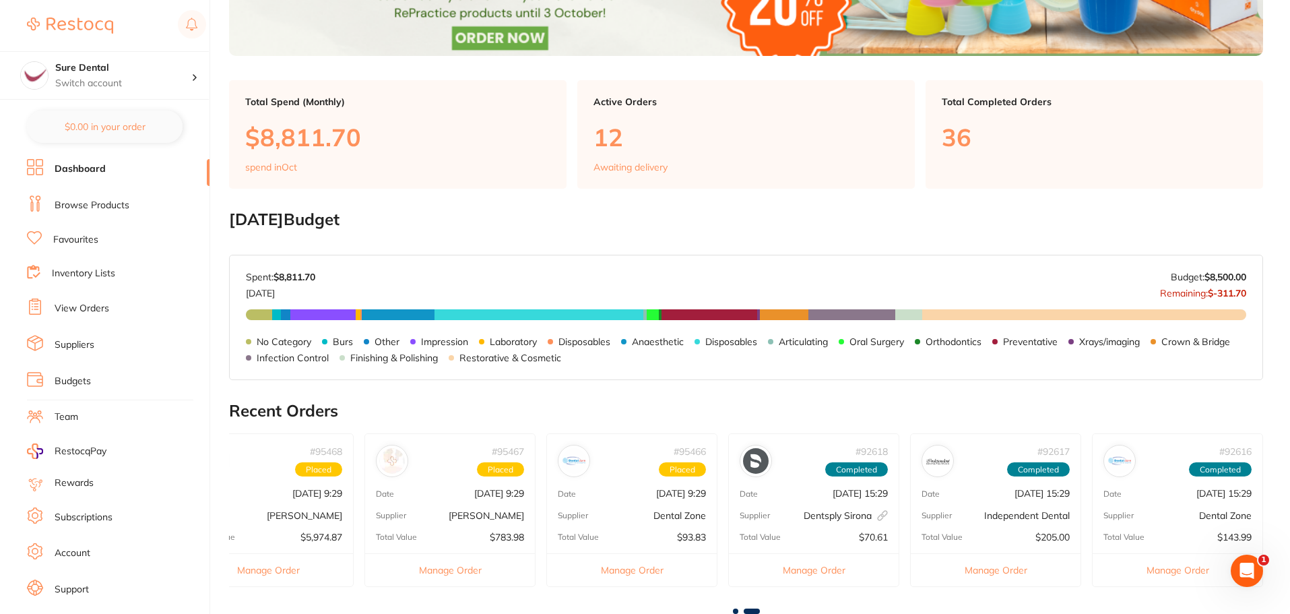
scroll to position [404, 0]
